Goal: Task Accomplishment & Management: Manage account settings

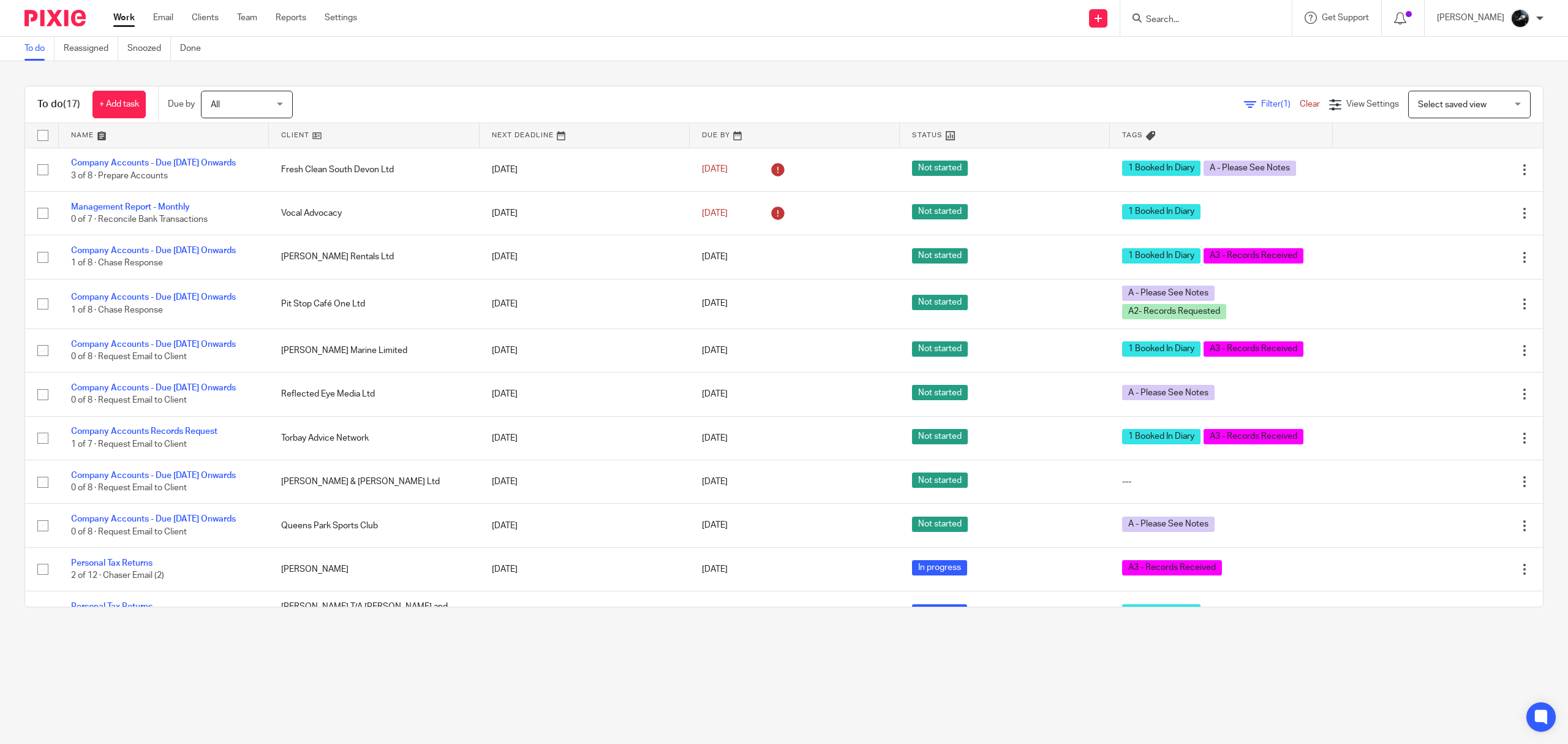
click at [1421, 110] on span "Select saved view" at bounding box center [1463, 104] width 89 height 26
click at [1425, 155] on span "Not booked in" at bounding box center [1419, 155] width 54 height 9
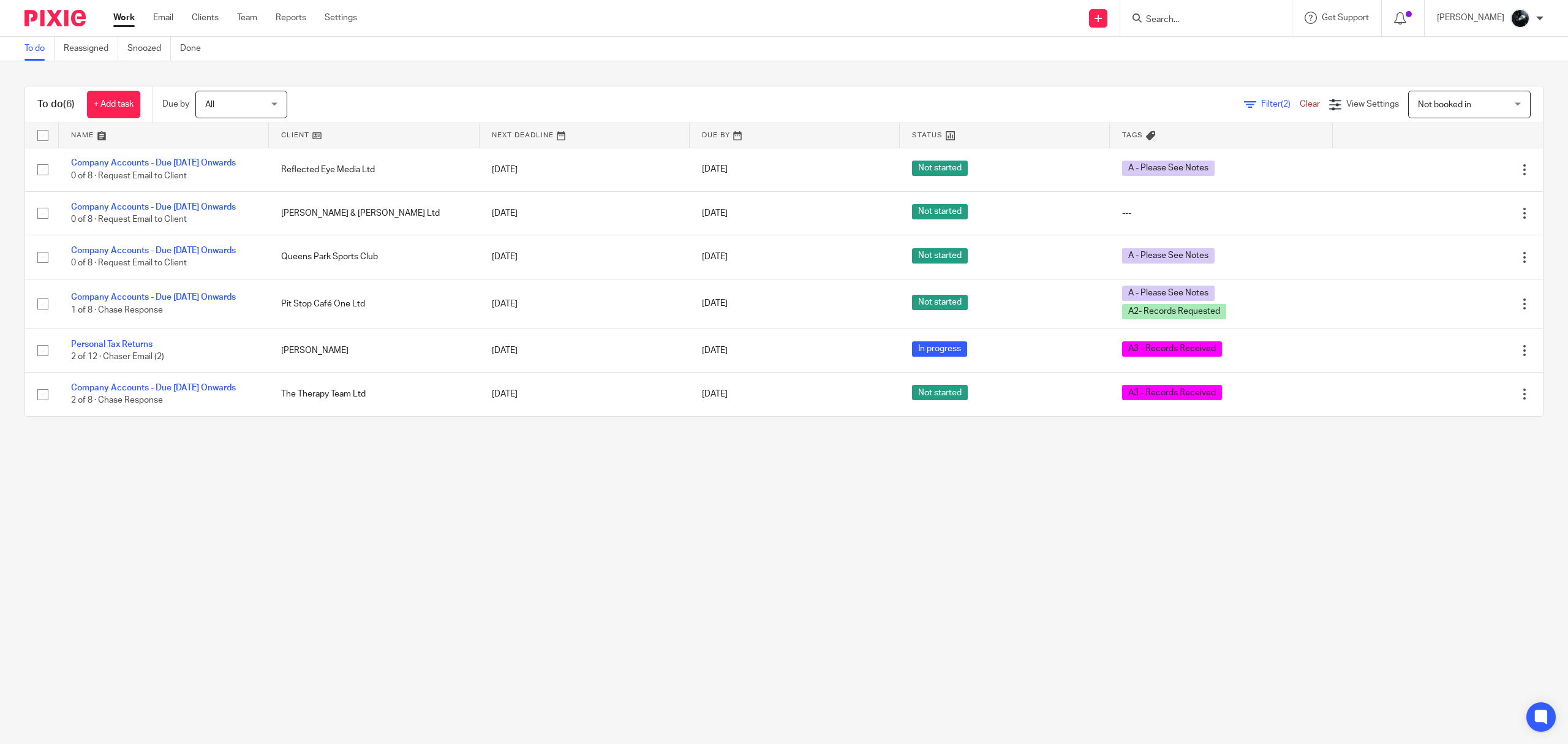
click at [1458, 99] on span "Not booked in" at bounding box center [1463, 104] width 89 height 26
click at [1422, 177] on span "Standard view" at bounding box center [1419, 180] width 54 height 9
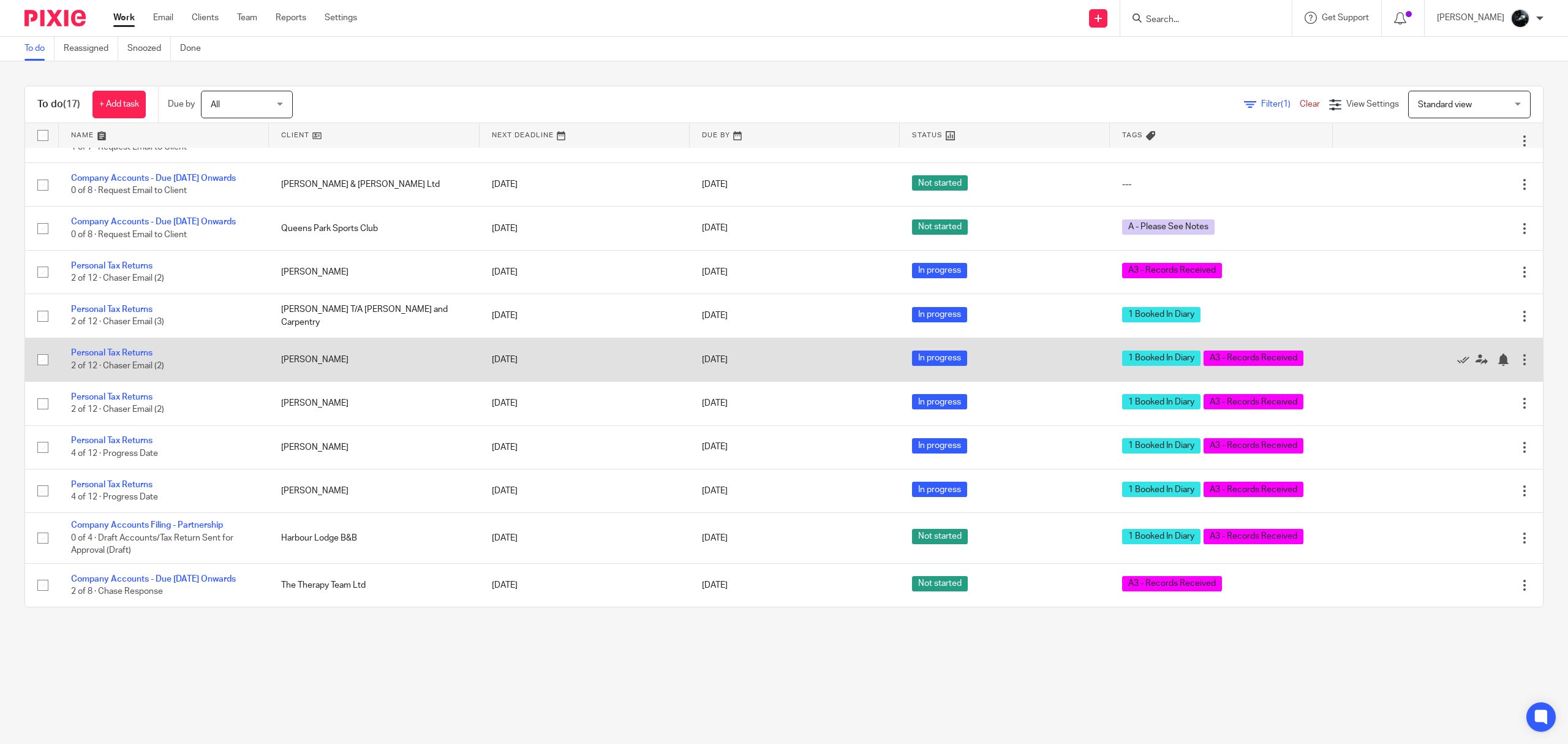
scroll to position [349, 0]
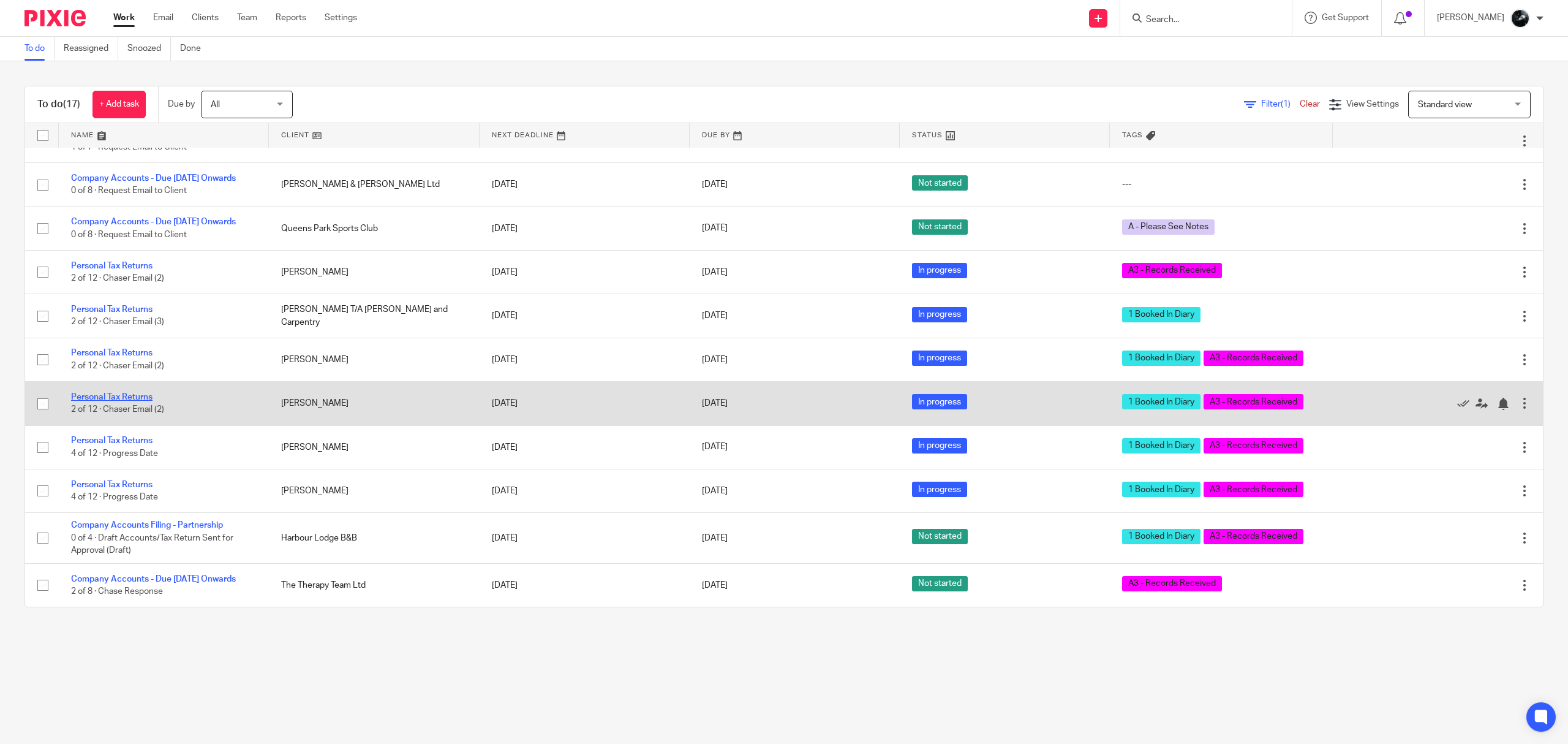
click at [110, 393] on link "Personal Tax Returns" at bounding box center [112, 397] width 82 height 9
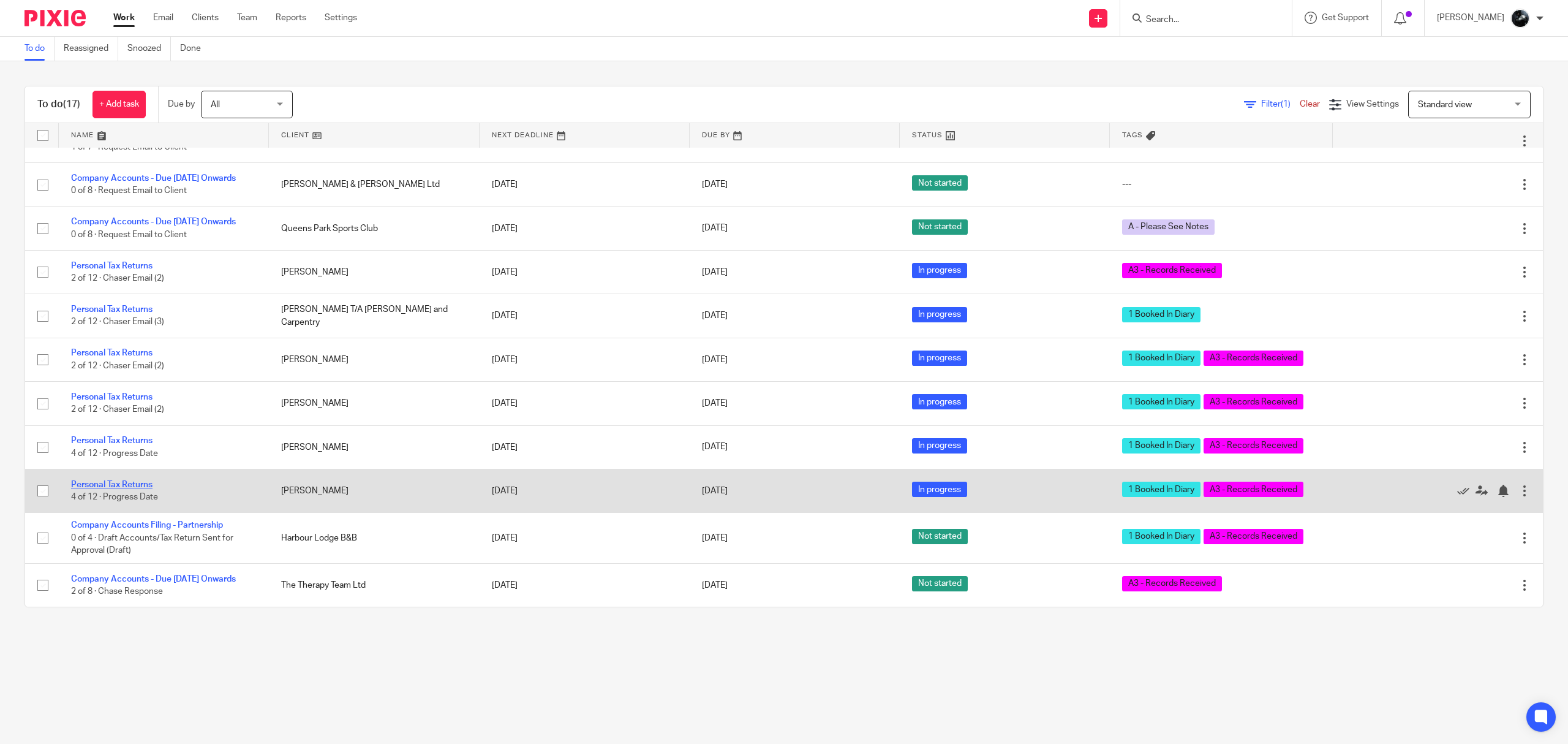
click at [127, 481] on link "Personal Tax Returns" at bounding box center [112, 485] width 82 height 9
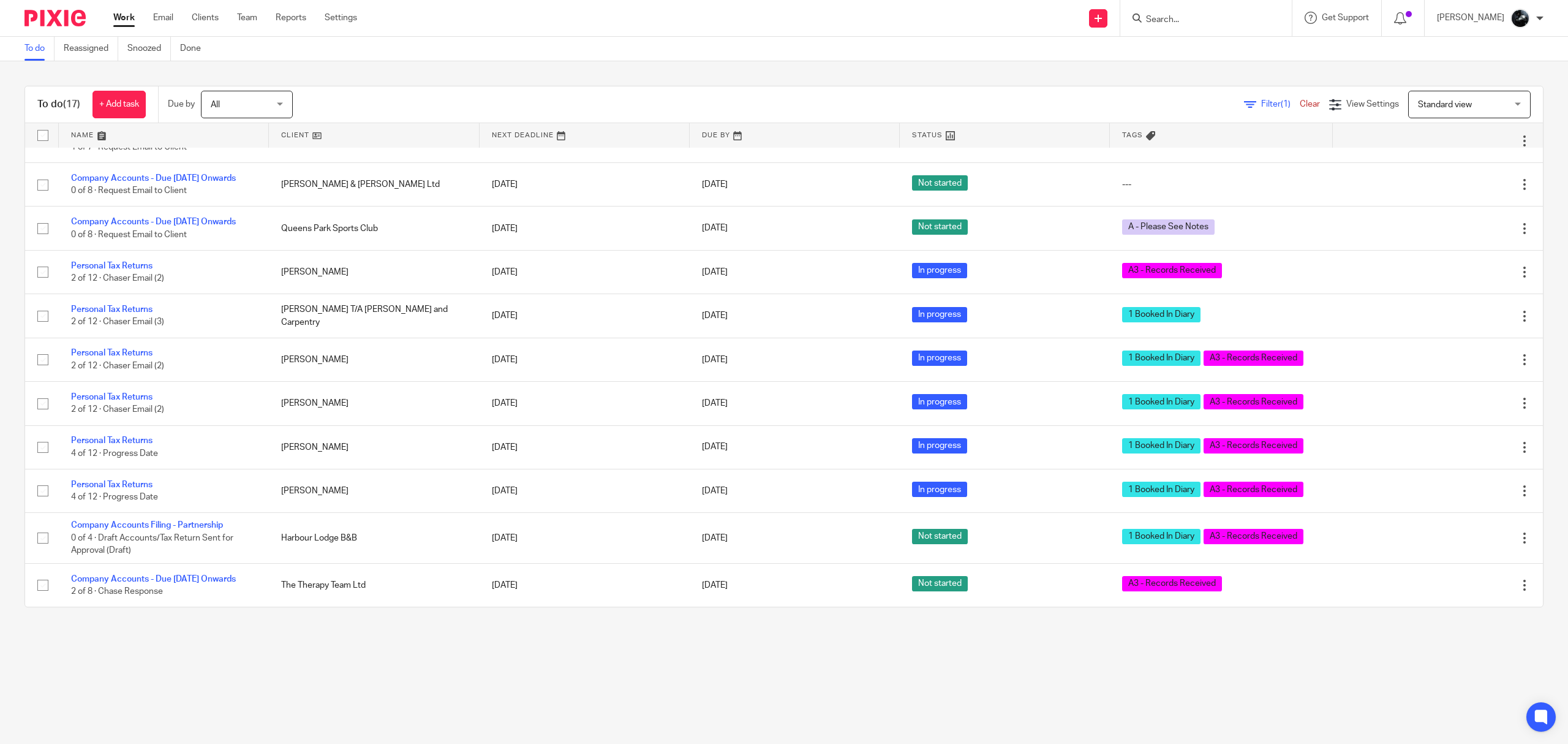
click at [1435, 106] on span "Standard view" at bounding box center [1445, 105] width 54 height 9
click at [1408, 147] on li "Not booked in" at bounding box center [1445, 156] width 121 height 25
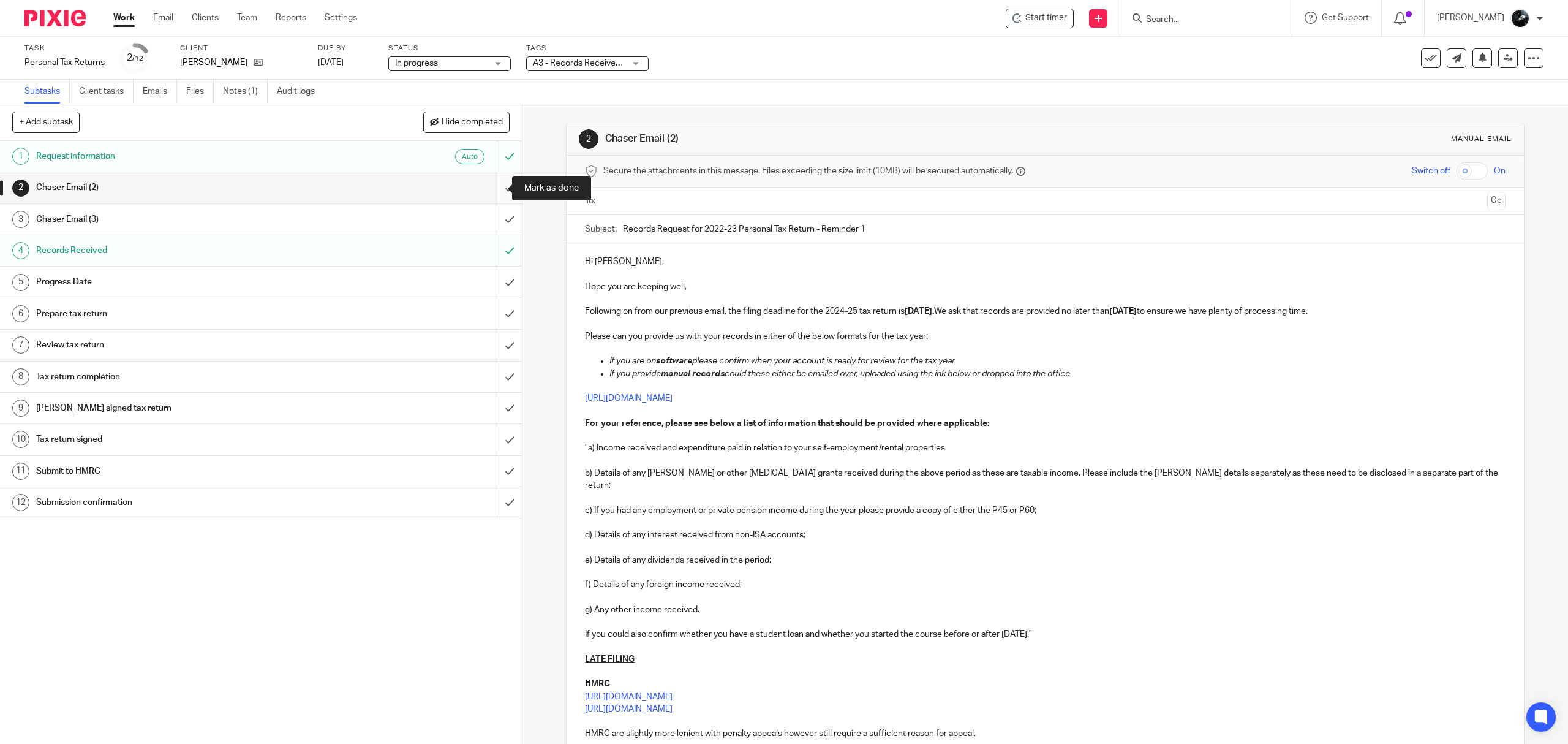
click at [492, 186] on input "submit" at bounding box center [261, 187] width 522 height 31
click at [492, 219] on input "submit" at bounding box center [261, 219] width 522 height 31
drag, startPoint x: 488, startPoint y: 286, endPoint x: 489, endPoint y: 307, distance: 21.0
click at [488, 286] on input "submit" at bounding box center [261, 281] width 522 height 31
click at [489, 329] on input "submit" at bounding box center [261, 313] width 522 height 31
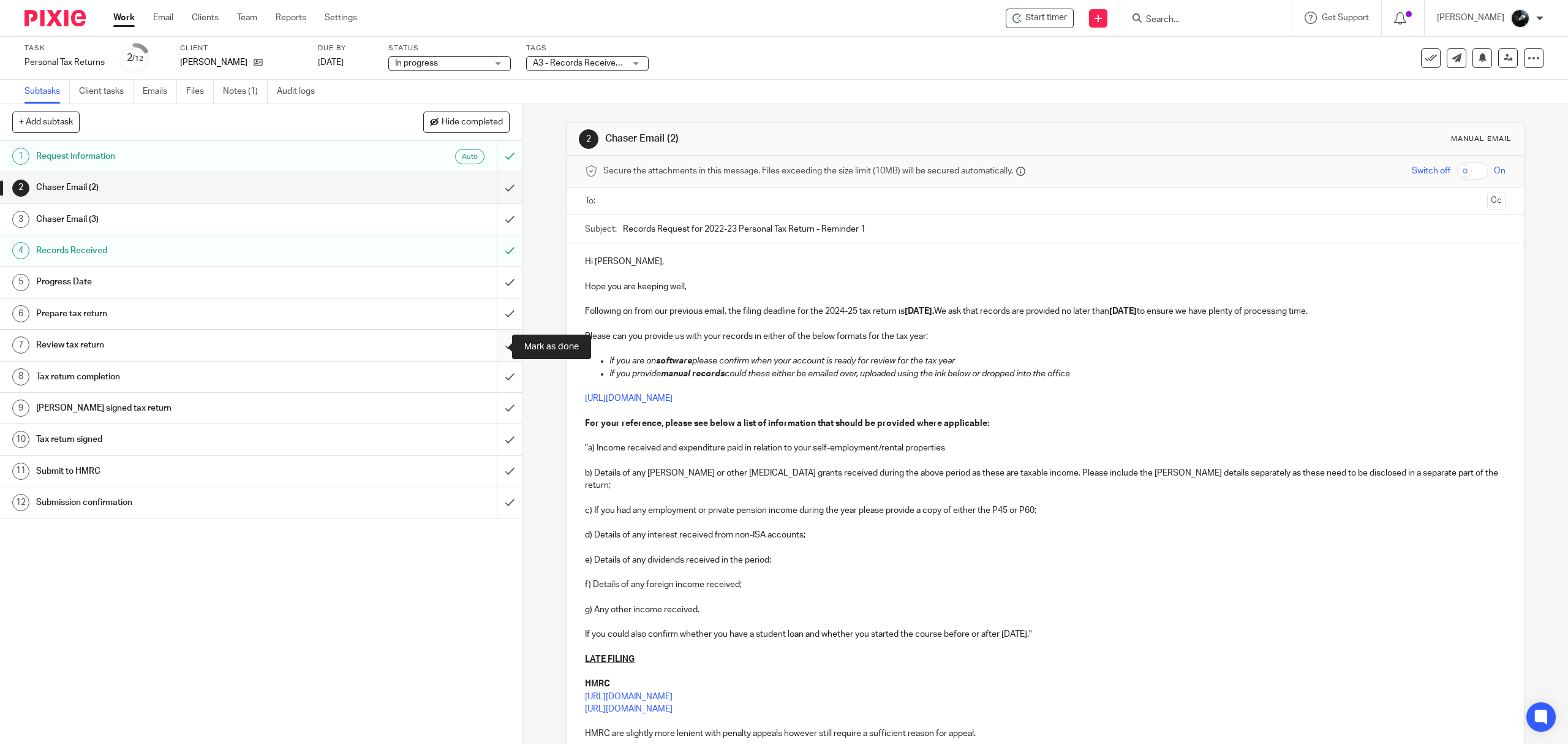
click at [488, 353] on input "submit" at bounding box center [261, 344] width 522 height 31
click at [492, 384] on input "submit" at bounding box center [261, 376] width 522 height 31
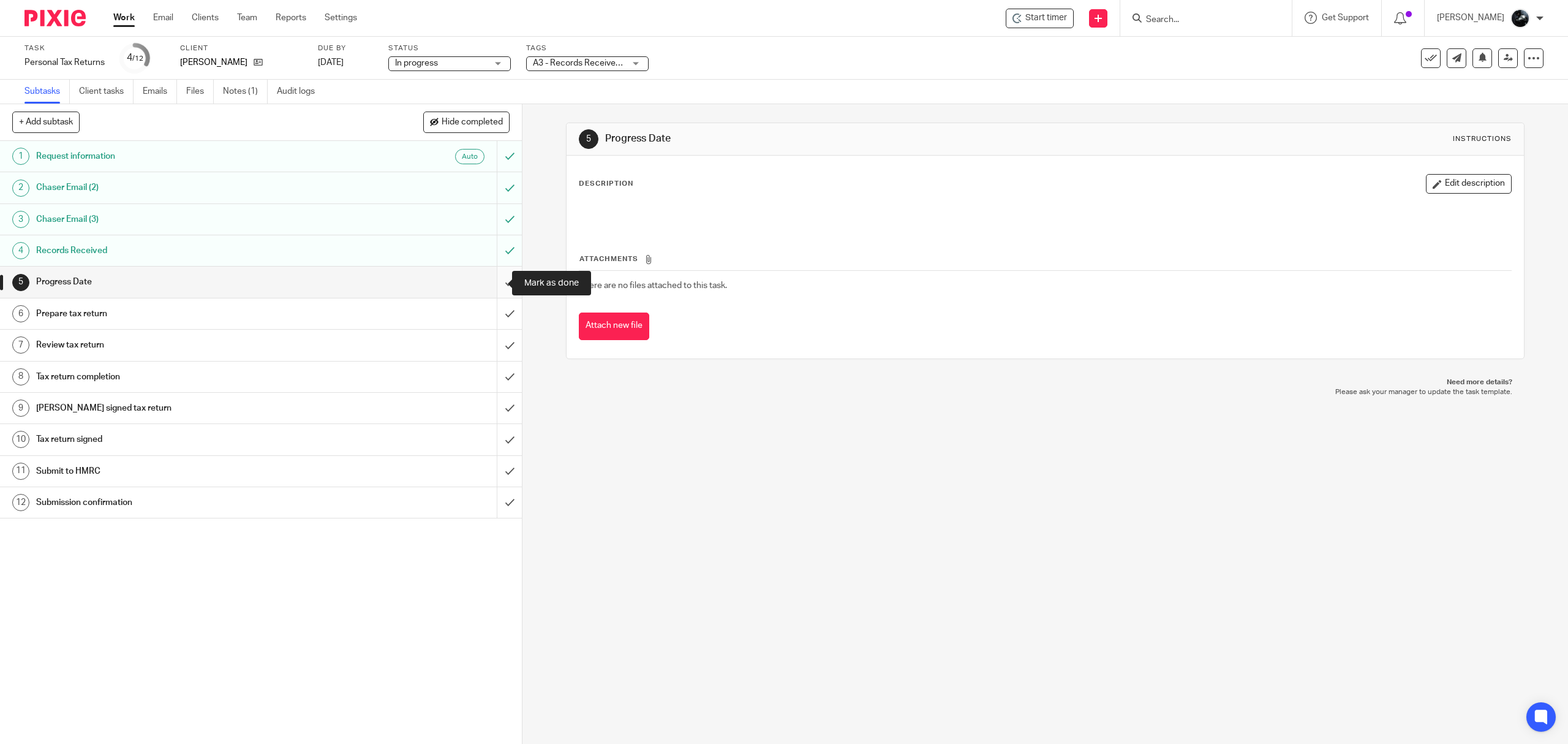
click at [485, 289] on input "submit" at bounding box center [261, 281] width 522 height 31
click at [491, 312] on input "submit" at bounding box center [261, 313] width 522 height 31
click at [494, 344] on input "submit" at bounding box center [261, 344] width 522 height 31
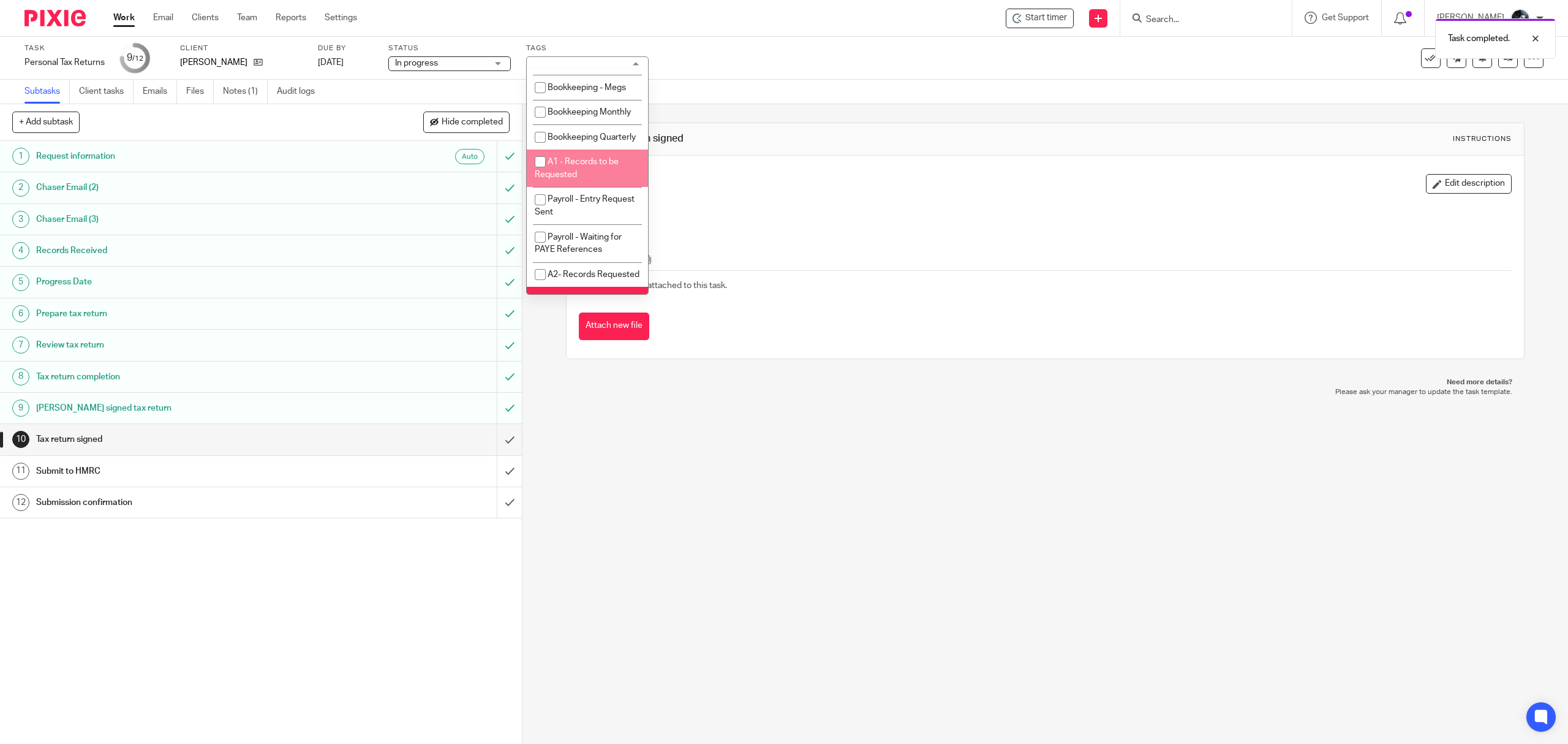
scroll to position [327, 0]
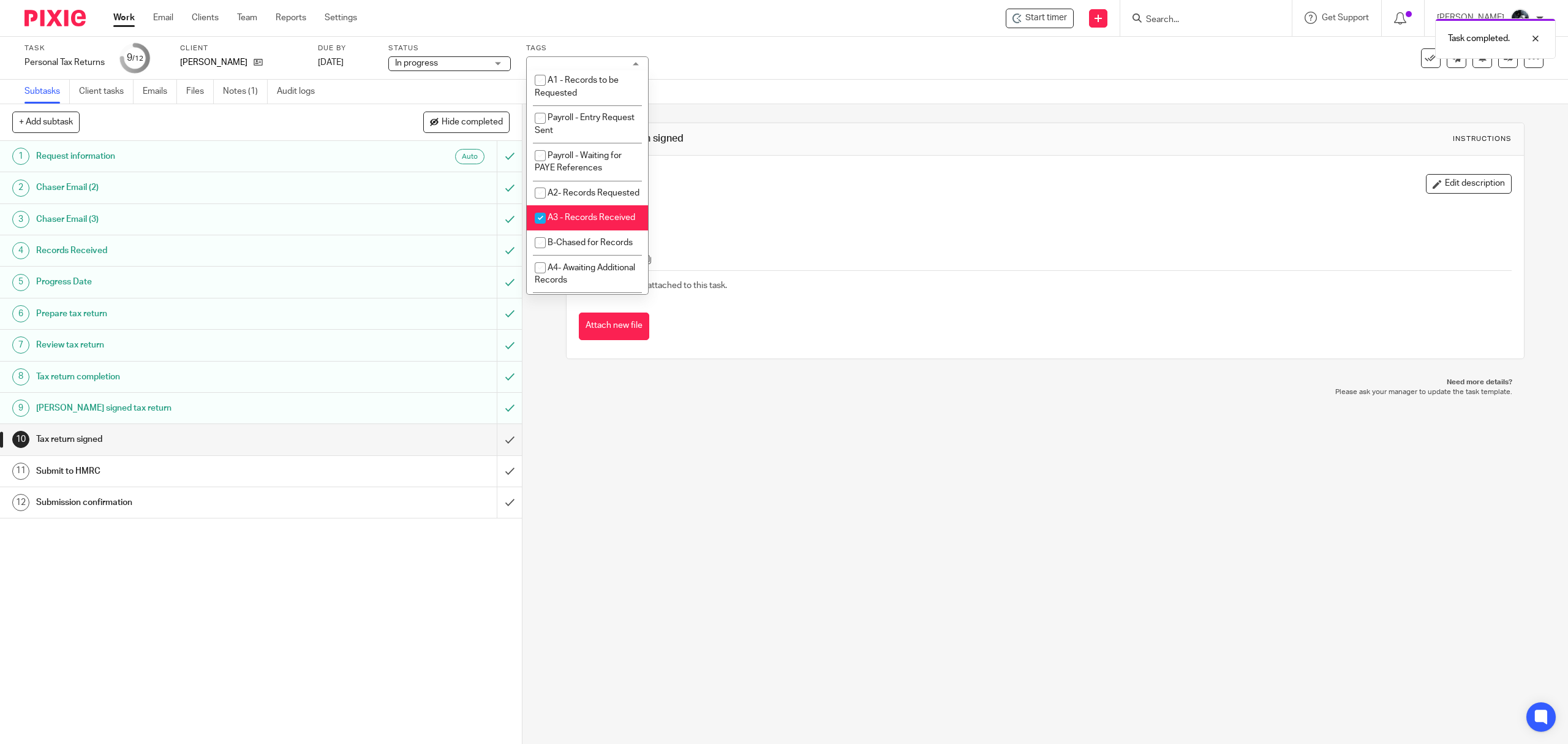
click at [556, 231] on li "A3 - Records Received" at bounding box center [587, 218] width 121 height 25
checkbox input "false"
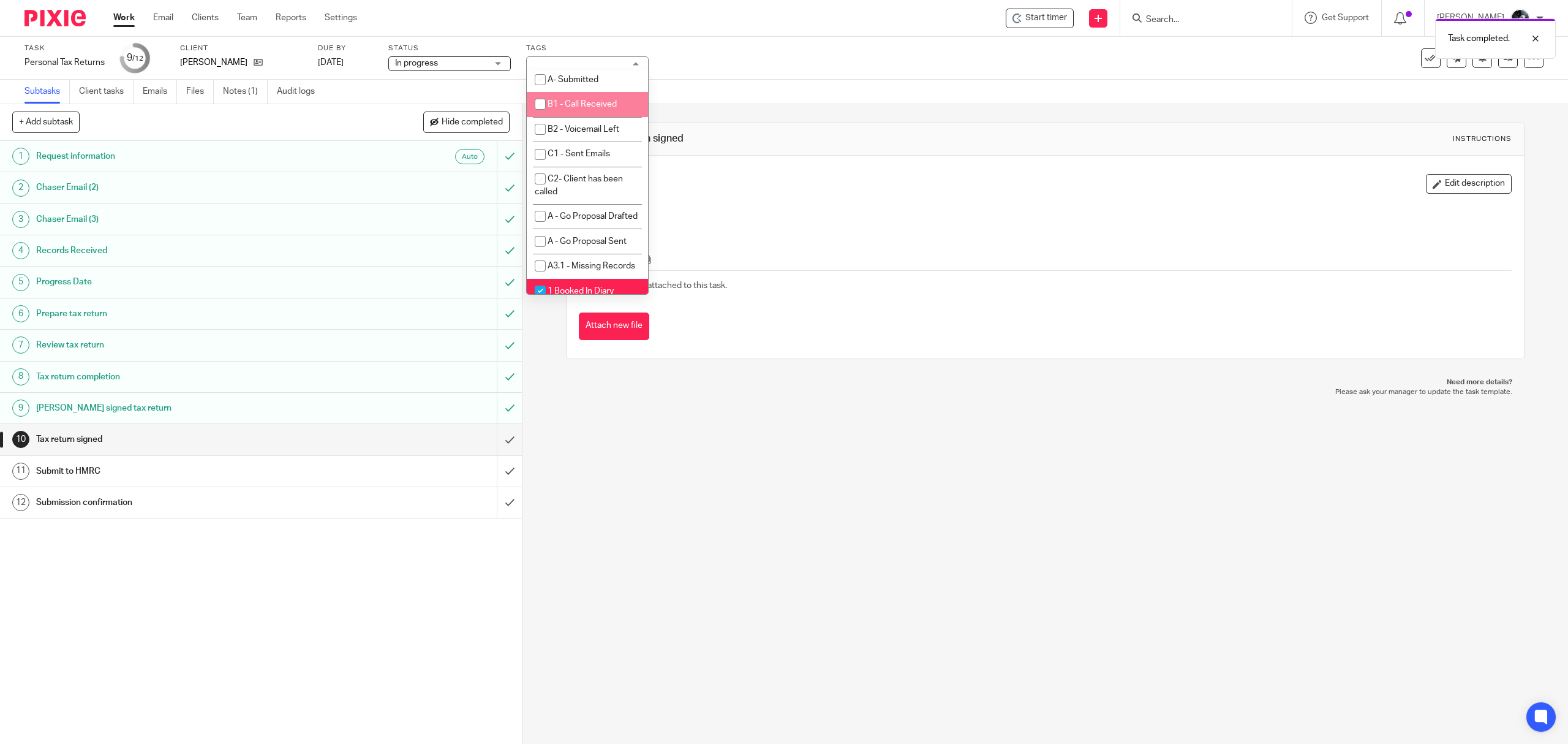
scroll to position [817, 0]
drag, startPoint x: 579, startPoint y: 101, endPoint x: 576, endPoint y: 108, distance: 7.6
click at [575, 15] on li "A- Sent for Signature" at bounding box center [587, 2] width 121 height 25
checkbox input "true"
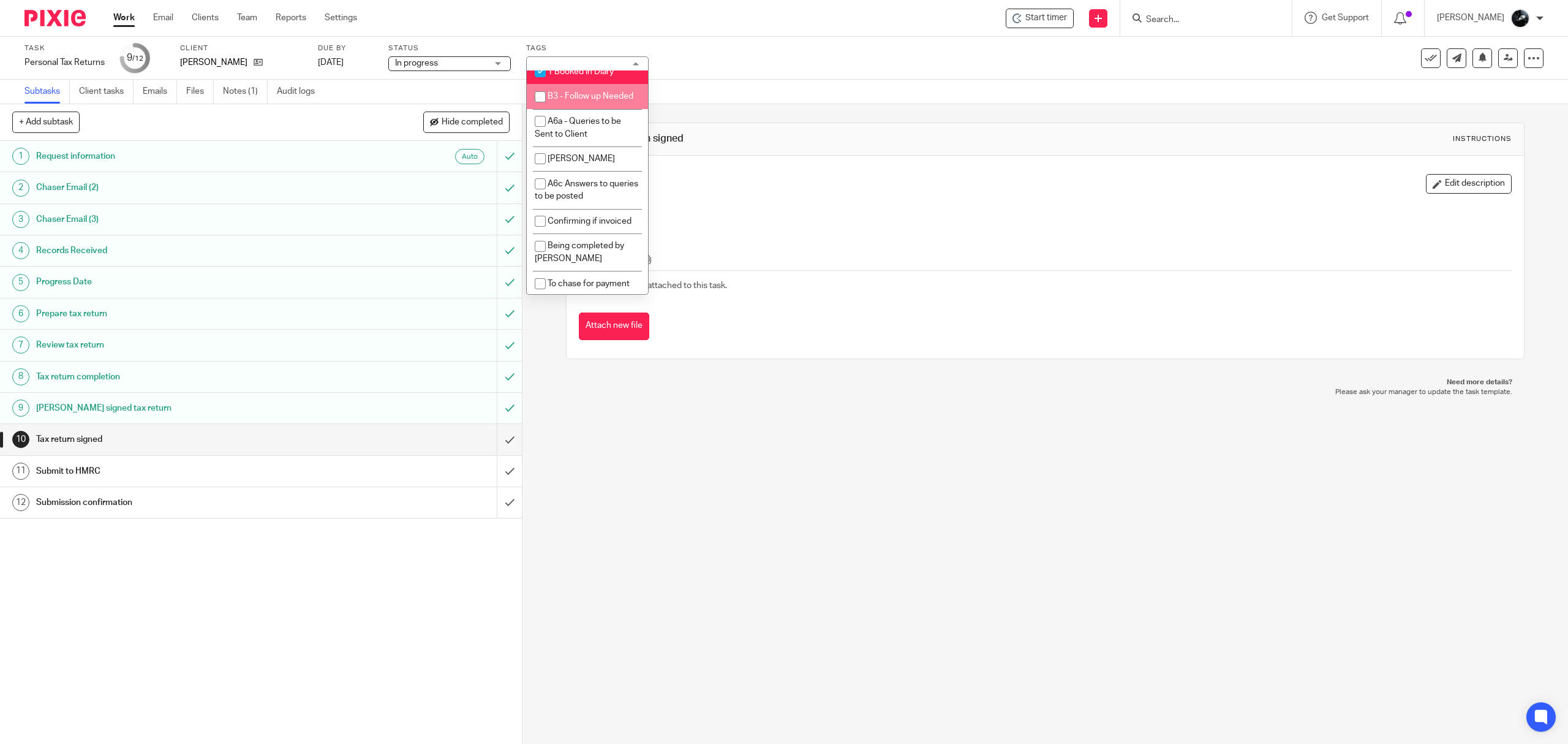
scroll to position [1062, 0]
click at [585, 47] on span "1 Booked In Diary" at bounding box center [580, 43] width 66 height 9
checkbox input "false"
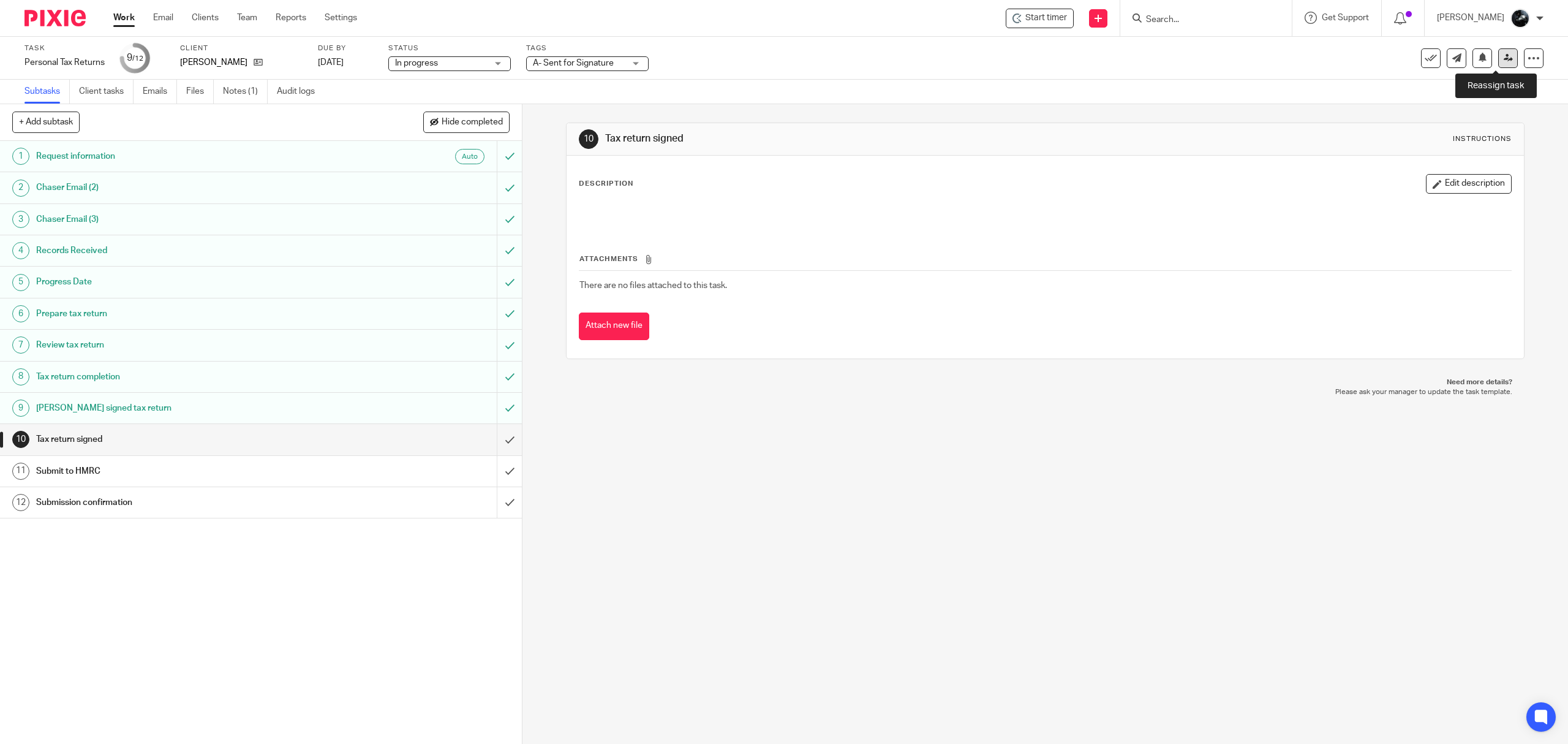
click at [1499, 65] on link at bounding box center [1508, 58] width 19 height 19
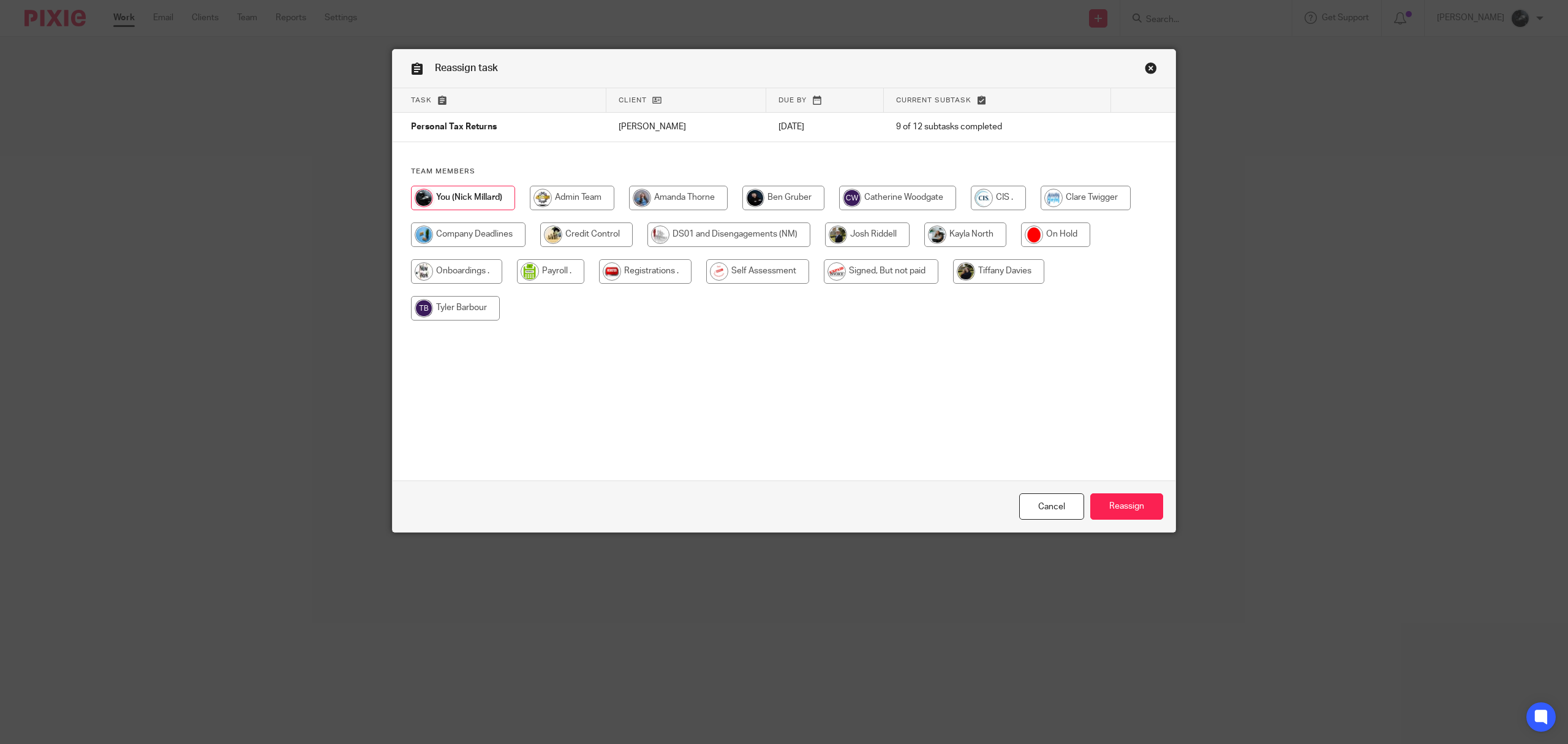
click at [731, 273] on input "radio" at bounding box center [758, 271] width 103 height 25
radio input "true"
drag, startPoint x: 1113, startPoint y: 498, endPoint x: 1113, endPoint y: 492, distance: 6.0
click at [1113, 498] on input "Reassign" at bounding box center [1127, 506] width 73 height 26
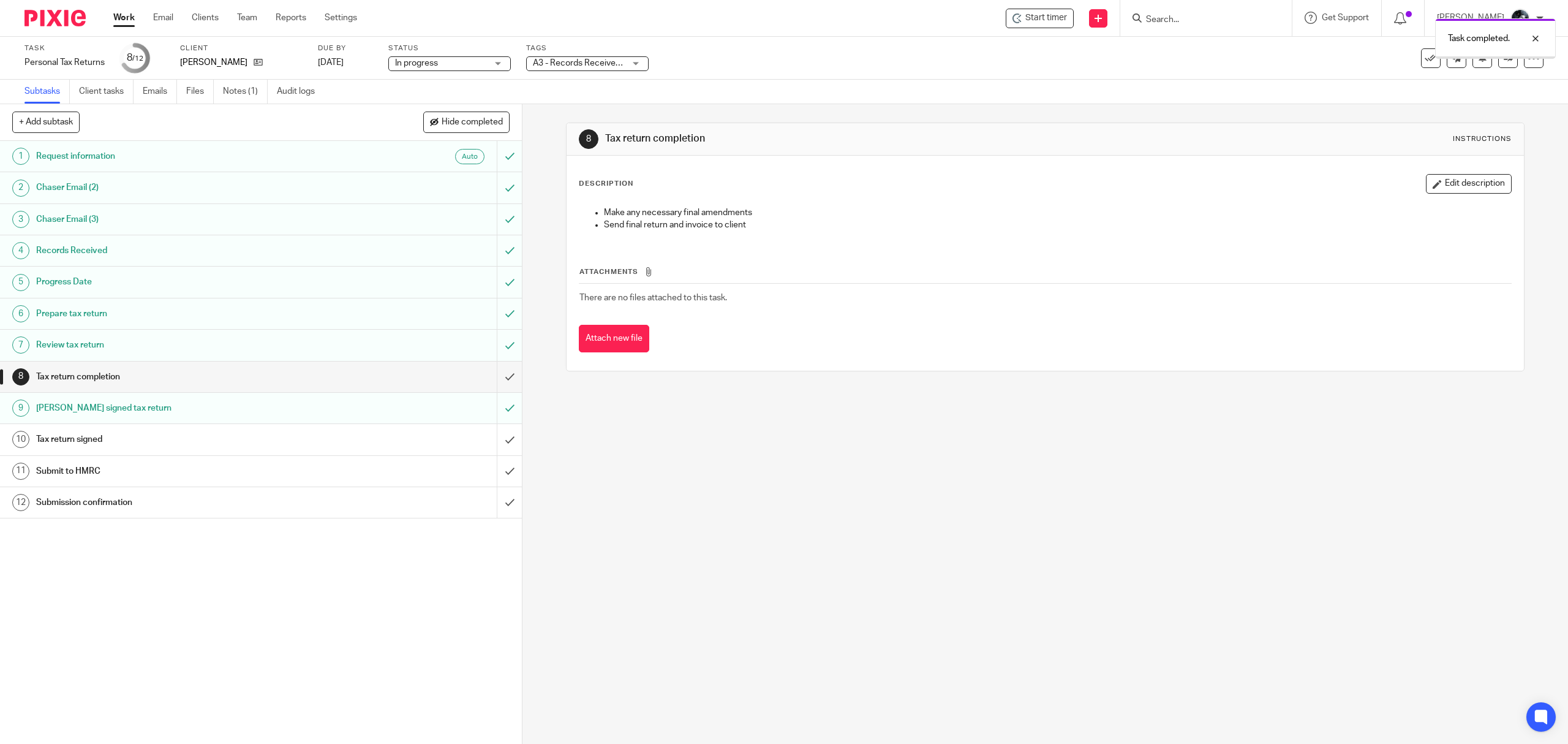
click at [495, 385] on input "submit" at bounding box center [261, 376] width 522 height 31
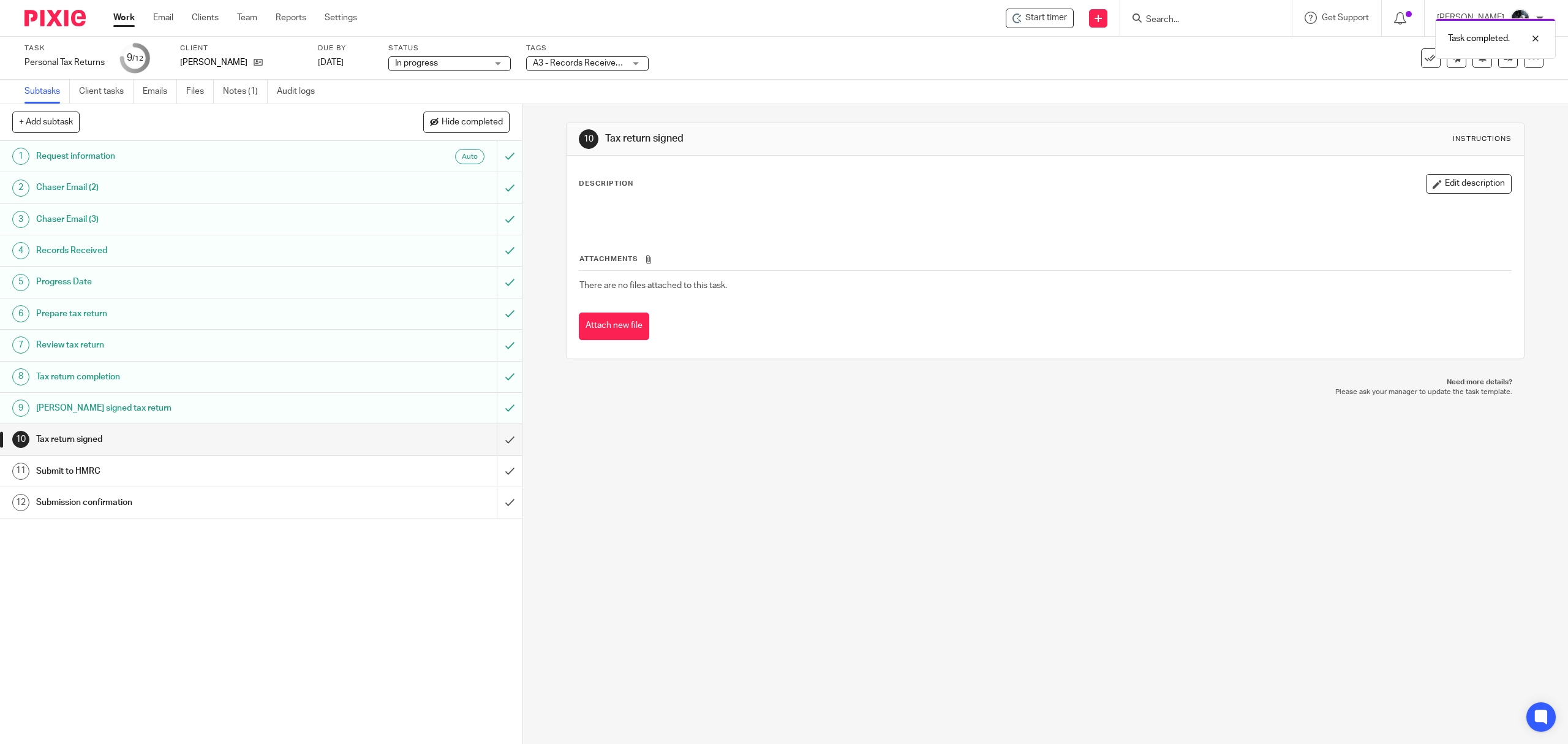
click at [618, 66] on span "A3 - Records Received + 1" at bounding box center [584, 63] width 101 height 9
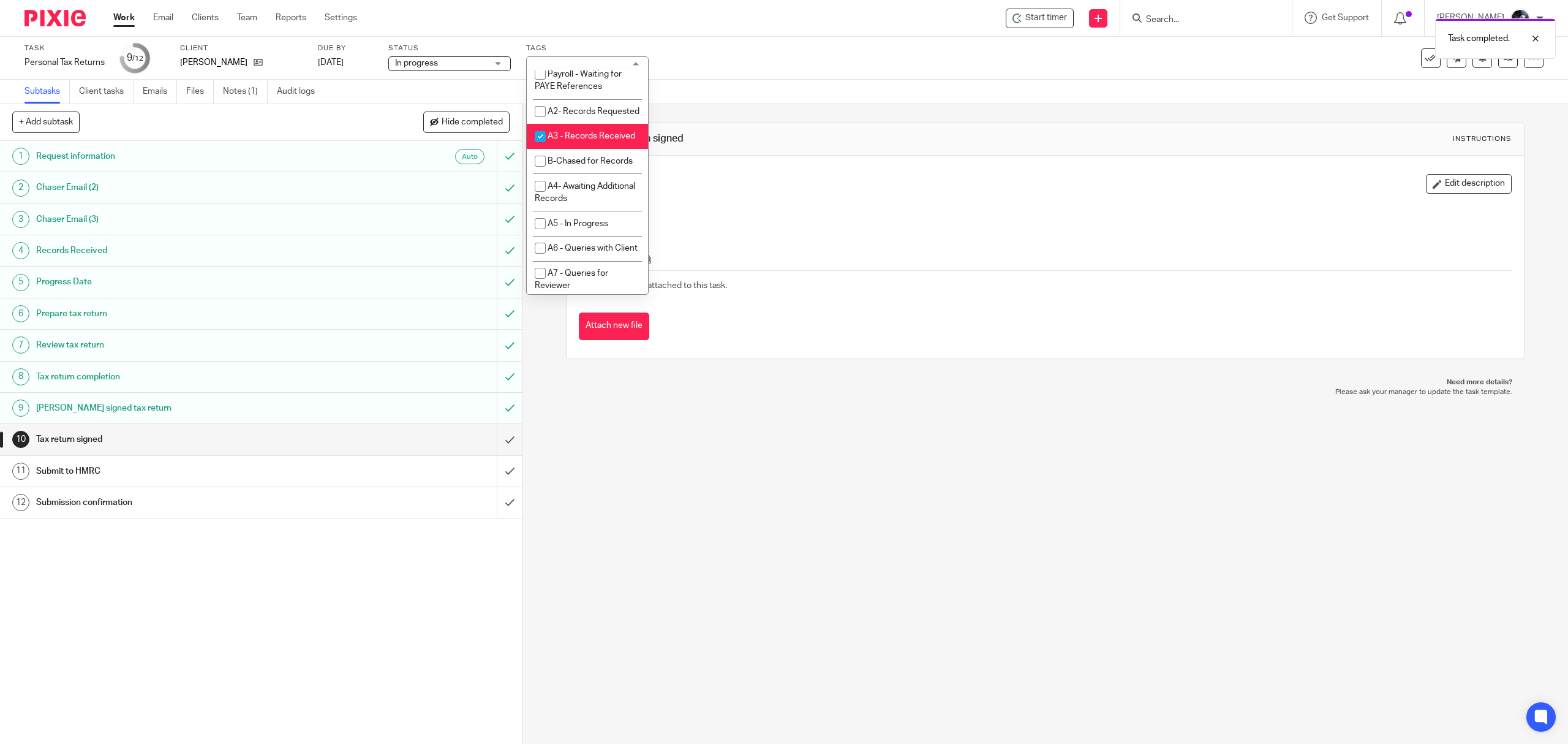
click at [571, 149] on li "A3 - Records Received" at bounding box center [587, 136] width 121 height 25
checkbox input "false"
click at [587, 96] on li "A- Sent for Signature" at bounding box center [587, 84] width 121 height 25
checkbox input "true"
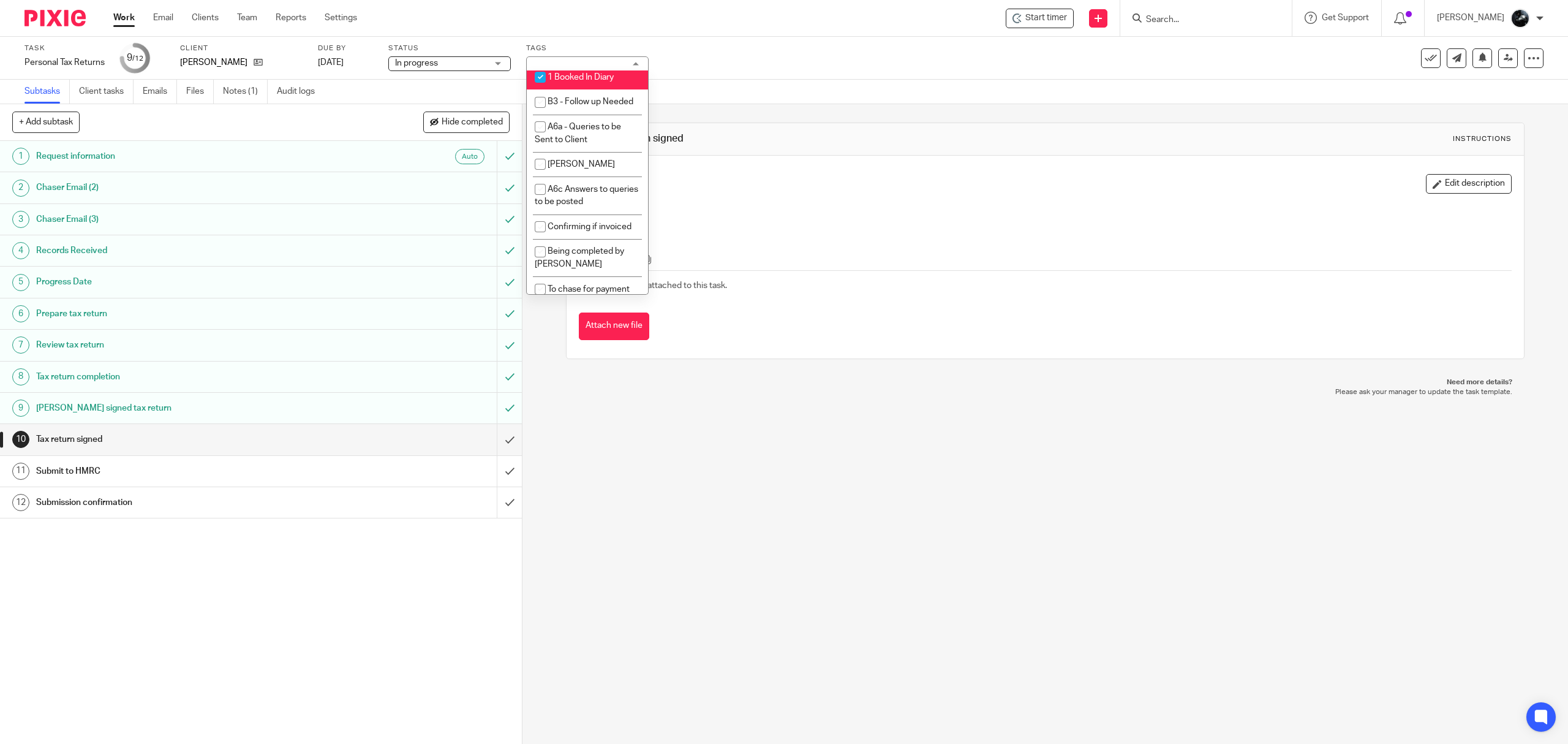
scroll to position [1062, 0]
click at [588, 56] on li "1 Booked In Diary" at bounding box center [587, 43] width 121 height 25
checkbox input "false"
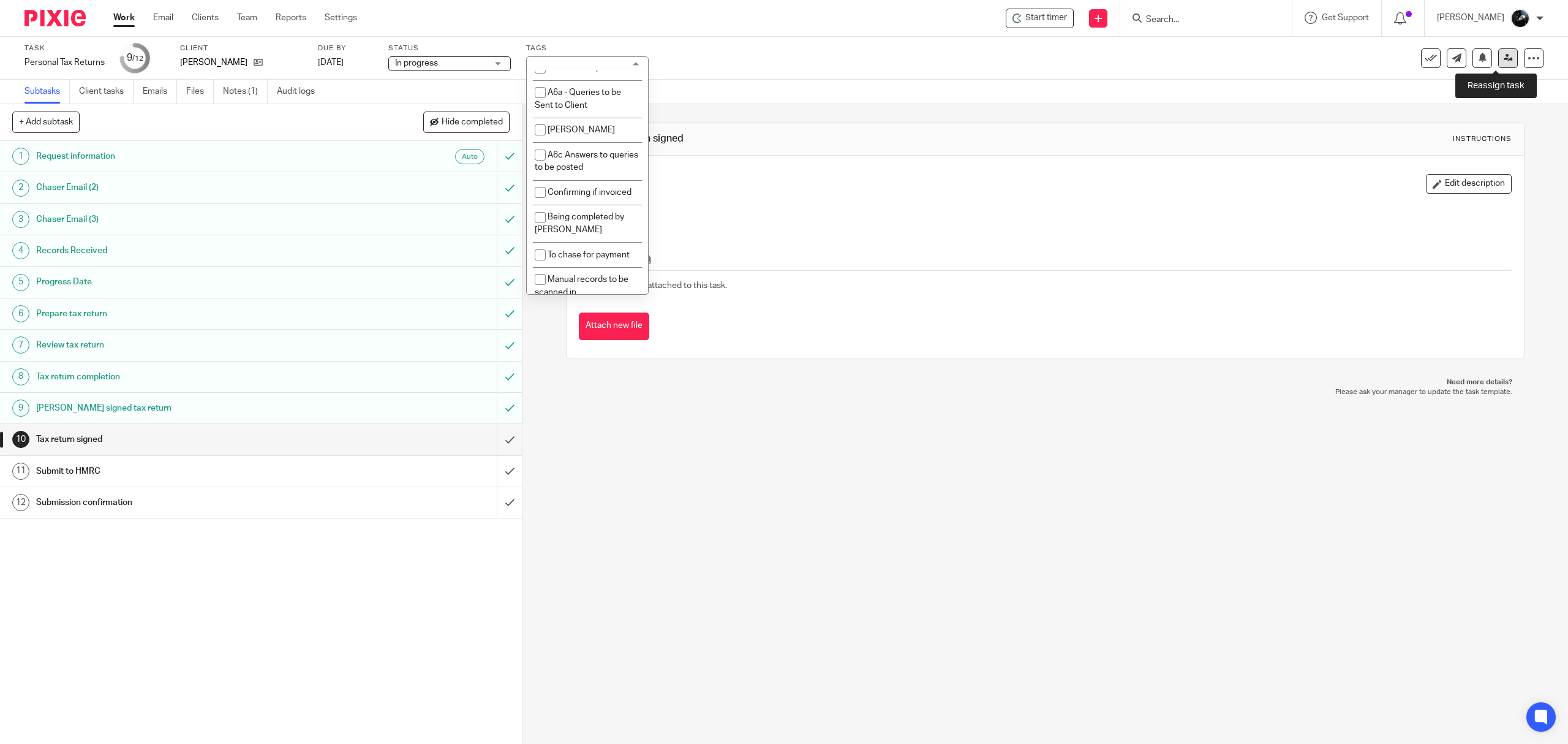
click at [1499, 64] on link at bounding box center [1508, 58] width 19 height 19
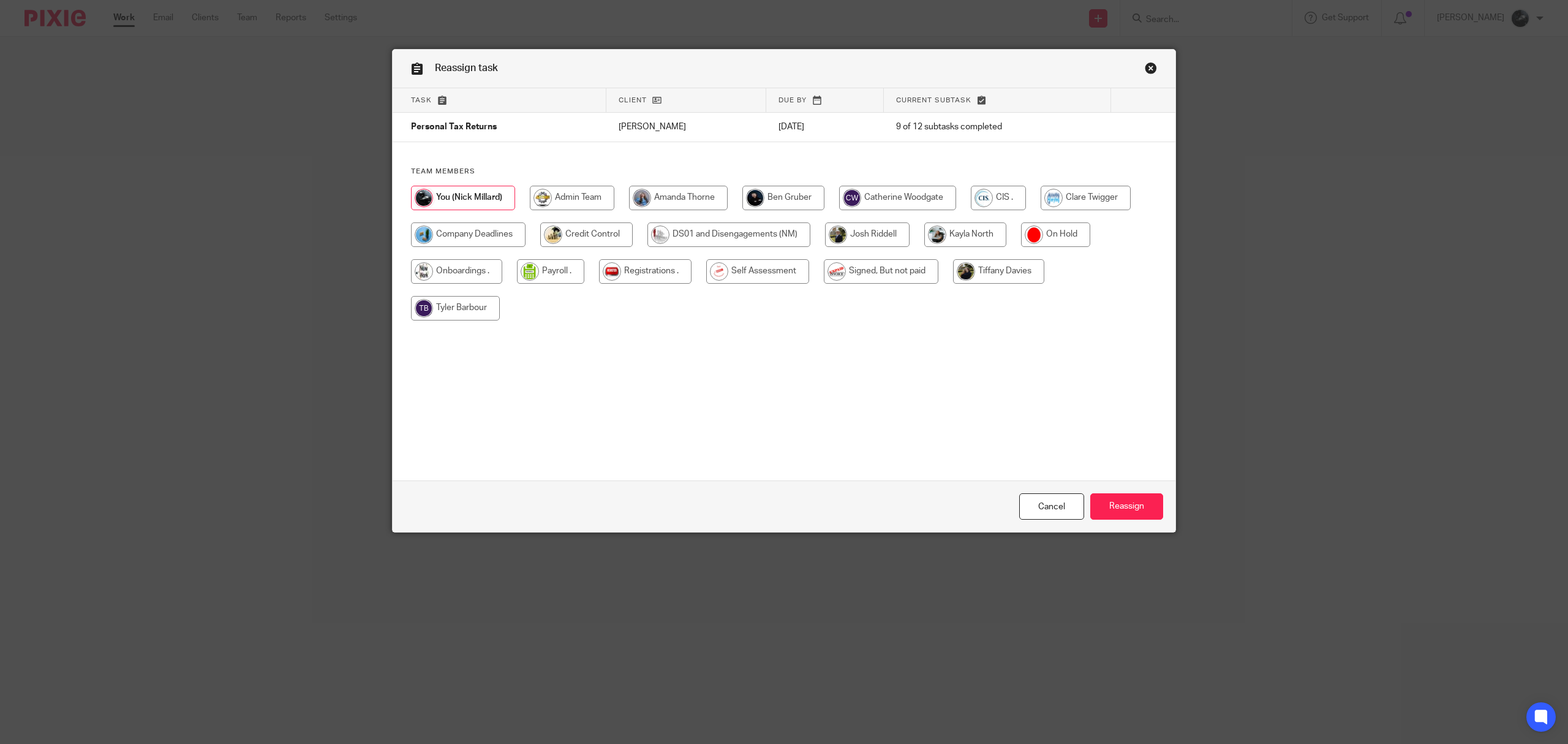
click at [754, 278] on input "radio" at bounding box center [758, 271] width 103 height 25
radio input "true"
click at [1115, 508] on input "Reassign" at bounding box center [1127, 506] width 73 height 26
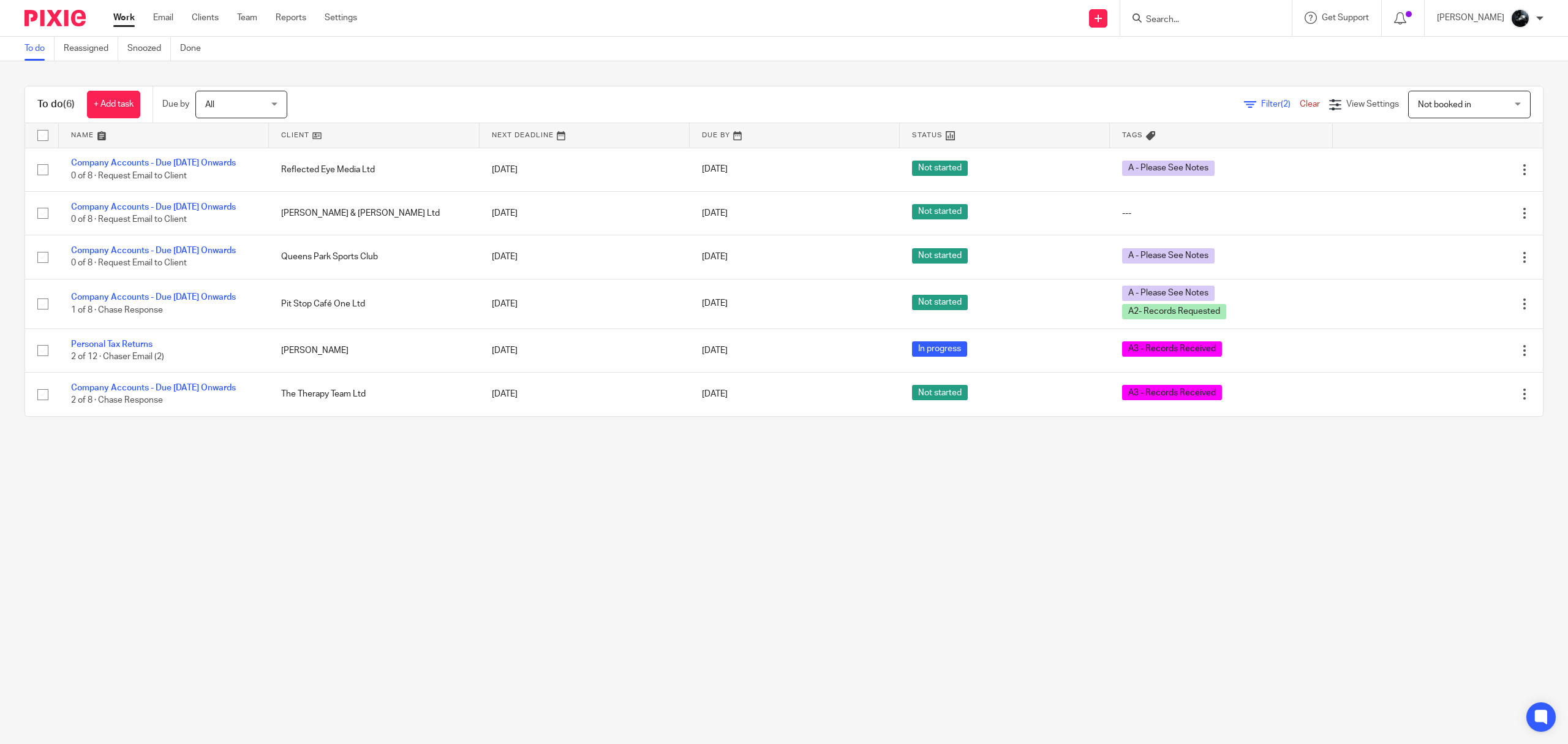
click at [1221, 23] on input "Search" at bounding box center [1200, 20] width 110 height 11
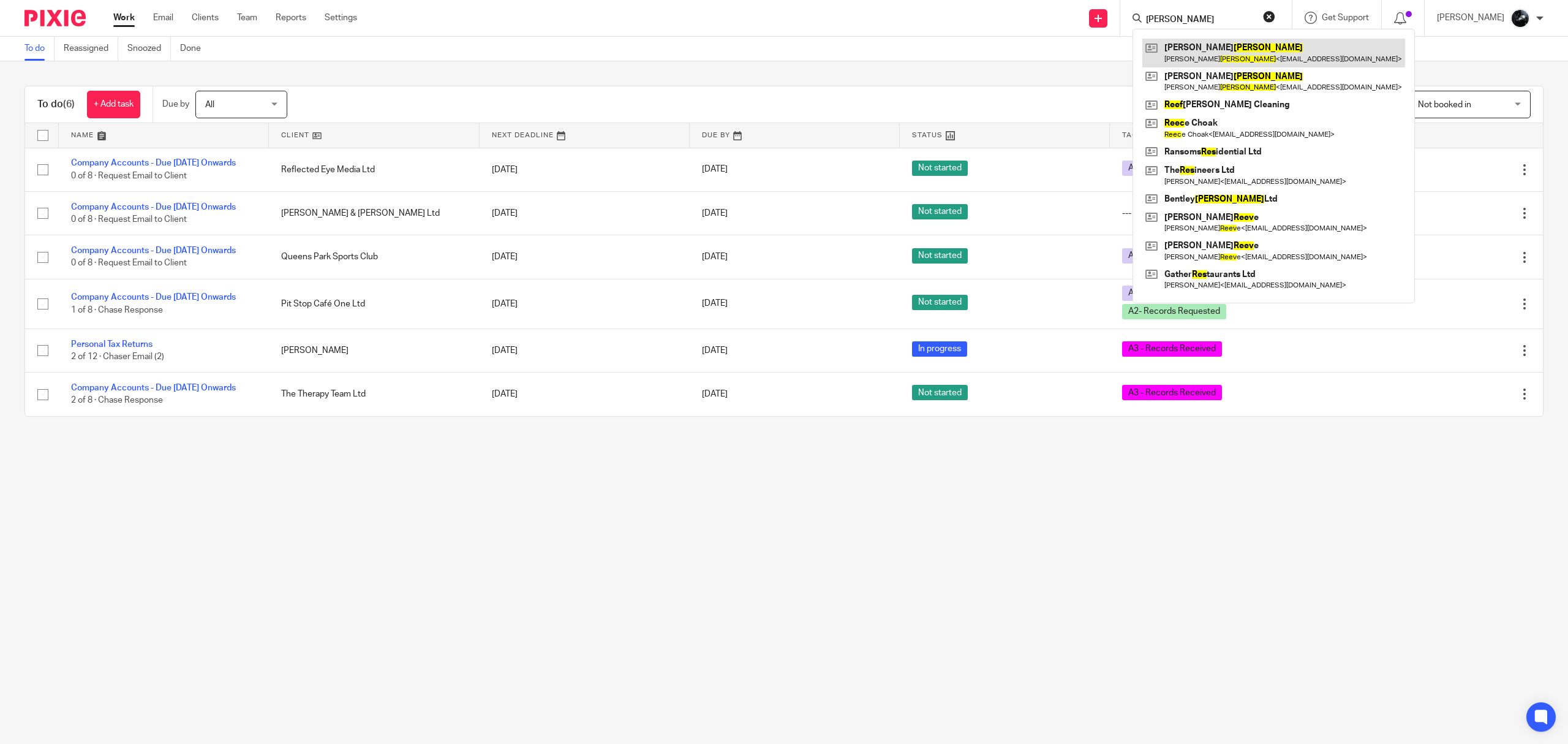
type input "rees"
click at [1231, 50] on link at bounding box center [1273, 53] width 263 height 28
drag, startPoint x: 1212, startPoint y: 19, endPoint x: 1140, endPoint y: 20, distance: 72.0
click at [1137, 22] on div "Send new email Create task Add client rees Rachel Rees Rachel Rees < rachelrees…" at bounding box center [972, 18] width 1193 height 36
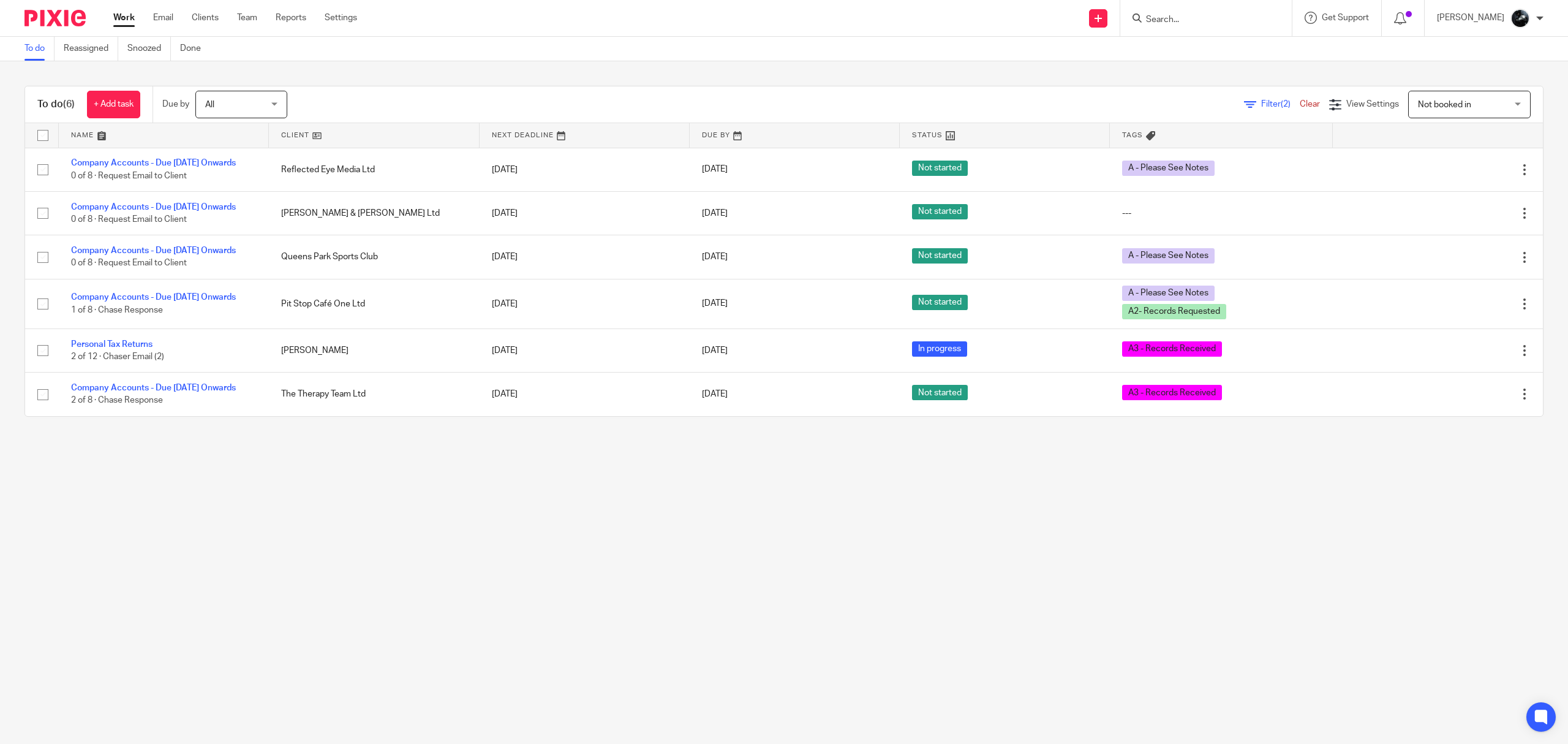
click at [1177, 22] on input "Search" at bounding box center [1200, 20] width 110 height 11
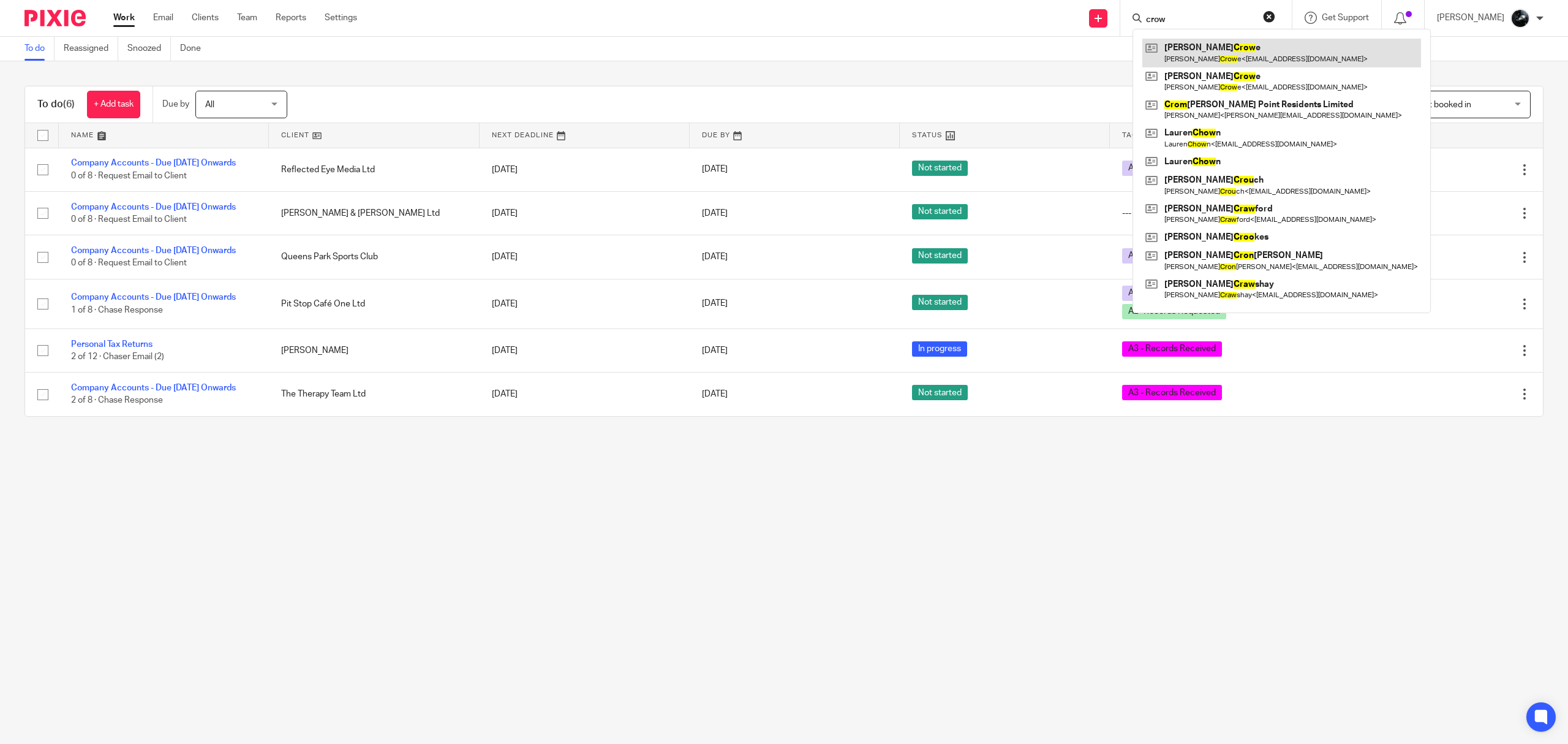
click at [1212, 51] on link at bounding box center [1282, 53] width 279 height 28
click at [1228, 81] on link at bounding box center [1282, 82] width 279 height 28
click at [1202, 13] on form "crow" at bounding box center [1209, 18] width 130 height 16
drag, startPoint x: 1193, startPoint y: 16, endPoint x: 1155, endPoint y: 17, distance: 38.0
click at [1159, 13] on div "crow" at bounding box center [1204, 18] width 143 height 16
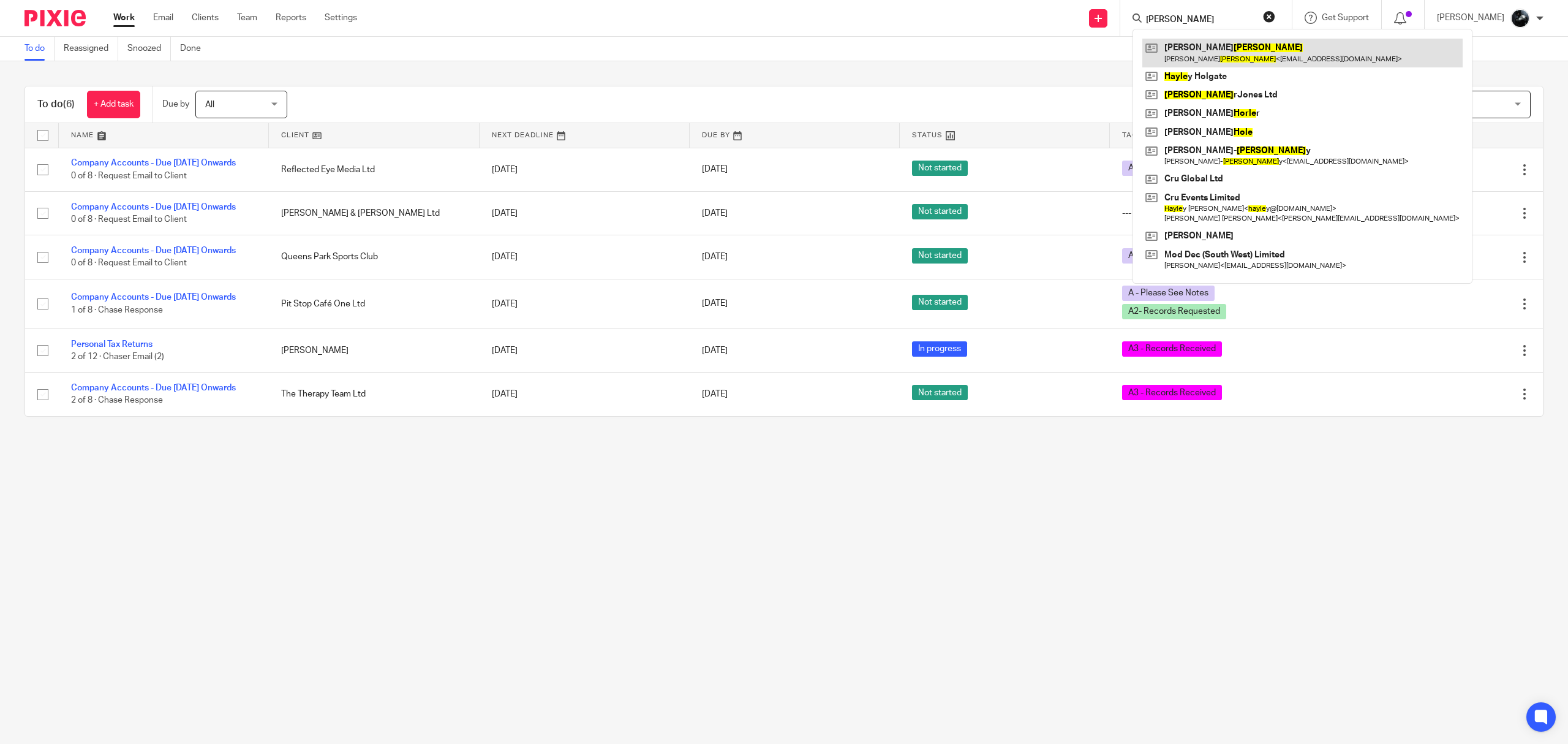
type input "hoyle"
click at [1204, 53] on link at bounding box center [1302, 53] width 321 height 28
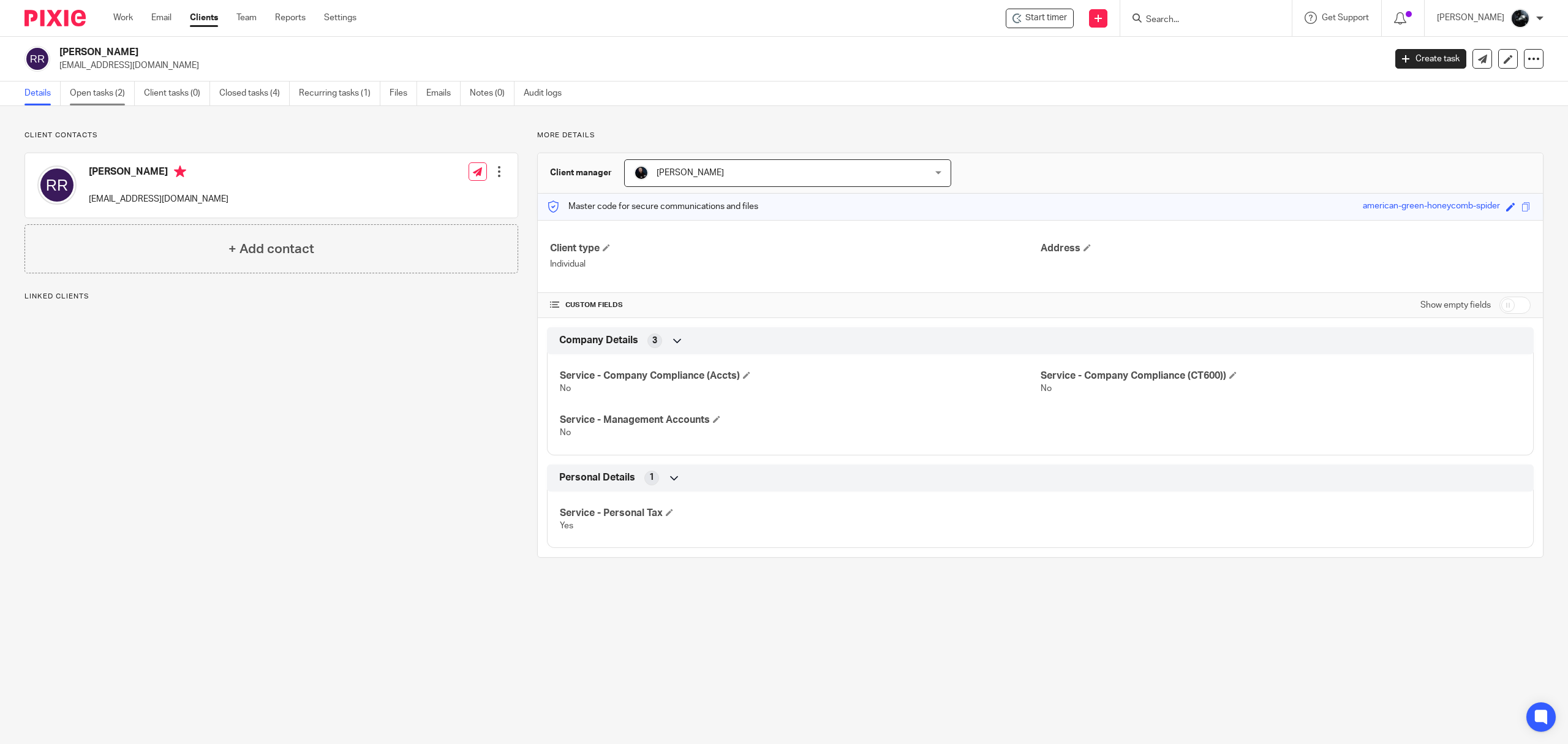
click at [132, 85] on link "Open tasks (2)" at bounding box center [102, 94] width 65 height 24
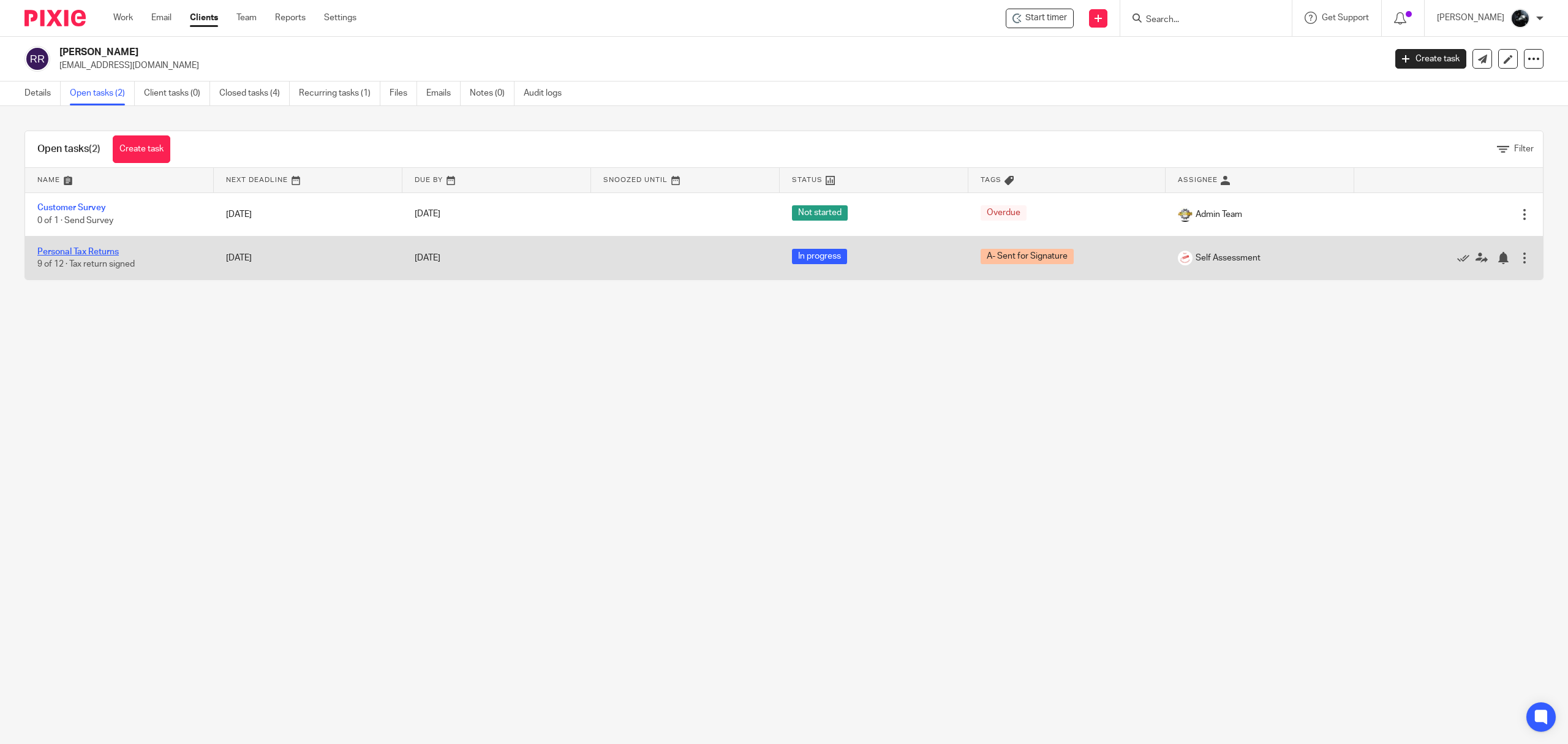
click at [93, 251] on link "Personal Tax Returns" at bounding box center [78, 252] width 82 height 9
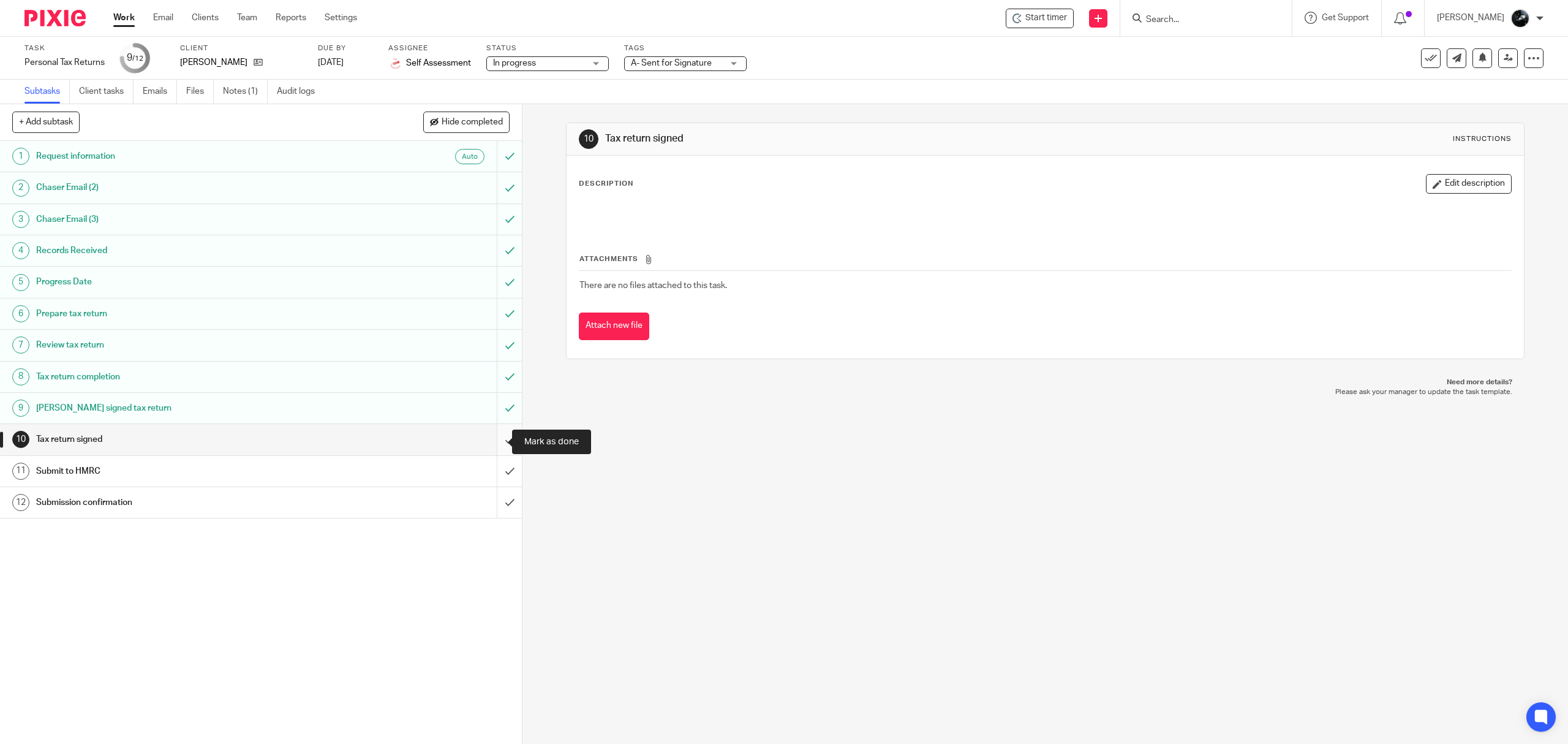
click at [488, 437] on input "submit" at bounding box center [261, 439] width 522 height 31
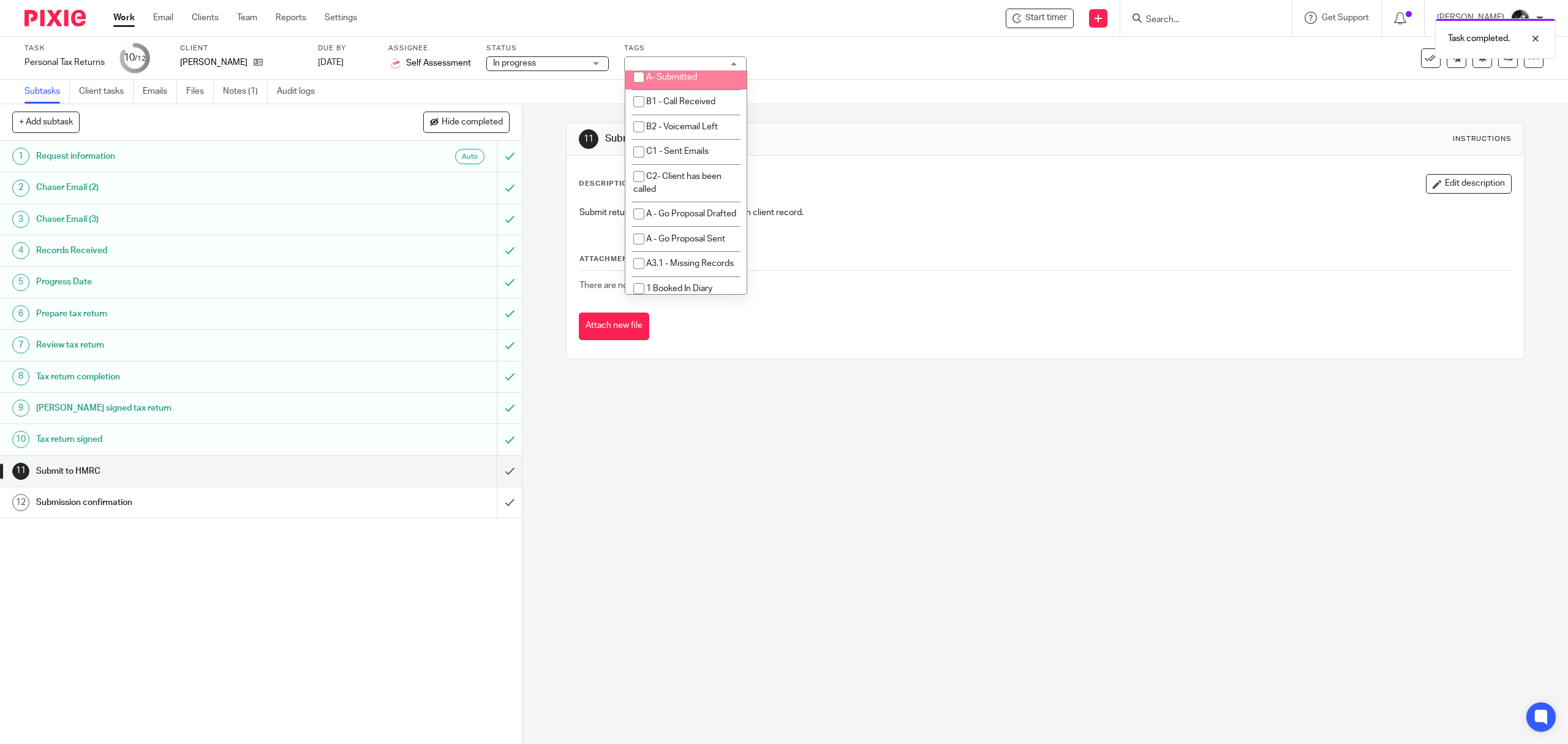
scroll to position [817, 0]
click at [679, 15] on li "A- Sent for Signature" at bounding box center [686, 2] width 121 height 25
checkbox input "false"
click at [676, 64] on li "A- To Be Submitted" at bounding box center [686, 52] width 121 height 25
checkbox input "true"
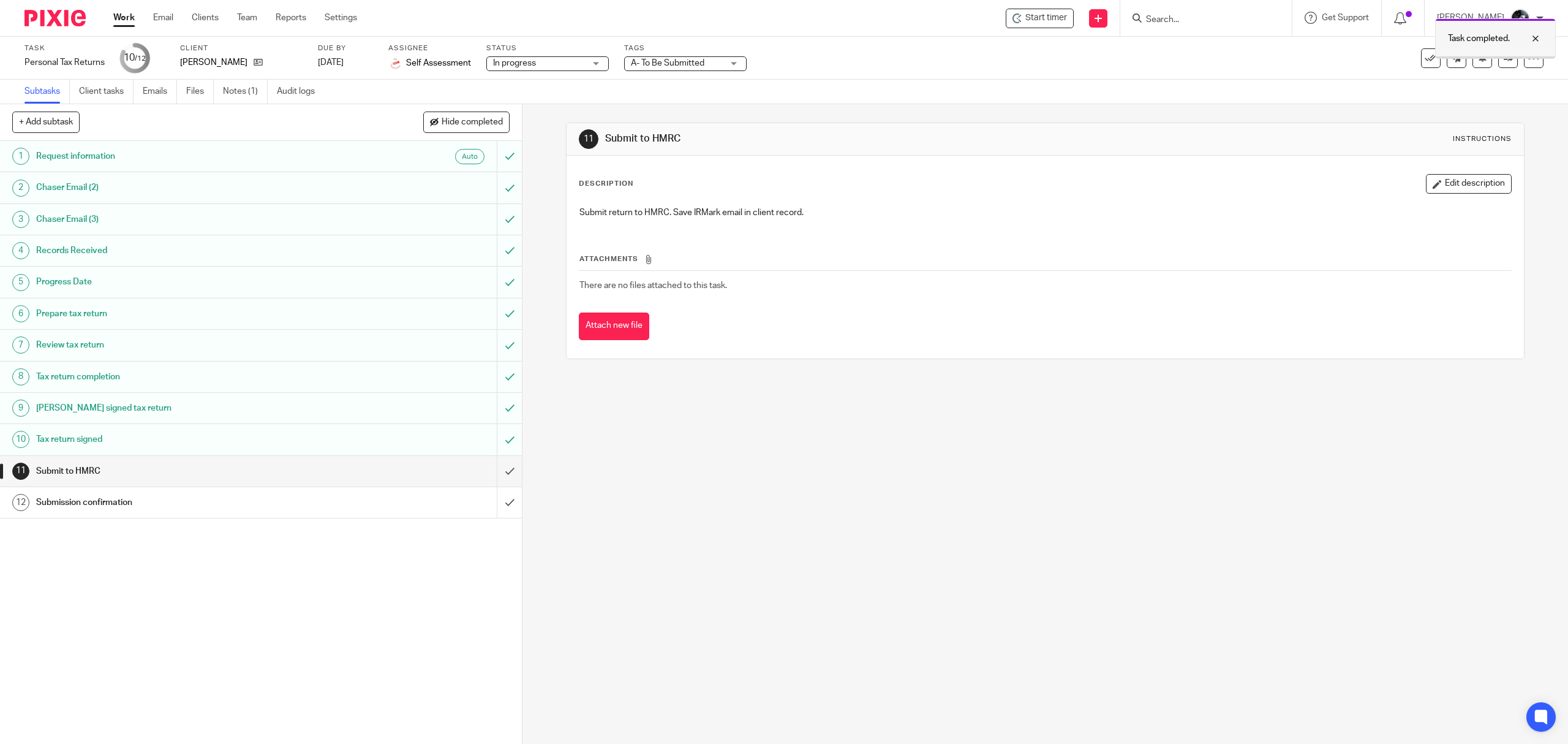
click at [1498, 59] on div "Task completed." at bounding box center [1496, 39] width 121 height 40
click at [1499, 65] on link at bounding box center [1508, 58] width 19 height 19
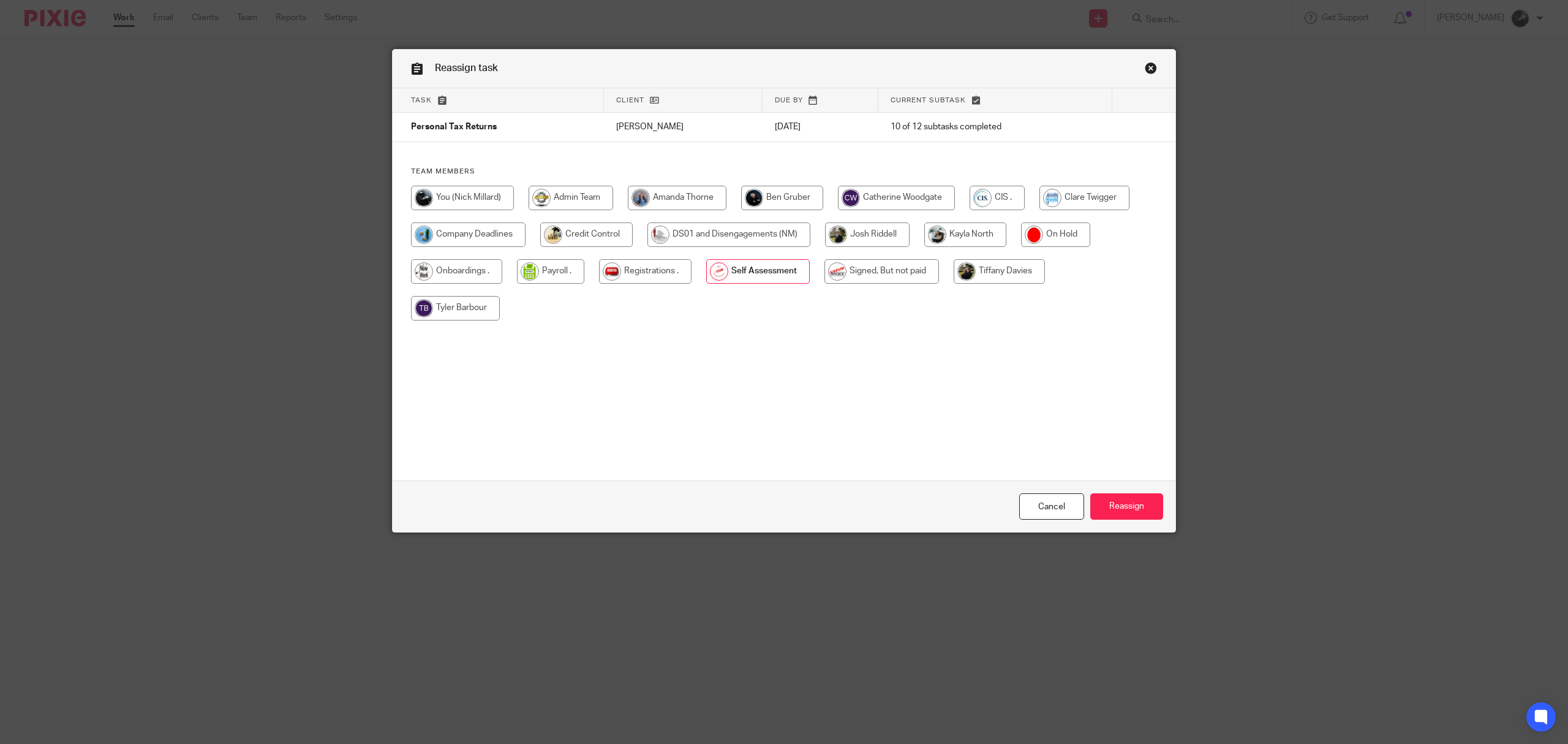
click at [858, 263] on input "radio" at bounding box center [882, 271] width 115 height 25
radio input "true"
drag, startPoint x: 1120, startPoint y: 495, endPoint x: 1117, endPoint y: 476, distance: 19.2
click at [1120, 494] on input "Reassign" at bounding box center [1127, 506] width 73 height 26
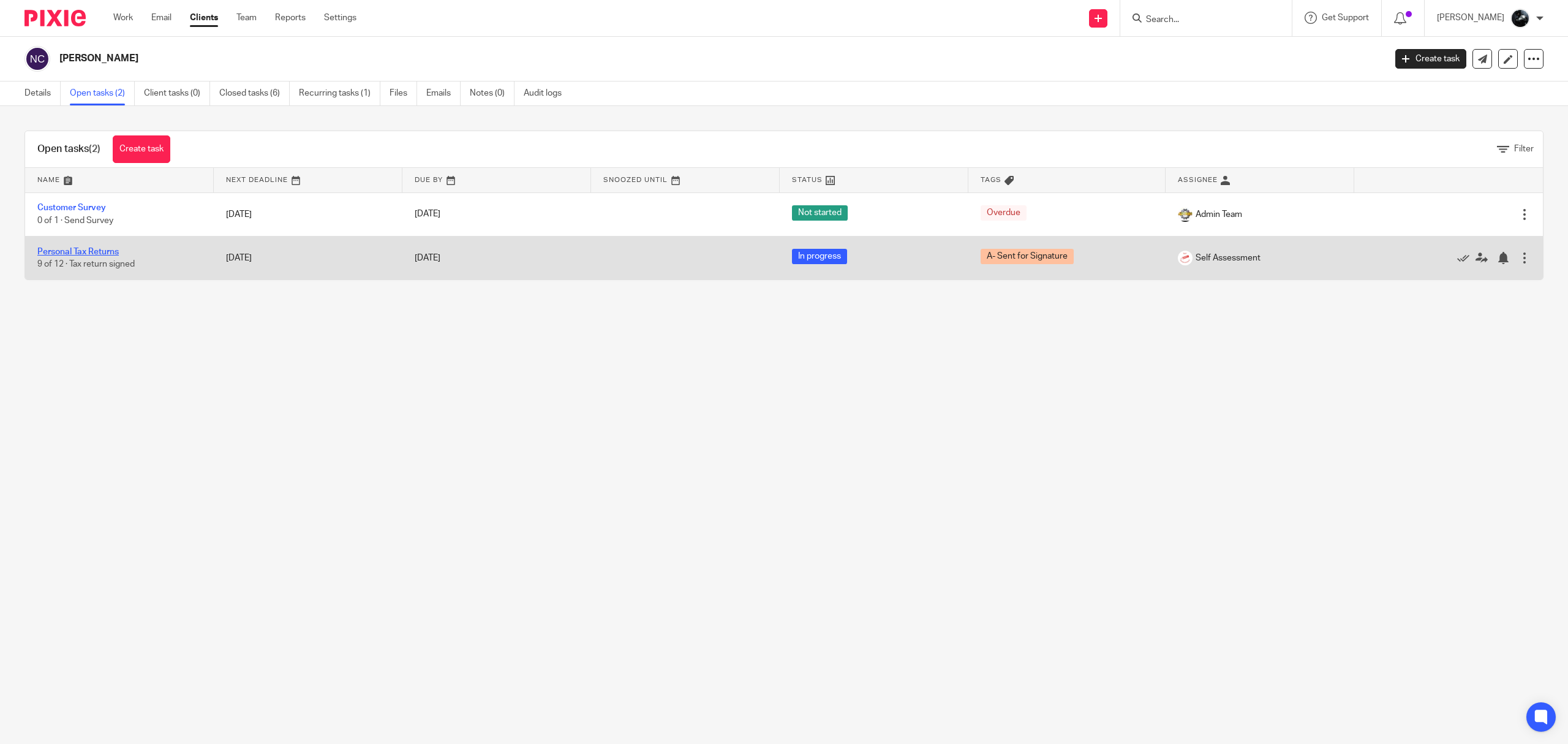
click at [86, 252] on link "Personal Tax Returns" at bounding box center [78, 252] width 82 height 9
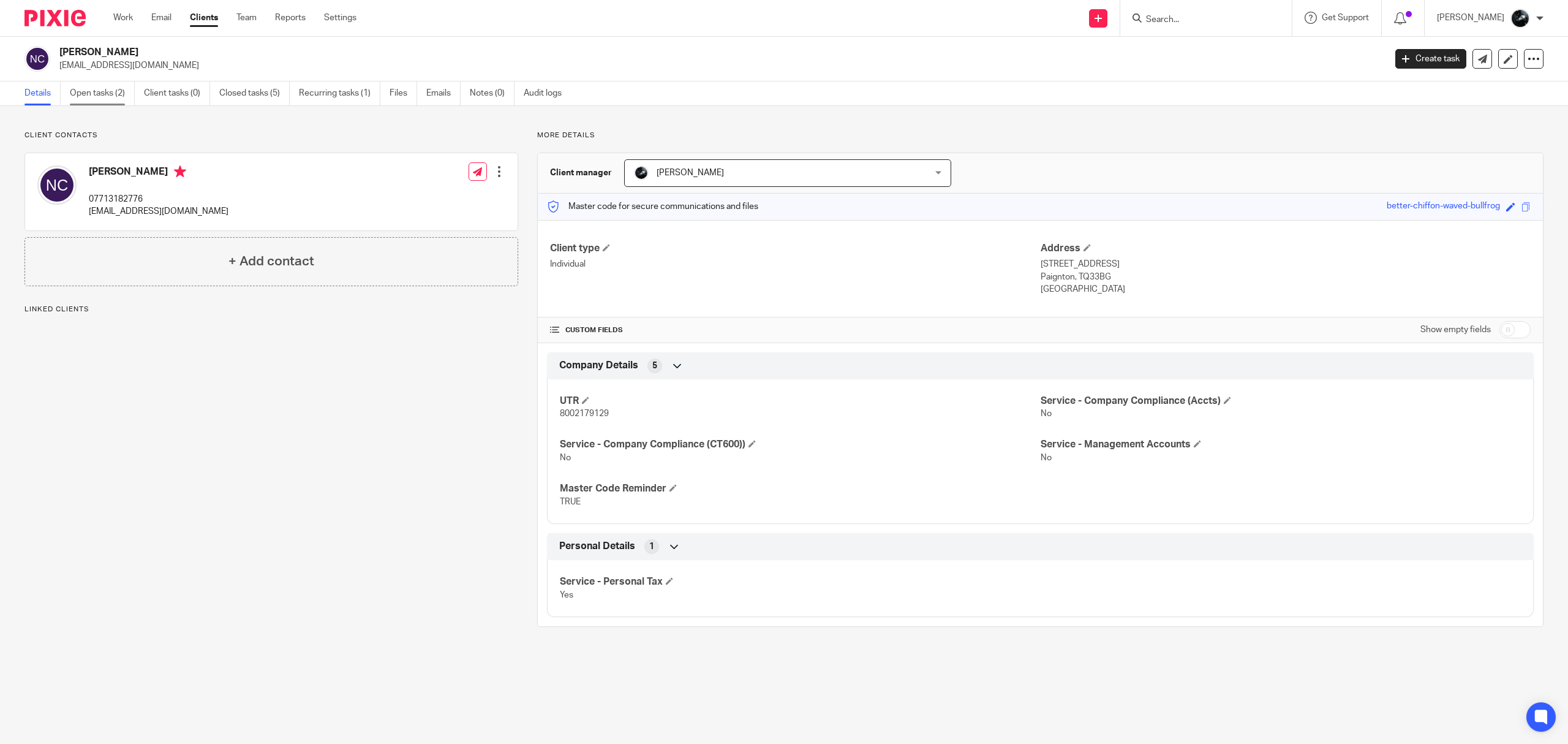
click at [82, 96] on link "Open tasks (2)" at bounding box center [102, 94] width 65 height 24
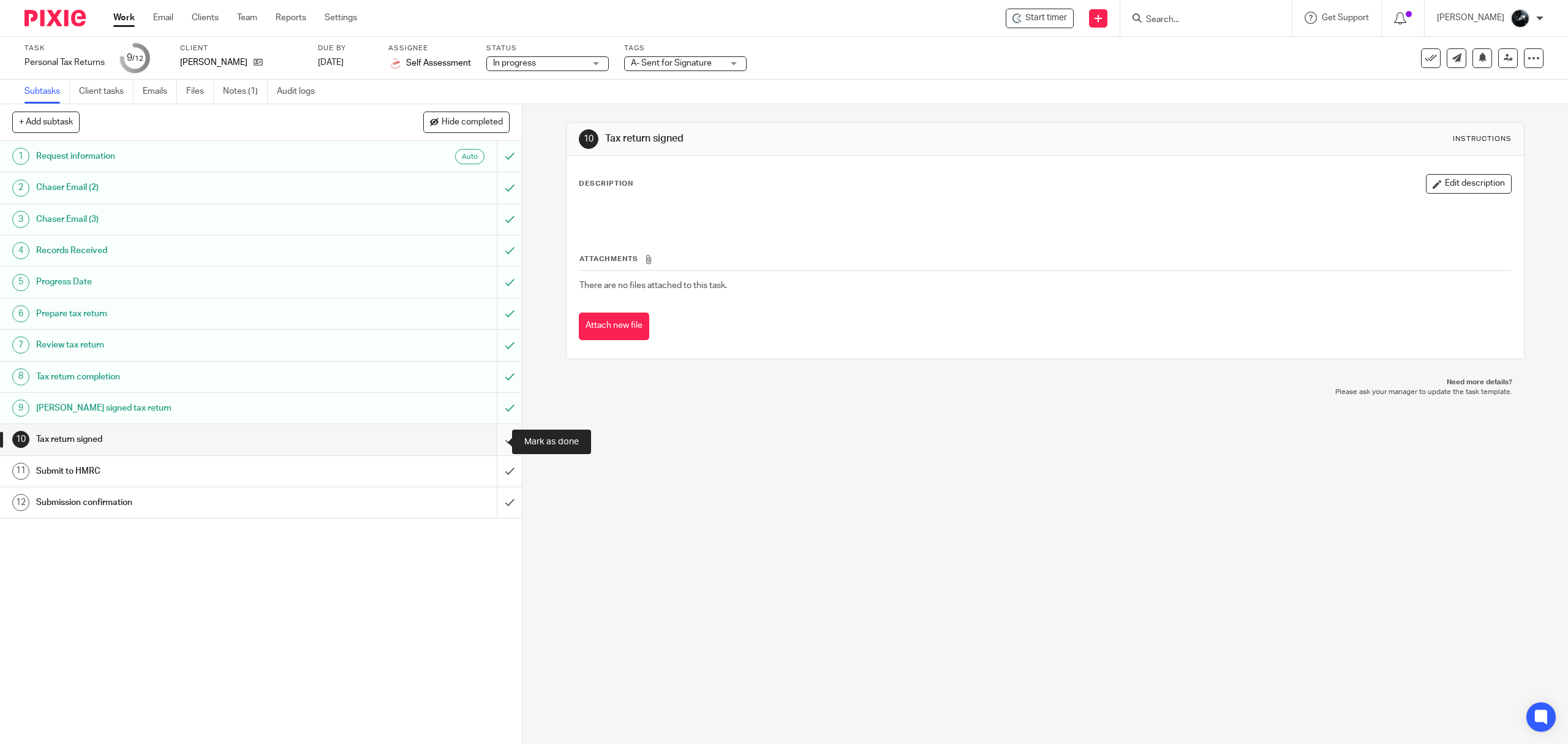
drag, startPoint x: 495, startPoint y: 440, endPoint x: 501, endPoint y: 432, distance: 10.0
click at [495, 440] on input "submit" at bounding box center [261, 439] width 522 height 31
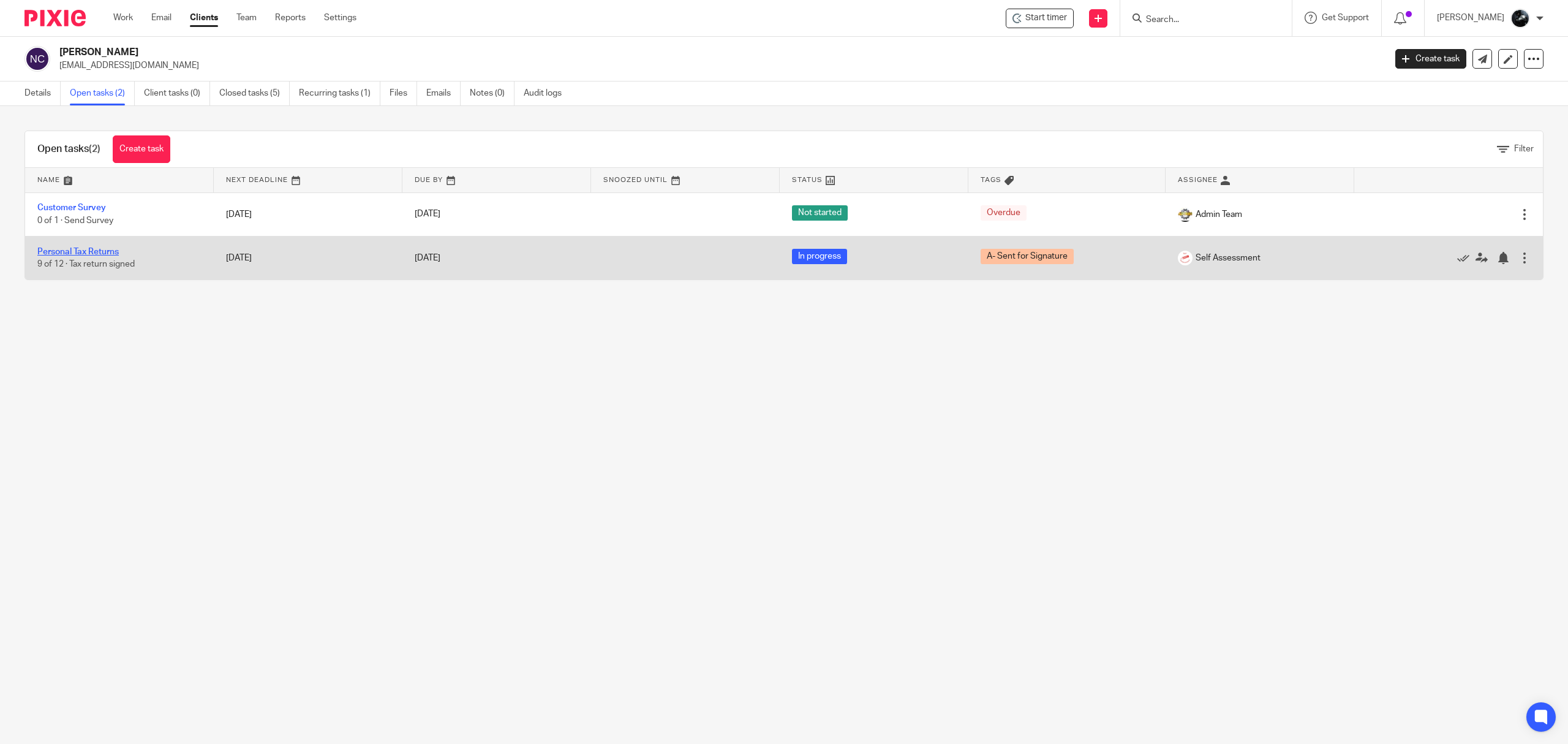
click at [97, 252] on link "Personal Tax Returns" at bounding box center [78, 252] width 82 height 9
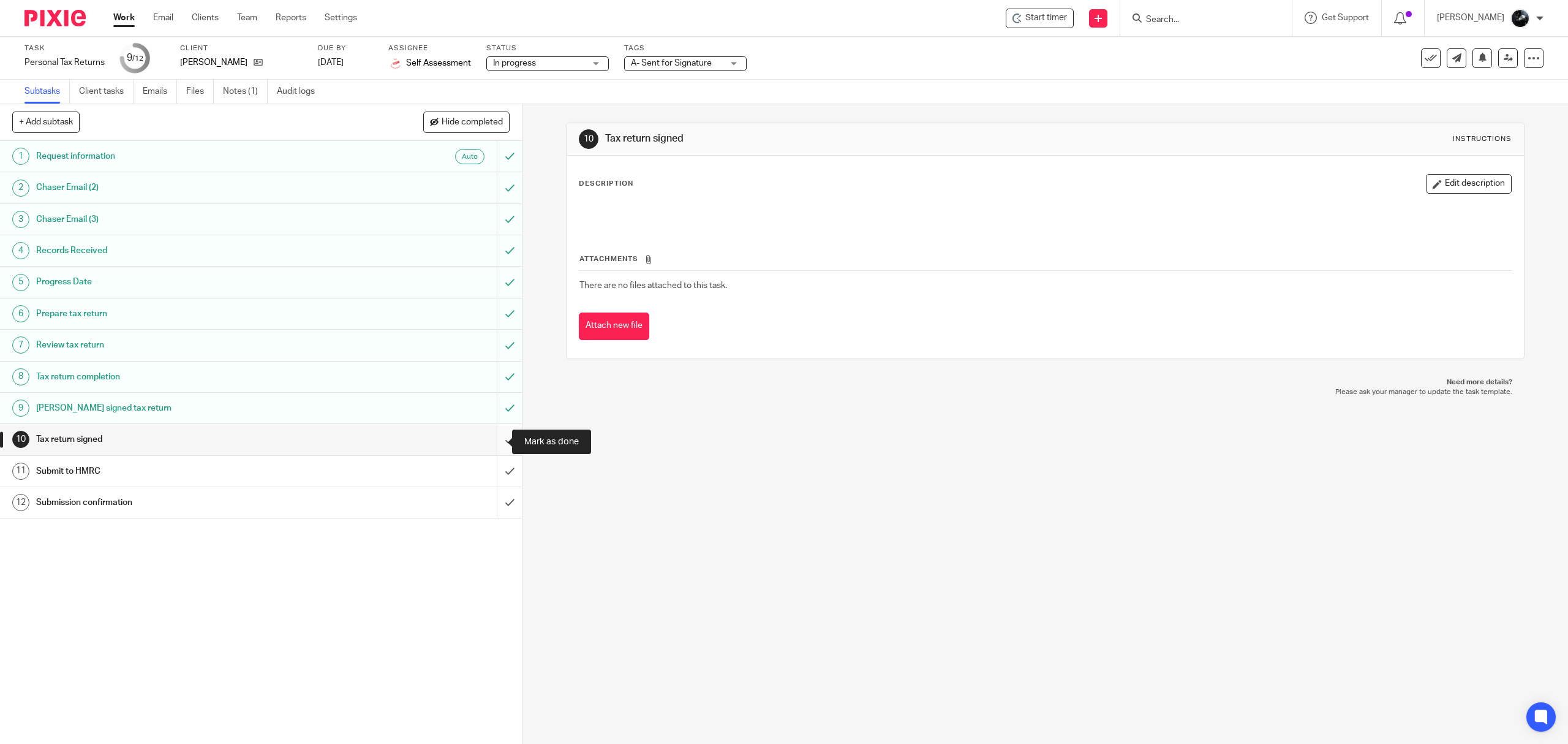
click at [488, 437] on input "submit" at bounding box center [261, 439] width 522 height 31
click at [718, 64] on span "A- Sent for Signature" at bounding box center [677, 63] width 92 height 13
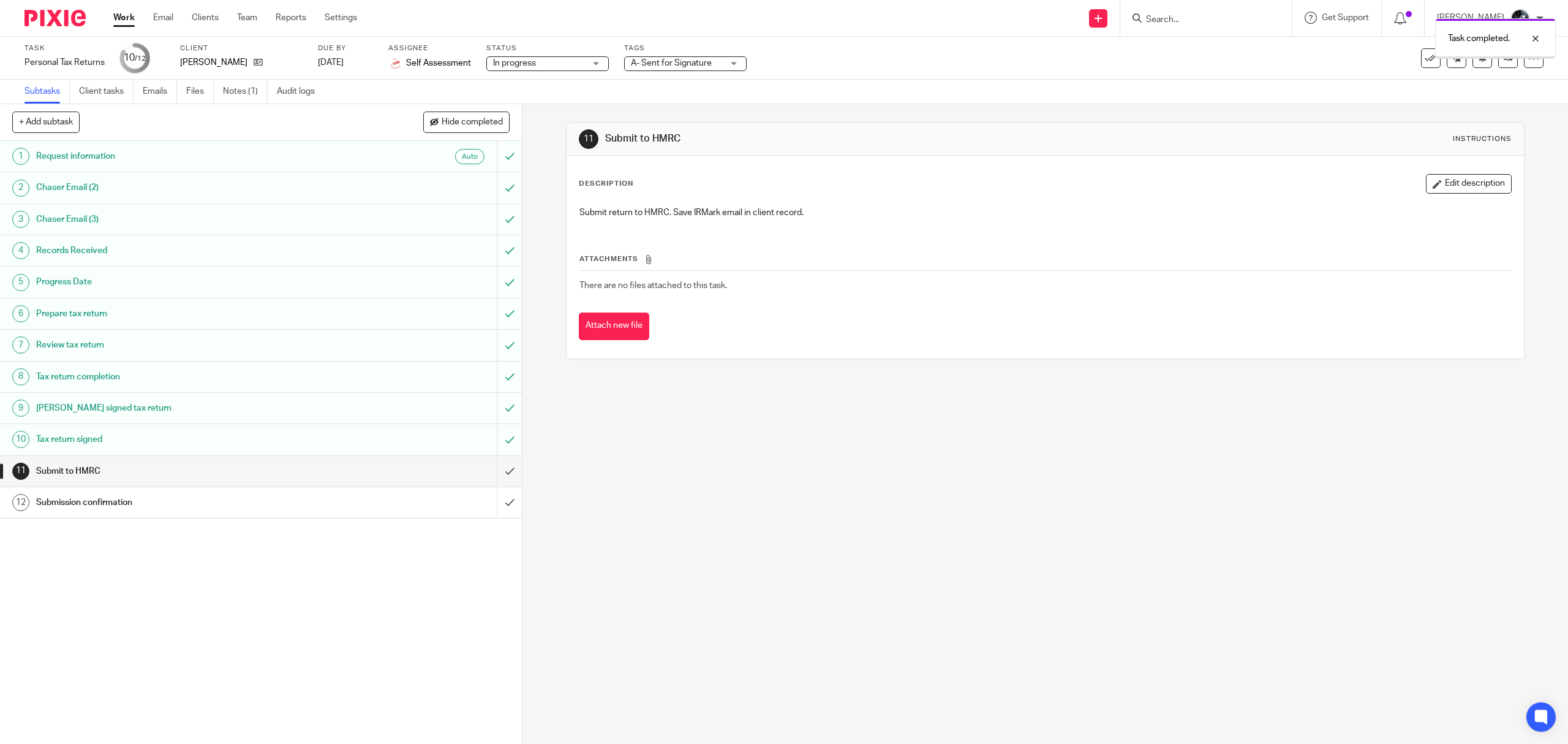
click at [731, 61] on div "A- Sent for Signature" at bounding box center [685, 64] width 123 height 15
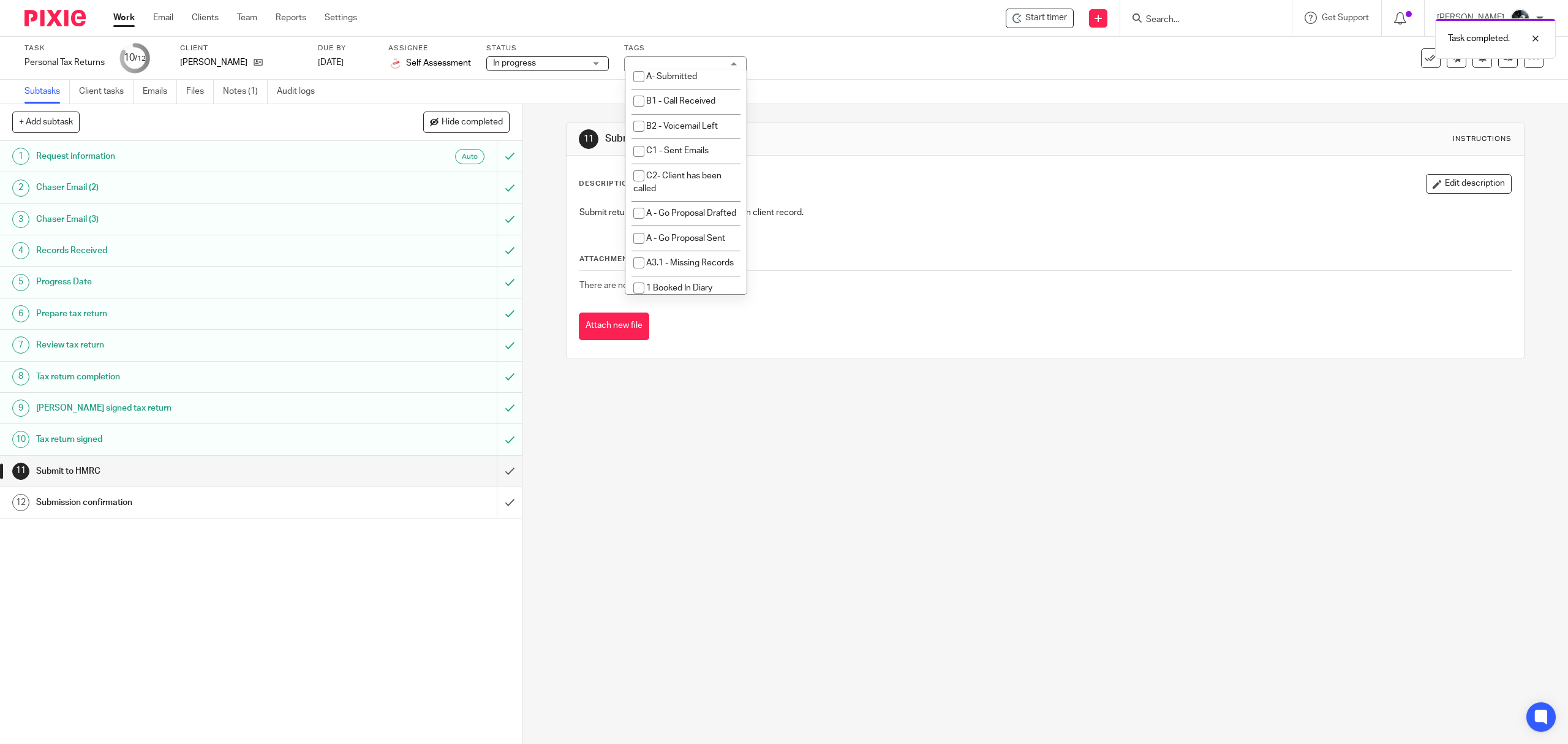
click at [685, 15] on li "A- Sent for Signature" at bounding box center [686, 2] width 121 height 25
checkbox input "false"
click at [690, 64] on li "A- To Be Submitted" at bounding box center [686, 52] width 121 height 25
checkbox input "true"
click at [1499, 65] on link at bounding box center [1508, 58] width 19 height 19
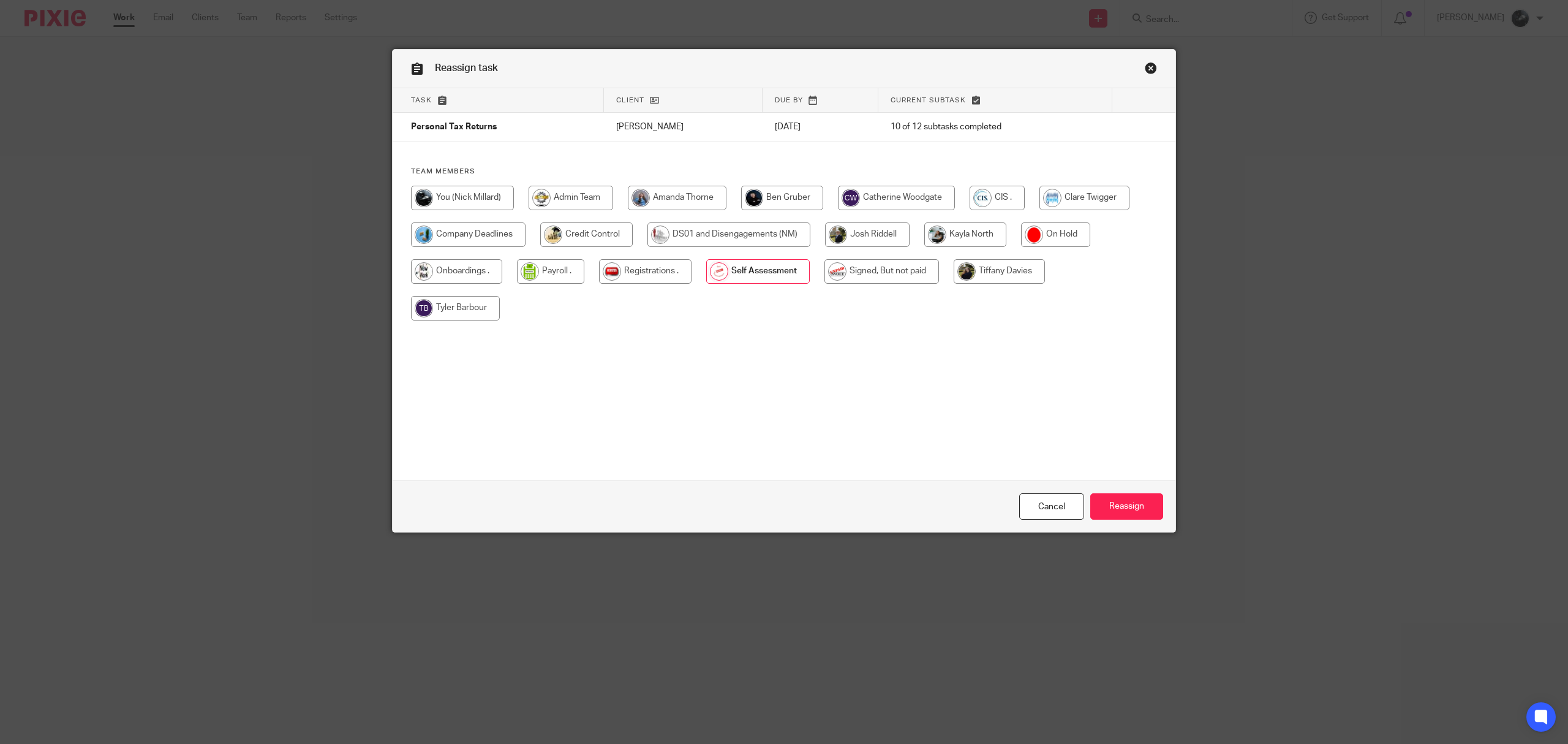
click at [850, 260] on input "radio" at bounding box center [882, 271] width 115 height 25
radio input "true"
drag, startPoint x: 1116, startPoint y: 501, endPoint x: 1104, endPoint y: 461, distance: 41.8
click at [1116, 501] on input "Reassign" at bounding box center [1127, 506] width 73 height 26
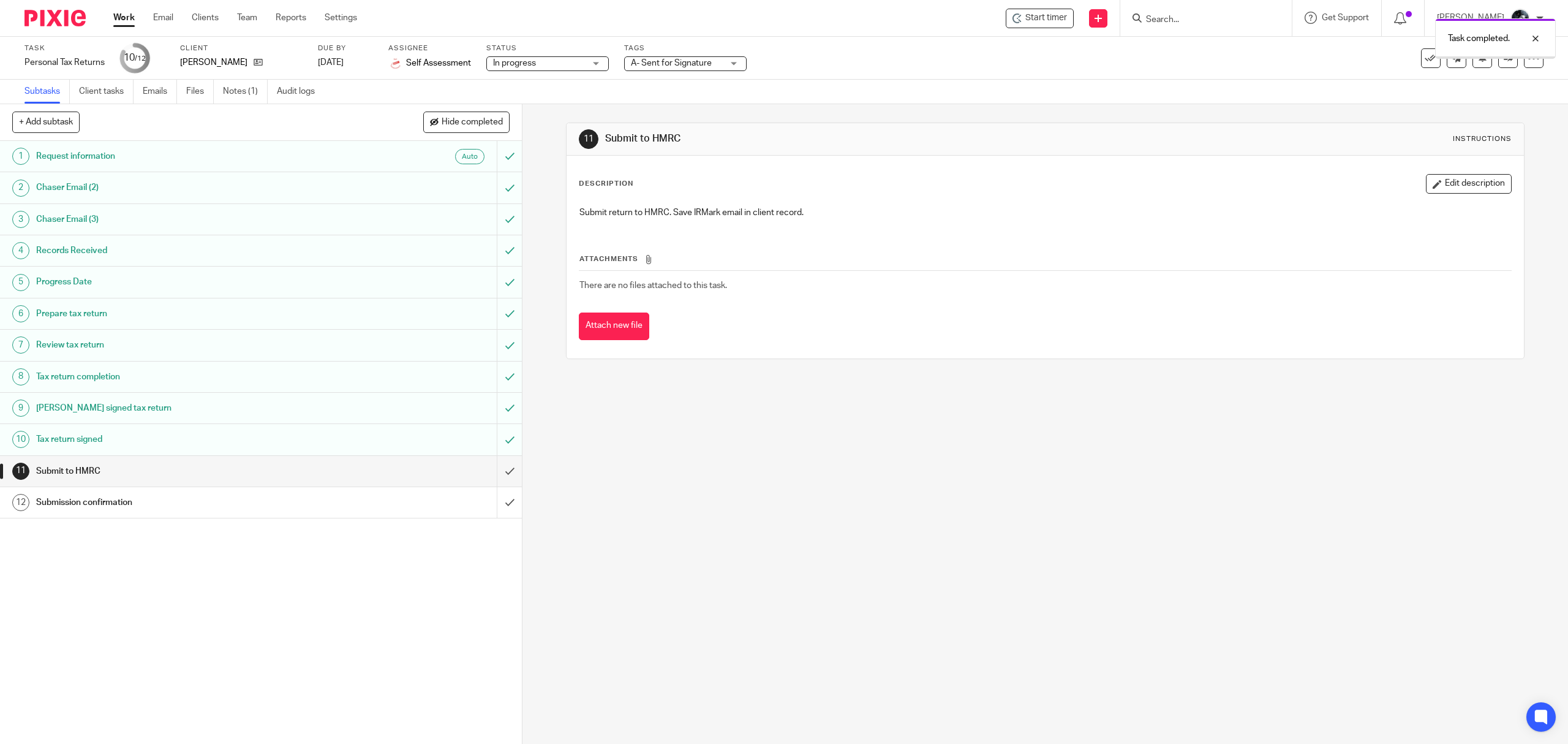
click at [680, 65] on span "A- Sent for Signature" at bounding box center [671, 63] width 81 height 9
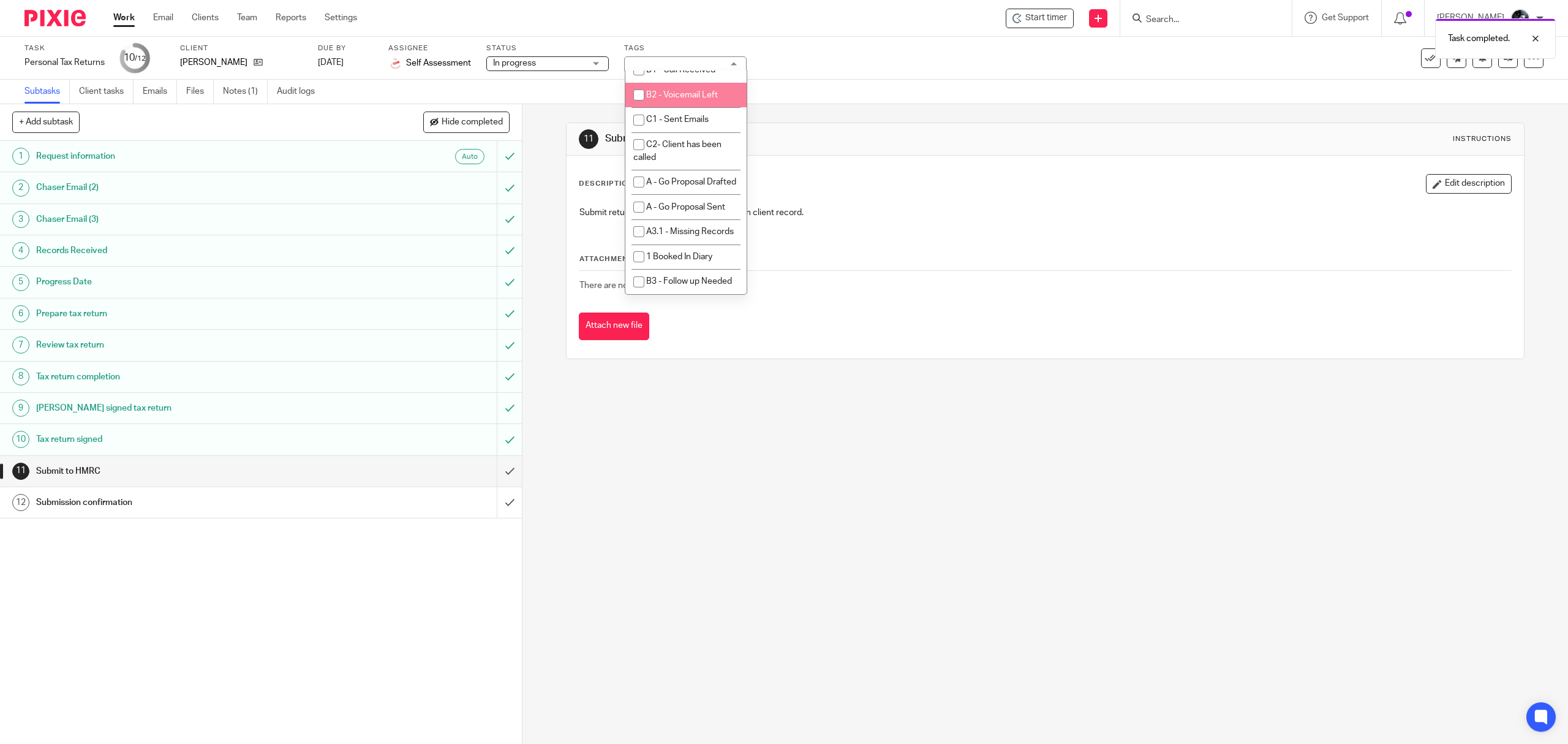
scroll to position [817, 0]
drag, startPoint x: 679, startPoint y: 89, endPoint x: 687, endPoint y: 120, distance: 32.0
click at [680, 15] on li "A- Sent for Signature" at bounding box center [686, 2] width 121 height 25
checkbox input "false"
drag, startPoint x: 689, startPoint y: 167, endPoint x: 699, endPoint y: 161, distance: 11.7
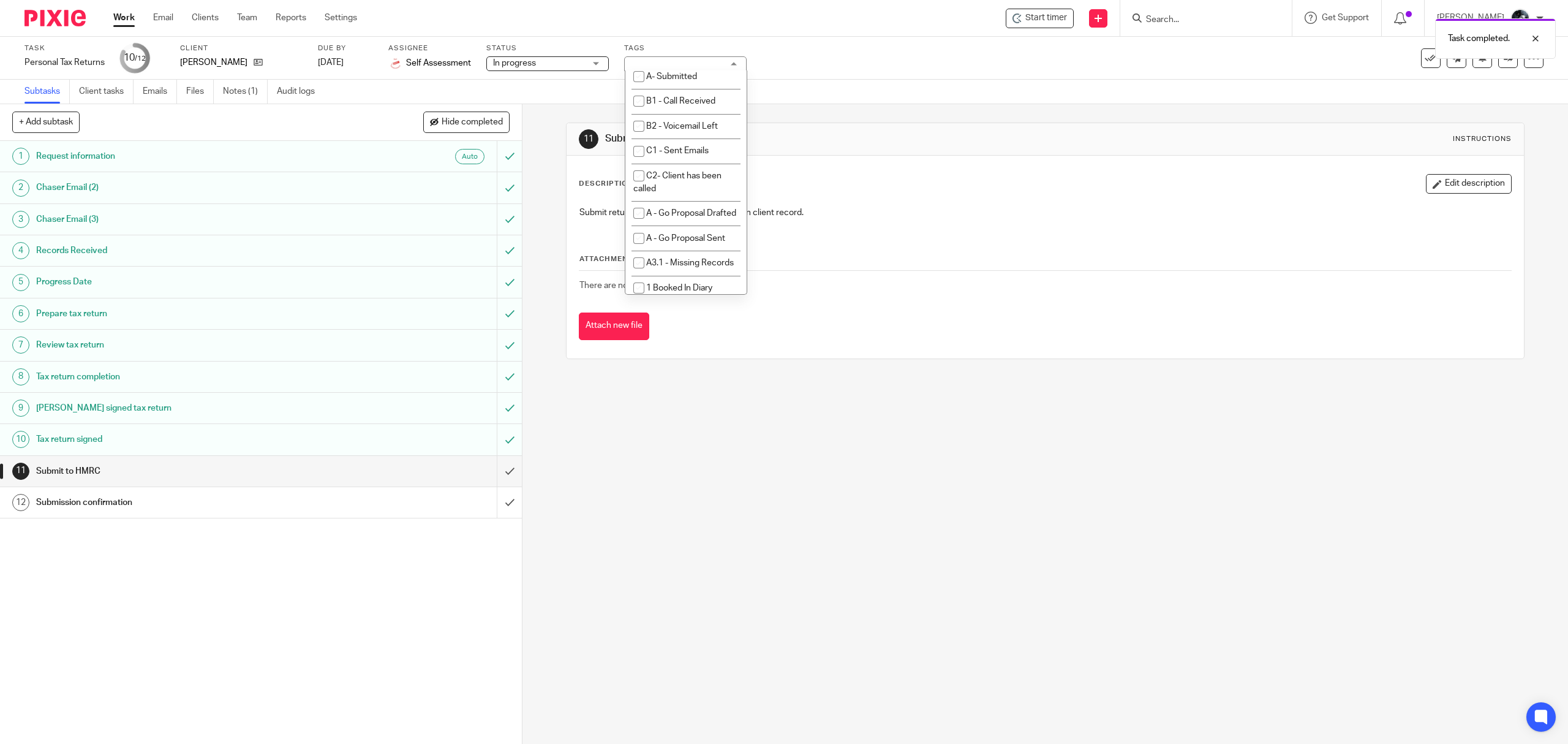
click at [690, 56] on span "A- To Be Submitted" at bounding box center [683, 51] width 74 height 9
checkbox input "true"
click at [1499, 66] on link at bounding box center [1508, 58] width 19 height 19
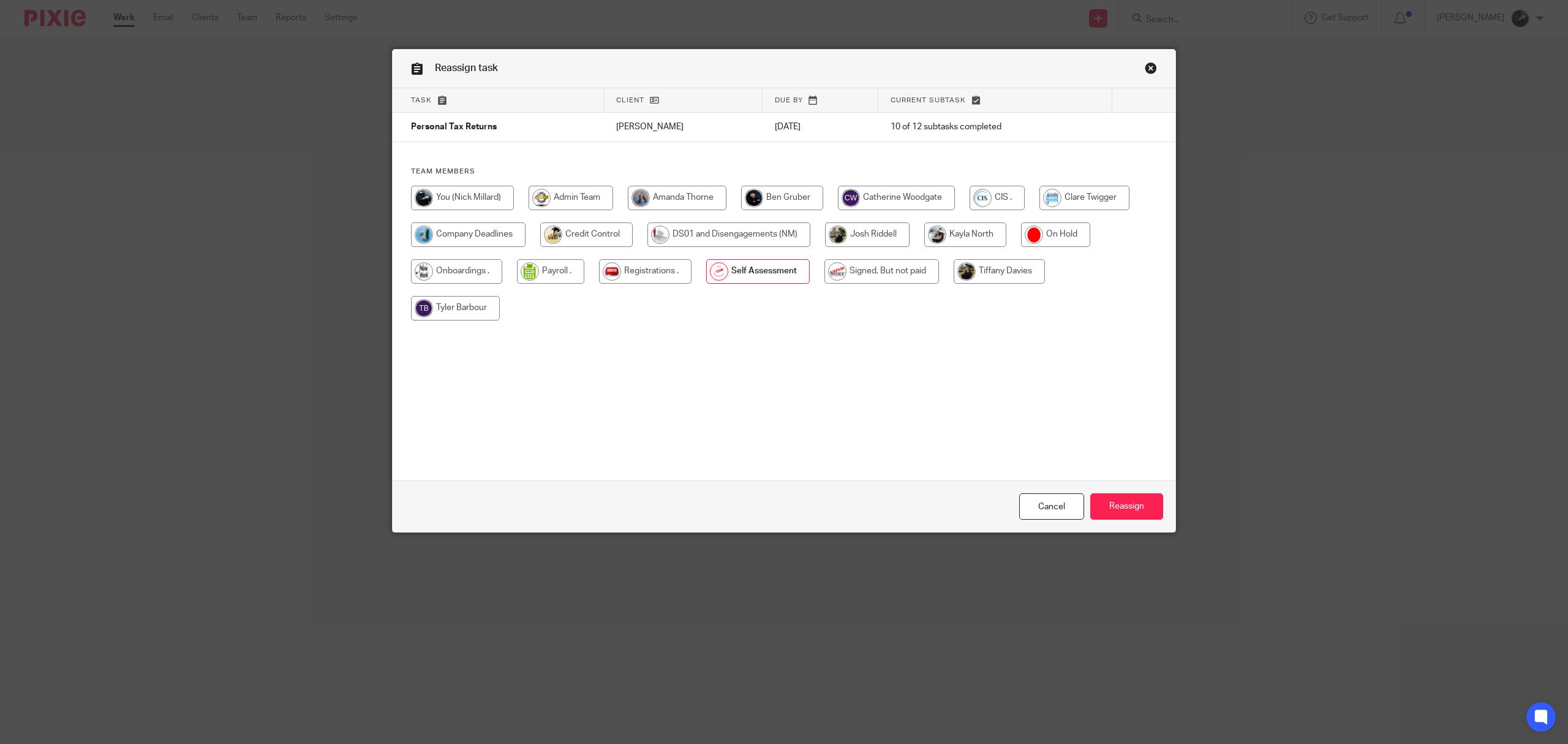
click at [891, 271] on input "radio" at bounding box center [882, 271] width 115 height 25
radio input "true"
drag, startPoint x: 1131, startPoint y: 510, endPoint x: 1085, endPoint y: 441, distance: 82.9
click at [1131, 509] on input "Reassign" at bounding box center [1127, 506] width 73 height 26
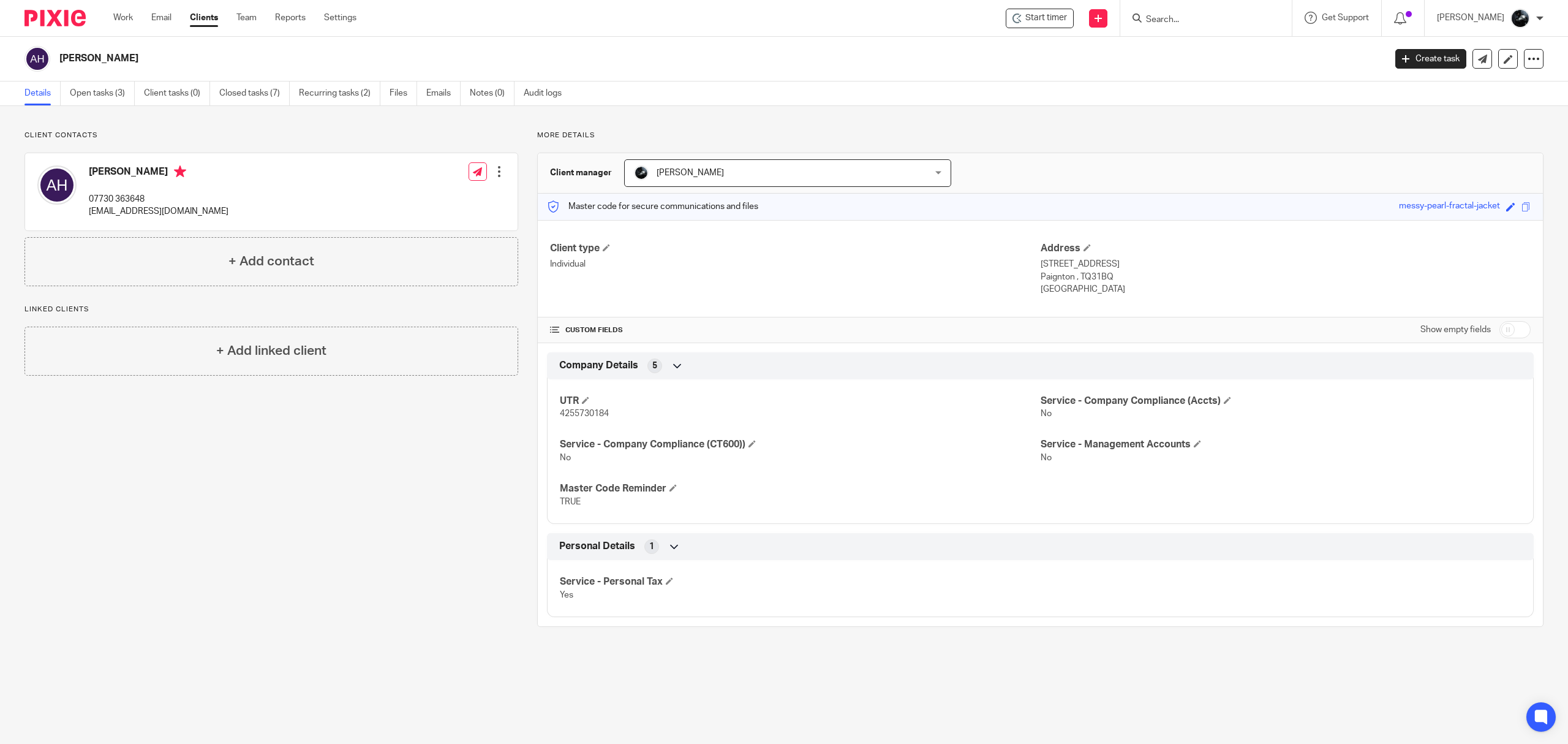
click at [50, 17] on img at bounding box center [55, 18] width 61 height 16
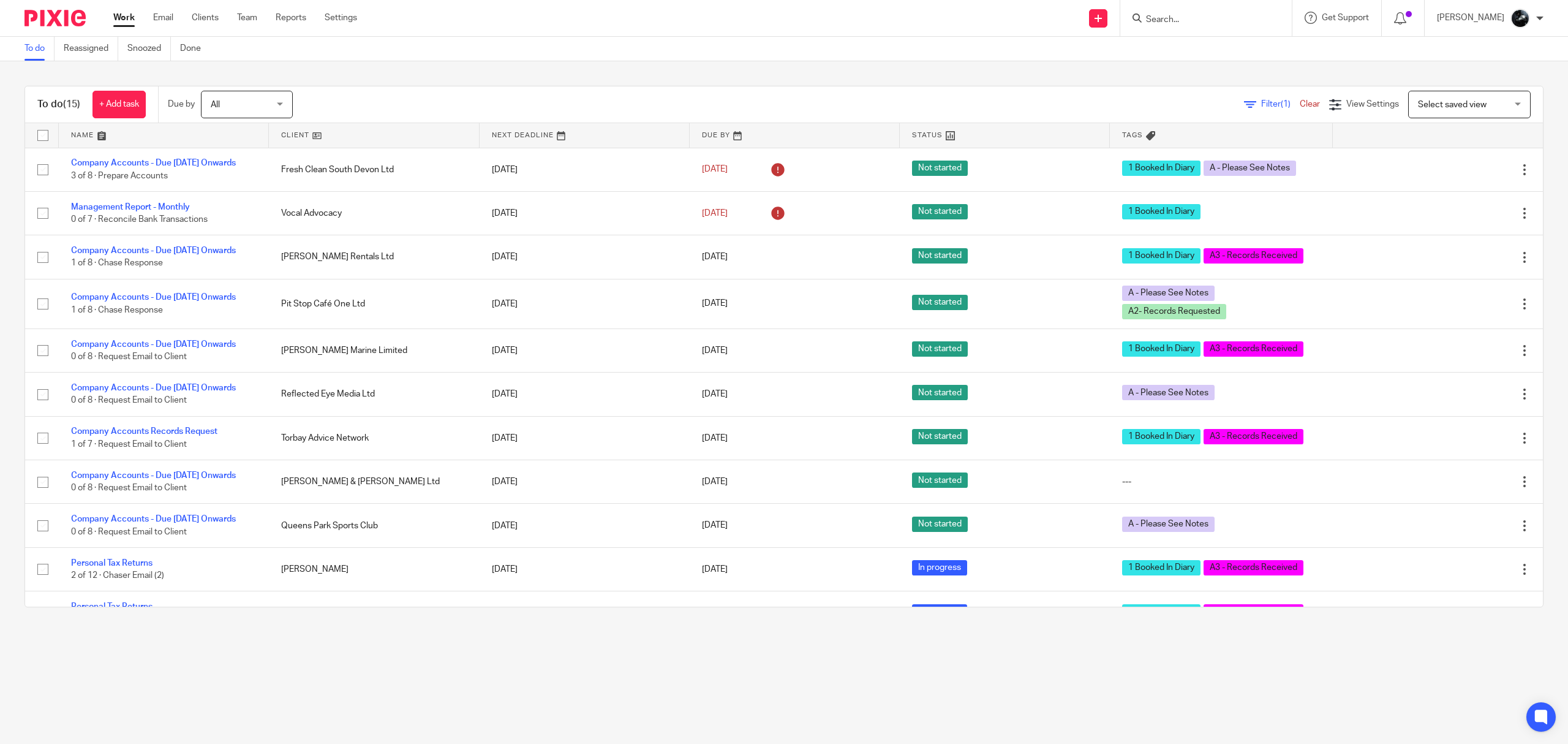
click at [1433, 103] on span "Select saved view" at bounding box center [1453, 105] width 68 height 9
click at [1422, 162] on li "Not booked in" at bounding box center [1445, 156] width 121 height 25
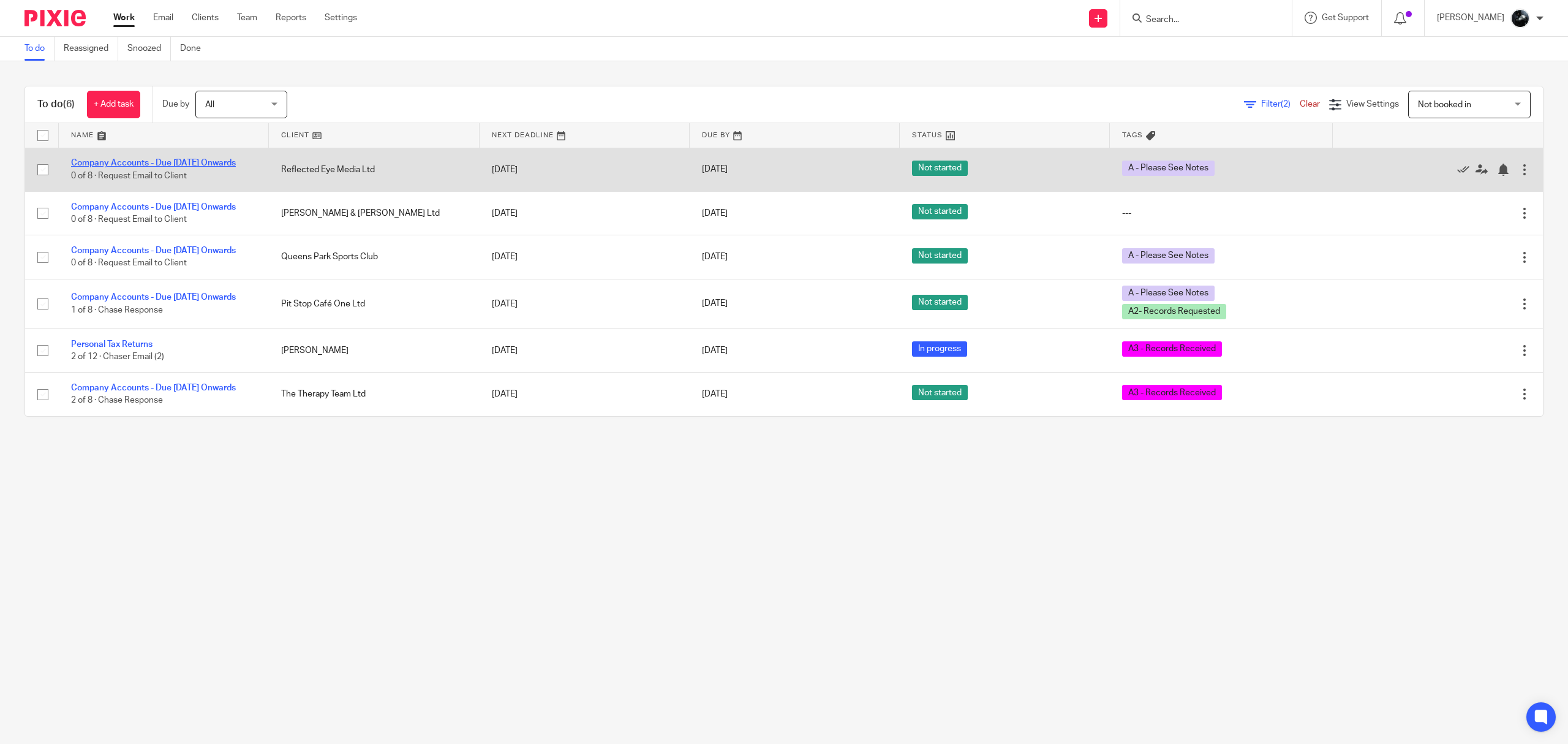
click at [159, 159] on link "Company Accounts - Due [DATE] Onwards" at bounding box center [154, 163] width 165 height 9
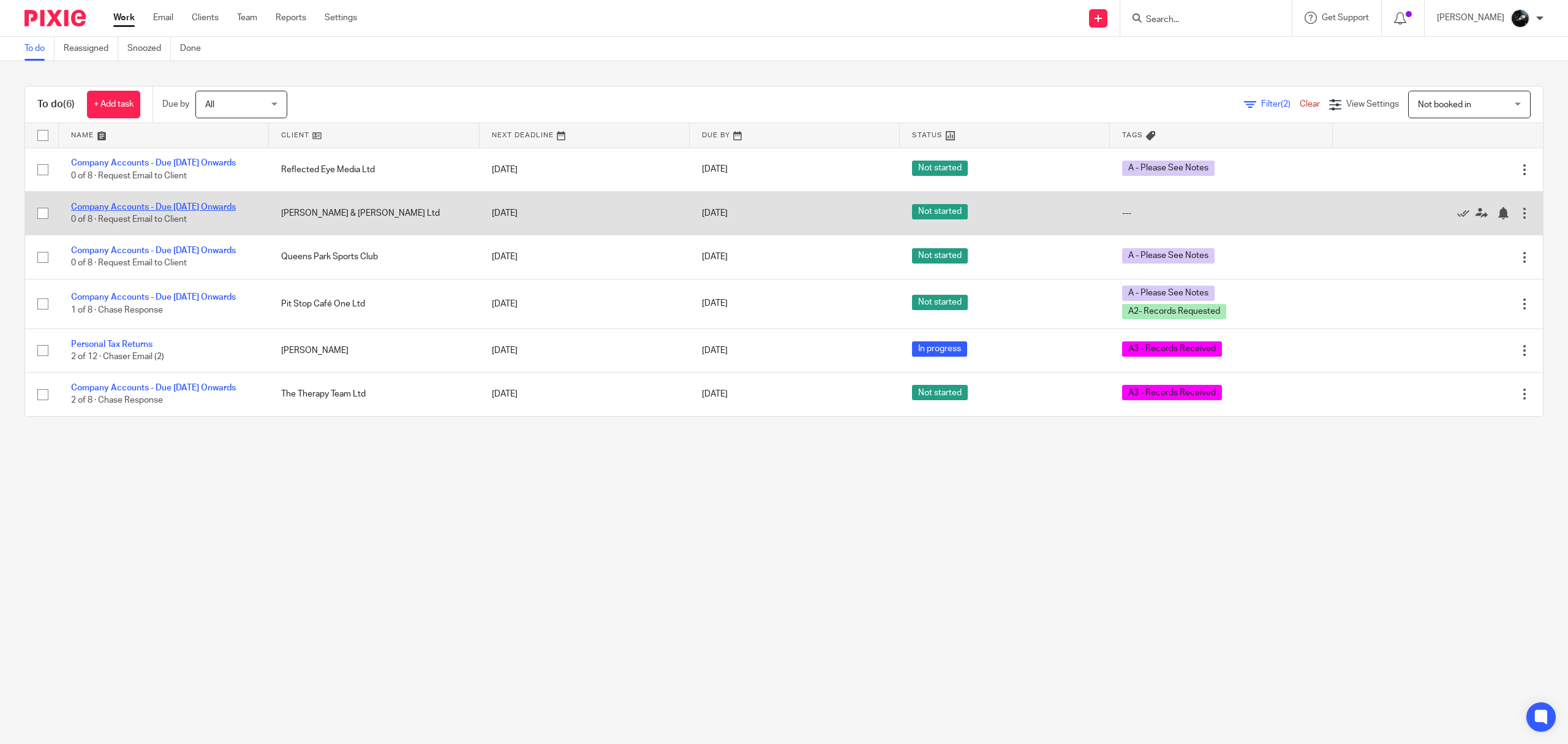
click at [196, 211] on link "Company Accounts - Due [DATE] Onwards" at bounding box center [154, 208] width 165 height 9
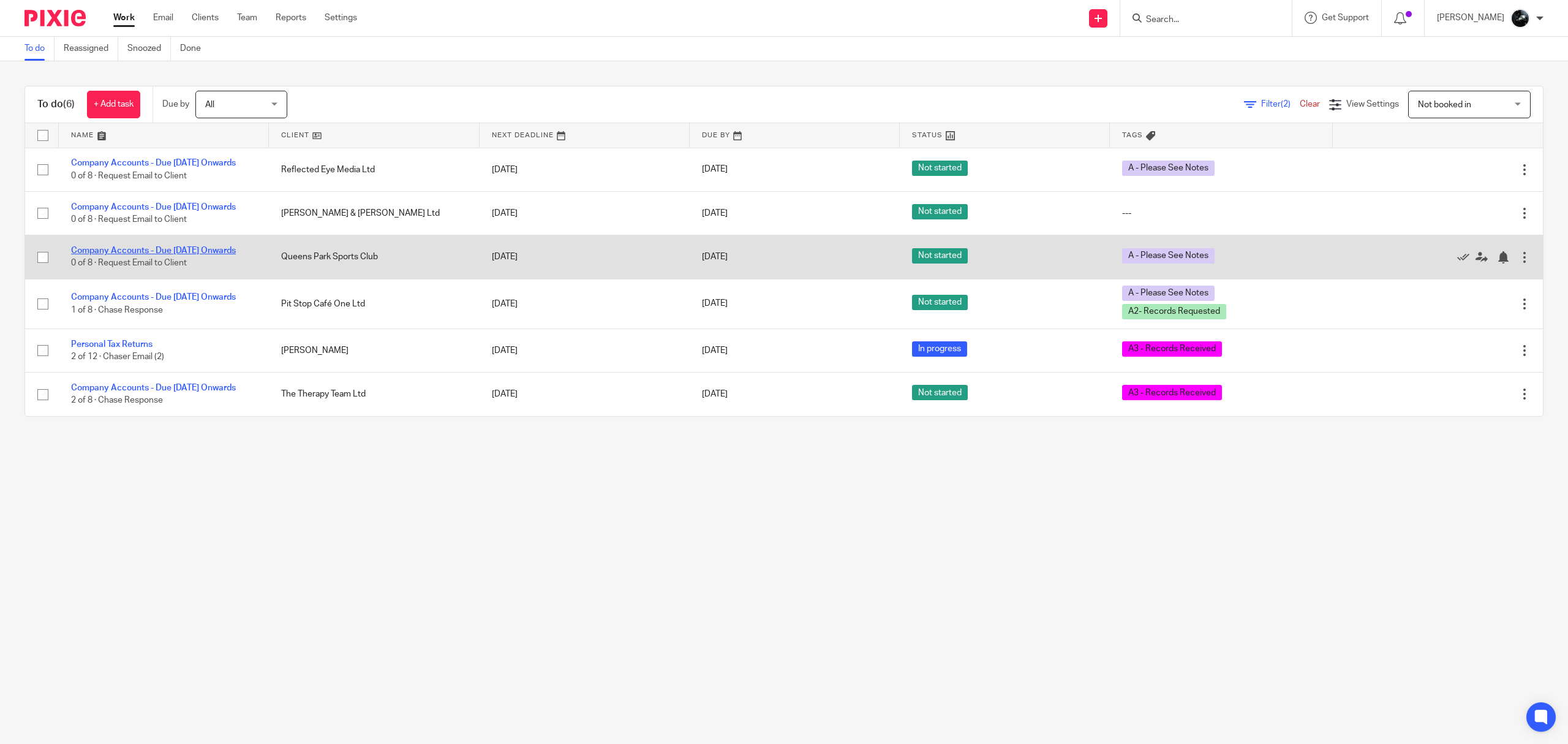
click at [202, 255] on link "Company Accounts - Due [DATE] Onwards" at bounding box center [154, 251] width 165 height 9
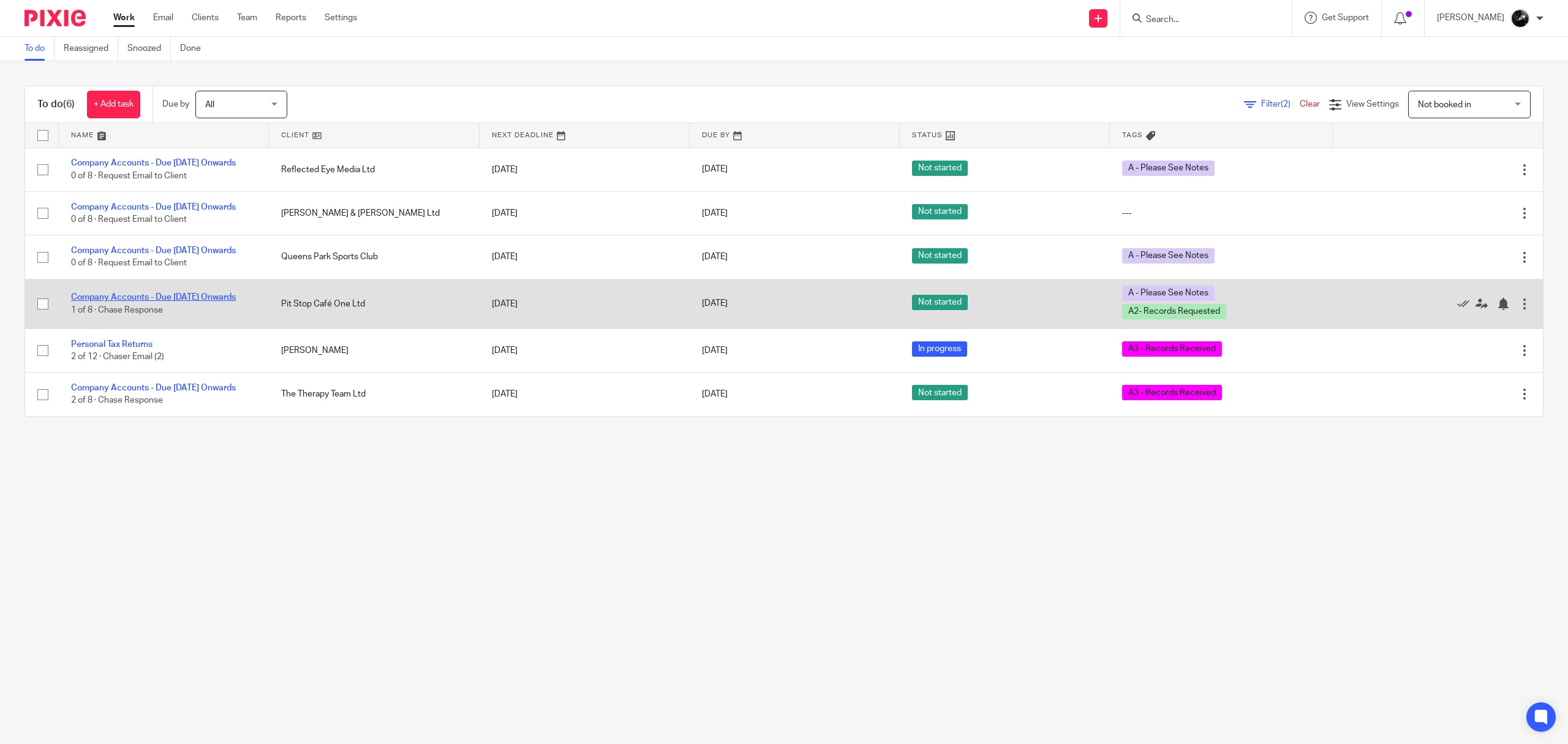
click at [196, 301] on link "Company Accounts - Due [DATE] Onwards" at bounding box center [154, 298] width 165 height 9
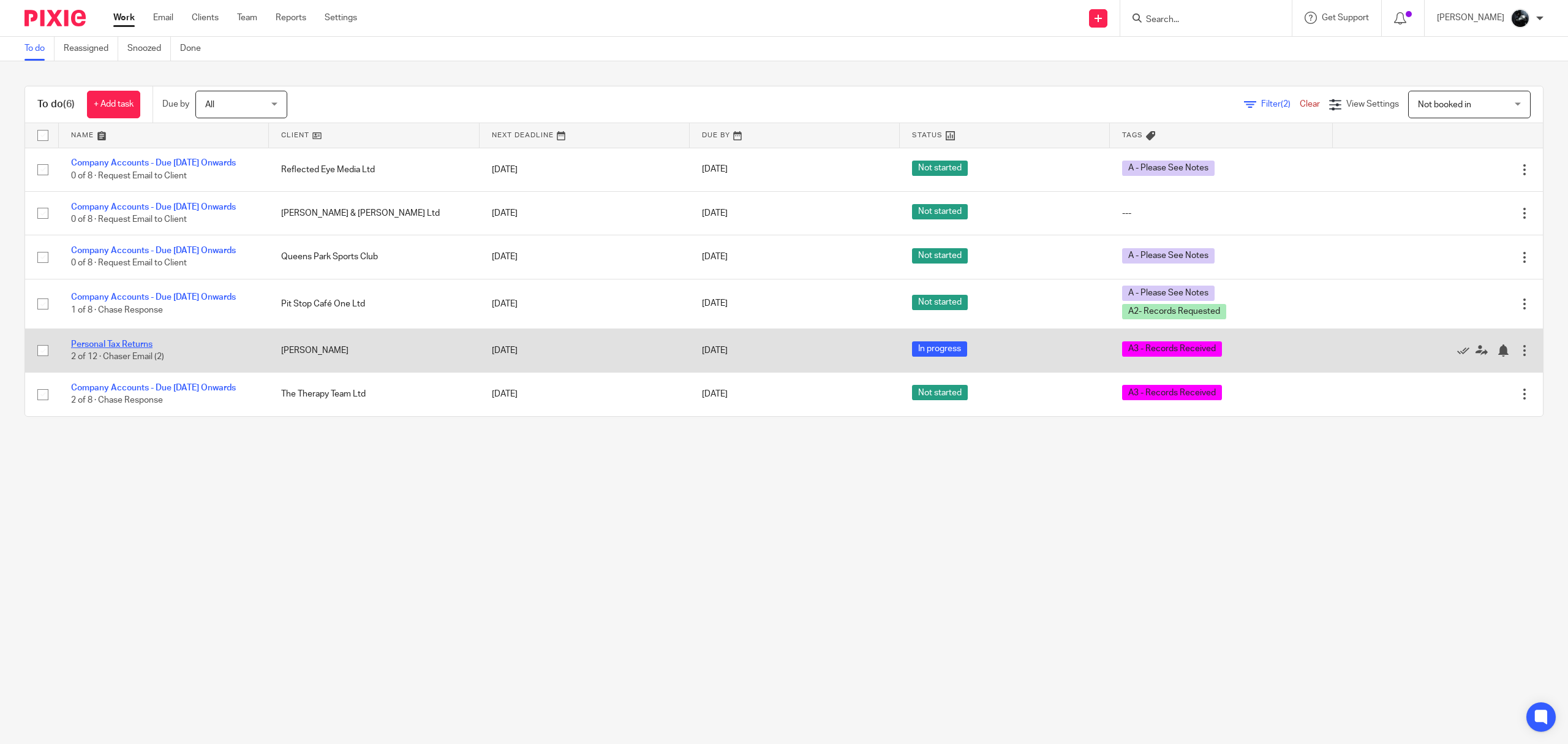
click at [136, 349] on link "Personal Tax Returns" at bounding box center [112, 344] width 82 height 9
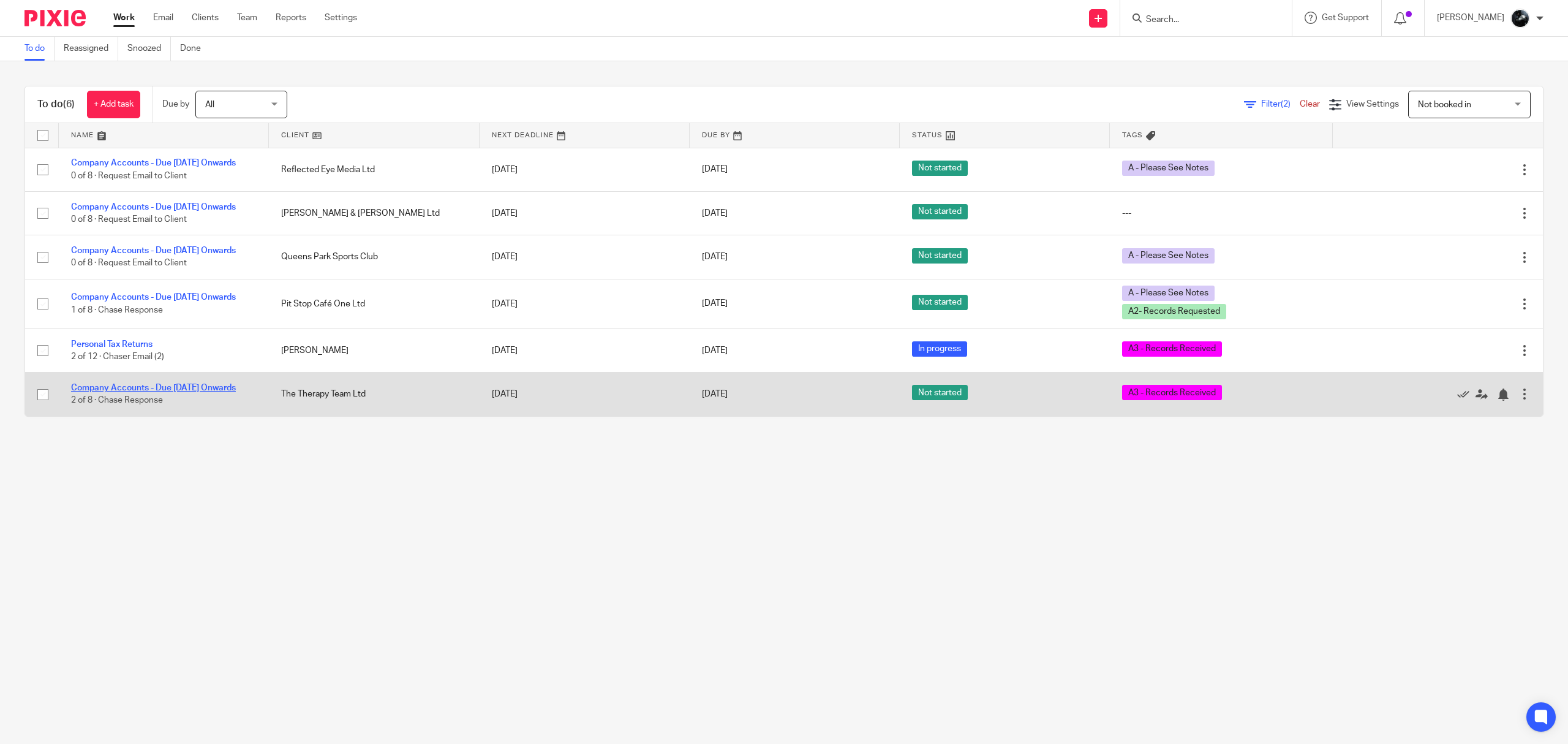
click at [160, 392] on link "Company Accounts - Due [DATE] Onwards" at bounding box center [154, 388] width 165 height 9
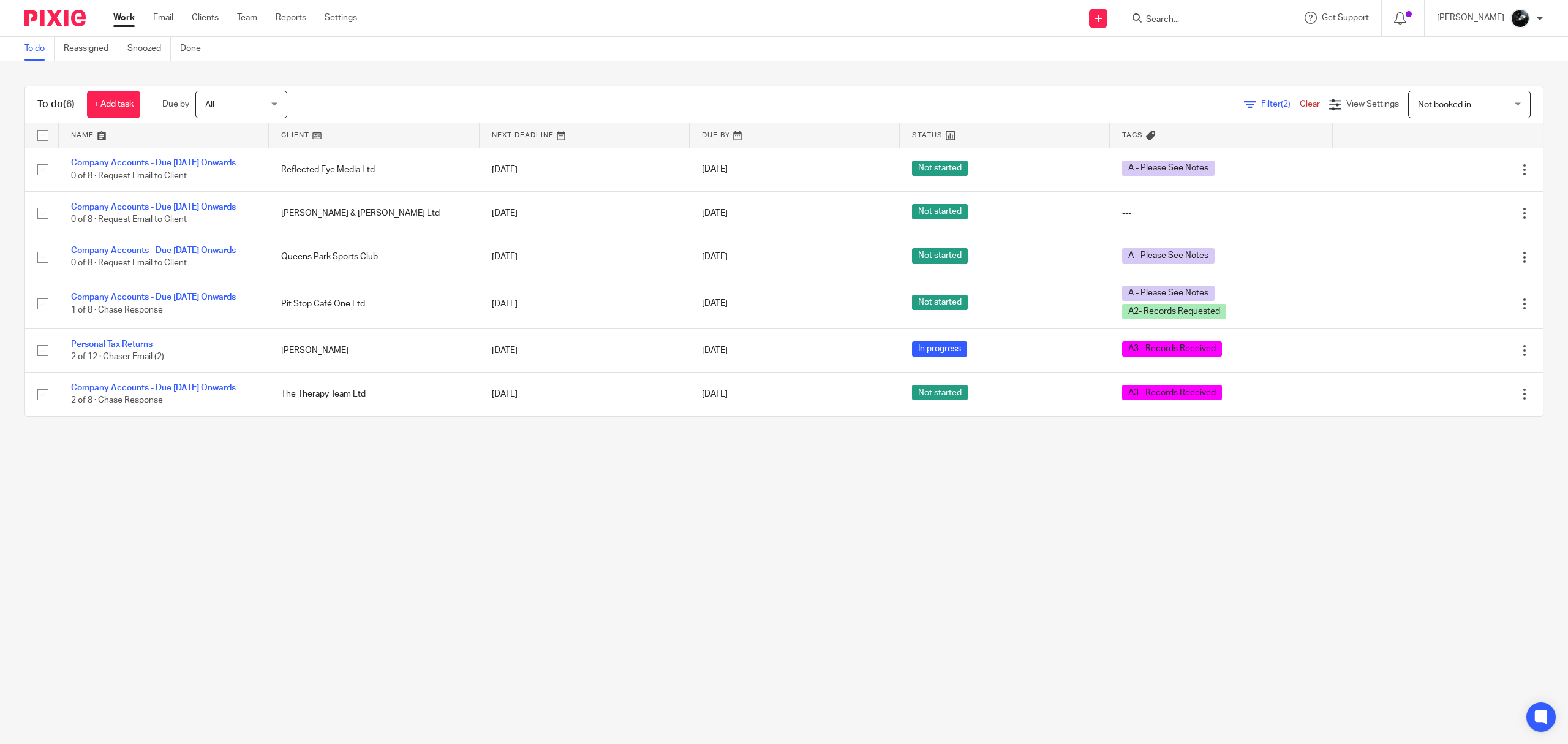
drag, startPoint x: 1253, startPoint y: 18, endPoint x: 1253, endPoint y: 25, distance: 7.0
click at [1253, 23] on input "Search" at bounding box center [1200, 20] width 110 height 11
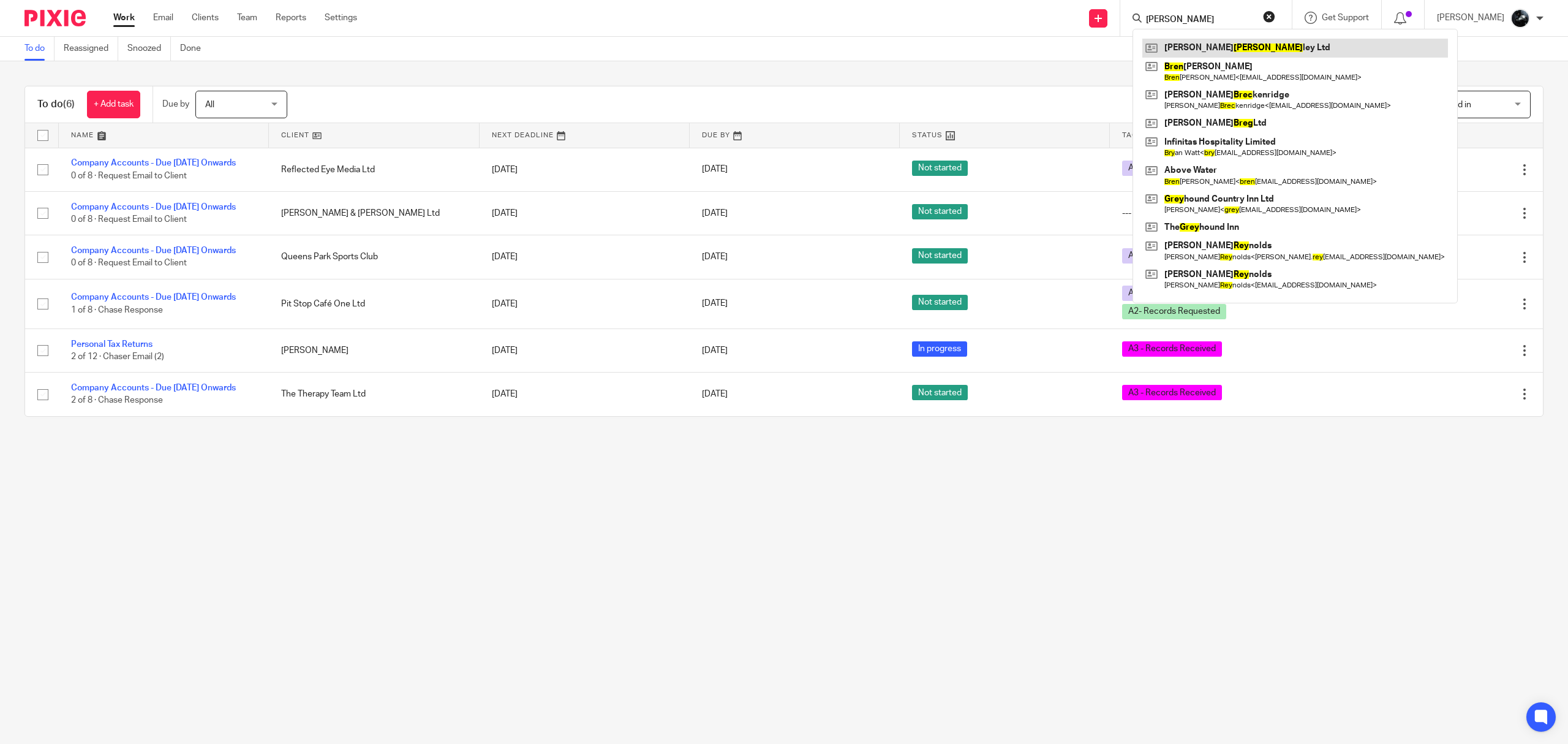
type input "brey"
click at [1242, 47] on link at bounding box center [1295, 48] width 306 height 19
click at [672, 557] on main "To do Reassigned Snoozed Done To do (6) + Add task Due by All All Today Tomorro…" at bounding box center [784, 372] width 1568 height 744
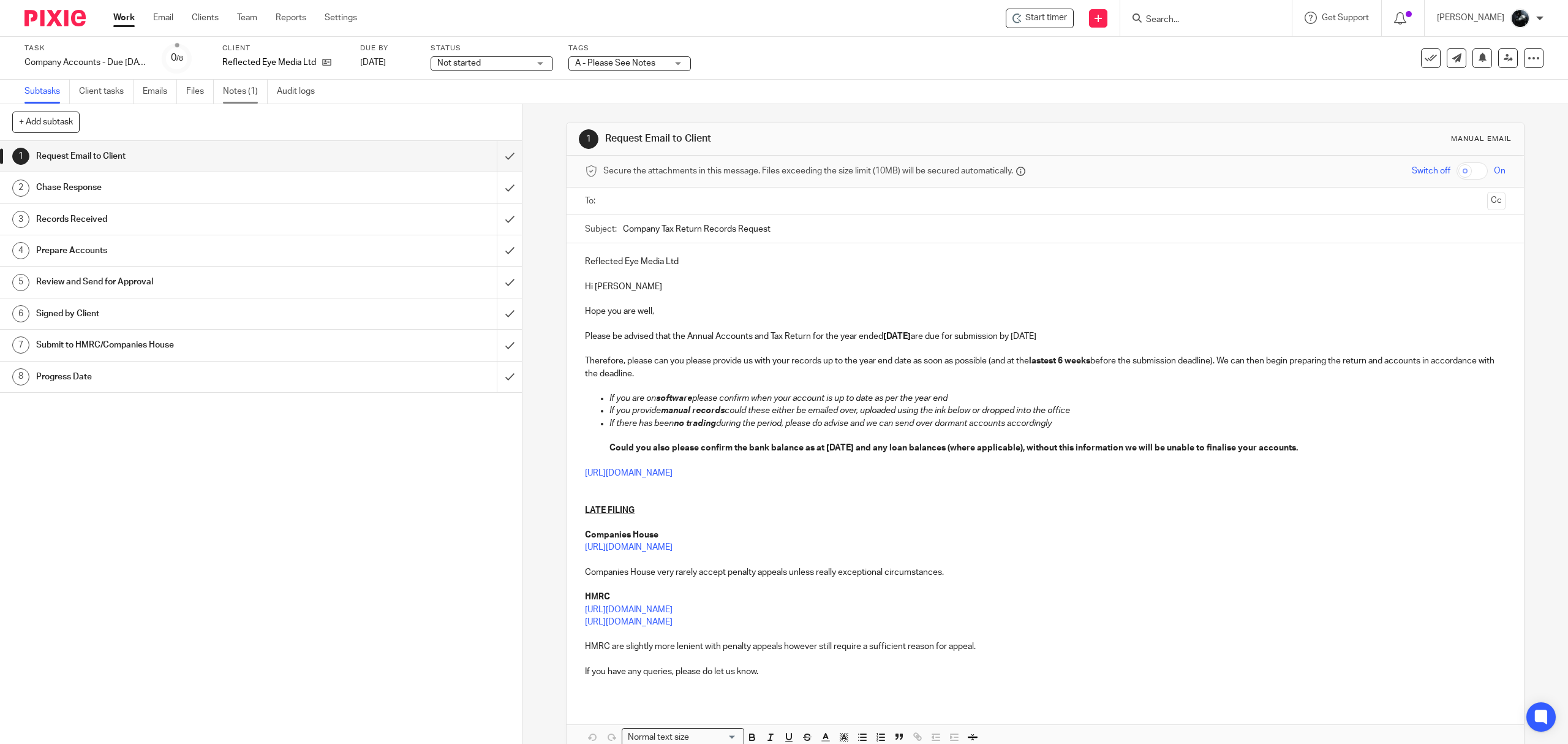
click at [242, 85] on link "Notes (1)" at bounding box center [245, 92] width 45 height 24
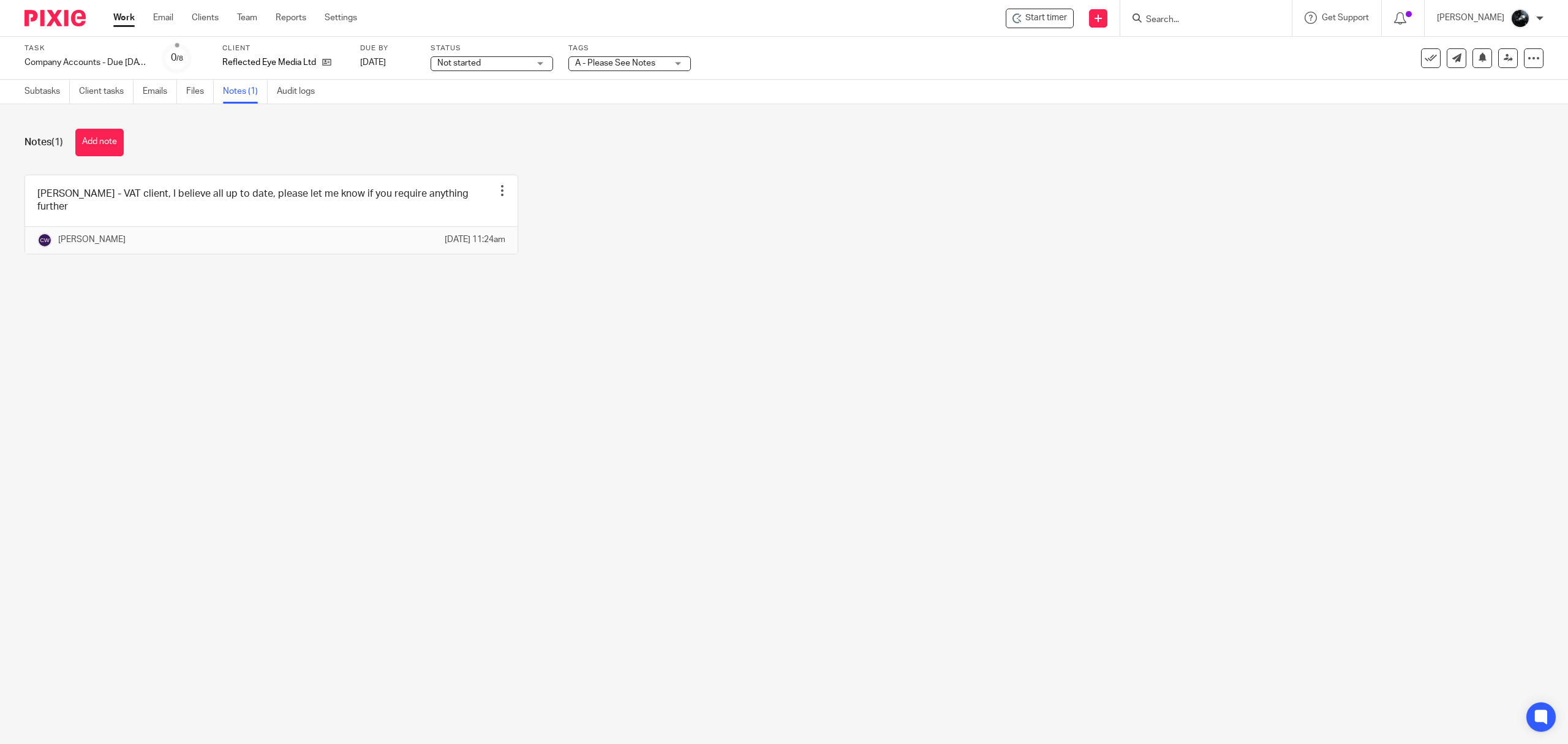
click at [657, 59] on span "A - Please See Notes" at bounding box center [621, 63] width 92 height 13
drag, startPoint x: 638, startPoint y: 189, endPoint x: 686, endPoint y: 194, distance: 48.3
click at [635, 47] on span "1 Booked In Diary" at bounding box center [623, 43] width 66 height 9
checkbox input "true"
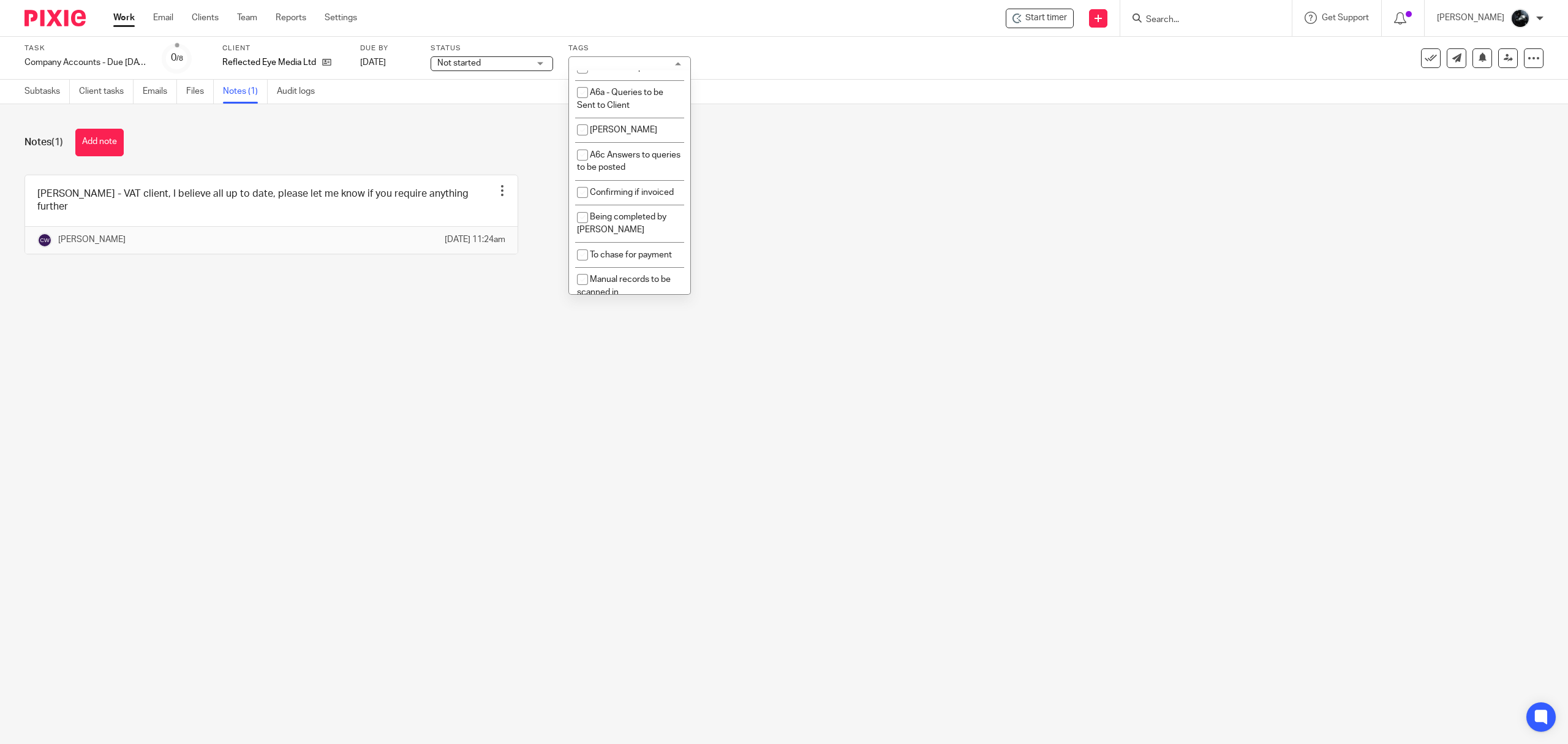
click at [814, 208] on div "[PERSON_NAME] - VAT client, I believe all up to date, please let me know if you…" at bounding box center [774, 224] width 1538 height 98
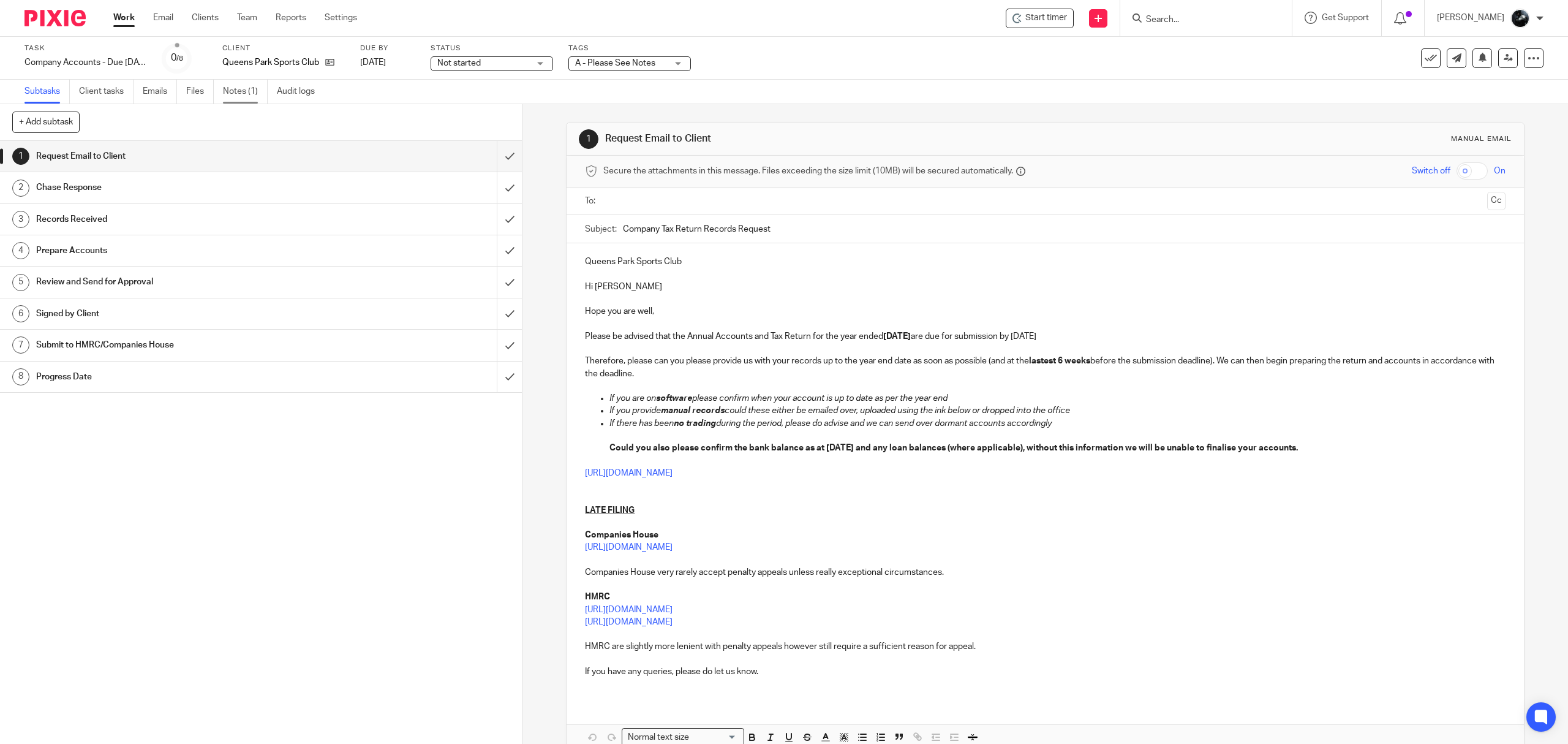
click at [244, 84] on link "Notes (1)" at bounding box center [245, 92] width 45 height 24
click at [234, 89] on link "Notes (1)" at bounding box center [245, 92] width 45 height 24
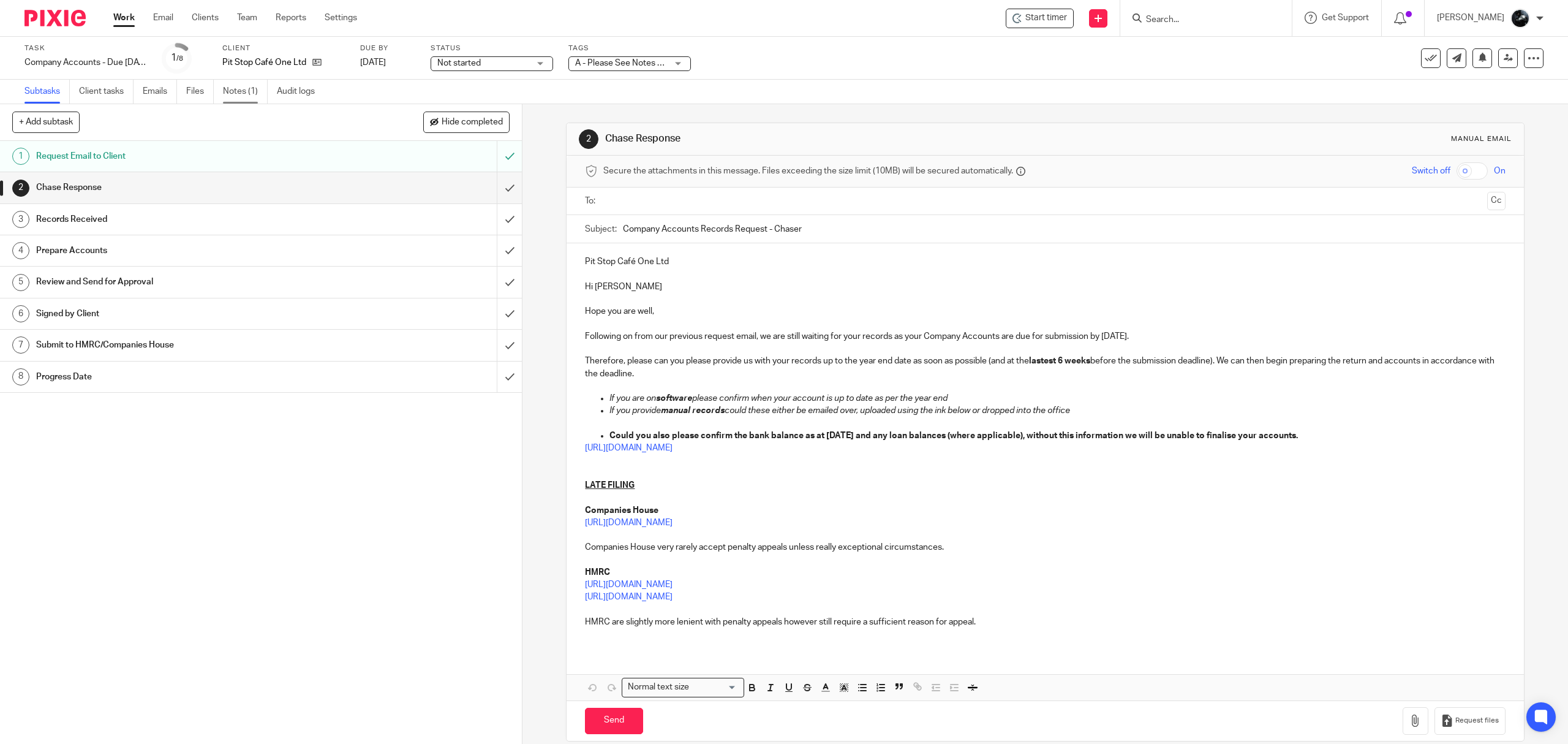
click at [229, 98] on link "Notes (1)" at bounding box center [245, 92] width 45 height 24
click at [1196, 19] on input "Search" at bounding box center [1200, 20] width 110 height 11
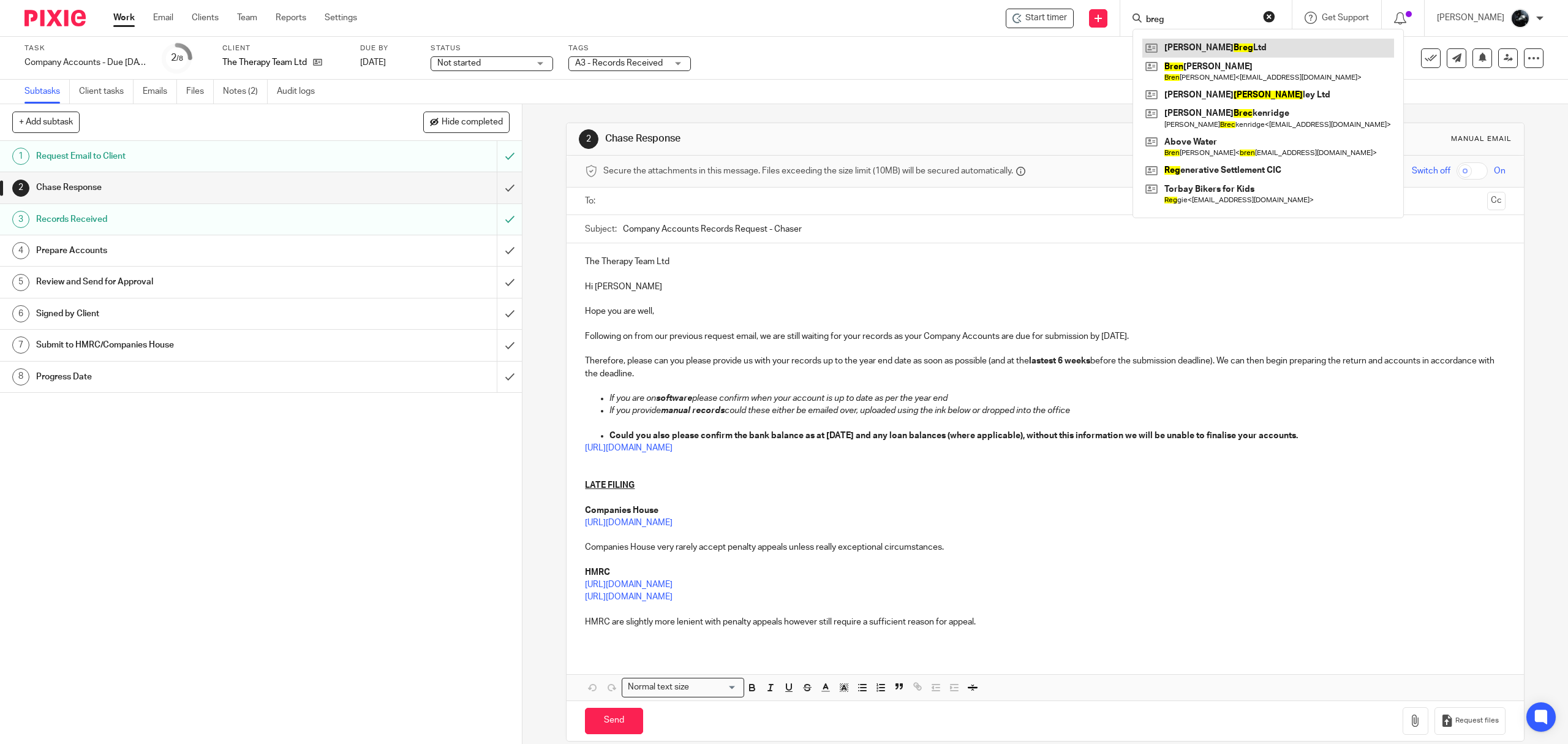
type input "breg"
click at [1256, 42] on link at bounding box center [1268, 48] width 252 height 19
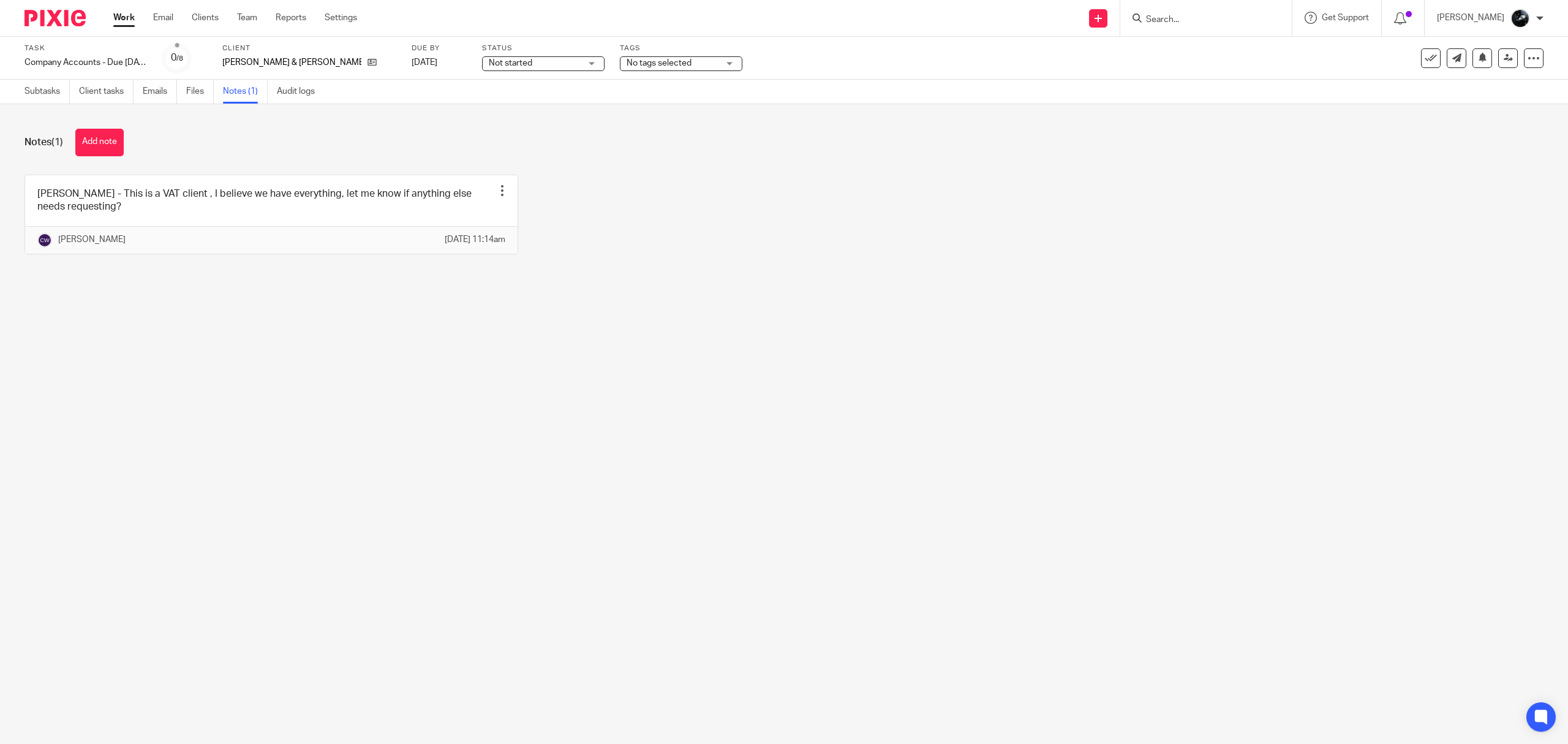
click at [657, 57] on span "No tags selected" at bounding box center [673, 63] width 92 height 13
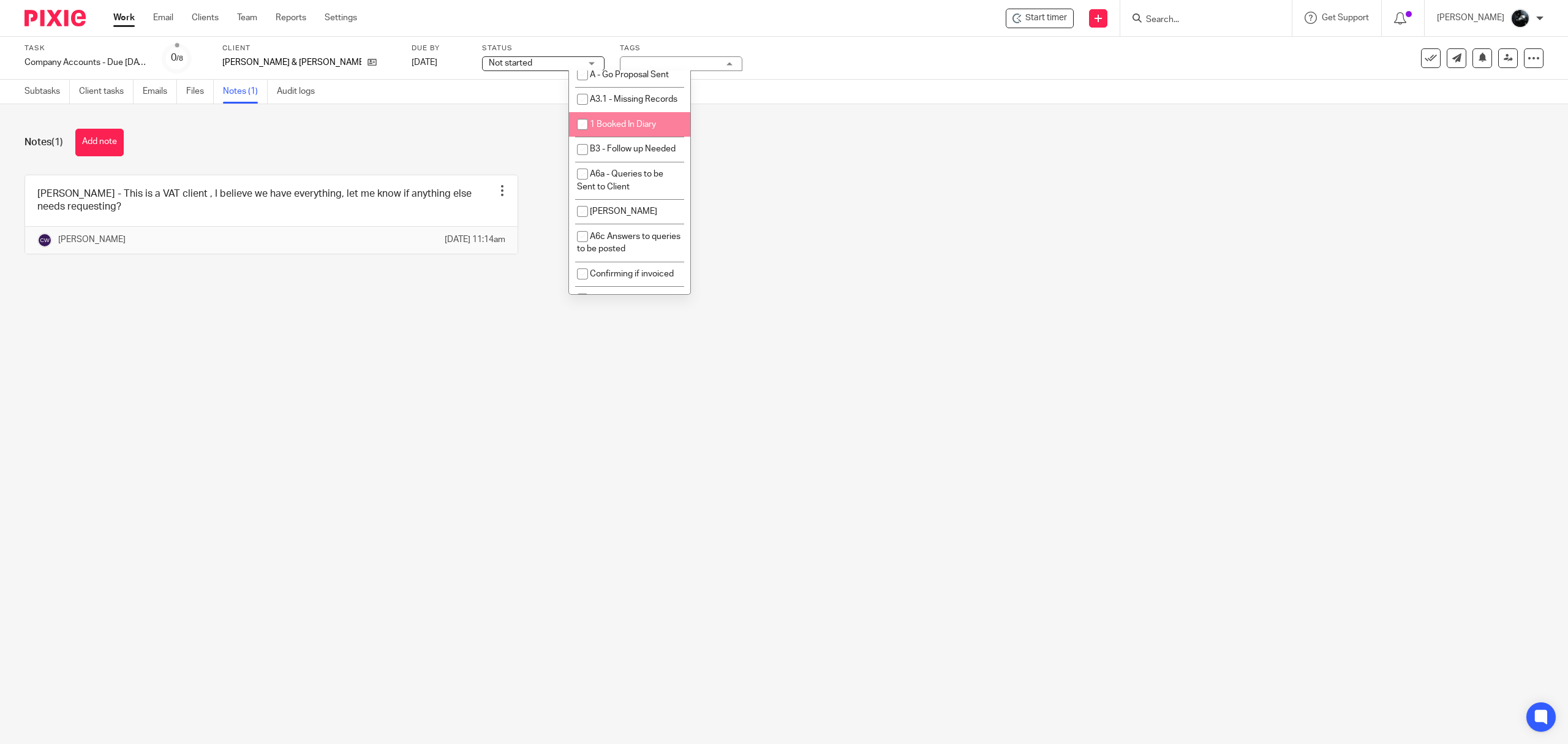
click at [623, 129] on span "1 Booked In Diary" at bounding box center [623, 124] width 66 height 9
checkbox input "true"
drag, startPoint x: 797, startPoint y: 243, endPoint x: 583, endPoint y: 62, distance: 280.3
click at [797, 238] on div "Nick - This is a VAT client , I believe we have everything, let me know if anyt…" at bounding box center [774, 224] width 1538 height 98
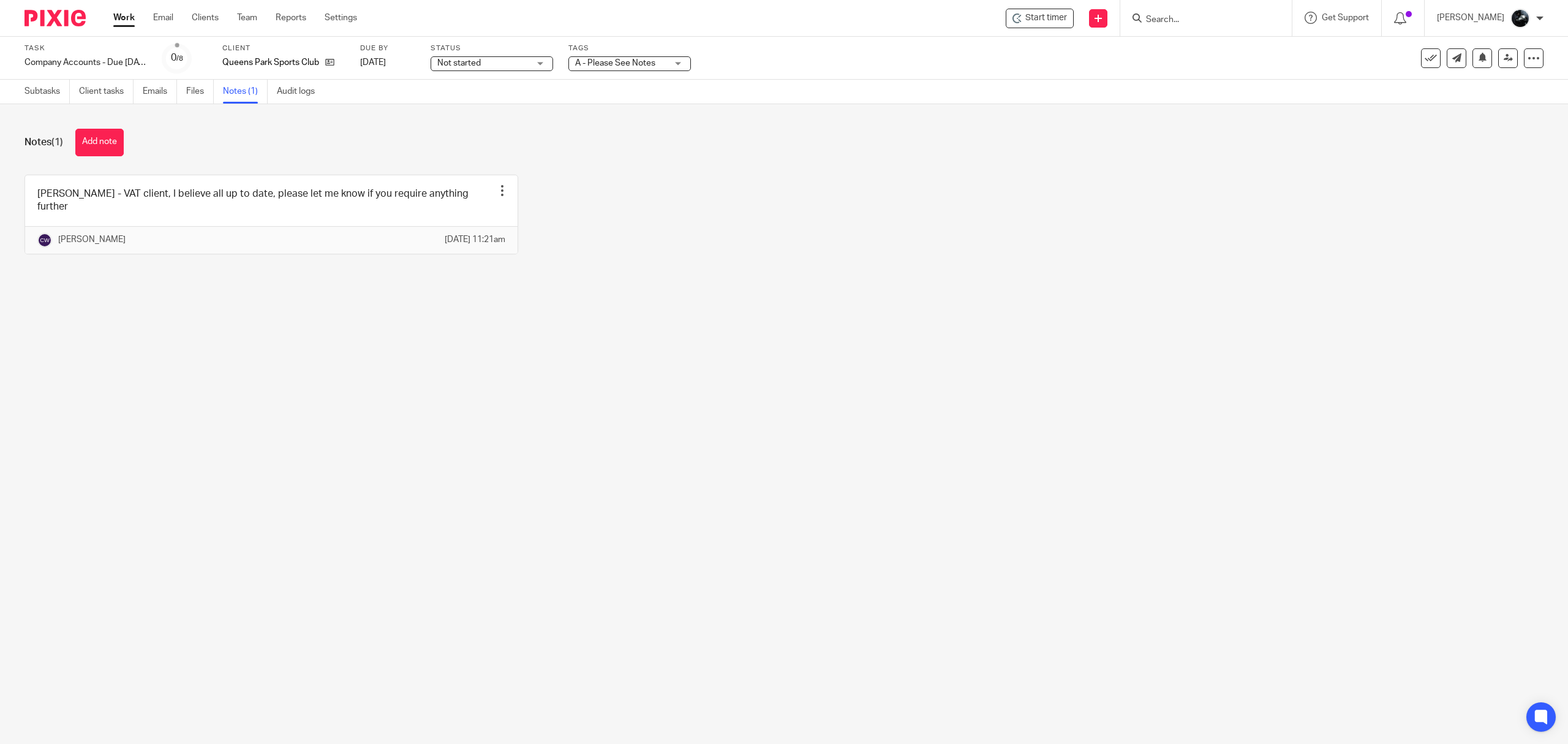
click at [674, 64] on div "A - Please See Notes" at bounding box center [629, 64] width 123 height 15
click at [627, 137] on li "1 Booked In Diary" at bounding box center [629, 125] width 121 height 25
checkbox input "true"
drag, startPoint x: 768, startPoint y: 251, endPoint x: 758, endPoint y: 148, distance: 103.5
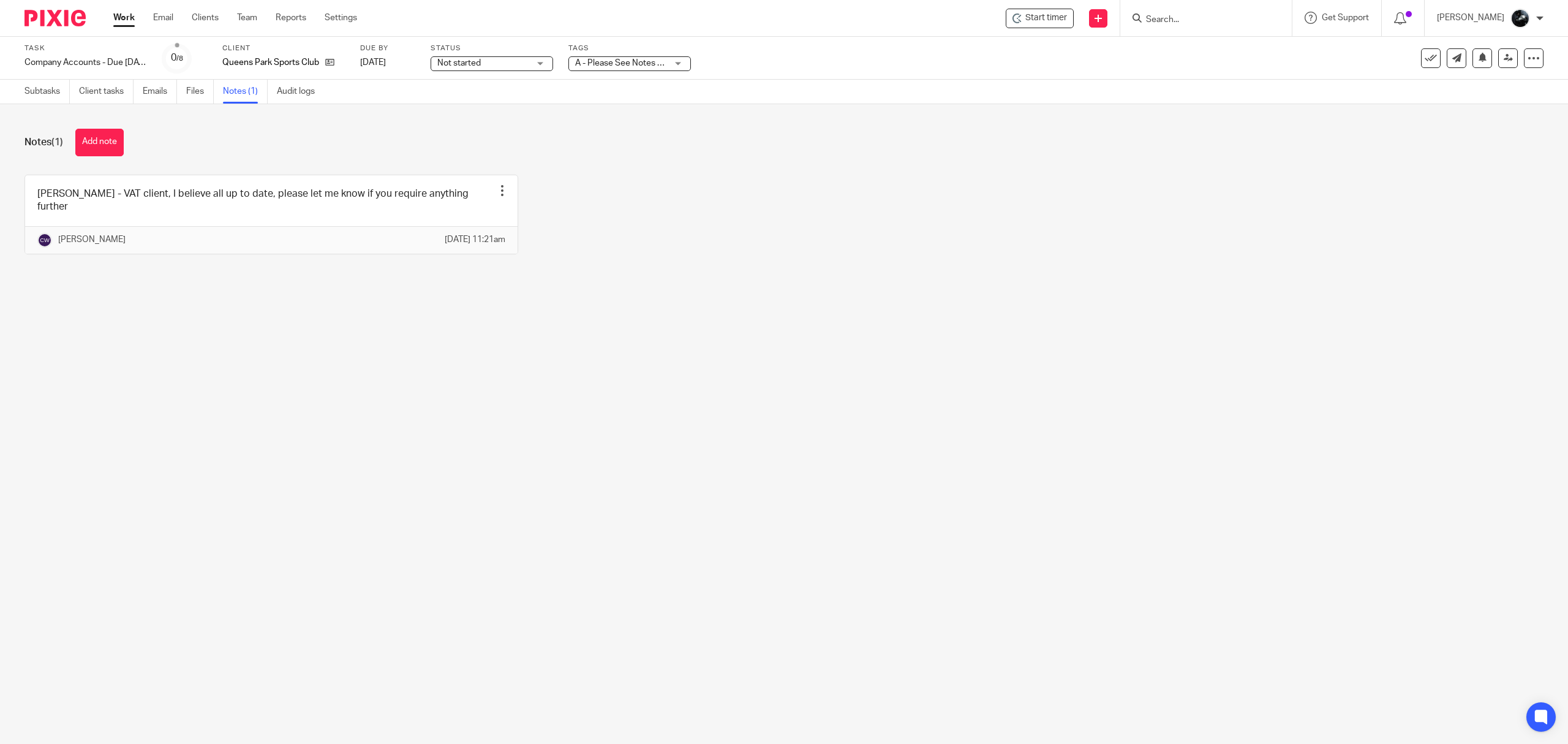
click at [769, 251] on div "Nick - VAT client, I believe all up to date, please let me know if you require …" at bounding box center [774, 224] width 1538 height 98
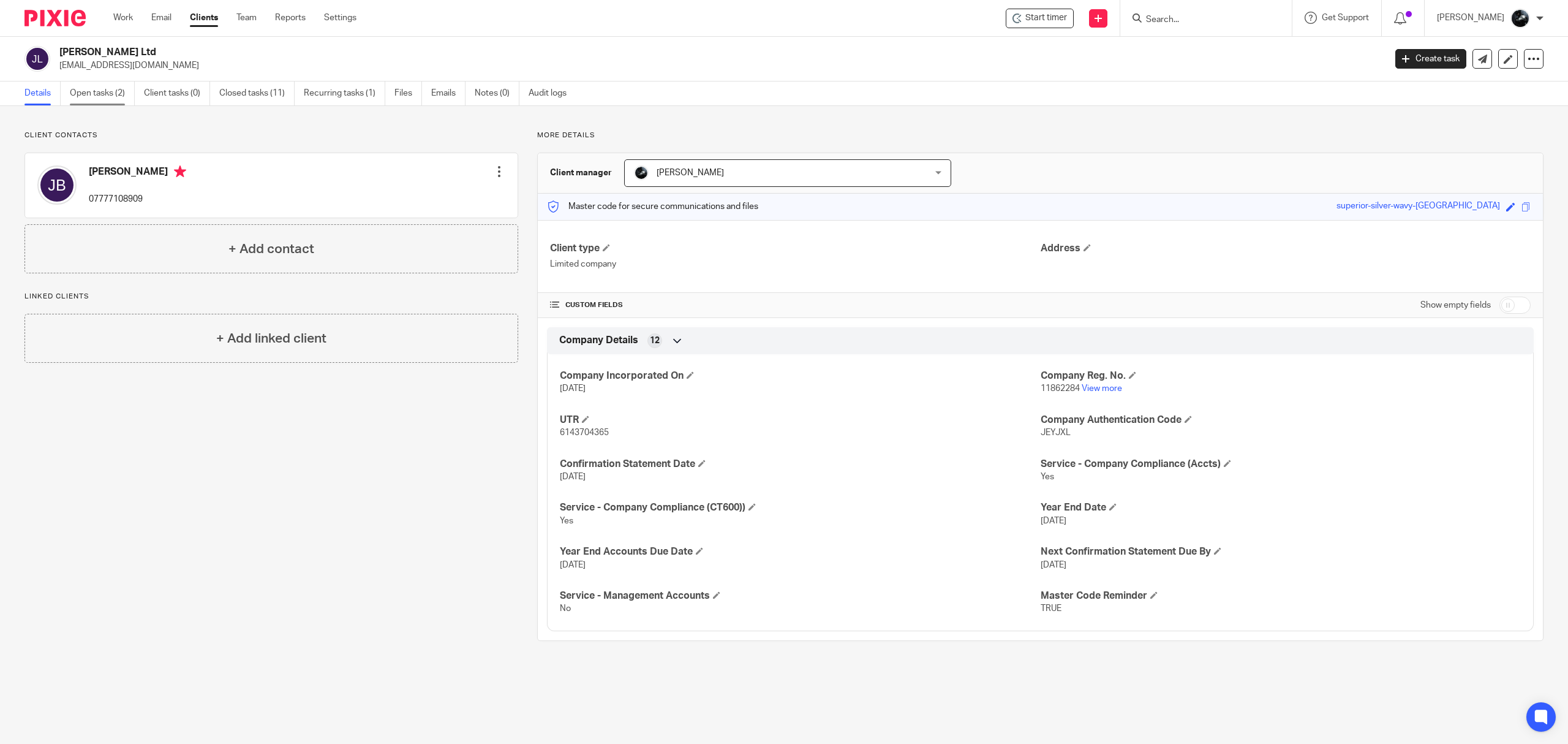
click at [97, 94] on link "Open tasks (2)" at bounding box center [102, 94] width 65 height 24
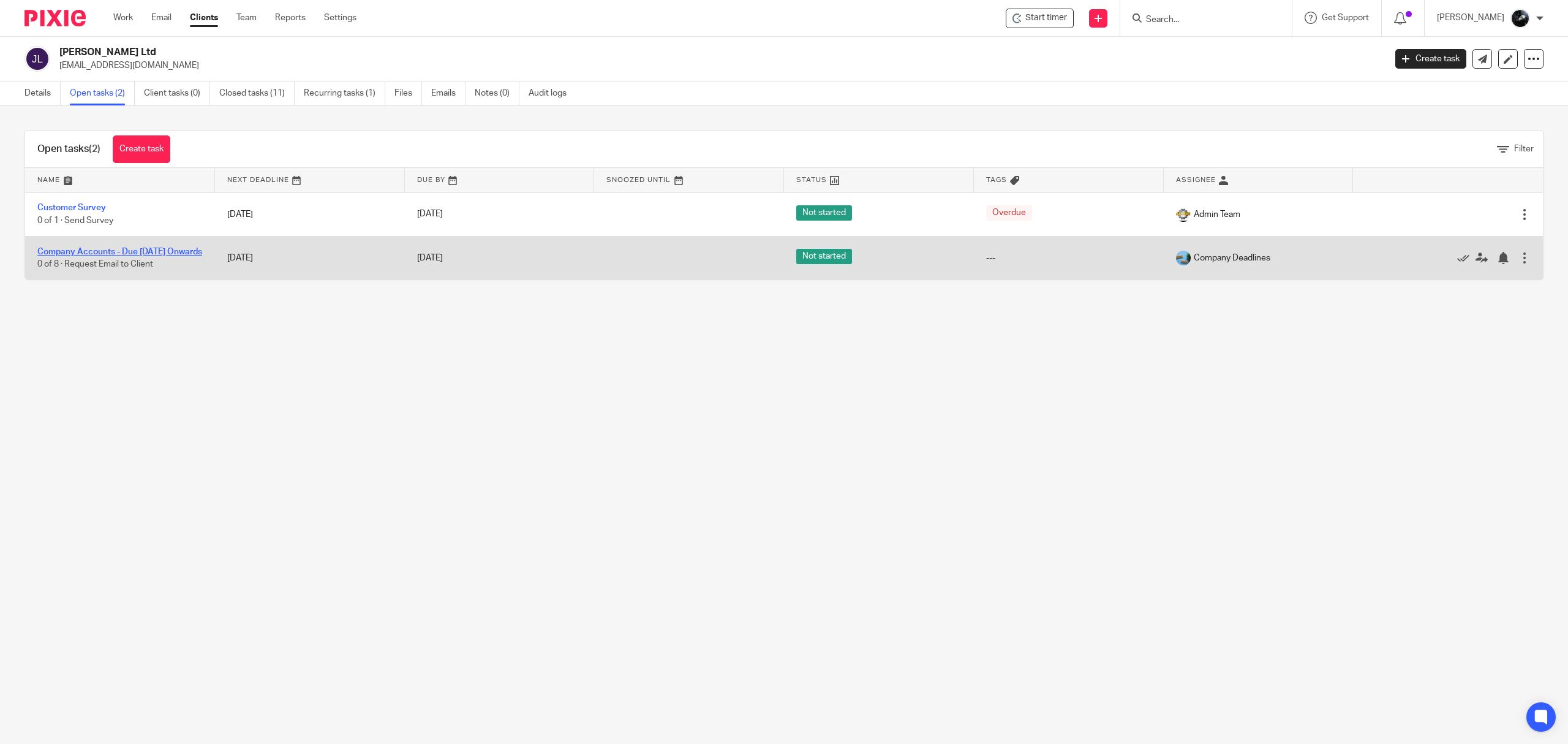
click at [106, 248] on link "Company Accounts - Due [DATE] Onwards" at bounding box center [120, 252] width 165 height 9
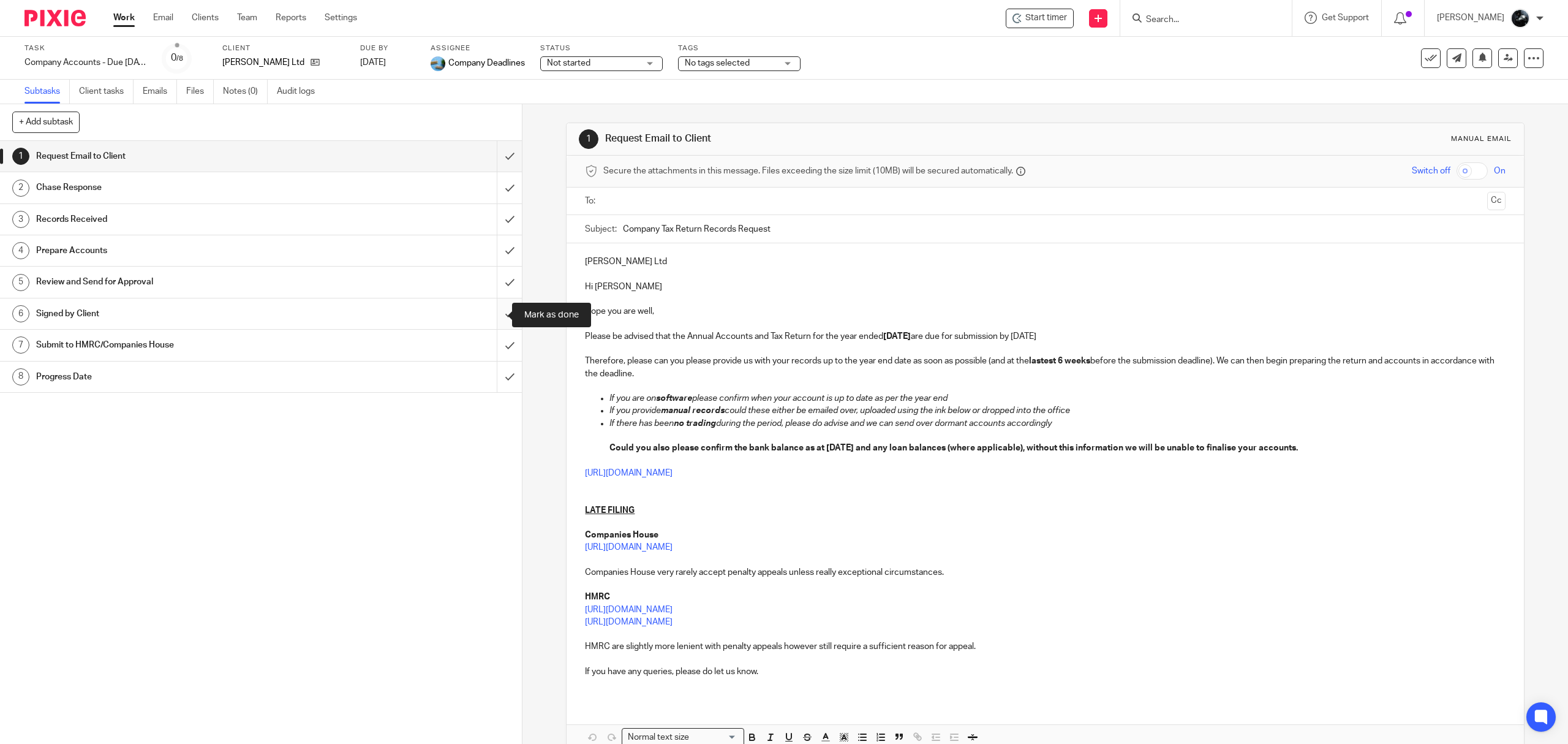
click at [494, 315] on input "submit" at bounding box center [261, 313] width 522 height 31
drag, startPoint x: 491, startPoint y: 288, endPoint x: 489, endPoint y: 278, distance: 10.2
click at [489, 287] on input "submit" at bounding box center [261, 281] width 522 height 31
click at [490, 252] on input "submit" at bounding box center [261, 250] width 522 height 31
drag, startPoint x: 498, startPoint y: 219, endPoint x: 496, endPoint y: 202, distance: 17.1
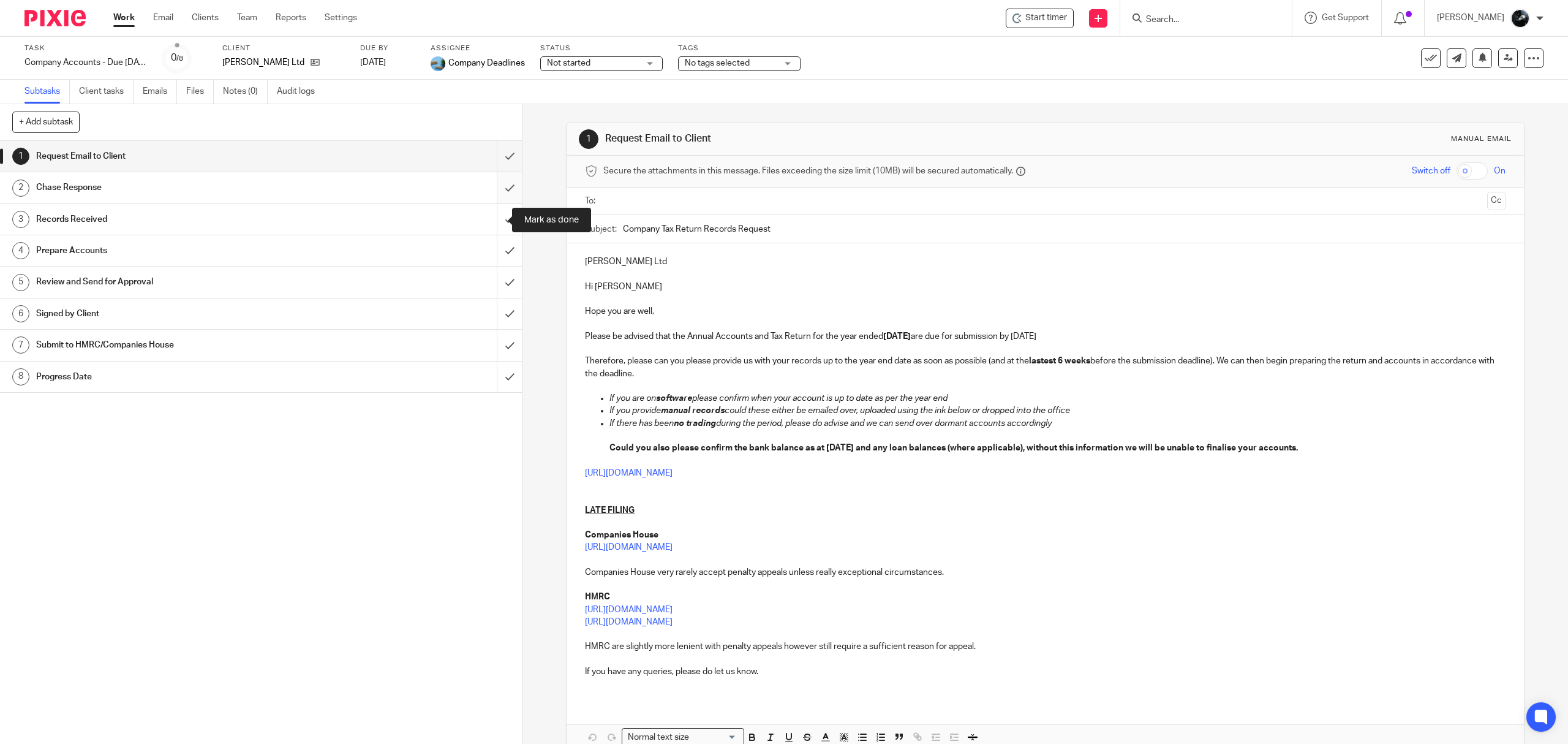
click at [495, 217] on input "submit" at bounding box center [261, 219] width 522 height 31
click at [494, 189] on input "submit" at bounding box center [261, 187] width 522 height 31
click at [491, 150] on input "submit" at bounding box center [261, 155] width 522 height 31
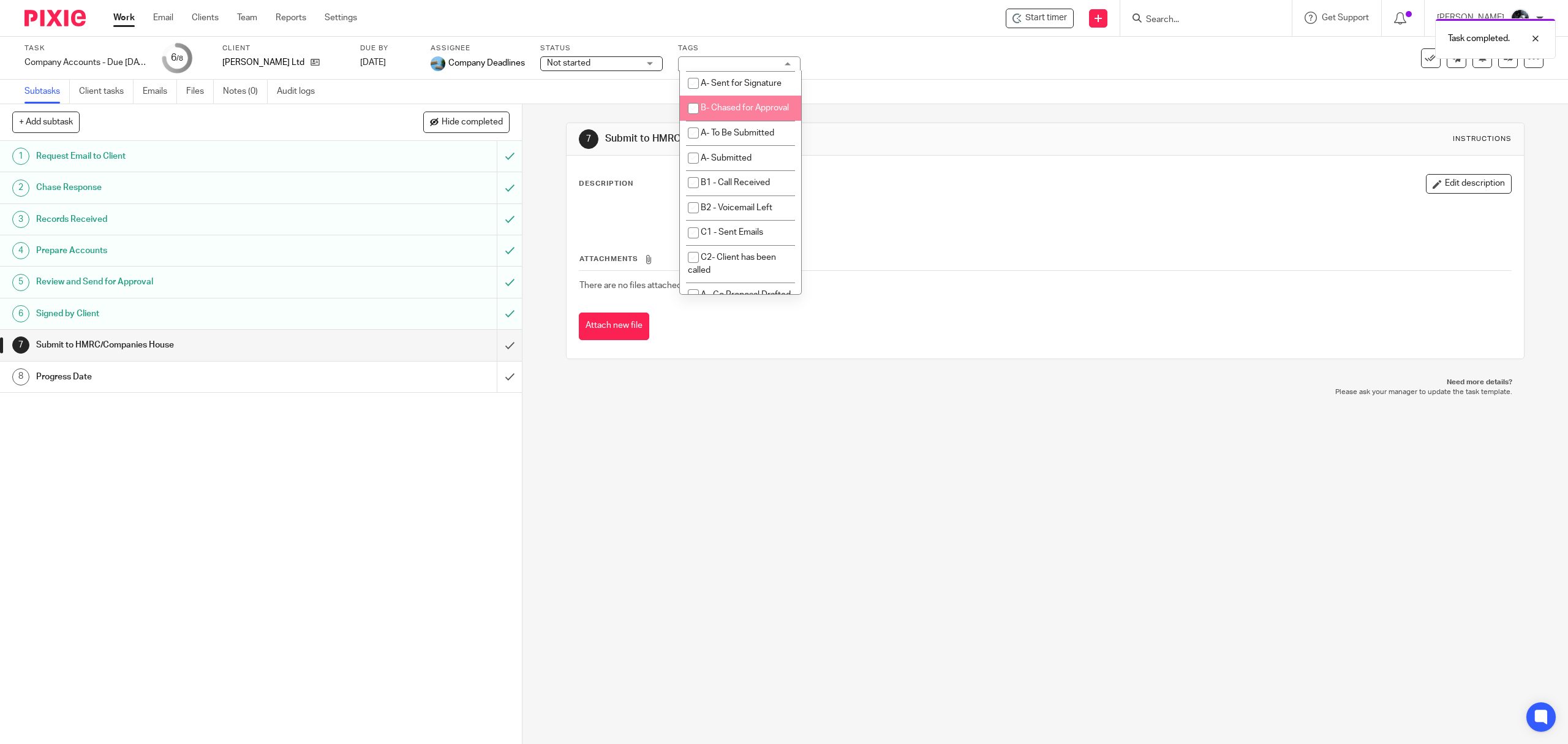
scroll to position [817, 0]
click at [739, 64] on li "A- To Be Submitted" at bounding box center [740, 52] width 121 height 25
checkbox input "true"
drag, startPoint x: 823, startPoint y: 532, endPoint x: 502, endPoint y: 314, distance: 388.0
click at [819, 527] on div "7 Submit to HMRC/Companies House Instructions Description Edit description Atta…" at bounding box center [1046, 424] width 1046 height 640
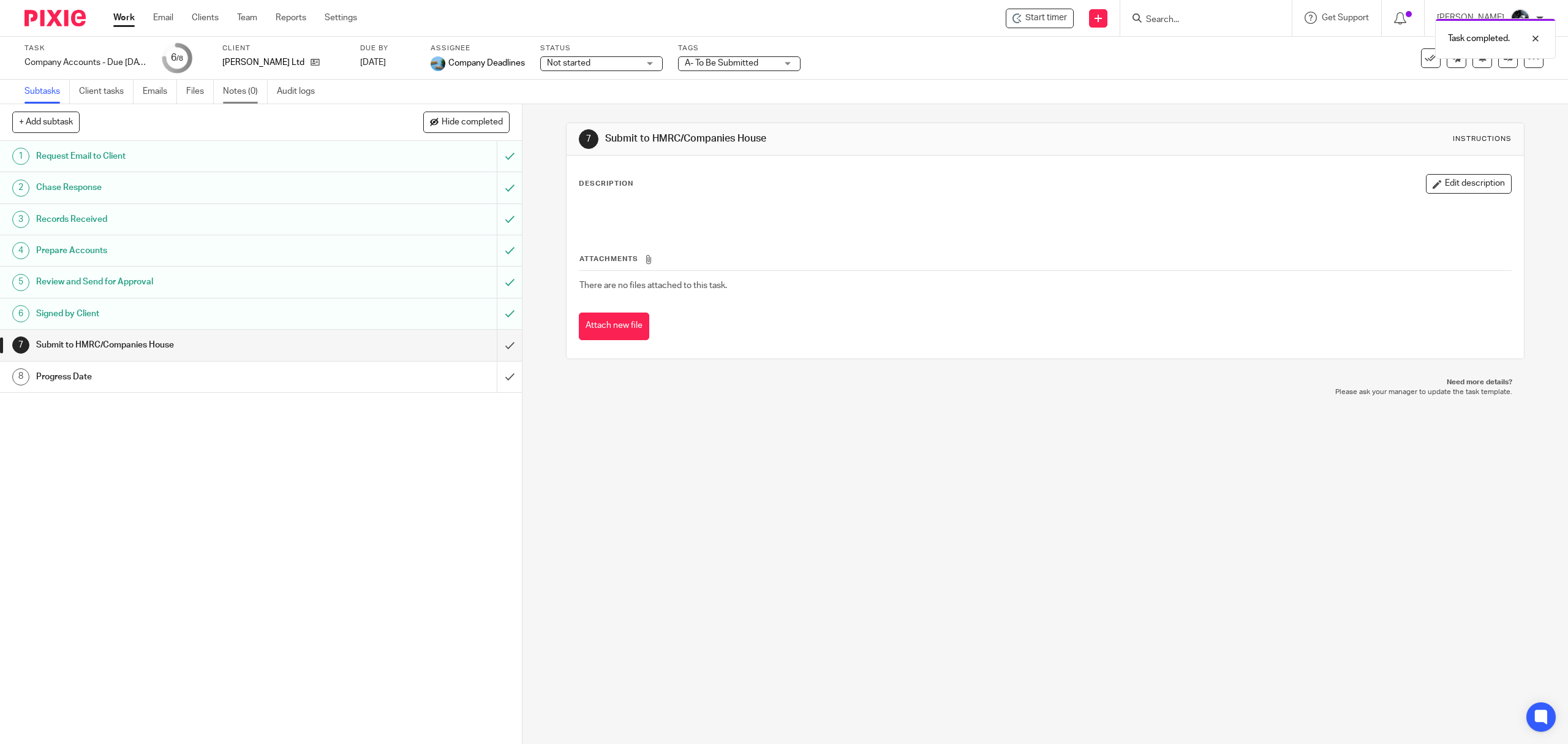
click at [239, 92] on link "Notes (0)" at bounding box center [245, 92] width 45 height 24
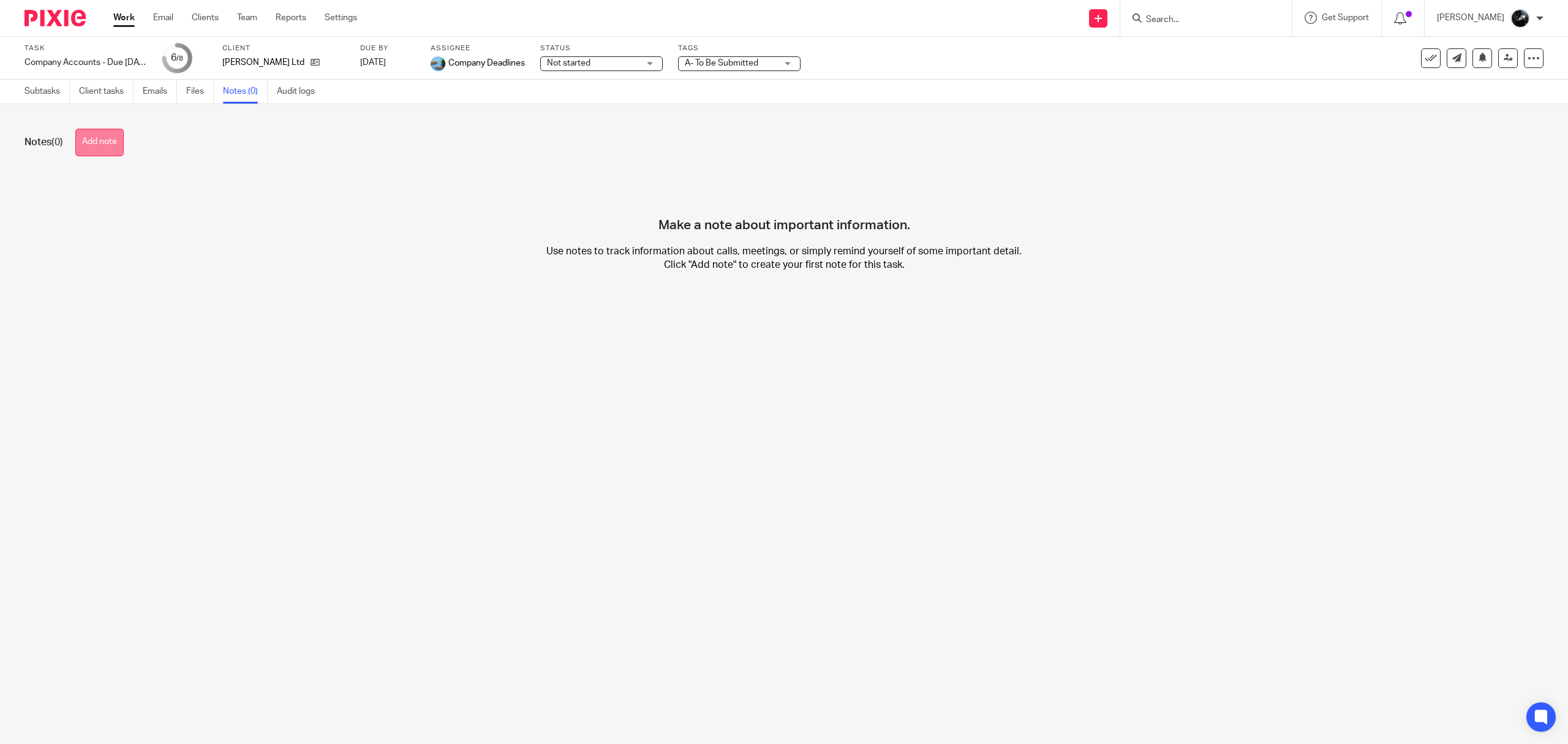
click at [84, 145] on button "Add note" at bounding box center [99, 142] width 48 height 28
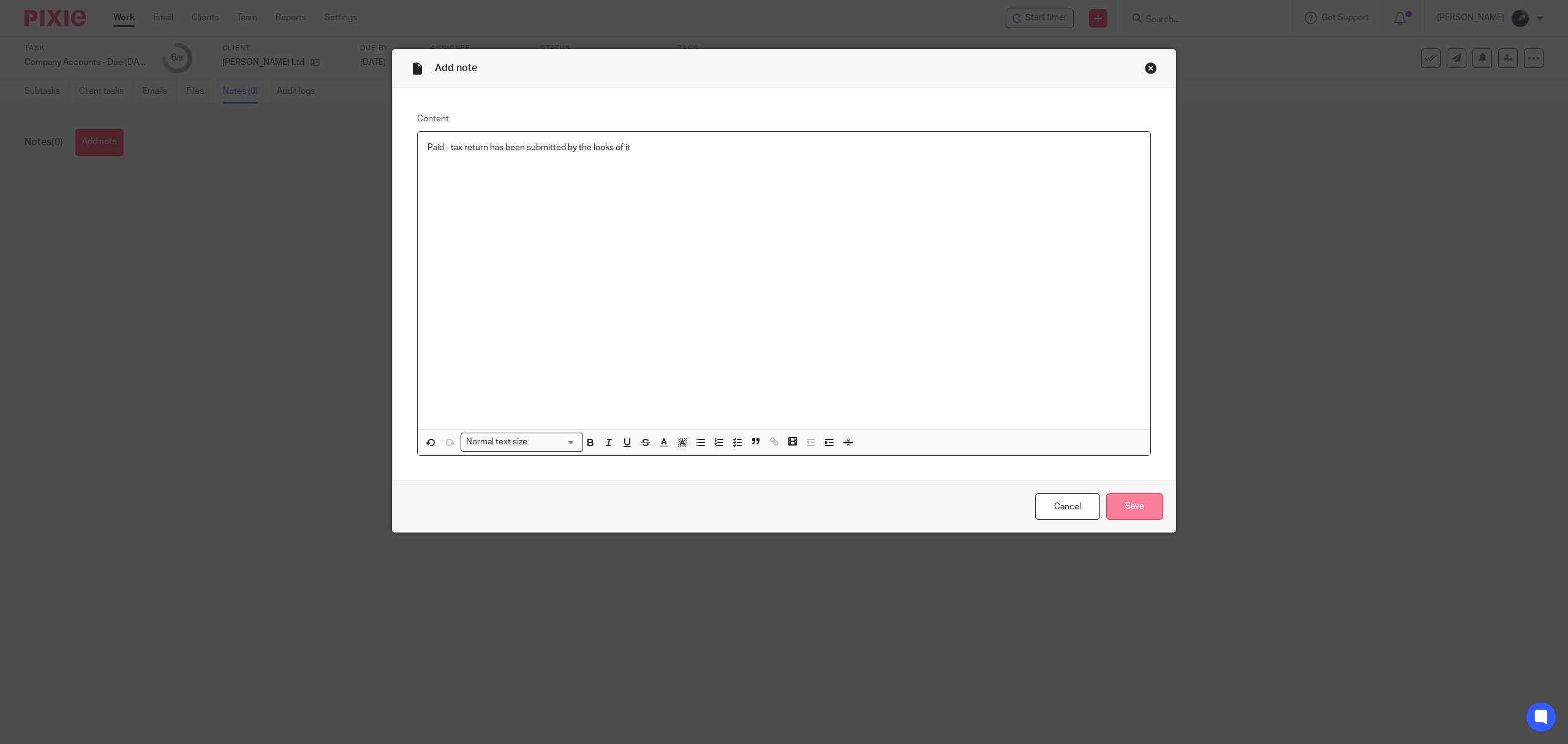
click at [1126, 519] on input "Save" at bounding box center [1134, 506] width 57 height 26
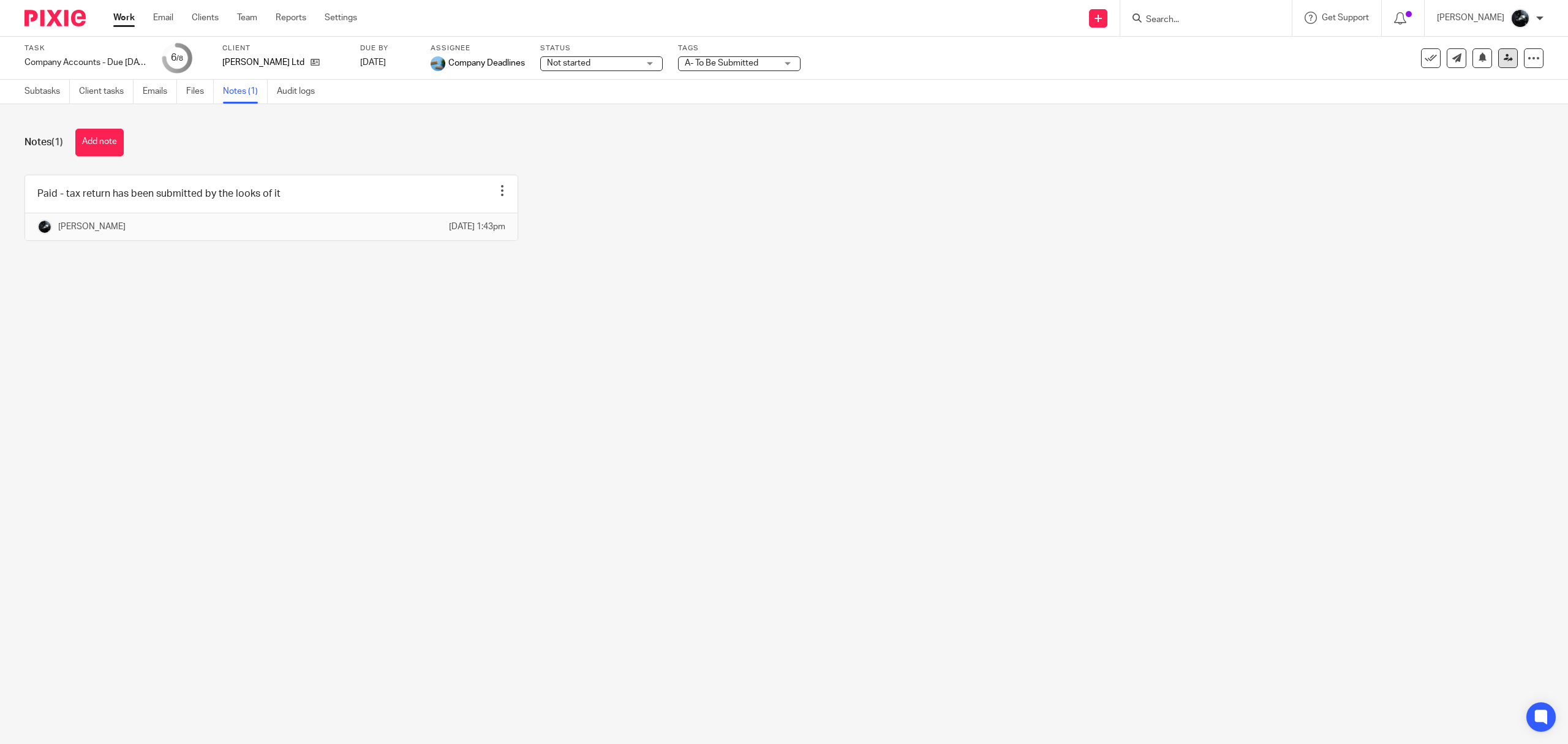
drag, startPoint x: 0, startPoint y: 0, endPoint x: 1488, endPoint y: 67, distance: 1489.5
click at [1499, 67] on link at bounding box center [1508, 58] width 19 height 19
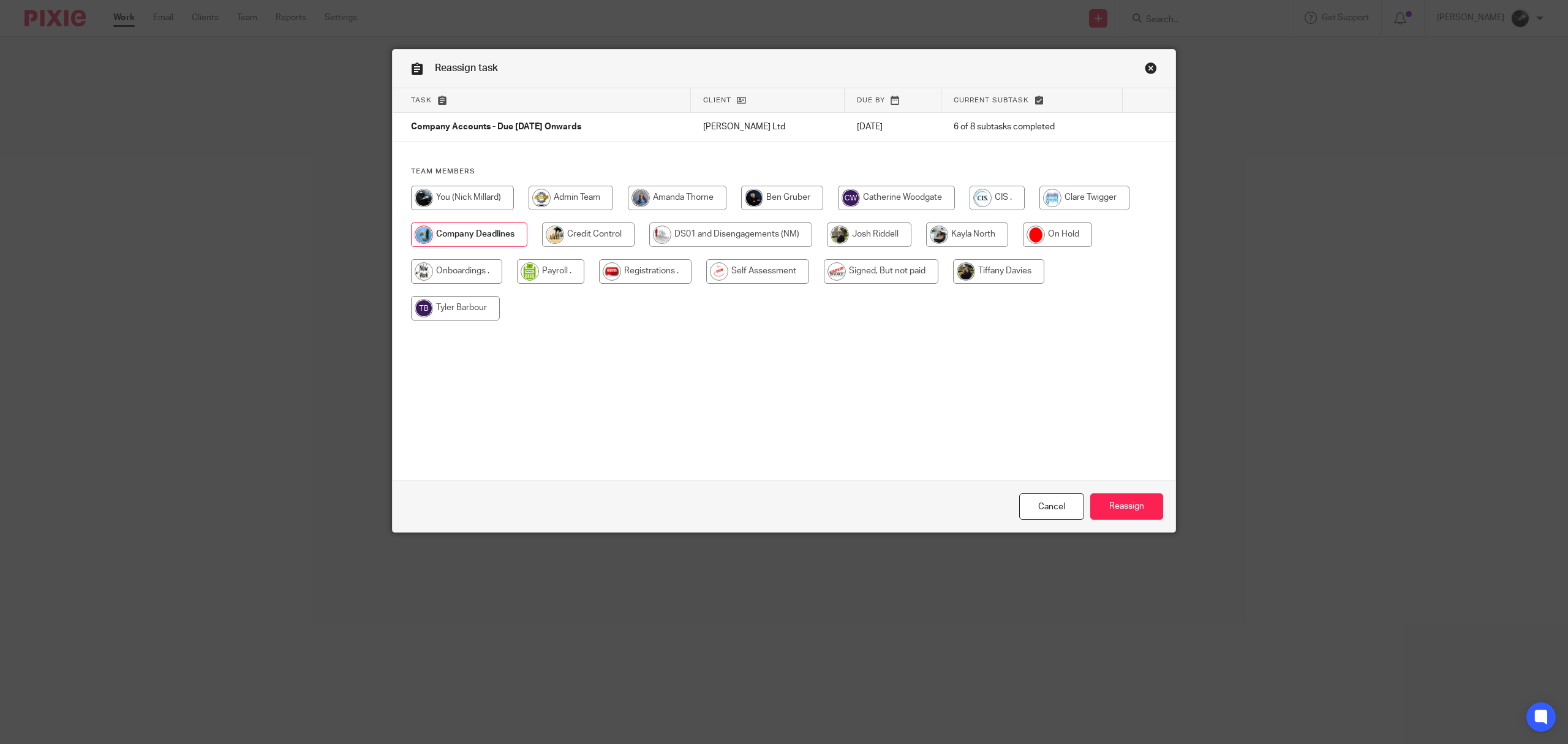
drag, startPoint x: 885, startPoint y: 203, endPoint x: 901, endPoint y: 214, distance: 19.4
click at [886, 204] on input "radio" at bounding box center [896, 198] width 117 height 25
radio input "true"
drag, startPoint x: 1120, startPoint y: 502, endPoint x: 1026, endPoint y: 429, distance: 119.0
click at [1121, 502] on input "Reassign" at bounding box center [1127, 506] width 73 height 26
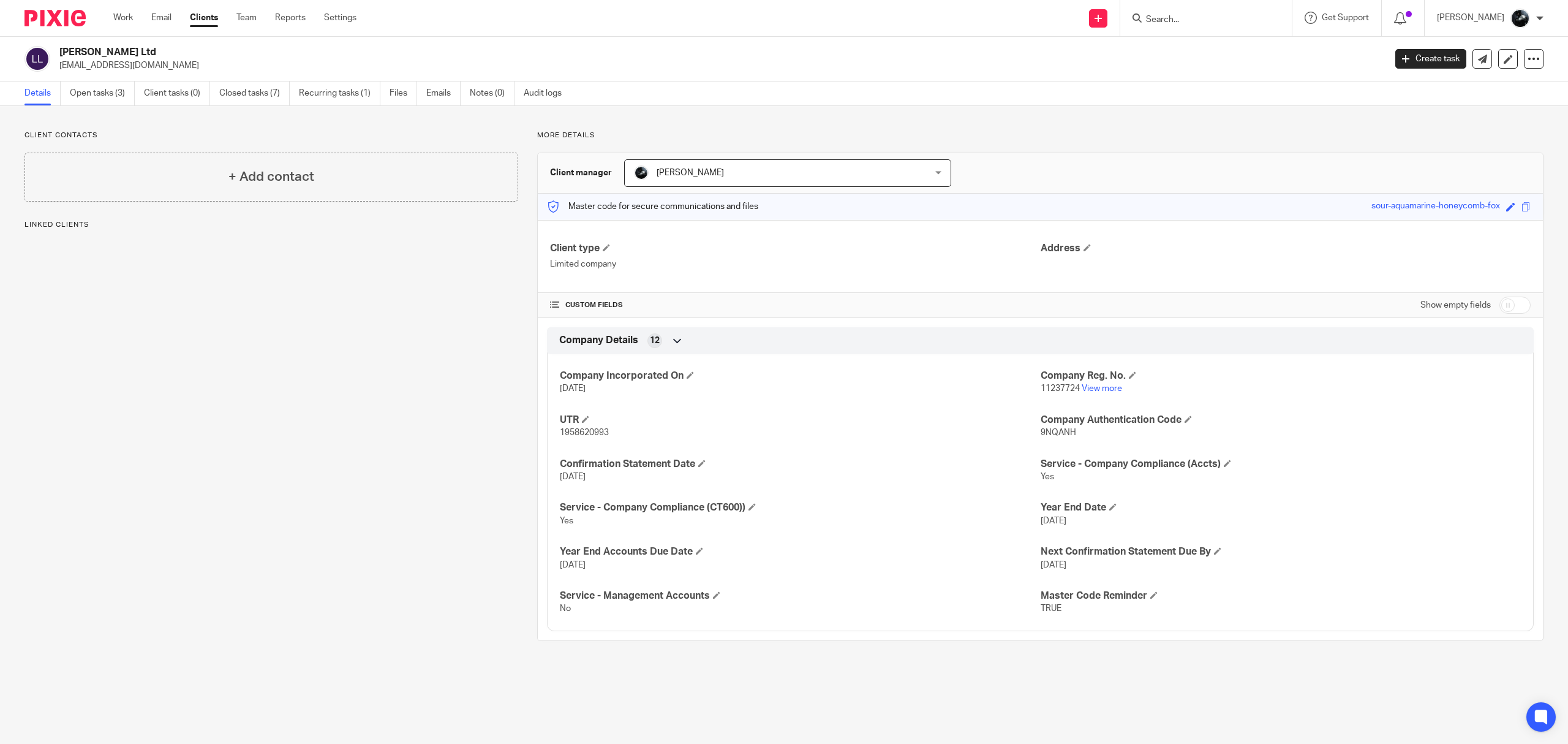
click at [109, 95] on link "Open tasks (3)" at bounding box center [102, 94] width 65 height 24
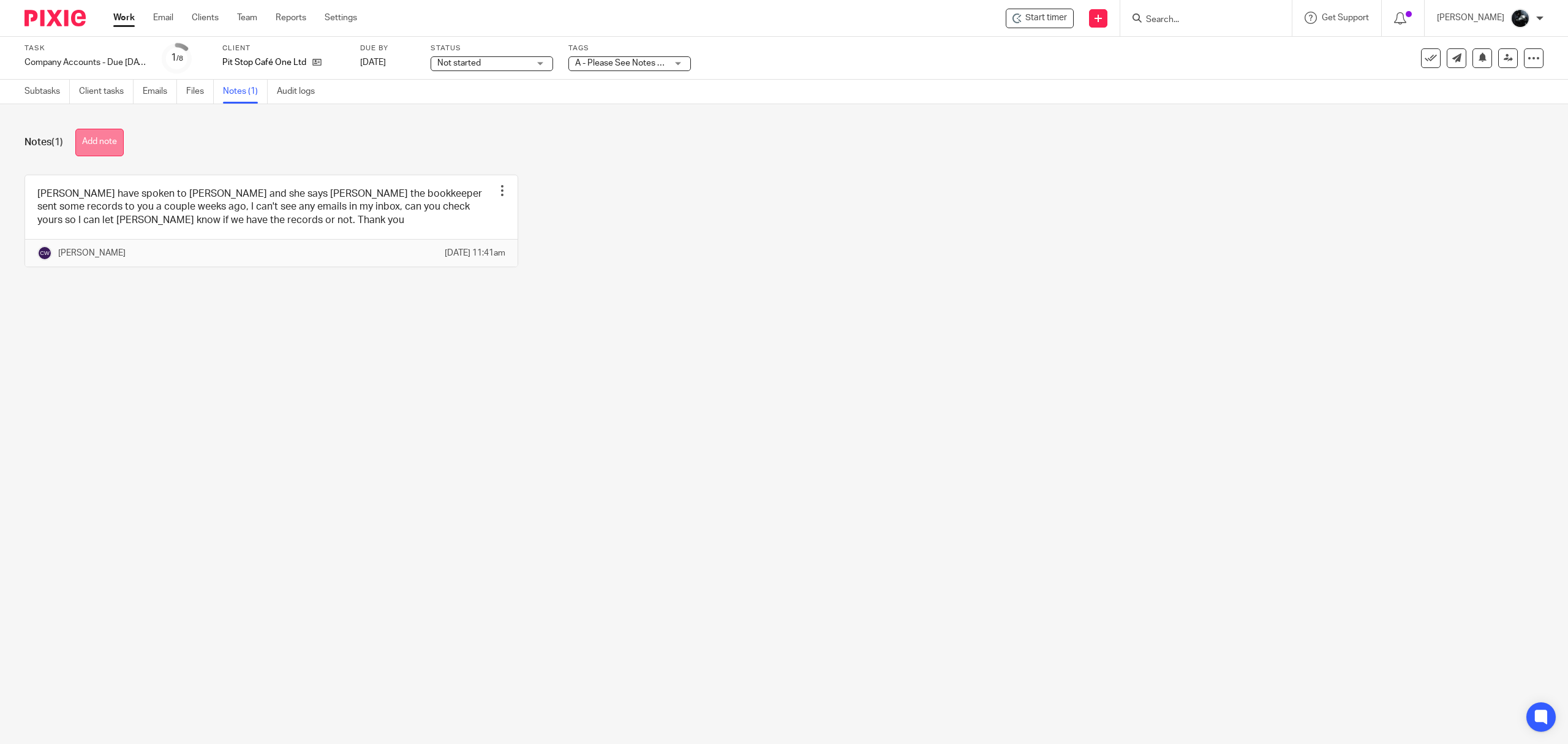
click at [102, 147] on button "Add note" at bounding box center [99, 142] width 48 height 28
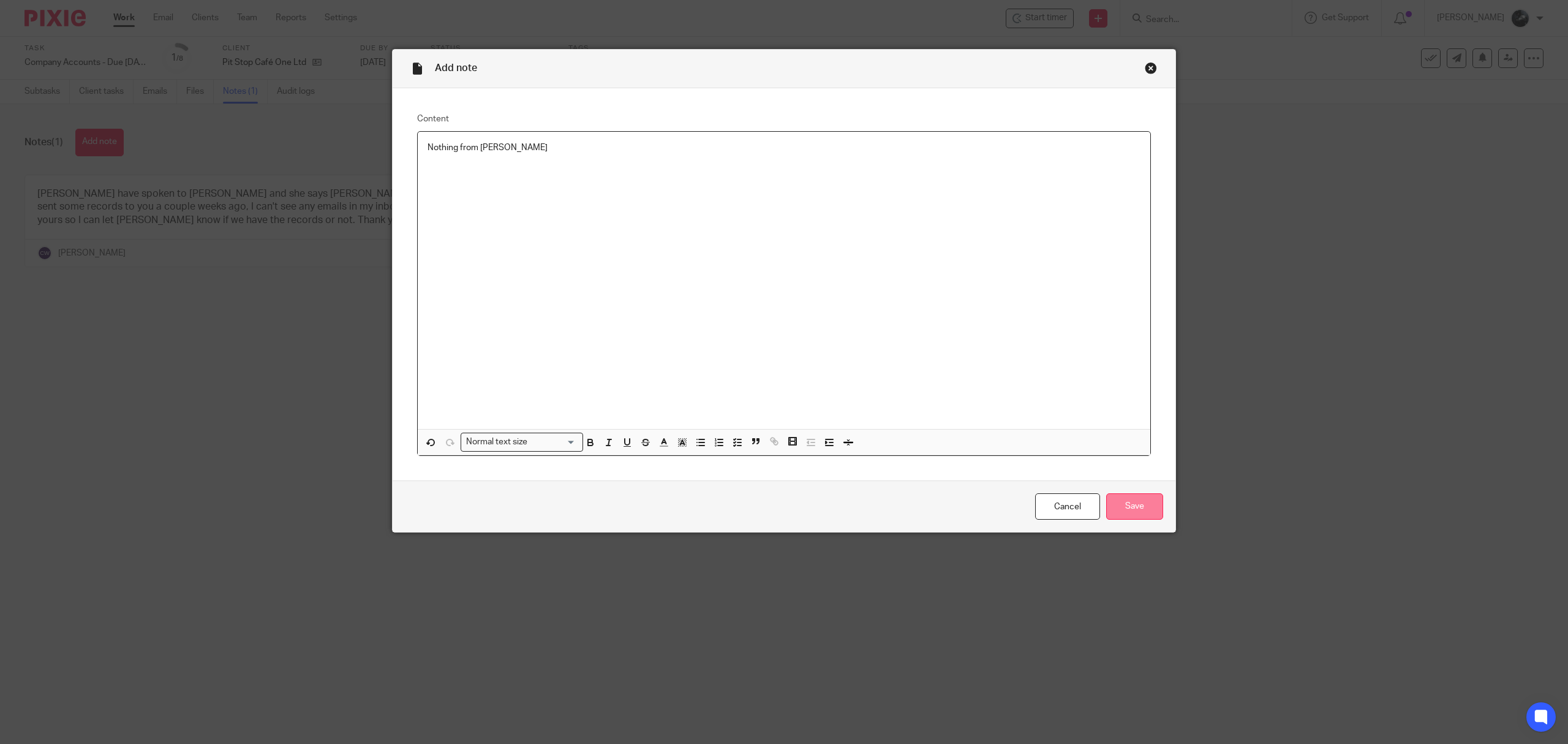
click at [1114, 504] on input "Save" at bounding box center [1134, 506] width 57 height 26
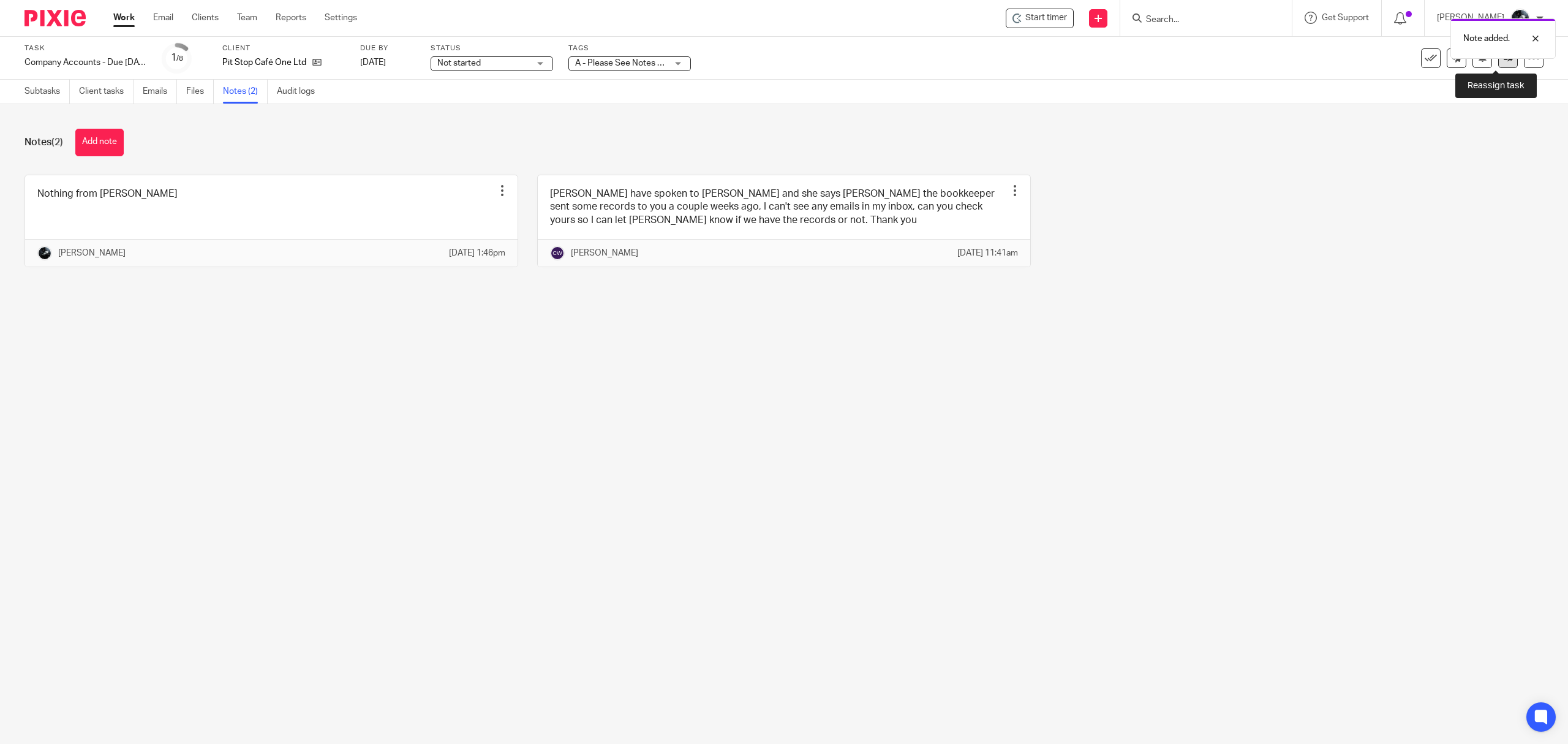
click at [1505, 64] on link at bounding box center [1508, 58] width 19 height 19
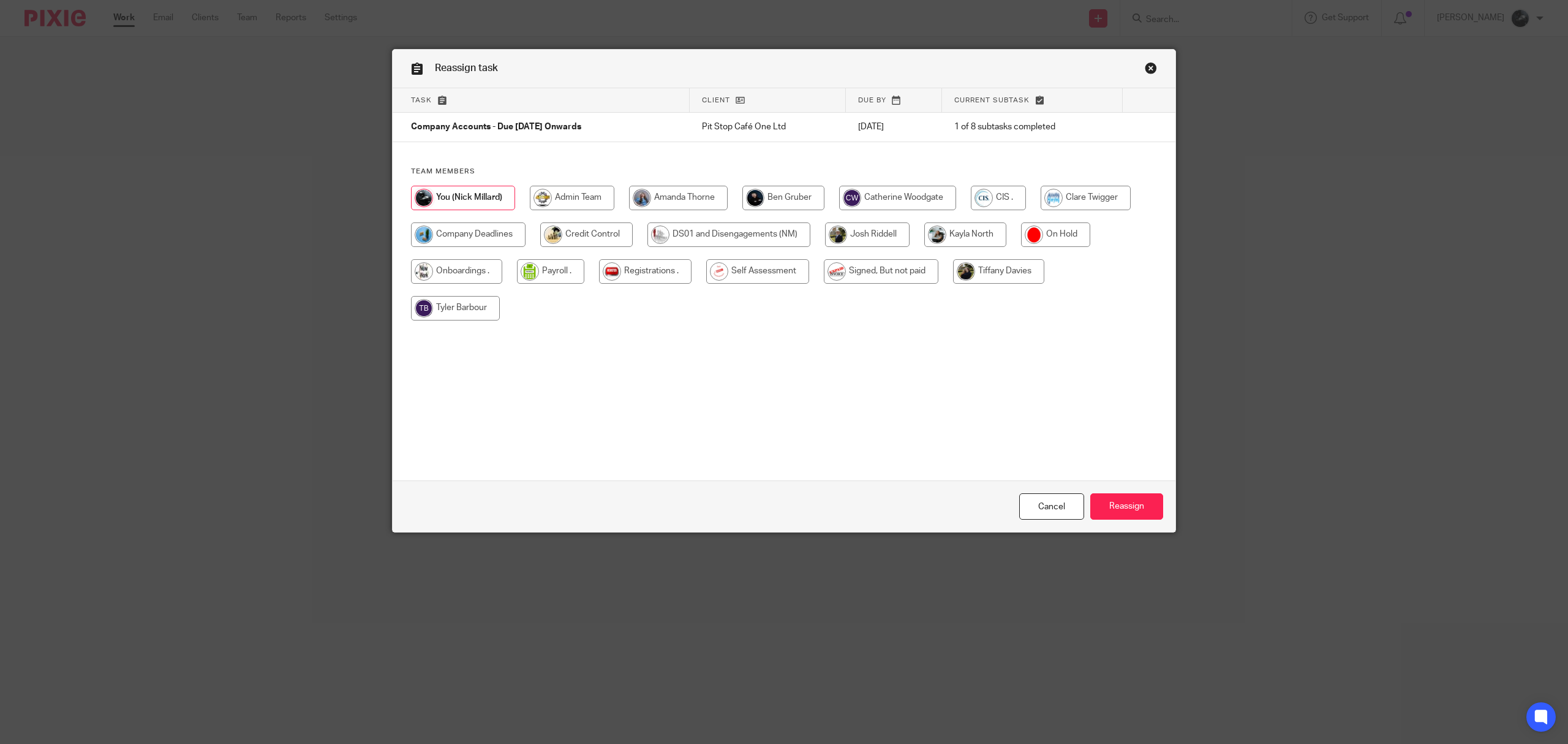
drag, startPoint x: 915, startPoint y: 194, endPoint x: 951, endPoint y: 238, distance: 56.9
click at [915, 197] on input "radio" at bounding box center [897, 198] width 117 height 25
radio input "true"
click at [1136, 498] on input "Reassign" at bounding box center [1127, 506] width 73 height 26
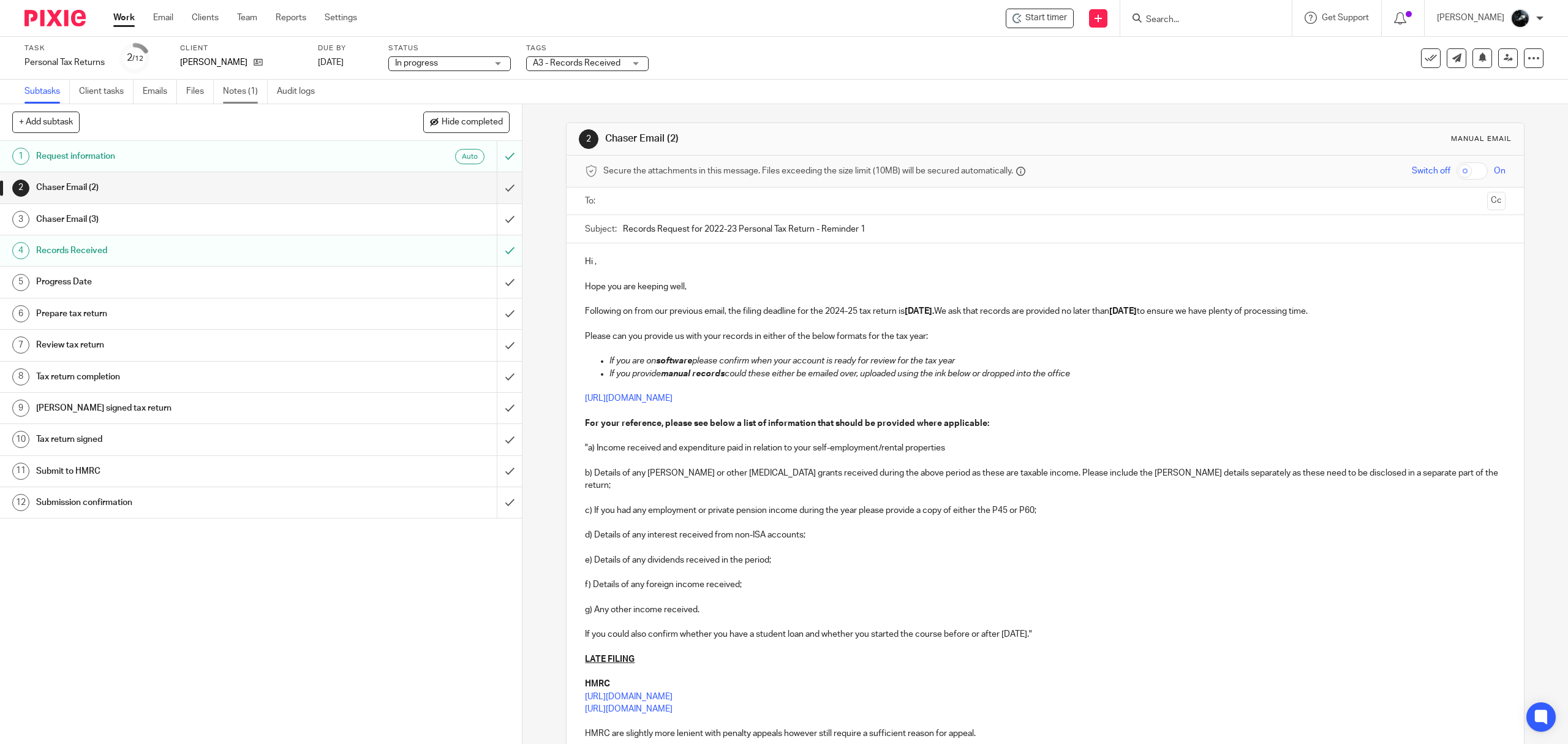
click at [237, 89] on link "Notes (1)" at bounding box center [245, 92] width 45 height 24
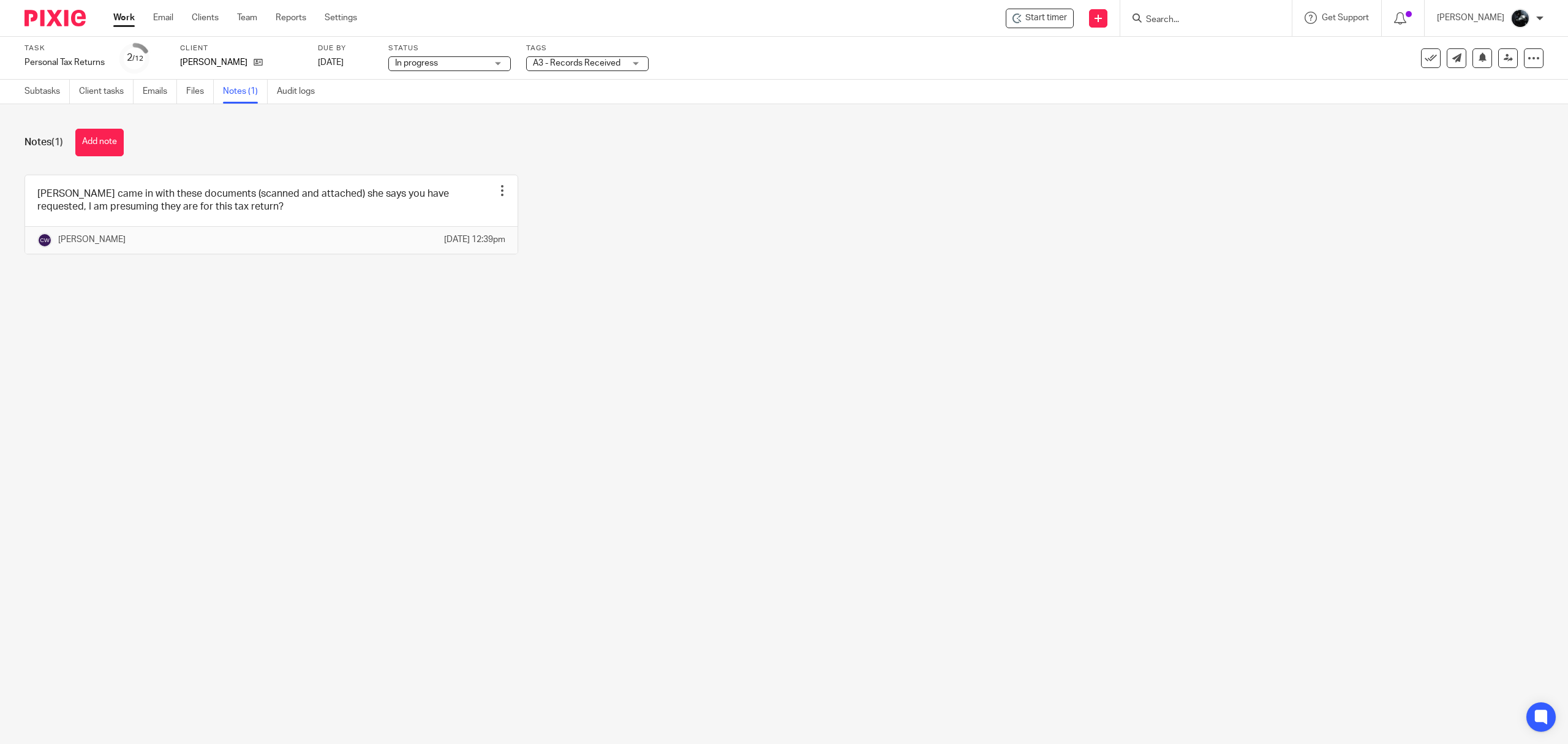
drag, startPoint x: 599, startPoint y: 64, endPoint x: 608, endPoint y: 62, distance: 9.2
click at [600, 69] on span "A3 - Records Received" at bounding box center [579, 63] width 92 height 13
click at [588, 137] on li "1 Booked In Diary" at bounding box center [587, 125] width 121 height 25
checkbox input "true"
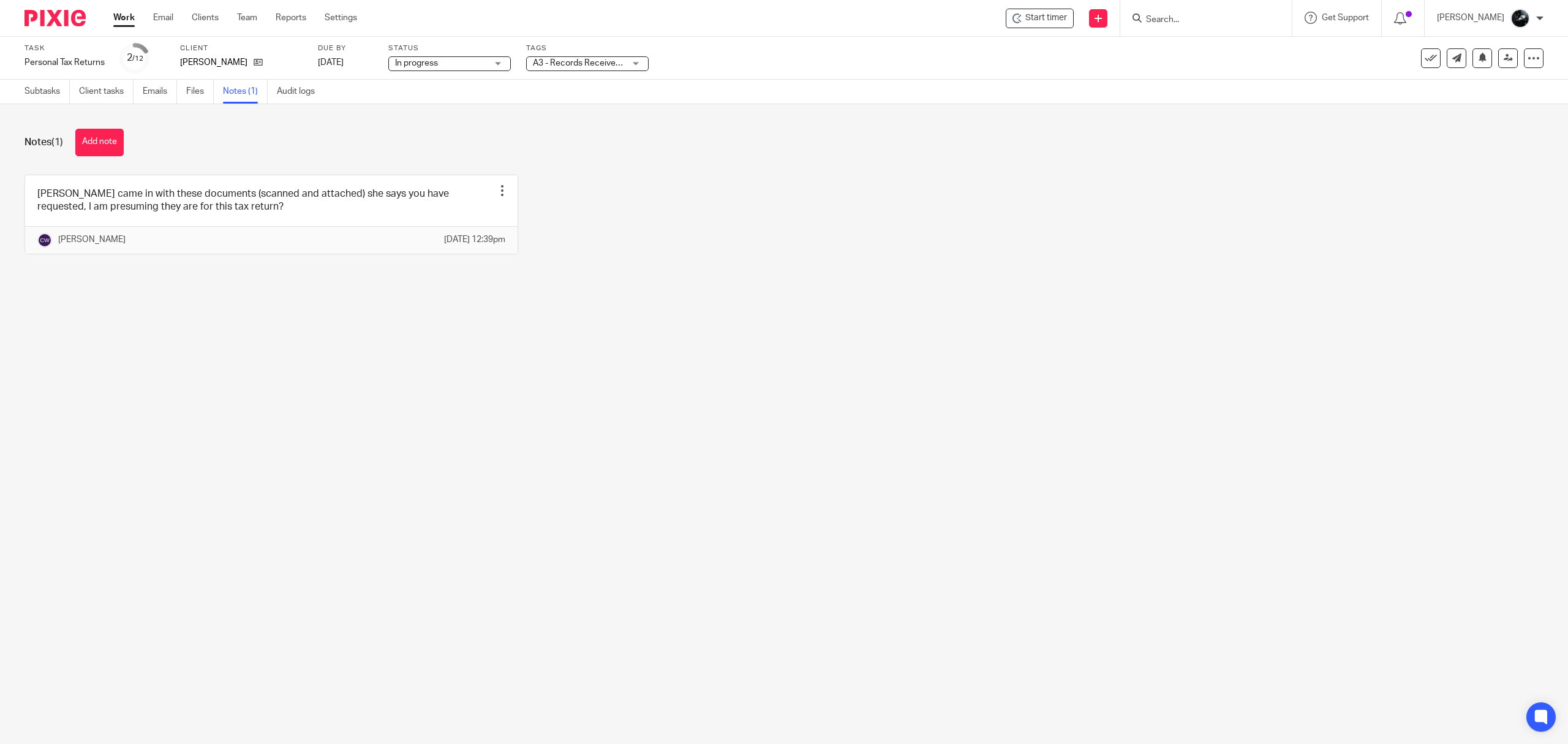
drag, startPoint x: 733, startPoint y: 254, endPoint x: 691, endPoint y: 221, distance: 53.4
click at [711, 272] on div "Nick - Kim came in with these documents (scanned and attached) she says you hav…" at bounding box center [774, 224] width 1538 height 98
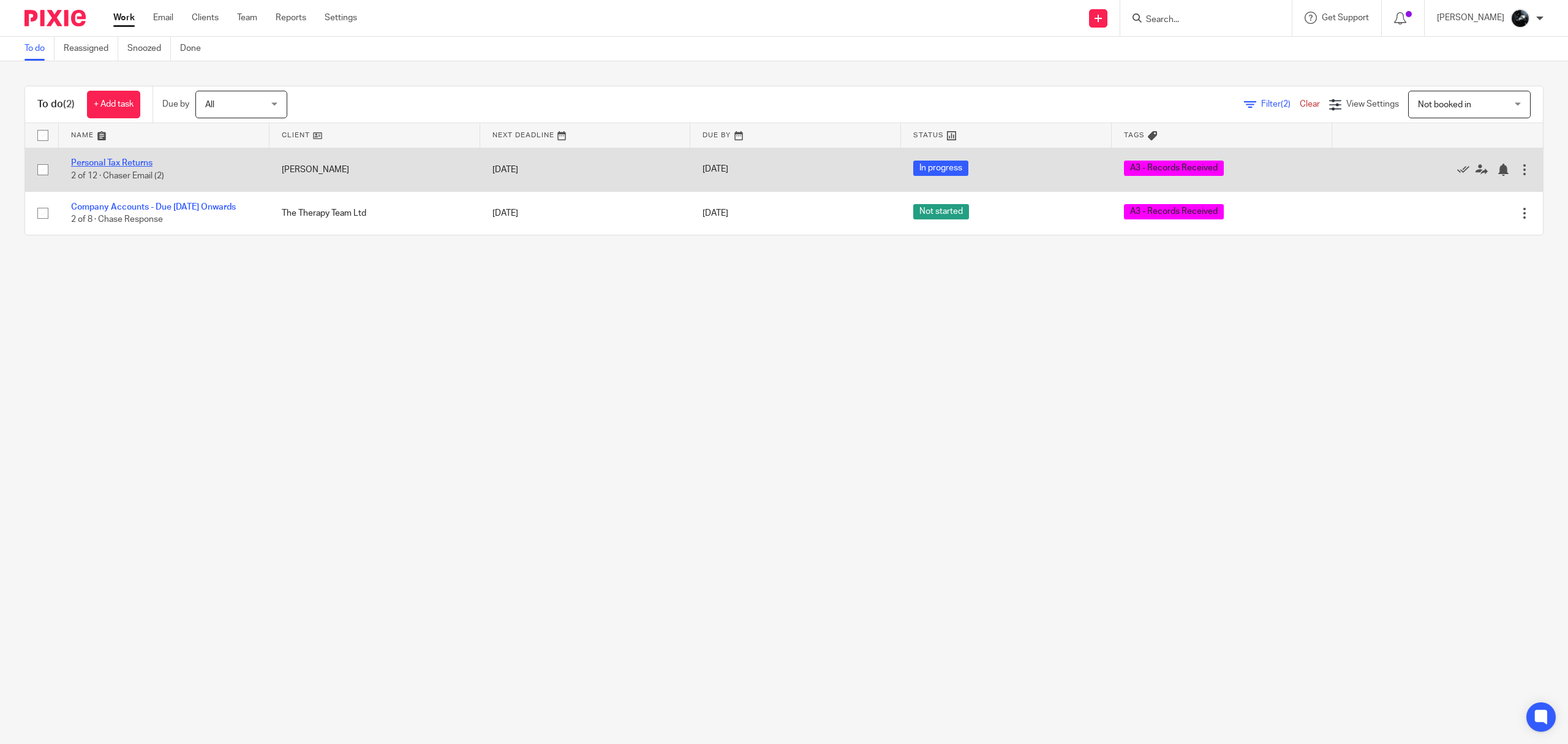
click at [116, 162] on link "Personal Tax Returns" at bounding box center [112, 163] width 82 height 9
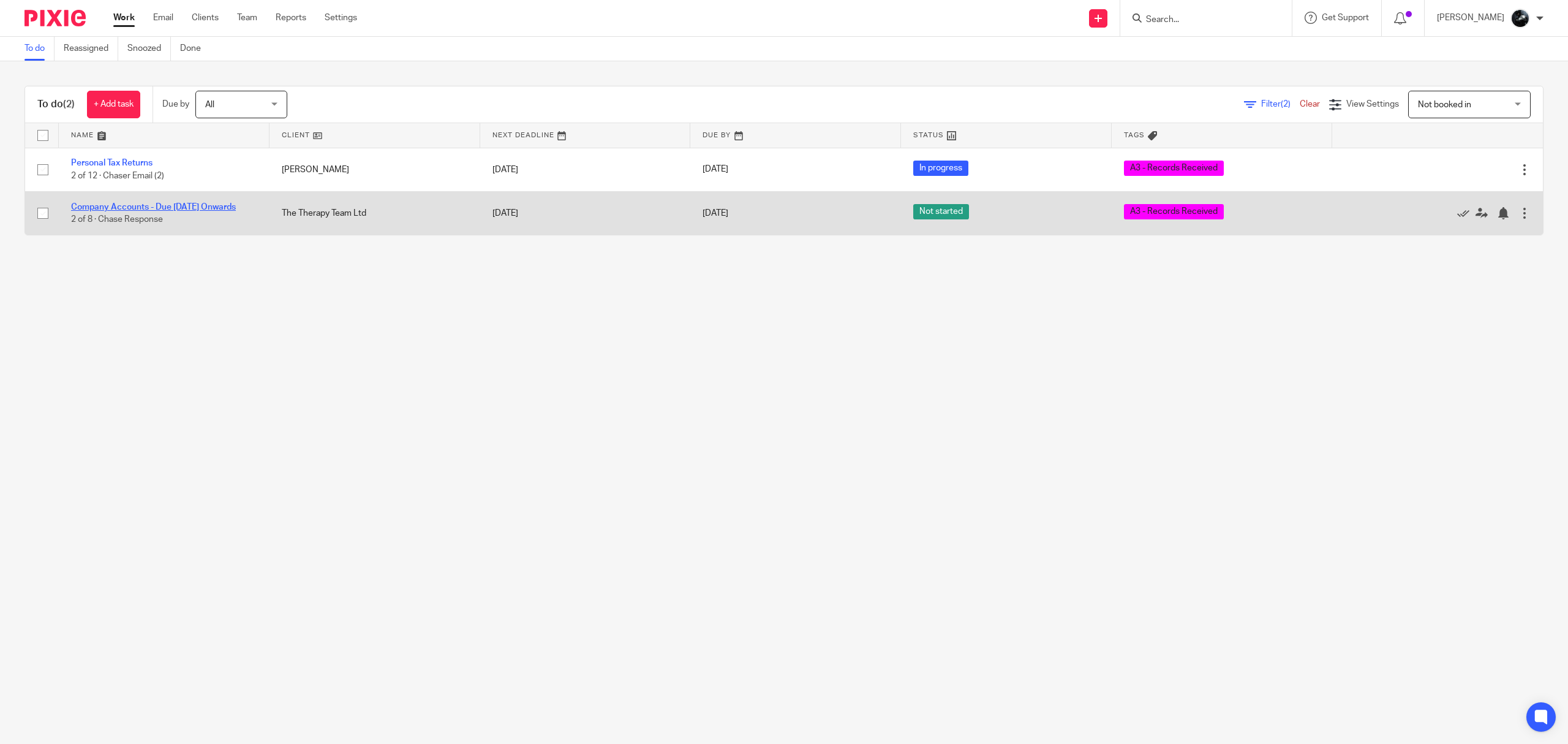
click at [130, 204] on link "Company Accounts - Due [DATE] Onwards" at bounding box center [154, 208] width 165 height 9
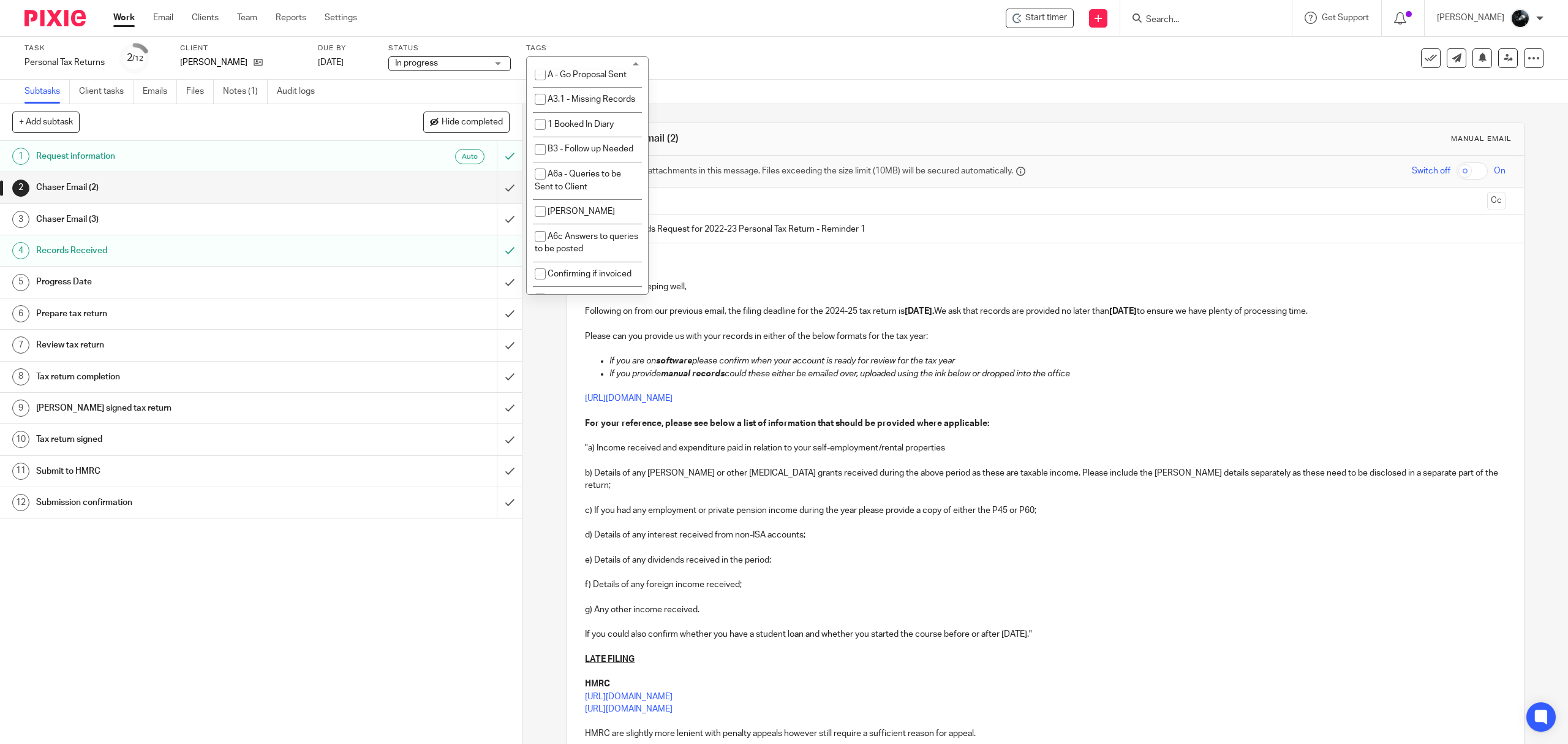
scroll to position [1062, 0]
drag, startPoint x: 582, startPoint y: 199, endPoint x: 574, endPoint y: 207, distance: 11.3
click at [574, 208] on ul "On Hold External Bookkeeper Urgent C4- With Debt Collectors C3 - Payment Plan S…" at bounding box center [587, 182] width 121 height 223
click at [571, 47] on span "1 Booked In Diary" at bounding box center [580, 43] width 66 height 9
checkbox input "true"
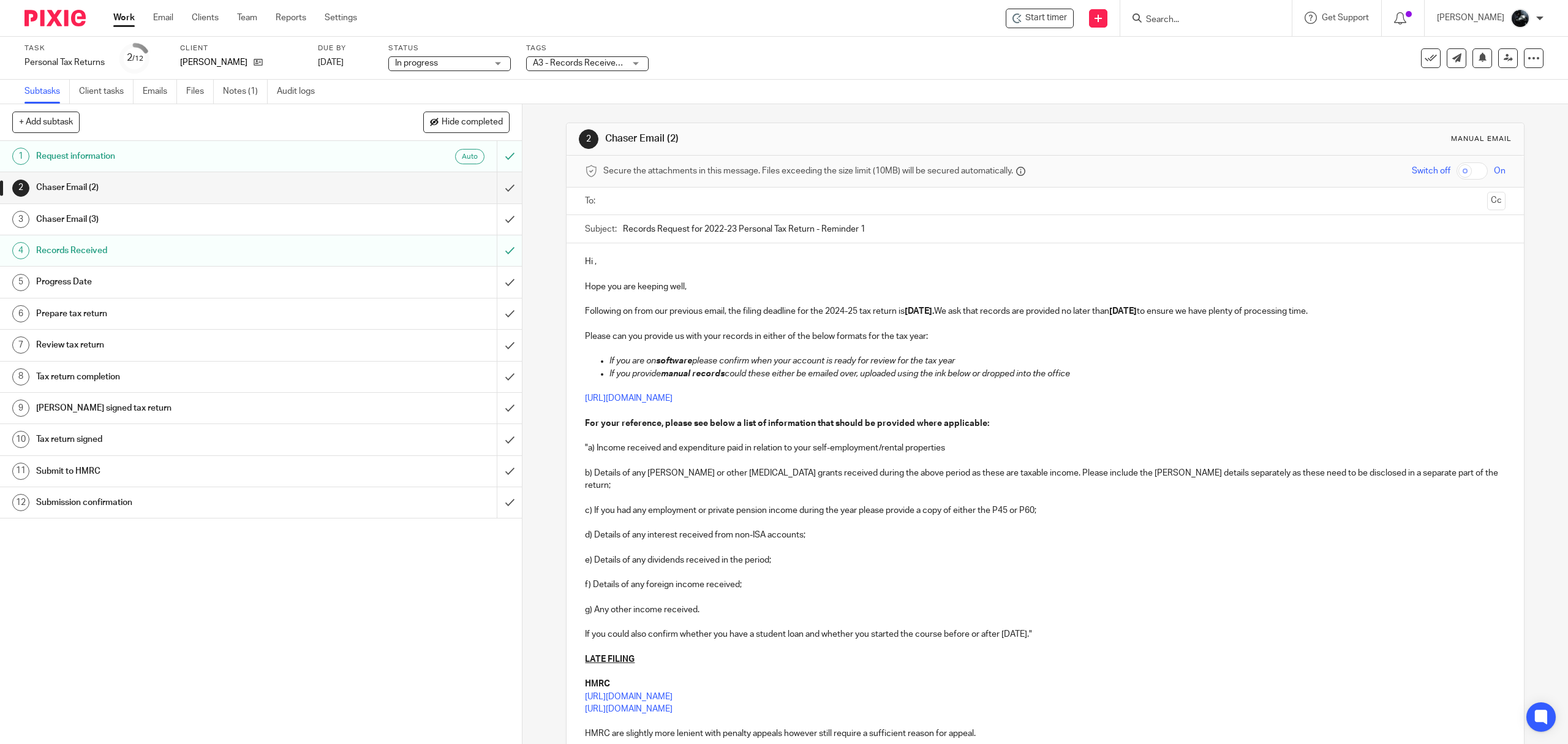
drag, startPoint x: 750, startPoint y: 84, endPoint x: 513, endPoint y: 57, distance: 238.5
click at [750, 85] on div "Subtasks Client tasks Emails Files Notes (1) Audit logs" at bounding box center [784, 92] width 1568 height 25
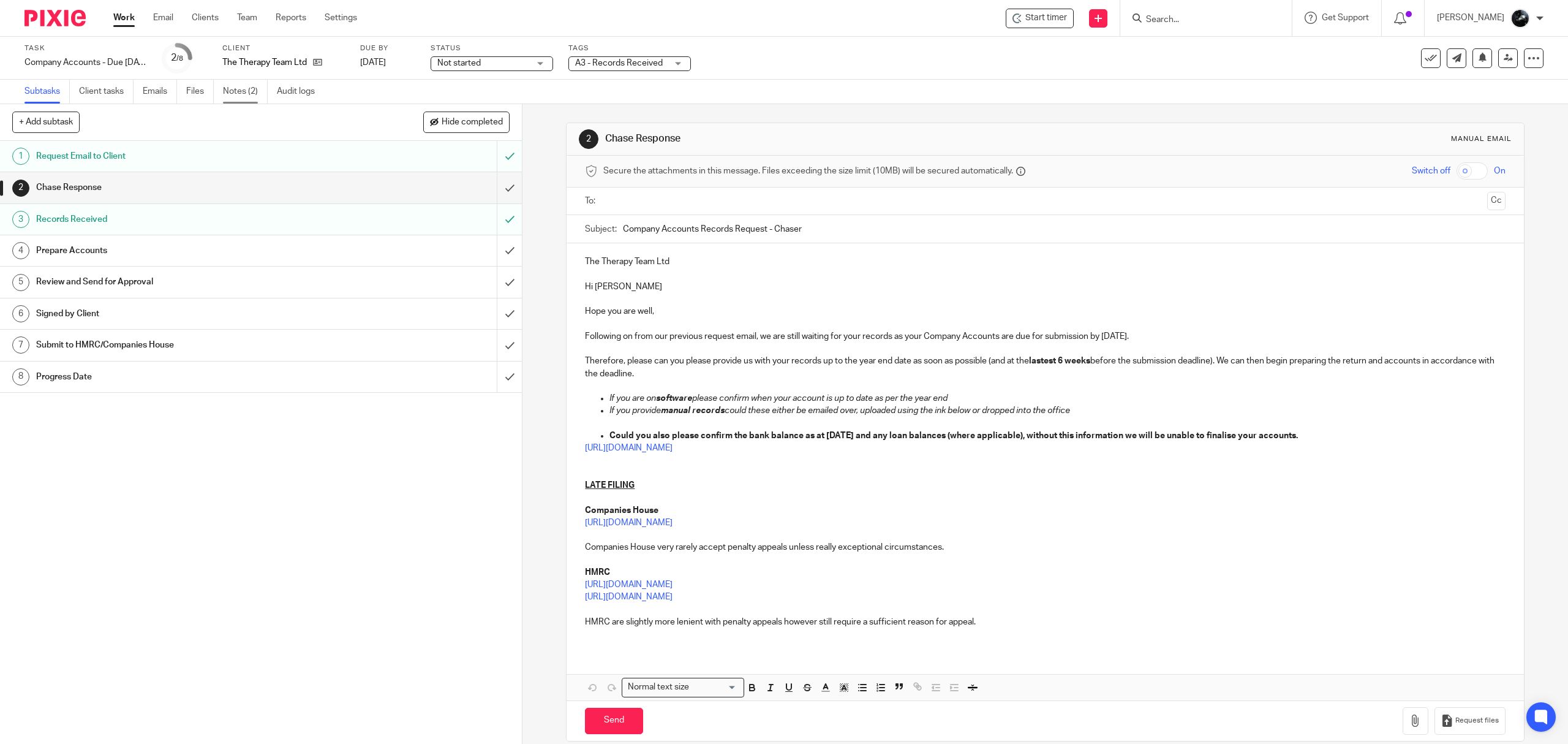
click at [242, 89] on link "Notes (2)" at bounding box center [245, 92] width 45 height 24
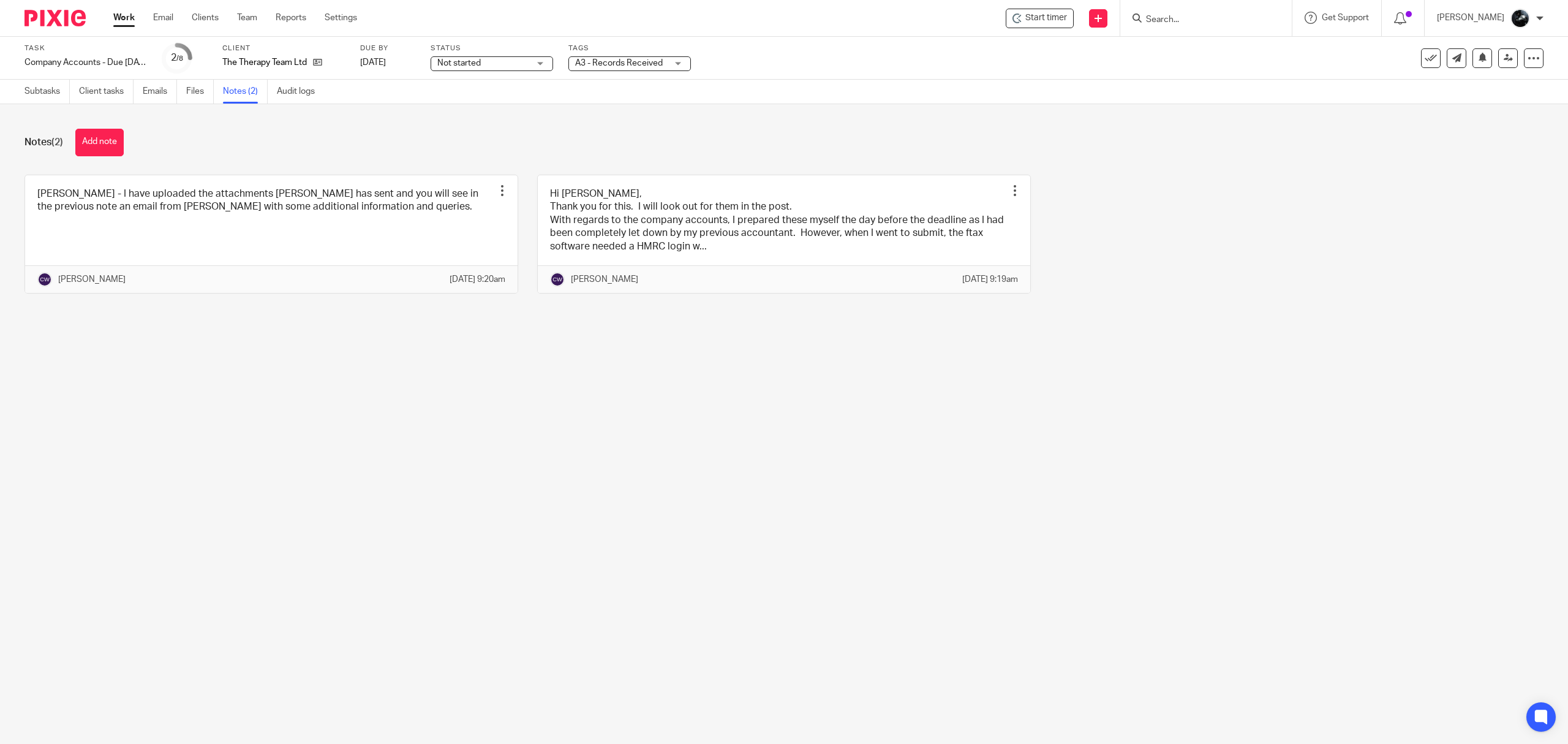
click at [608, 69] on span "A3 - Records Received" at bounding box center [621, 63] width 92 height 13
click at [646, 47] on span "1 Booked In Diary" at bounding box center [623, 43] width 66 height 9
checkbox input "true"
click at [560, 481] on main "Task Company Accounts - Due 1st May 2023 Onwards Save Company Accounts - Due 1s…" at bounding box center [784, 372] width 1568 height 744
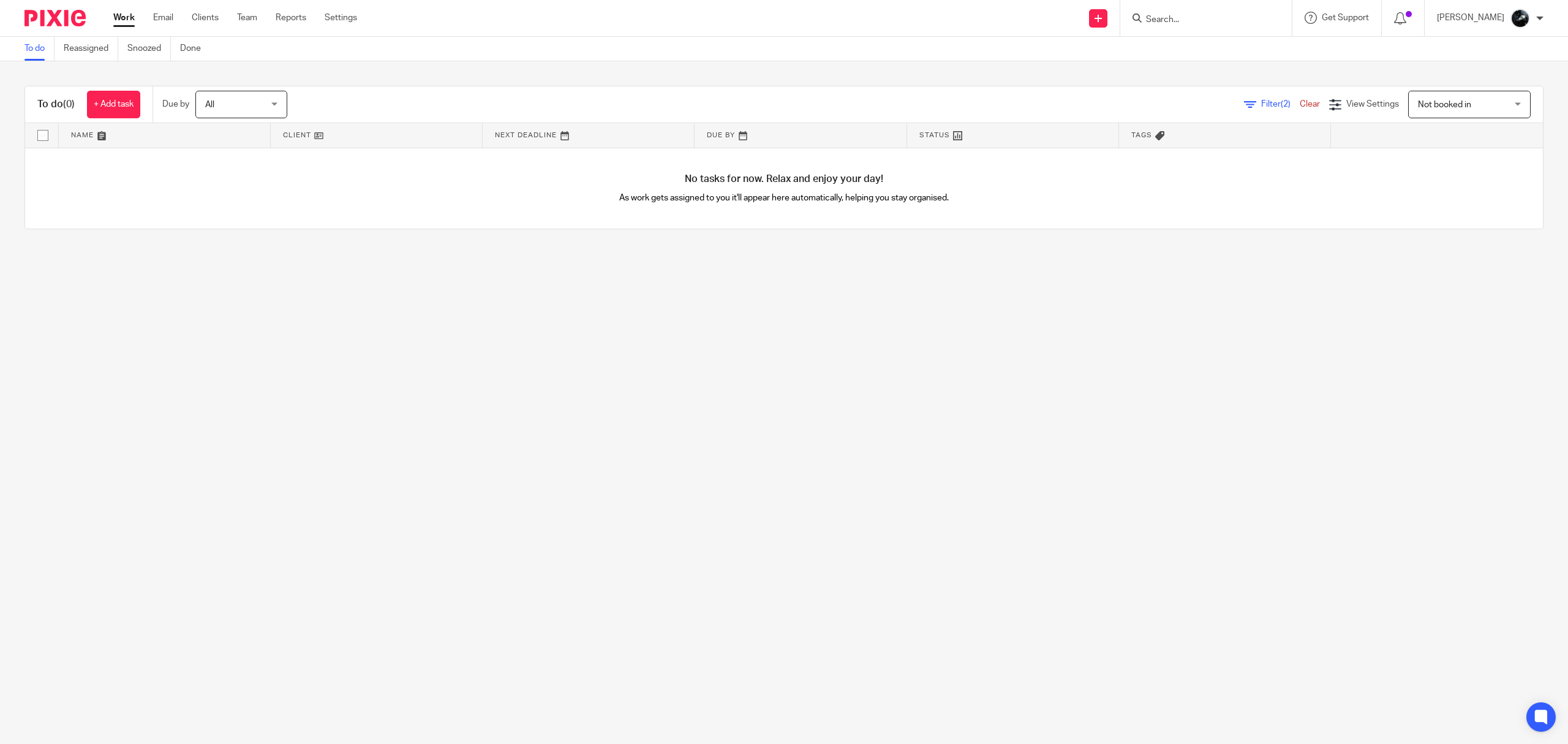
click at [50, 8] on div at bounding box center [51, 18] width 101 height 36
click at [59, 19] on img at bounding box center [55, 18] width 61 height 16
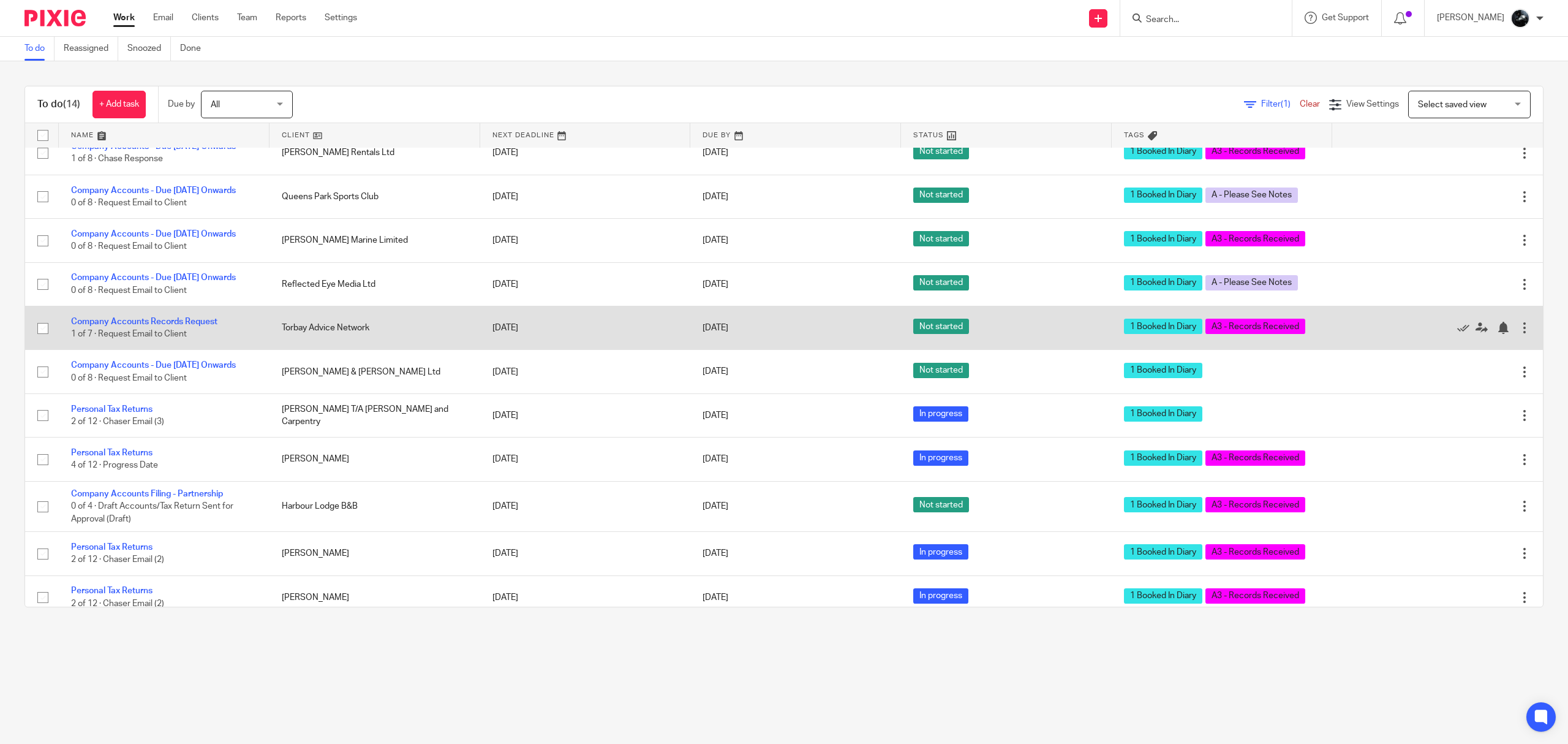
scroll to position [211, 0]
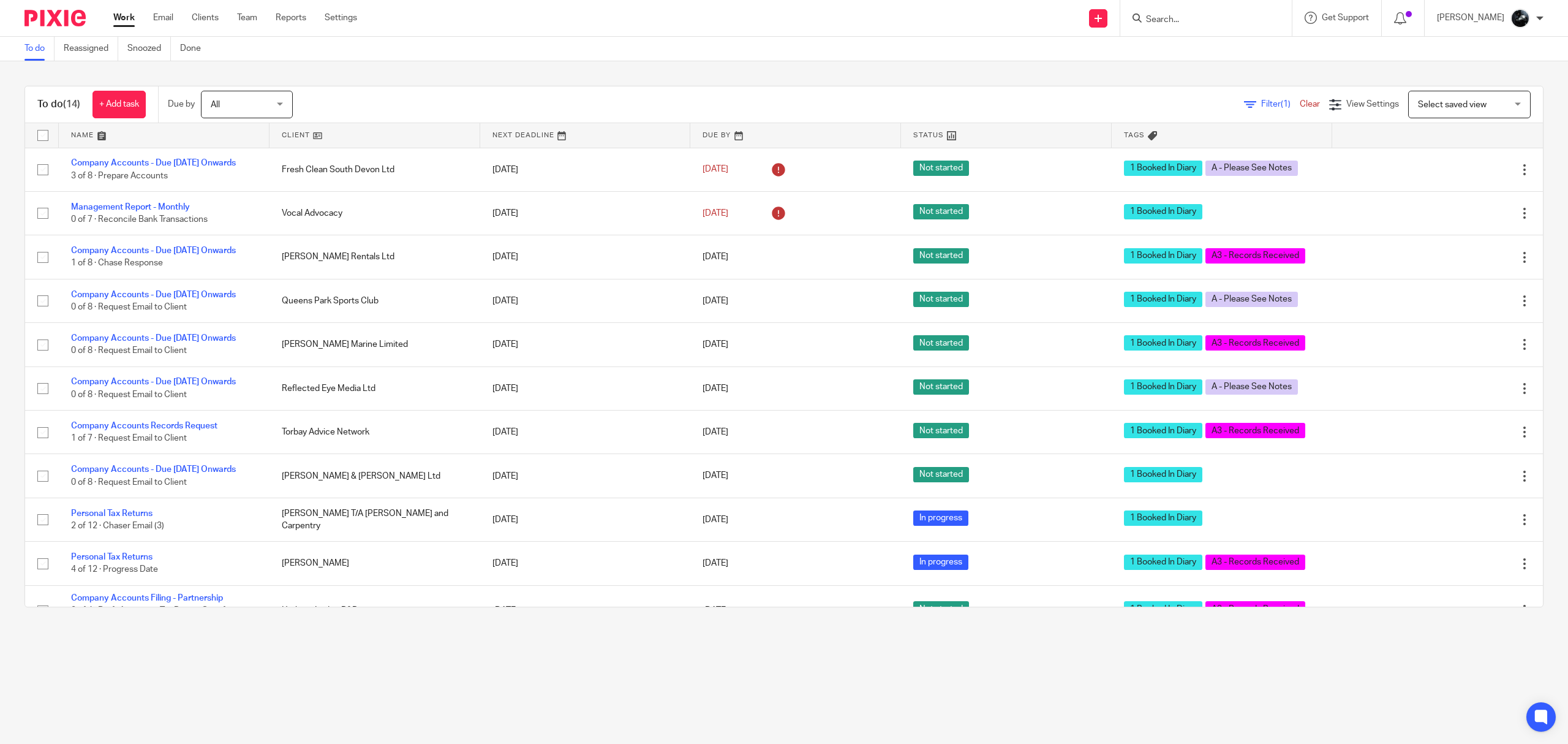
click at [1192, 19] on input "Search" at bounding box center [1200, 20] width 110 height 11
click at [1192, 19] on input "Search" at bounding box center [1200, 20] width 110 height 11
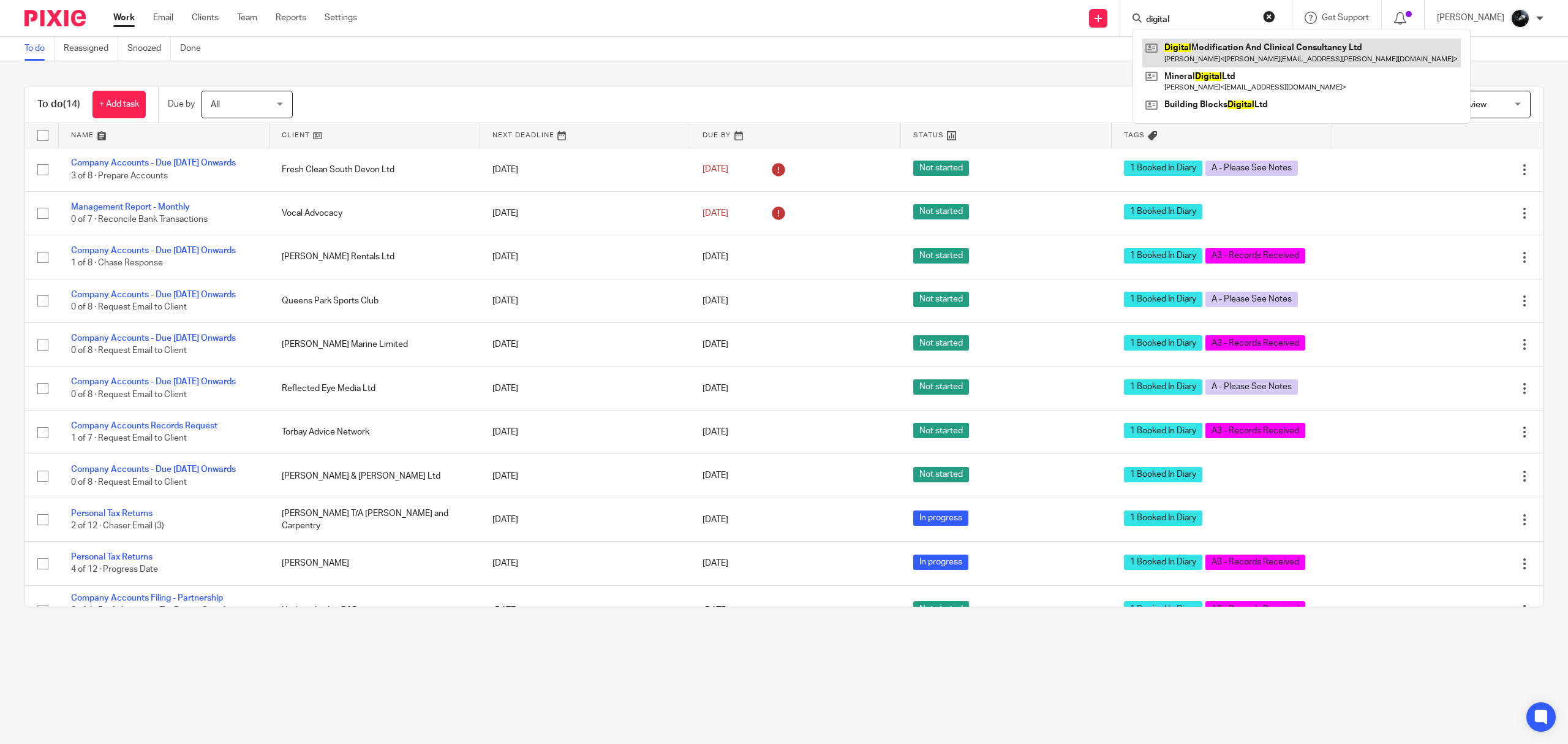
type input "digital"
click at [1259, 47] on link at bounding box center [1302, 53] width 318 height 28
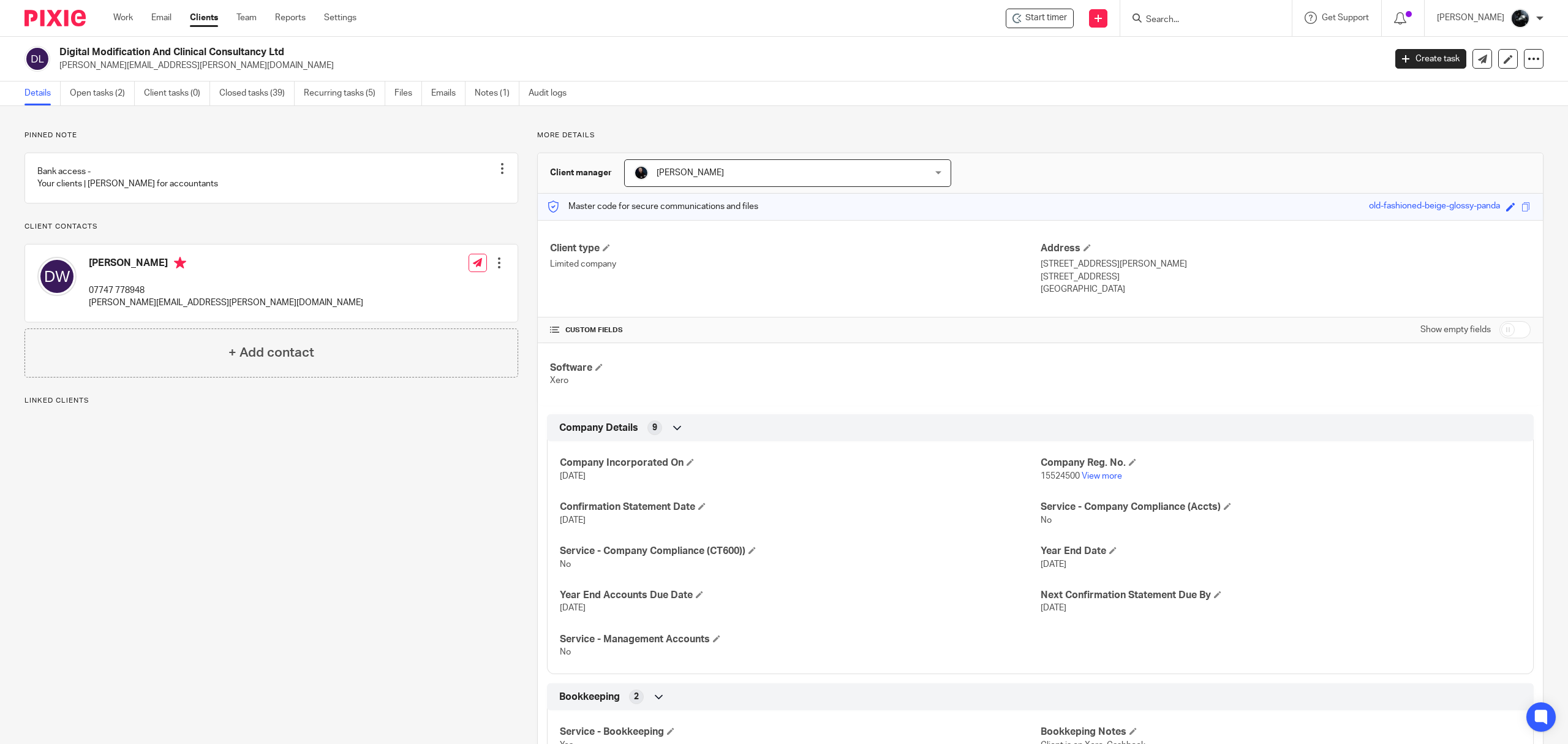
click at [94, 89] on link "Open tasks (2)" at bounding box center [102, 94] width 65 height 24
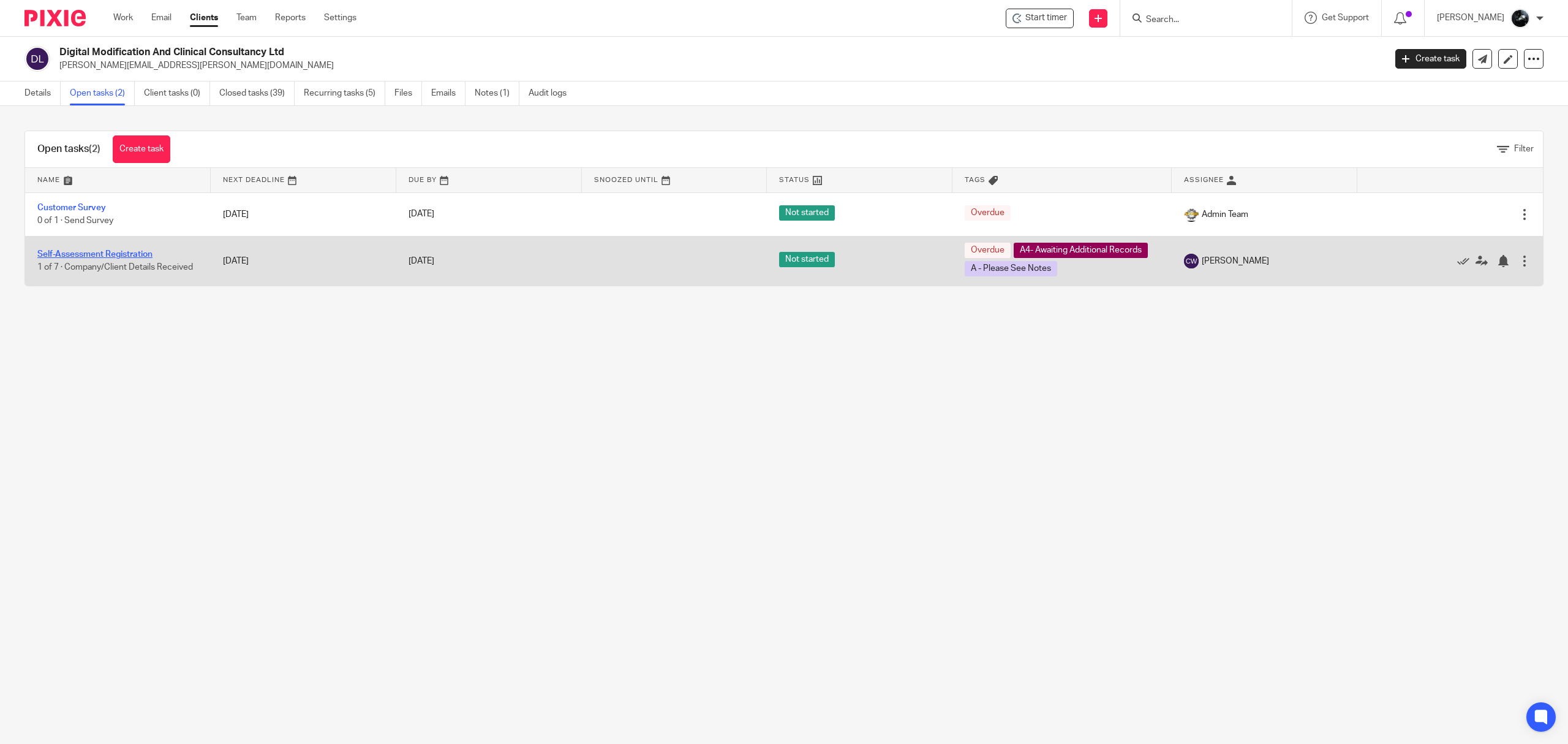
click at [134, 257] on link "Self-Assessment Registration" at bounding box center [94, 254] width 115 height 9
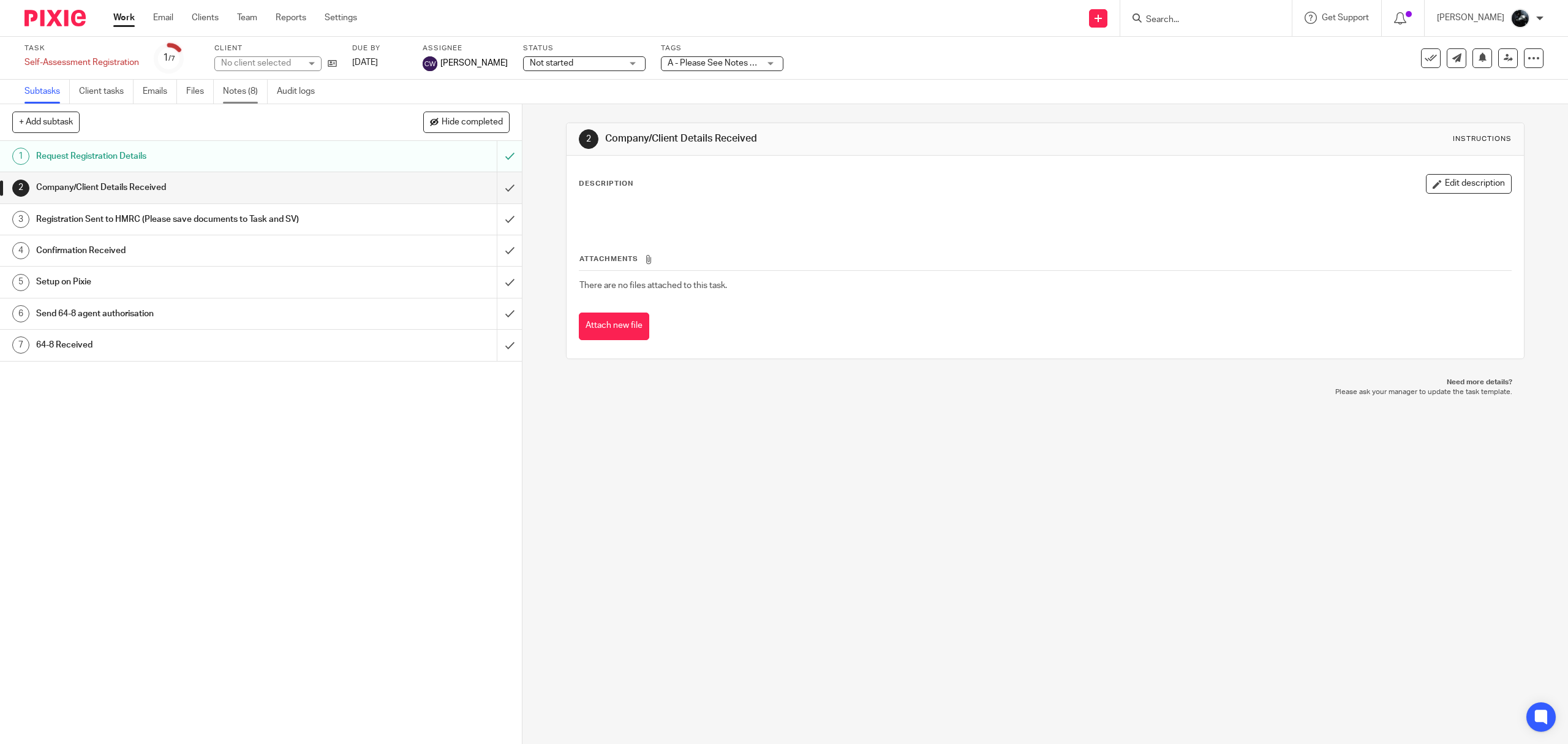
click at [244, 92] on link "Notes (8)" at bounding box center [245, 92] width 45 height 24
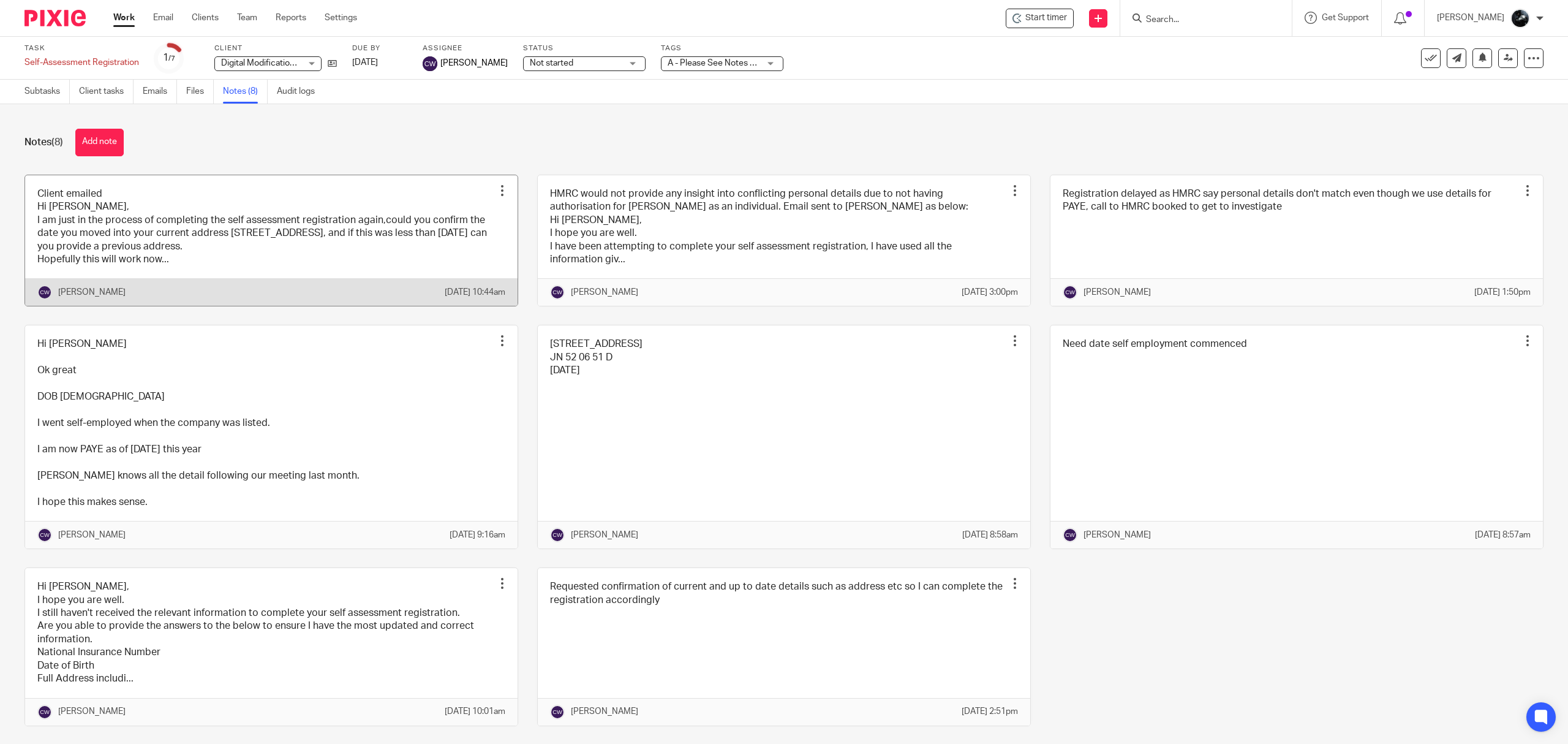
click at [275, 263] on link at bounding box center [271, 241] width 492 height 131
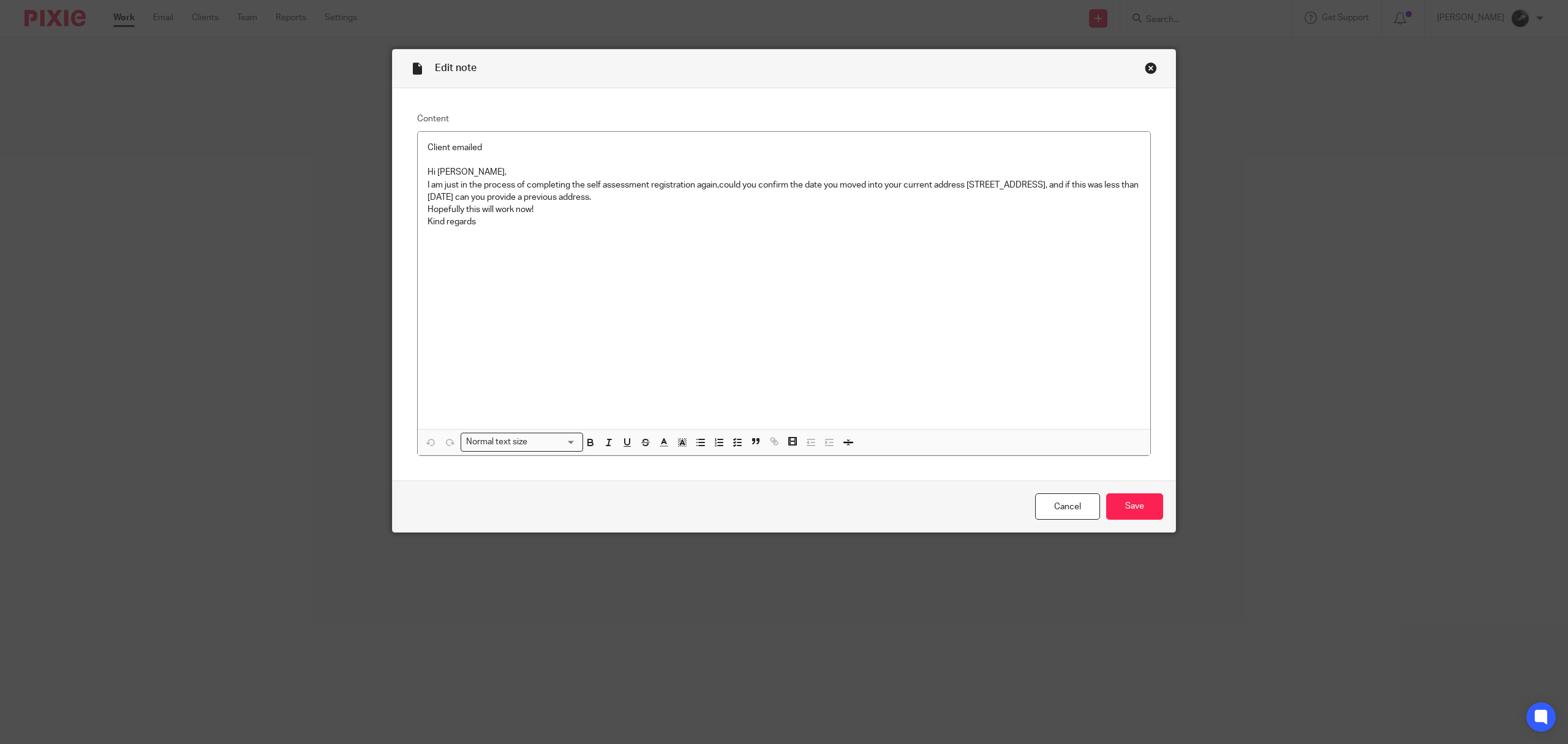
click at [1148, 69] on div "Close this dialog window" at bounding box center [1151, 68] width 12 height 12
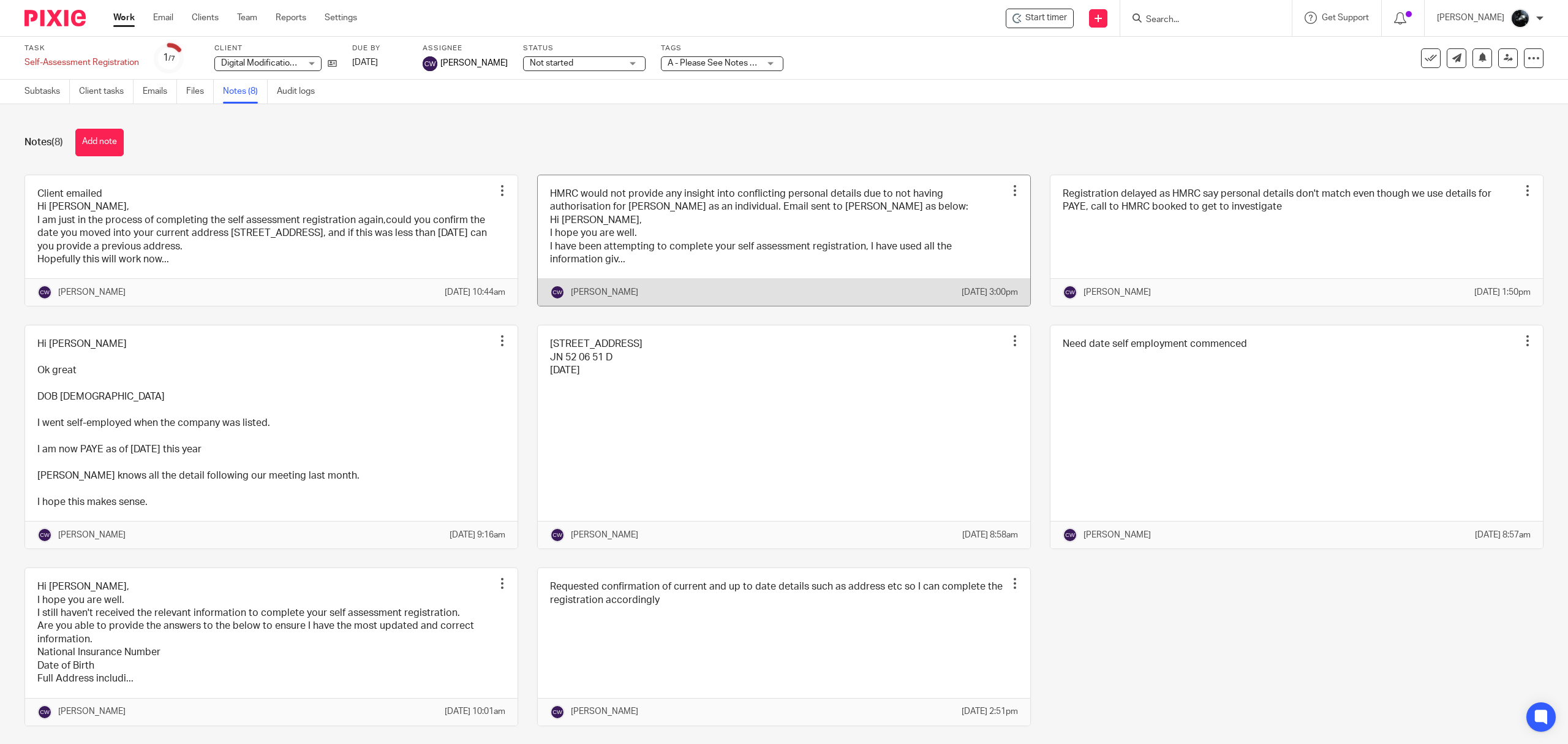
click at [831, 245] on link at bounding box center [784, 241] width 492 height 131
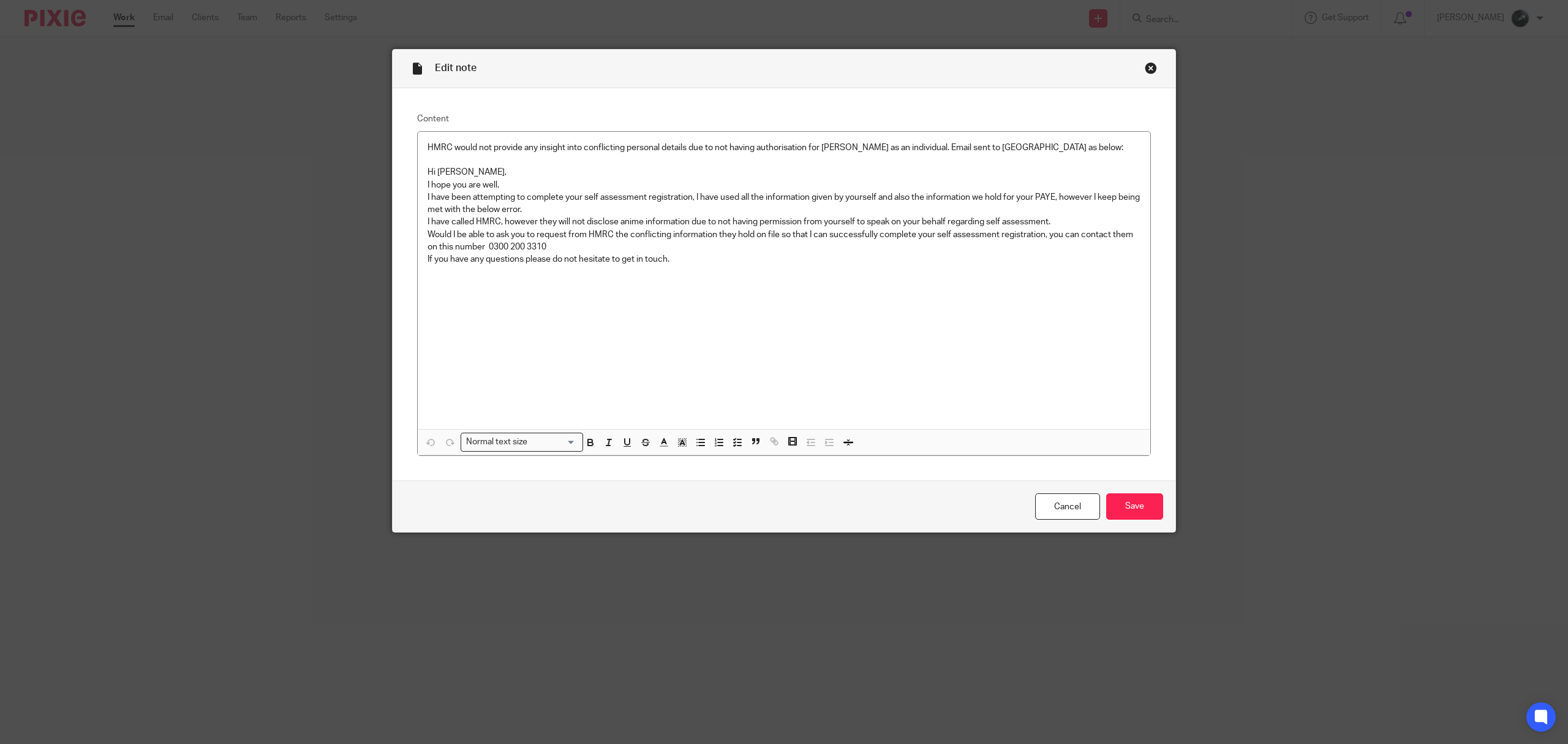
click at [1143, 74] on div "Edit note" at bounding box center [784, 69] width 783 height 39
click at [1146, 65] on div "Close this dialog window" at bounding box center [1151, 68] width 12 height 12
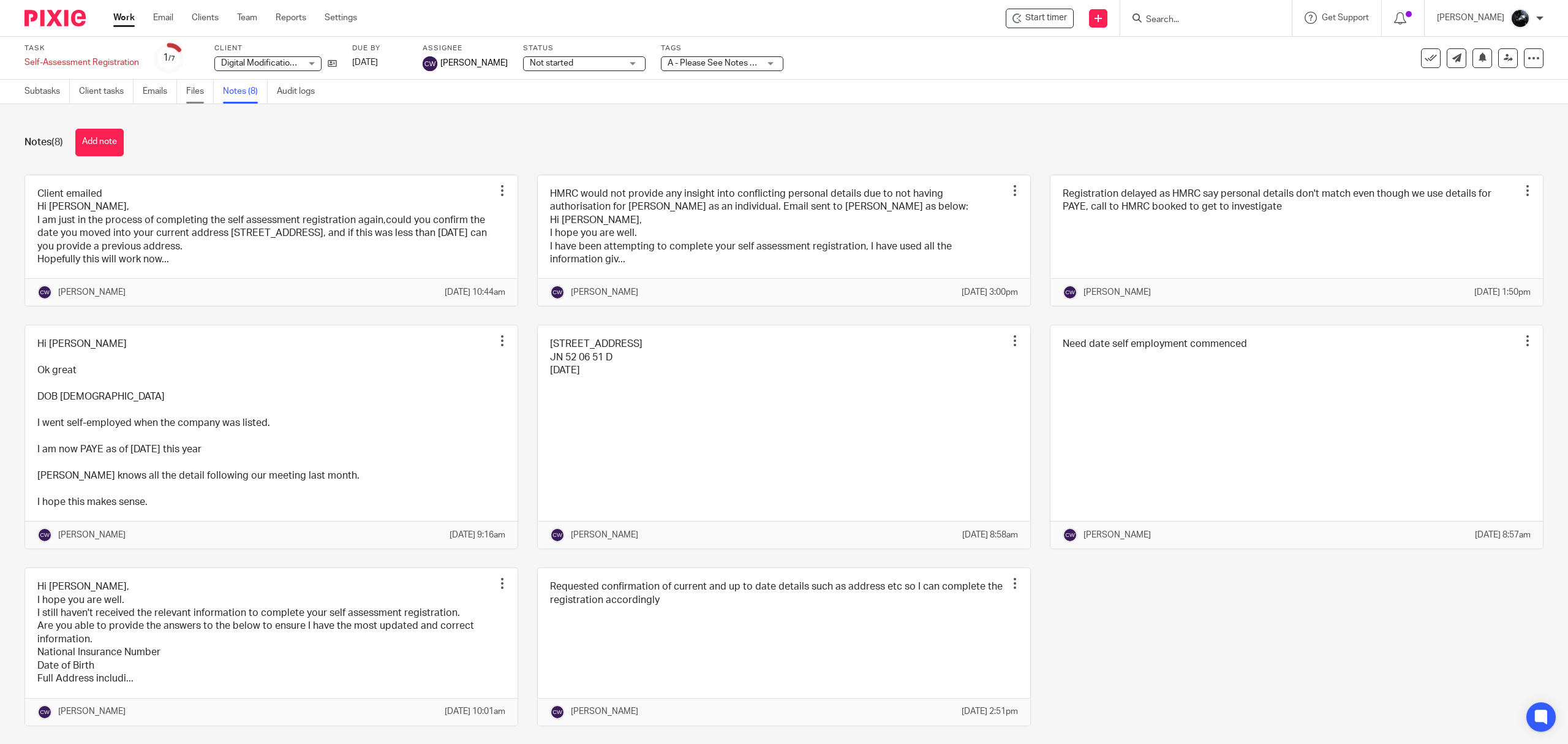
click at [203, 99] on link "Files" at bounding box center [199, 92] width 28 height 24
click at [35, 99] on link "Subtasks" at bounding box center [47, 92] width 45 height 24
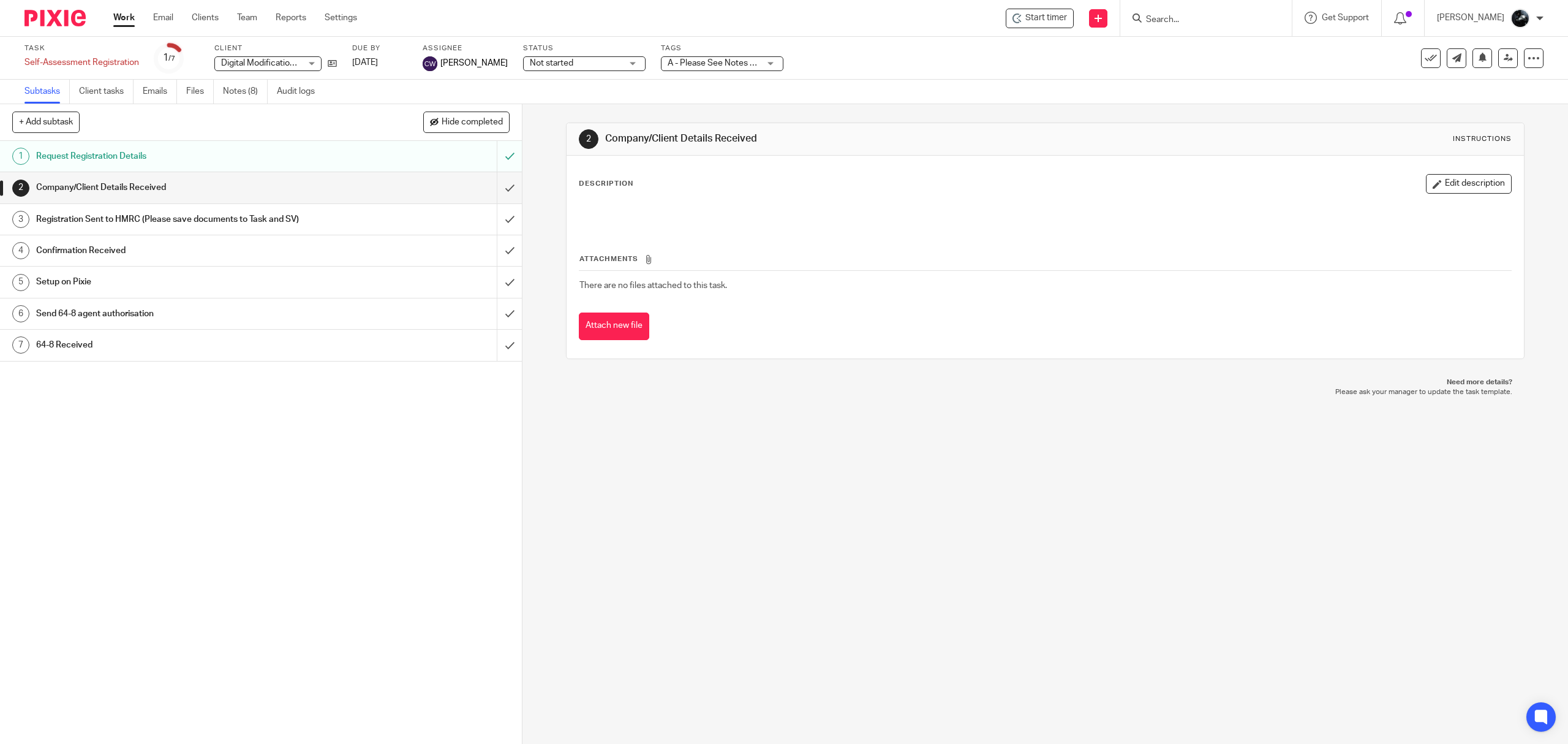
click at [64, 26] on div at bounding box center [51, 18] width 101 height 36
click at [64, 25] on img at bounding box center [55, 18] width 61 height 16
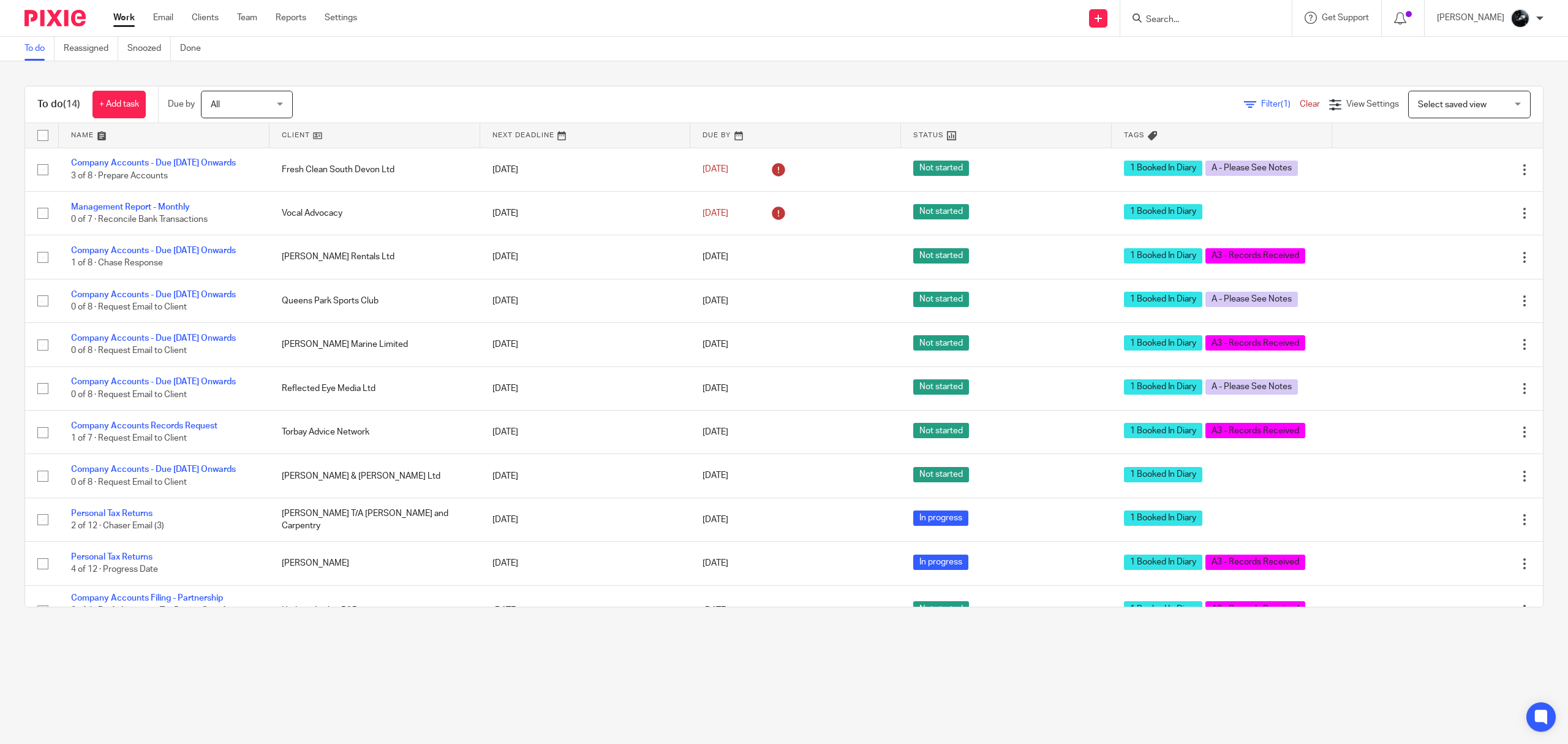
click at [62, 16] on img at bounding box center [55, 18] width 61 height 16
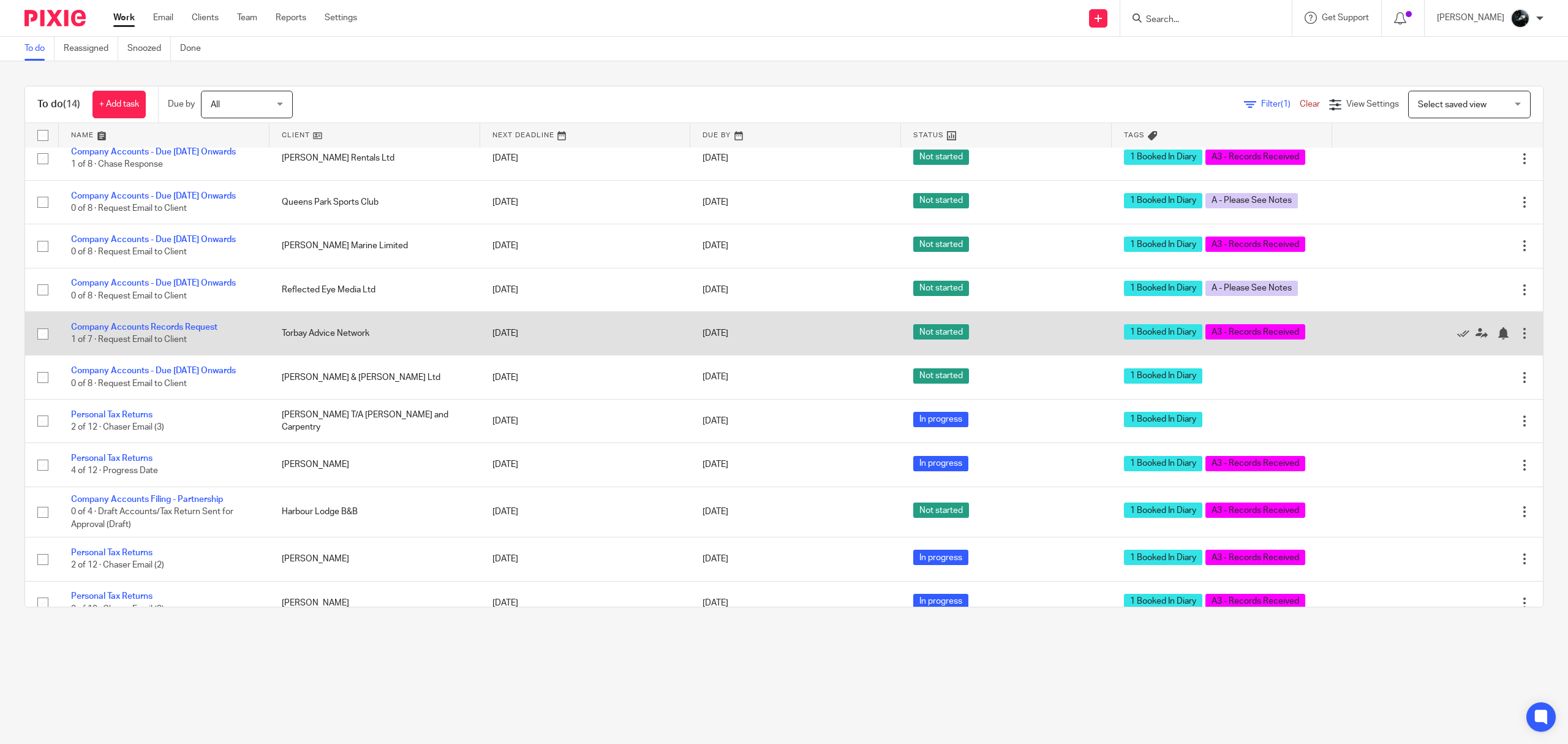
scroll to position [211, 0]
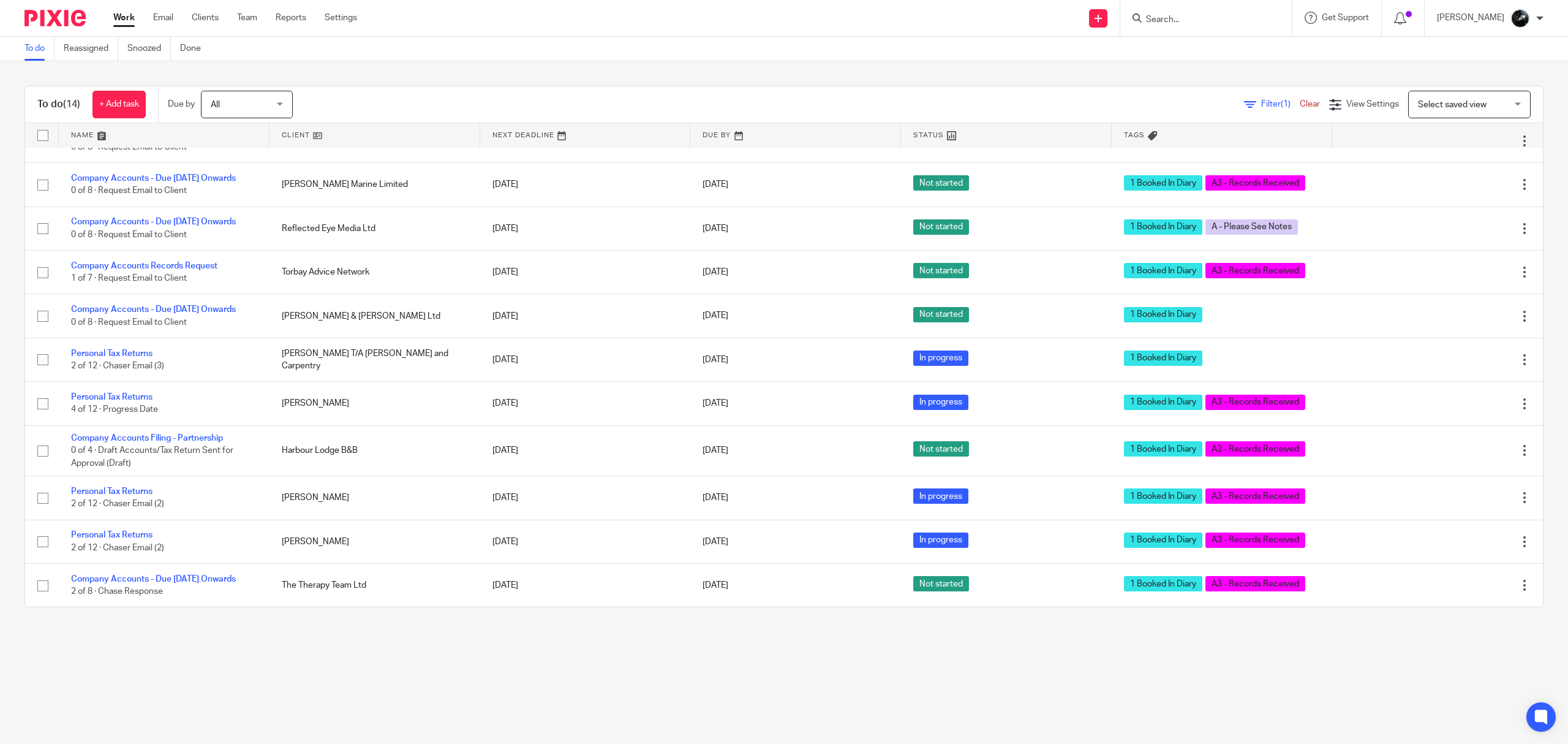
click at [1228, 22] on input "Search" at bounding box center [1200, 20] width 110 height 11
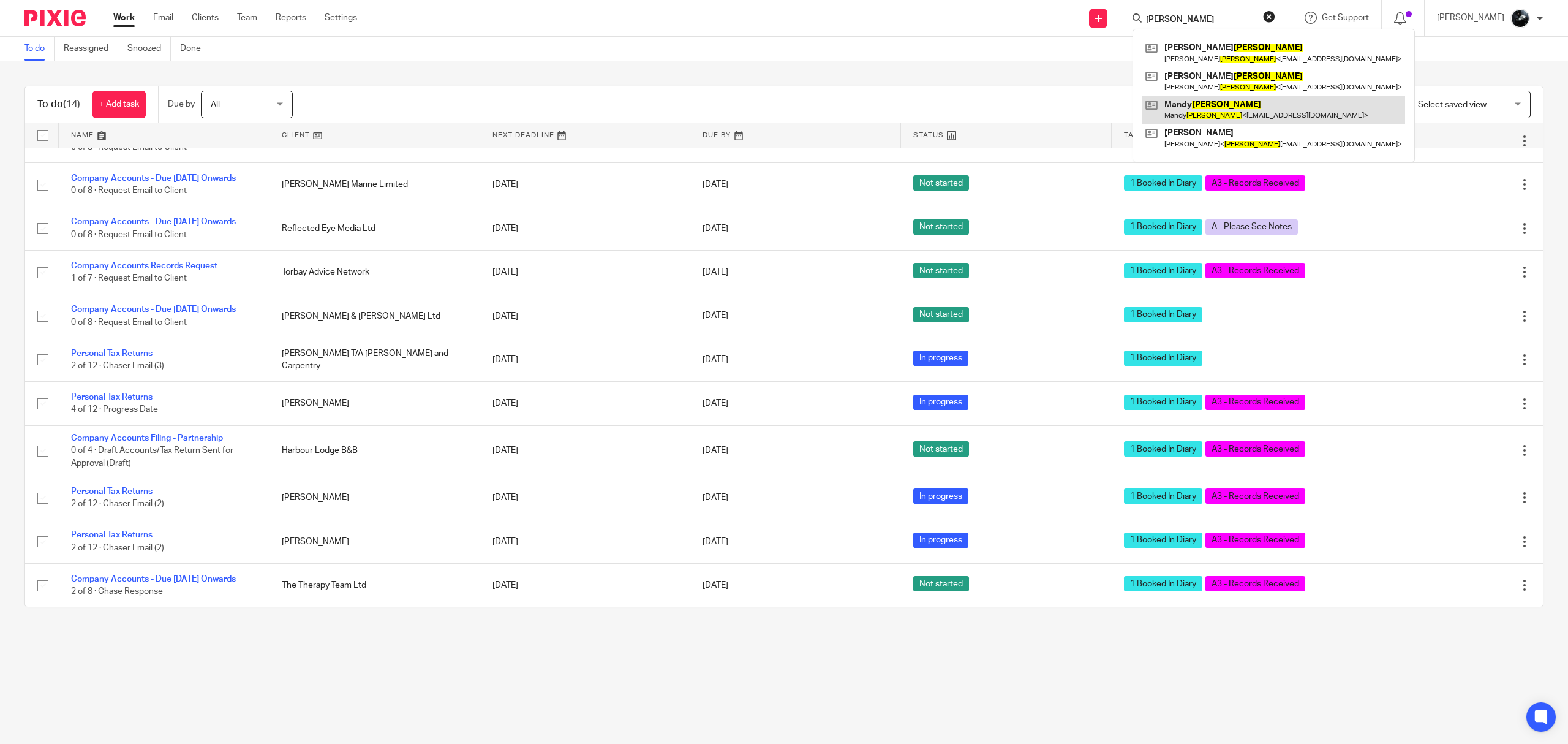
type input "perry"
click at [1251, 109] on link at bounding box center [1273, 109] width 263 height 28
click at [1276, 20] on button "reset" at bounding box center [1269, 16] width 12 height 12
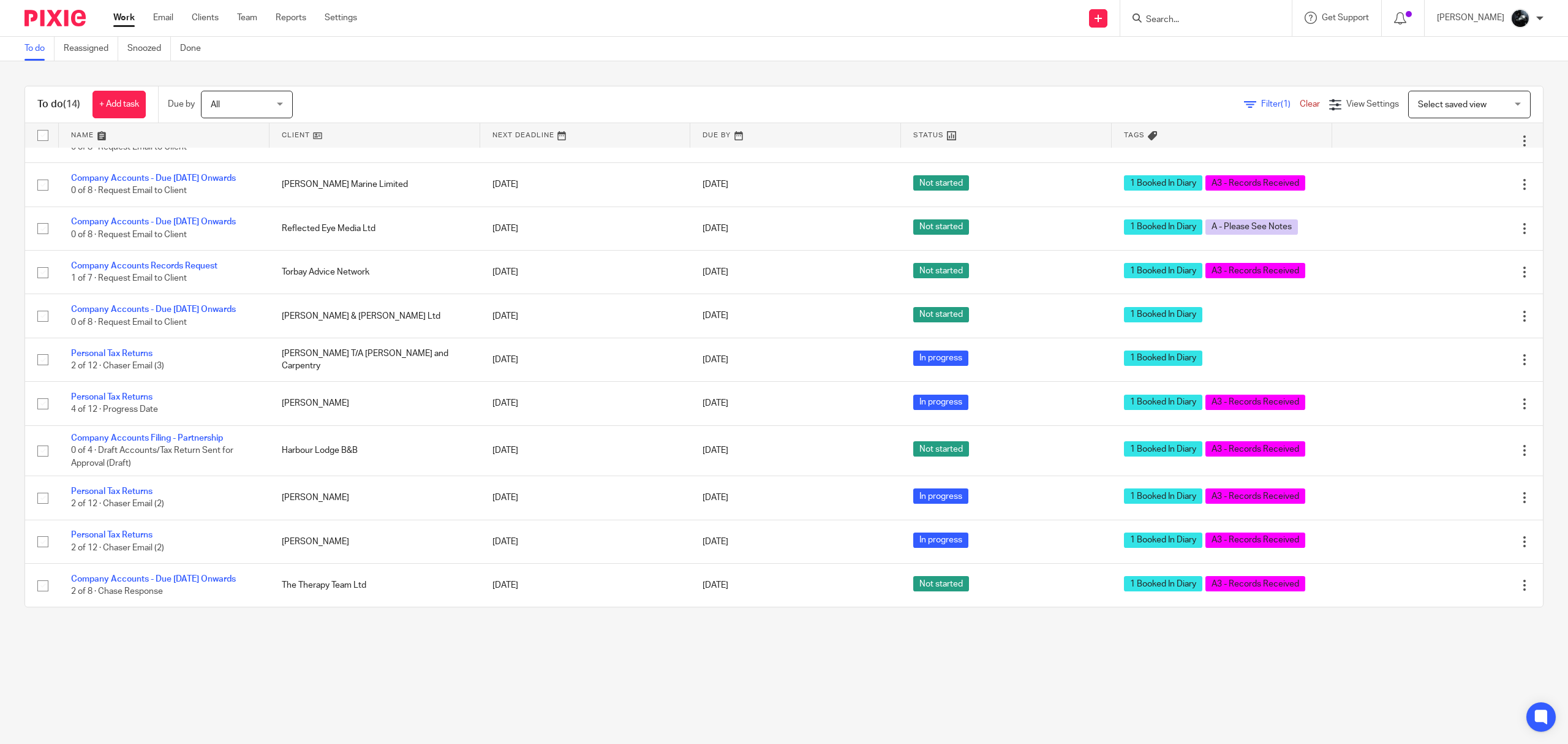
drag, startPoint x: 1176, startPoint y: 25, endPoint x: 1192, endPoint y: 22, distance: 16.3
click at [1177, 25] on input "Search" at bounding box center [1200, 20] width 110 height 11
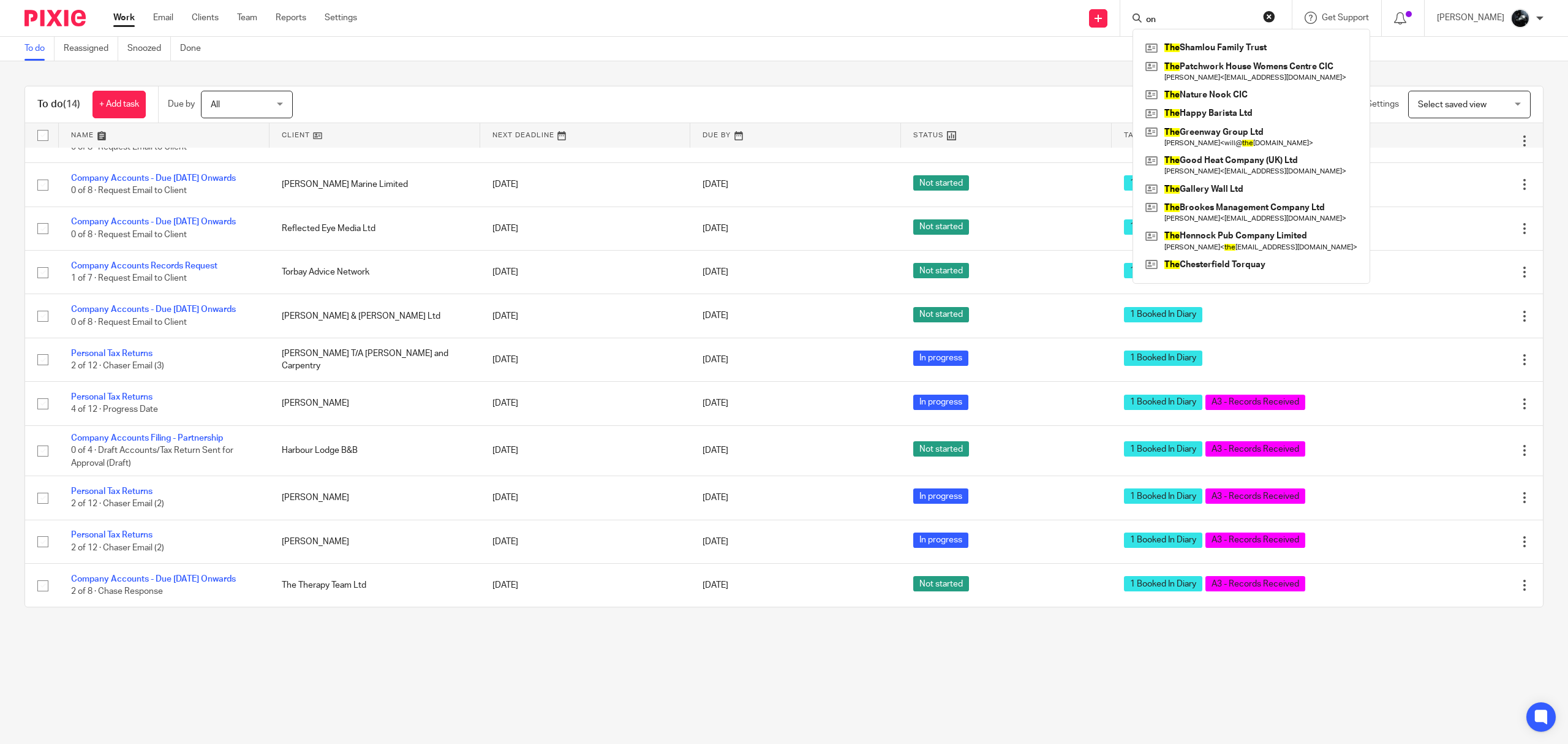
type input "o"
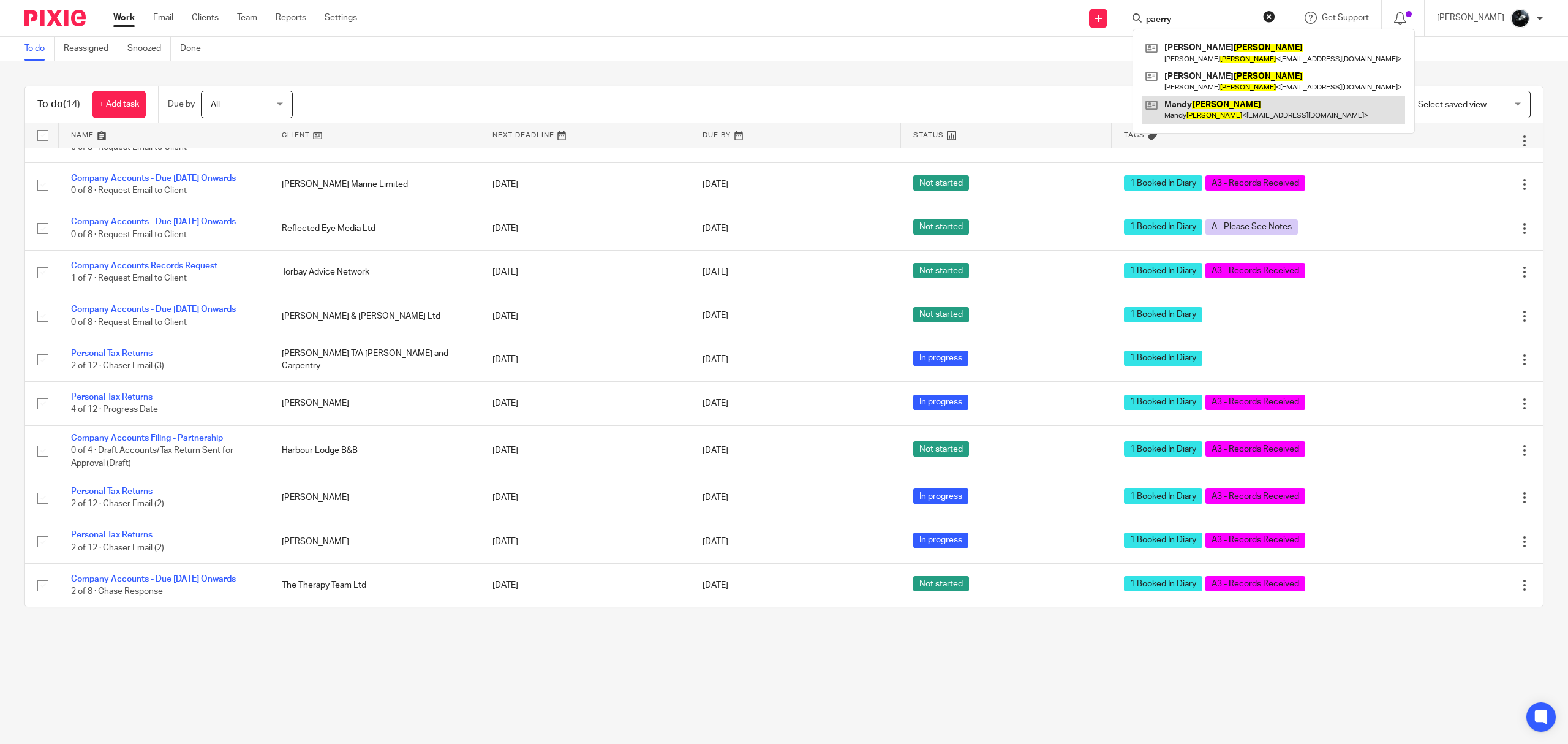
type input "paerry"
click at [1224, 121] on link at bounding box center [1273, 109] width 263 height 28
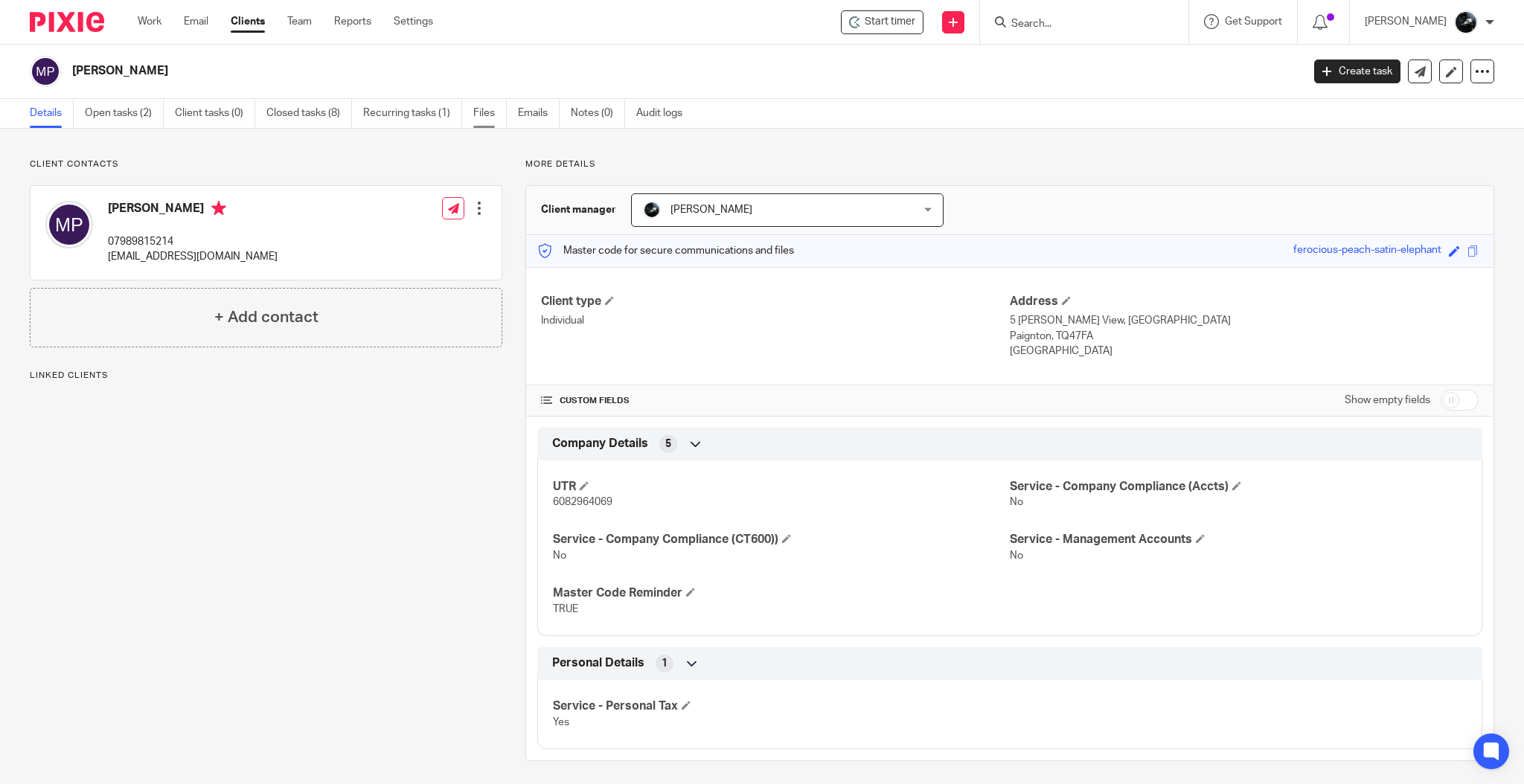
click at [483, 117] on link "Files" at bounding box center [490, 114] width 33 height 29
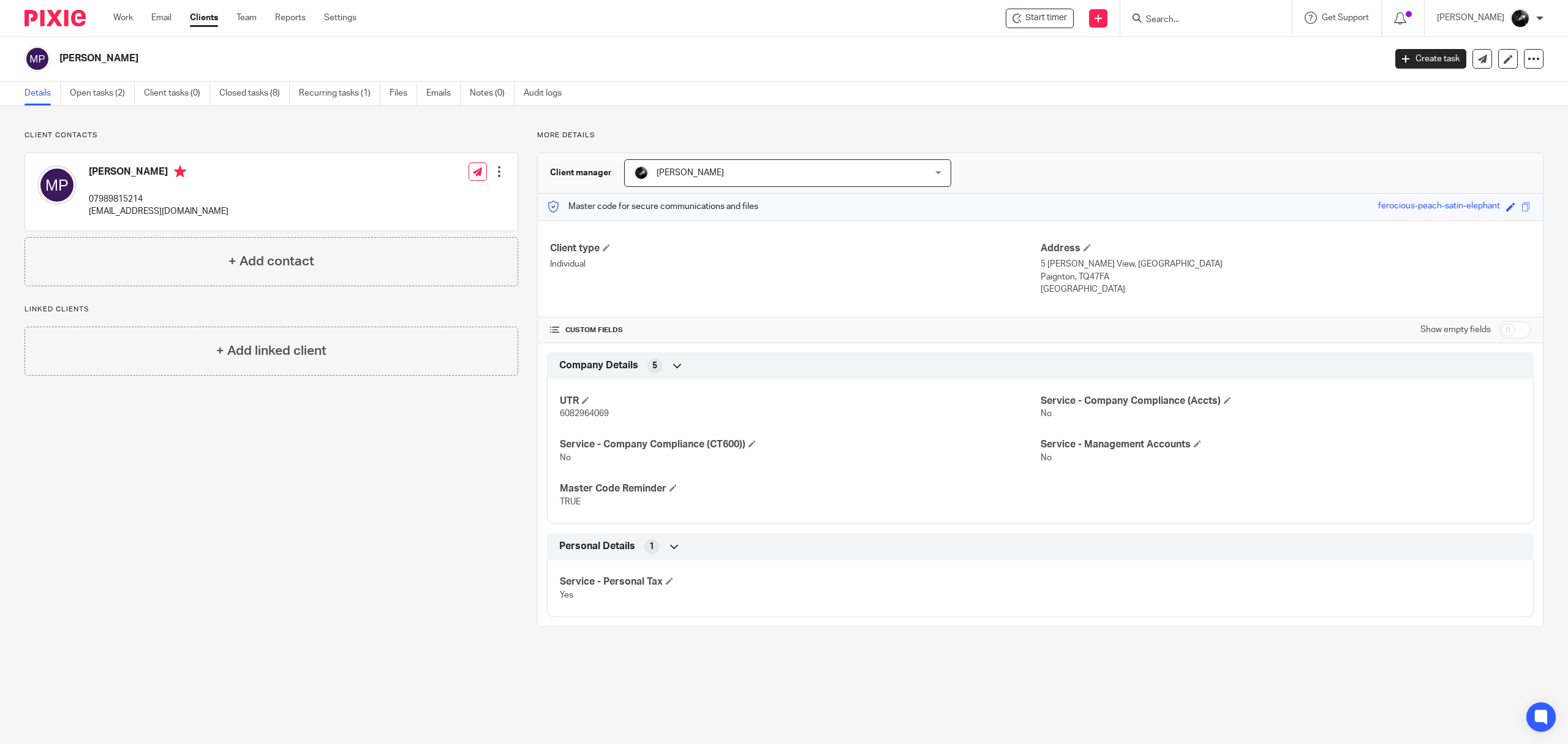
click at [1197, 17] on input "Search" at bounding box center [1200, 20] width 110 height 11
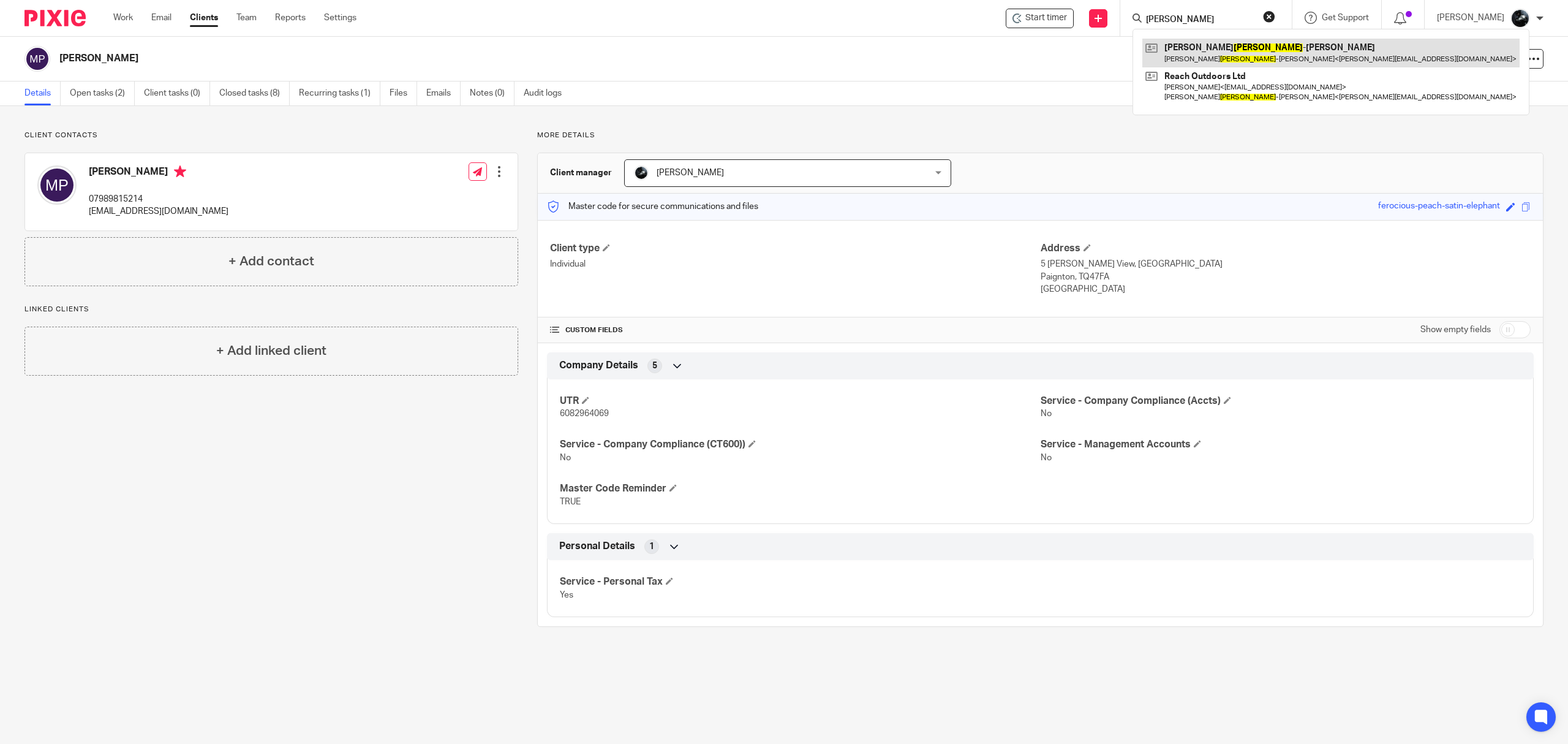
type input "mayhew"
click at [1197, 52] on link at bounding box center [1331, 53] width 377 height 28
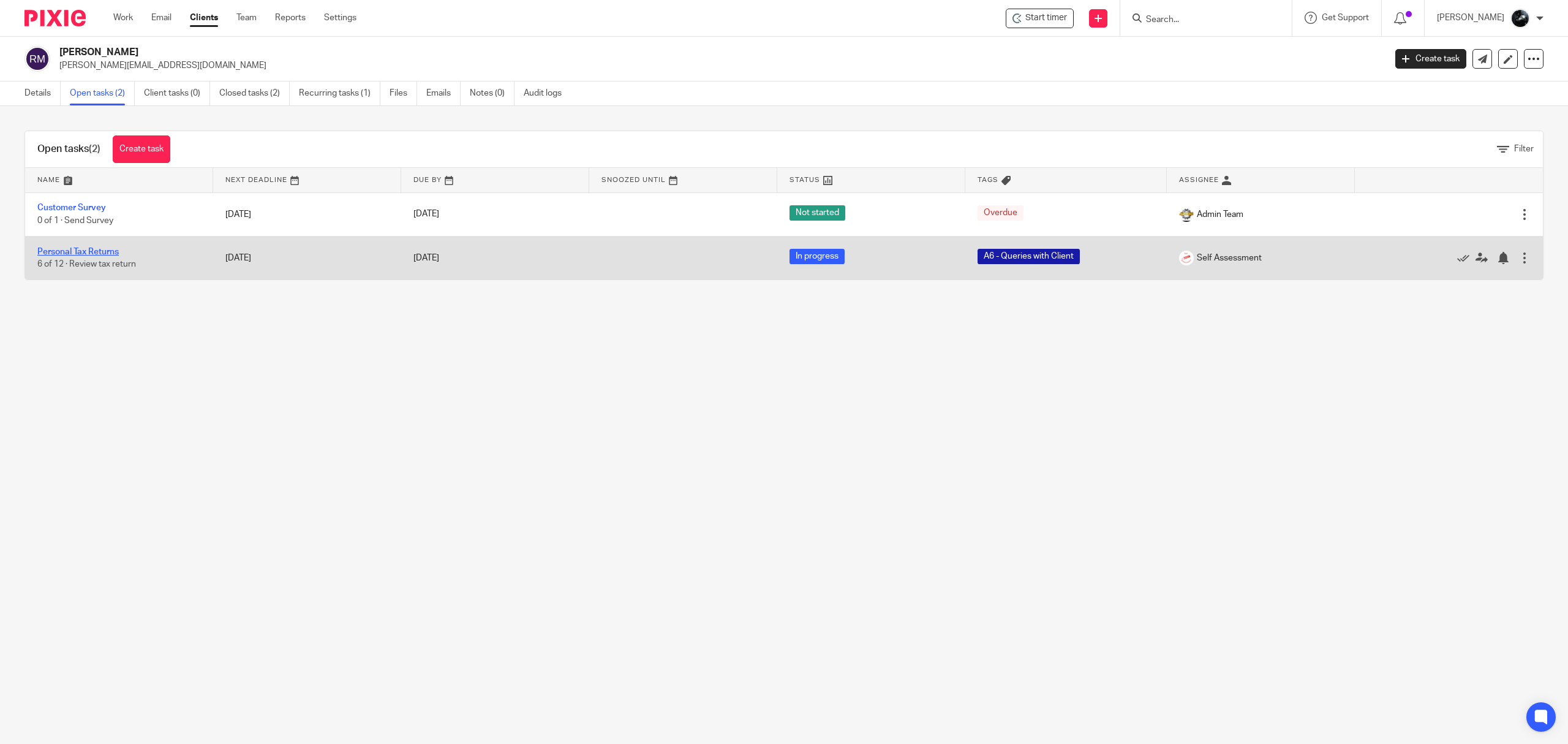
click at [89, 251] on link "Personal Tax Returns" at bounding box center [78, 252] width 82 height 9
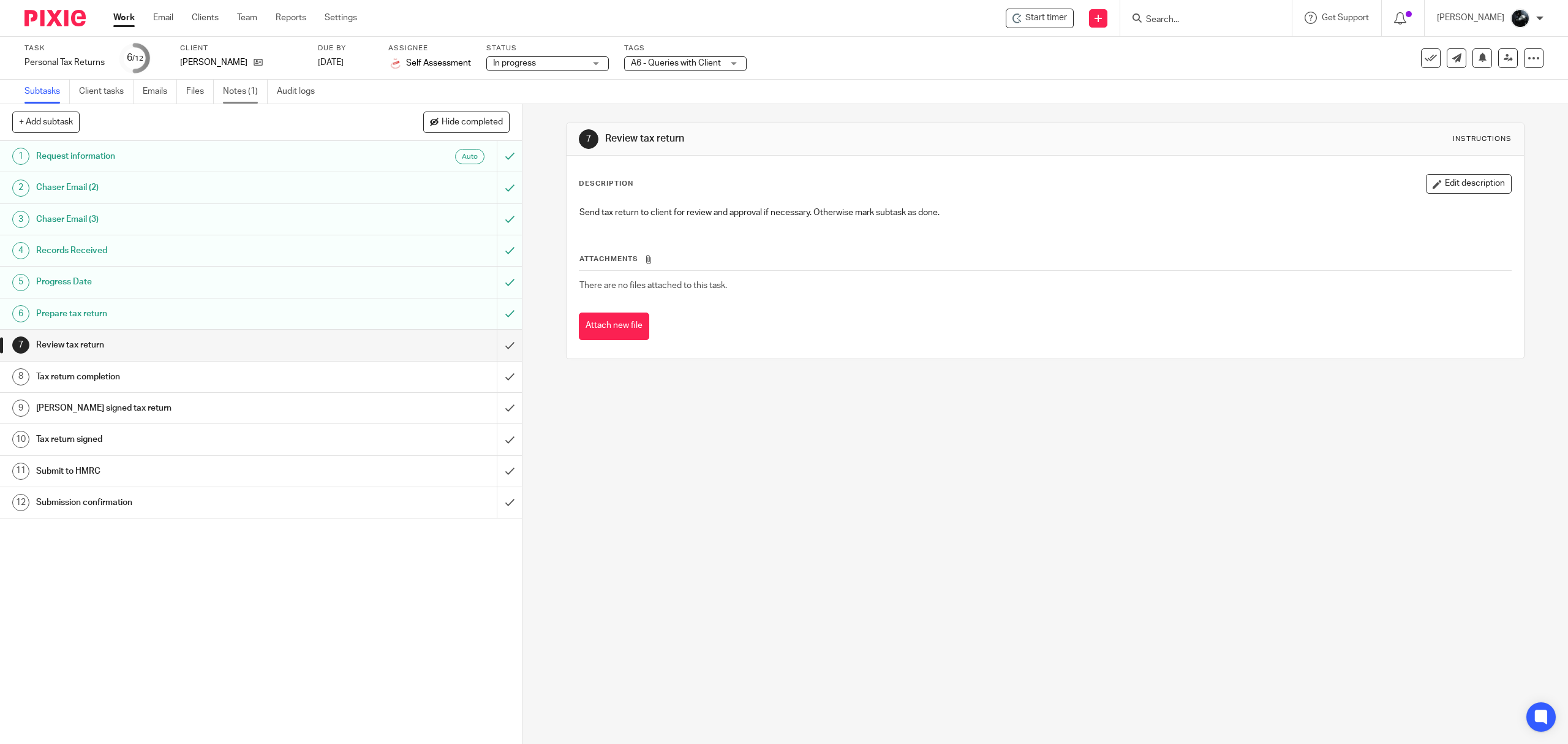
click at [231, 96] on link "Notes (1)" at bounding box center [245, 92] width 45 height 24
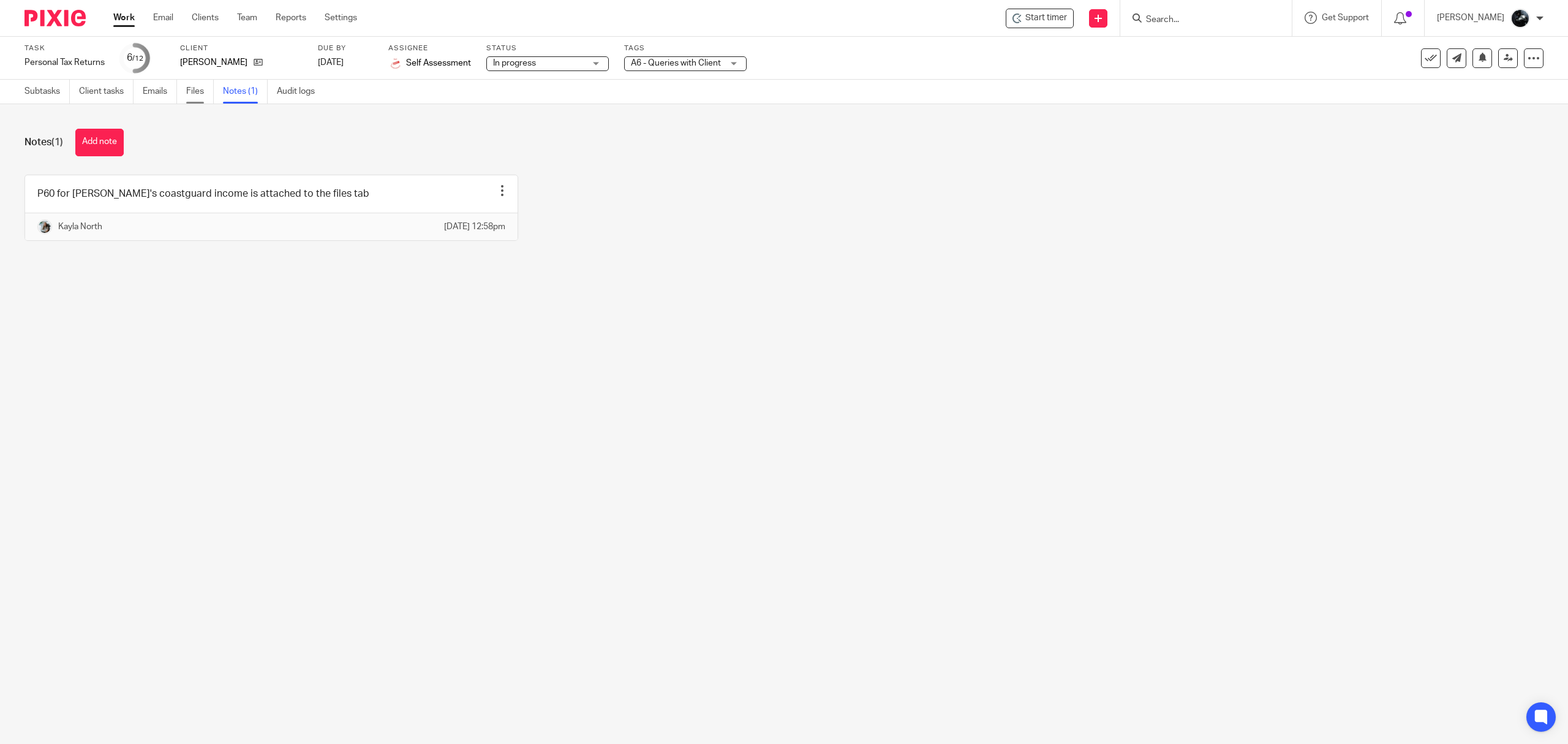
click at [202, 93] on link "Files" at bounding box center [199, 92] width 28 height 24
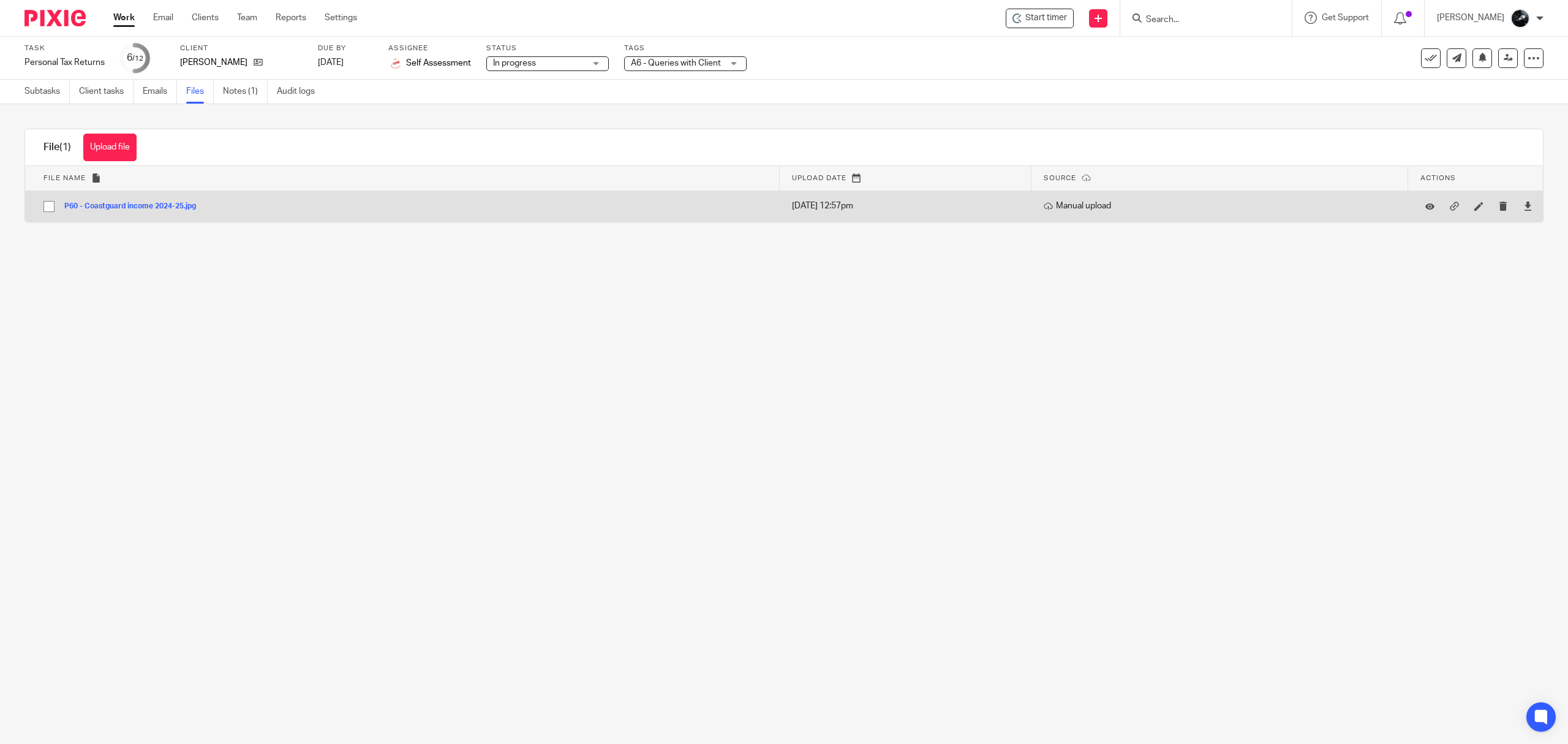
click at [164, 203] on button "P60 - Coastguard income 2024-25.jpg" at bounding box center [134, 207] width 141 height 9
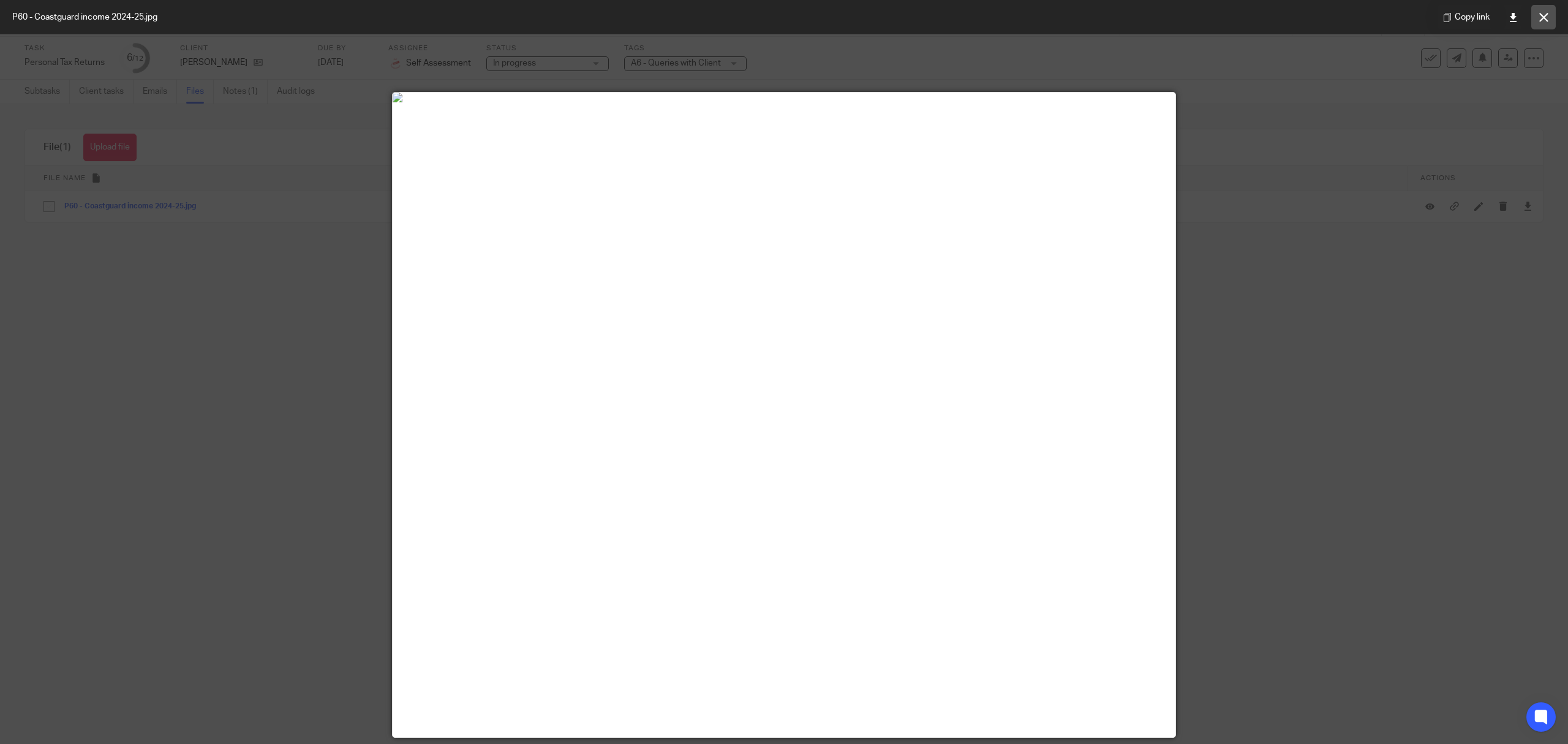
click at [1546, 16] on icon at bounding box center [1544, 17] width 9 height 9
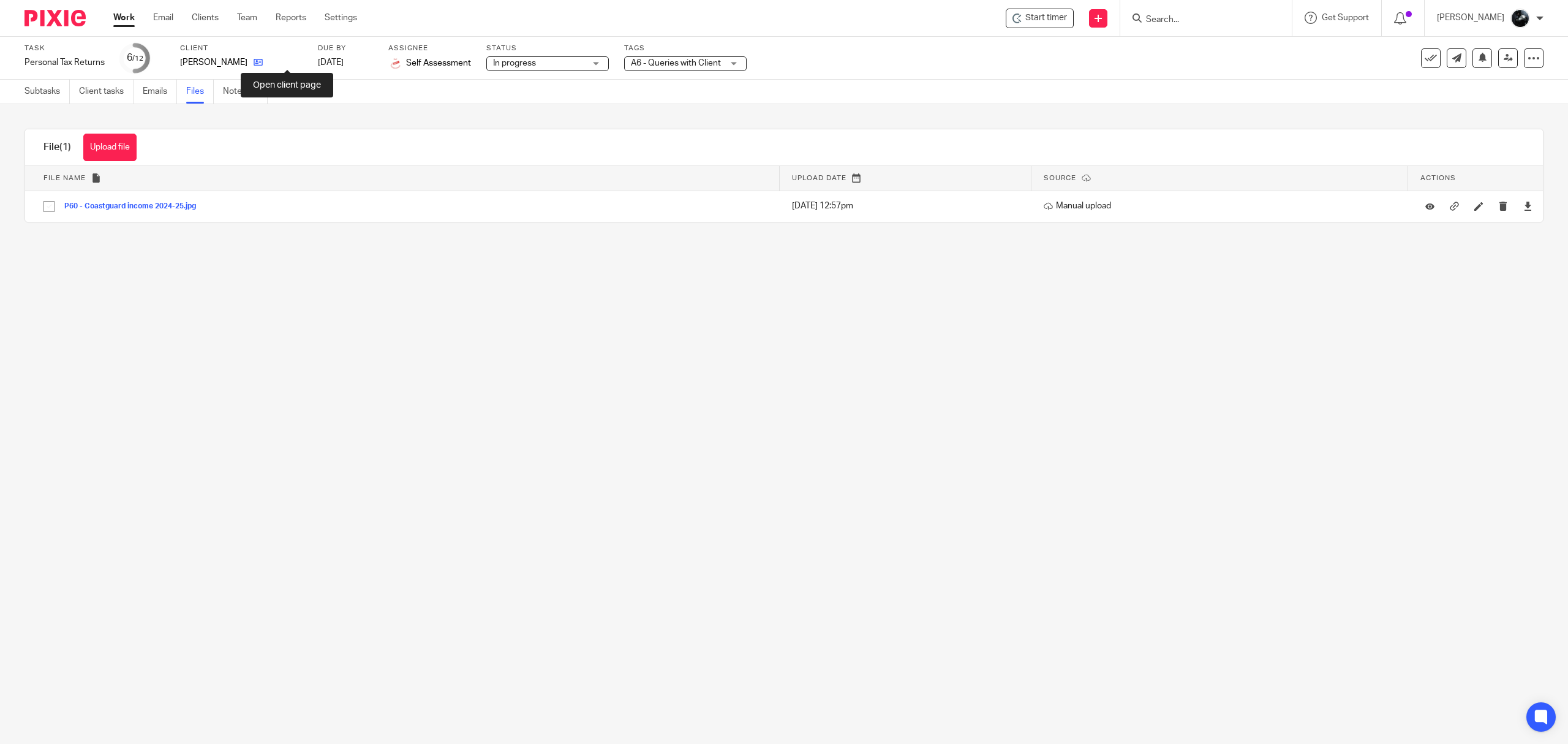
click at [263, 57] on icon at bounding box center [258, 62] width 9 height 9
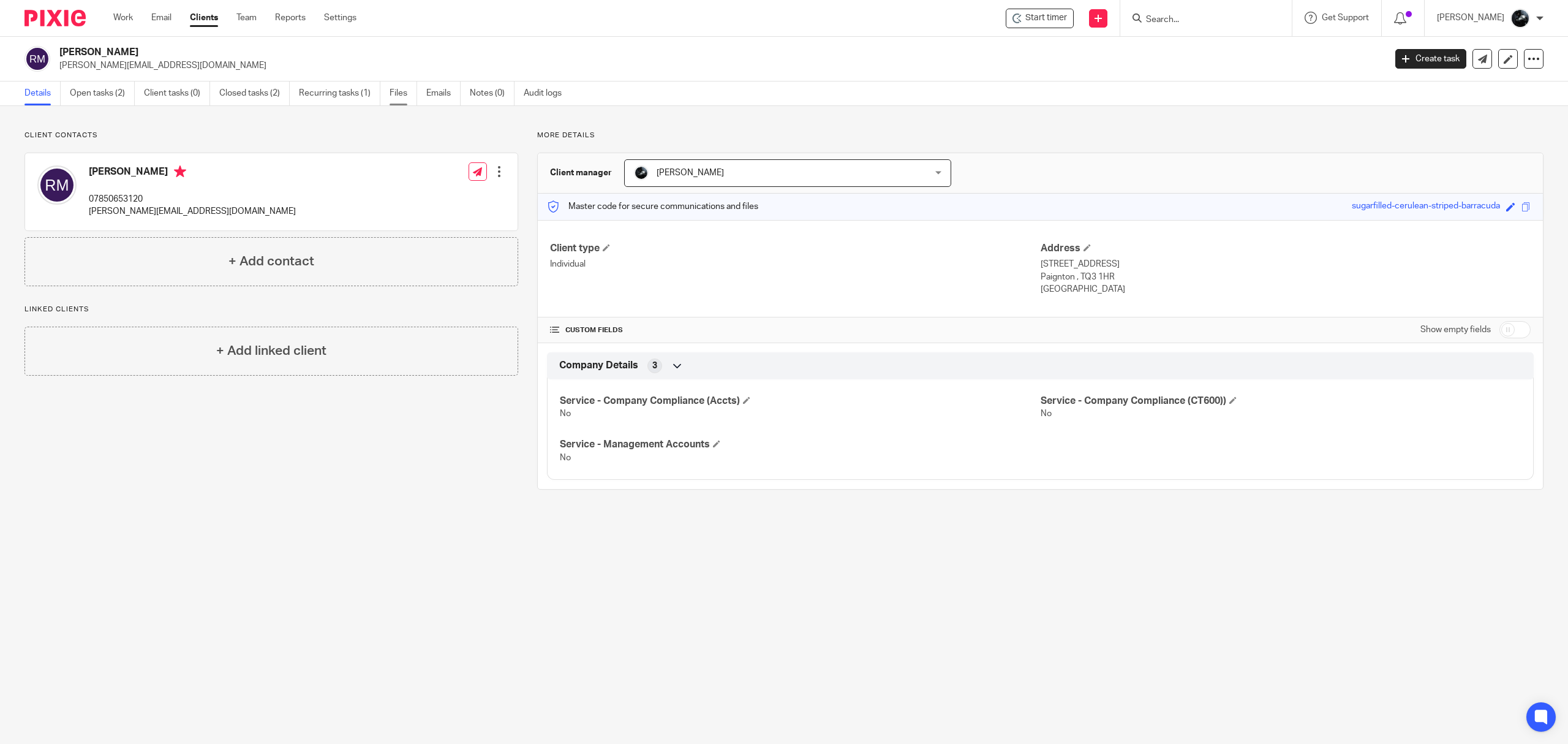
click at [403, 92] on link "Files" at bounding box center [403, 94] width 28 height 24
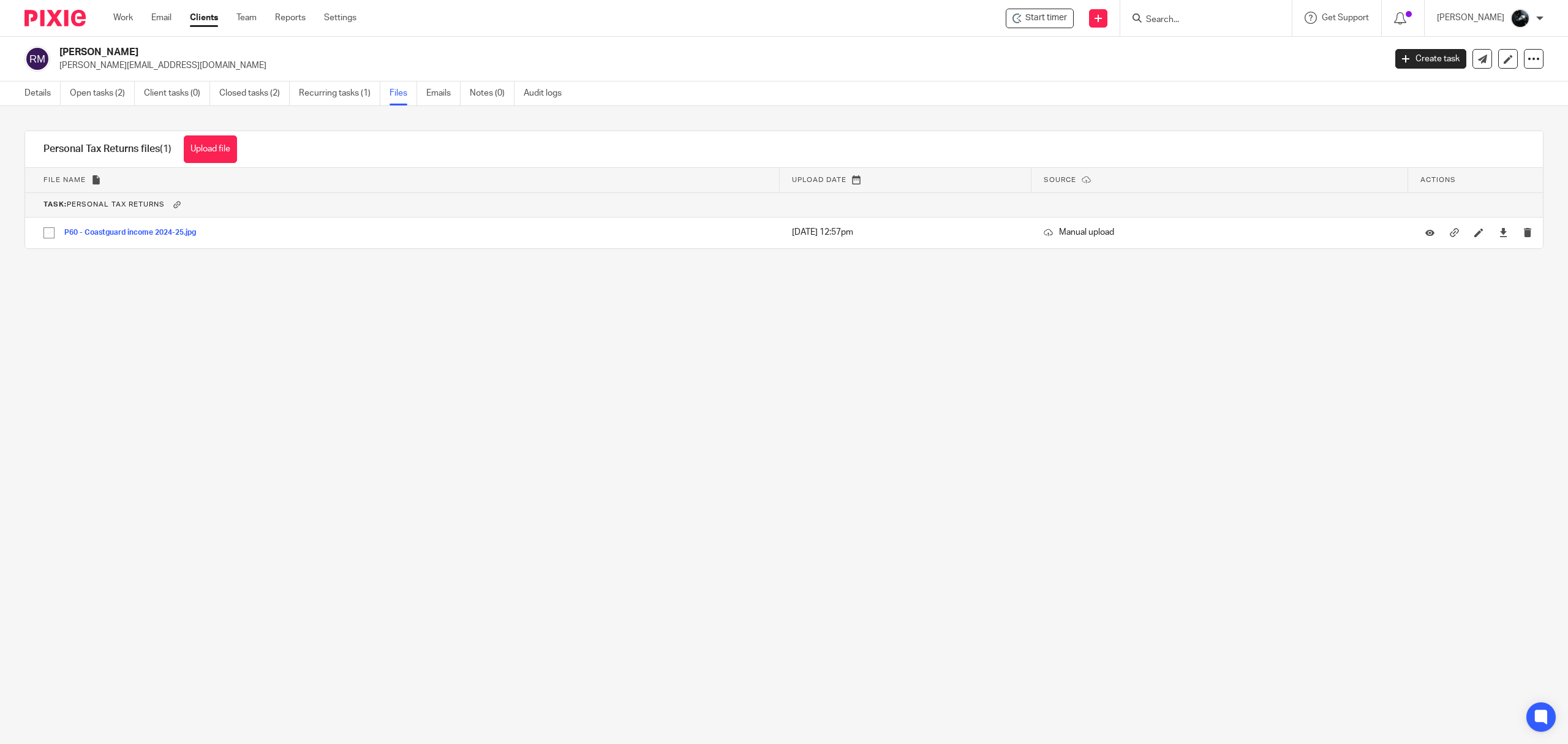
click at [1183, 11] on form at bounding box center [1209, 18] width 130 height 16
click at [1201, 21] on input "Search" at bounding box center [1200, 20] width 110 height 11
click at [1226, 22] on input "Search" at bounding box center [1200, 20] width 110 height 11
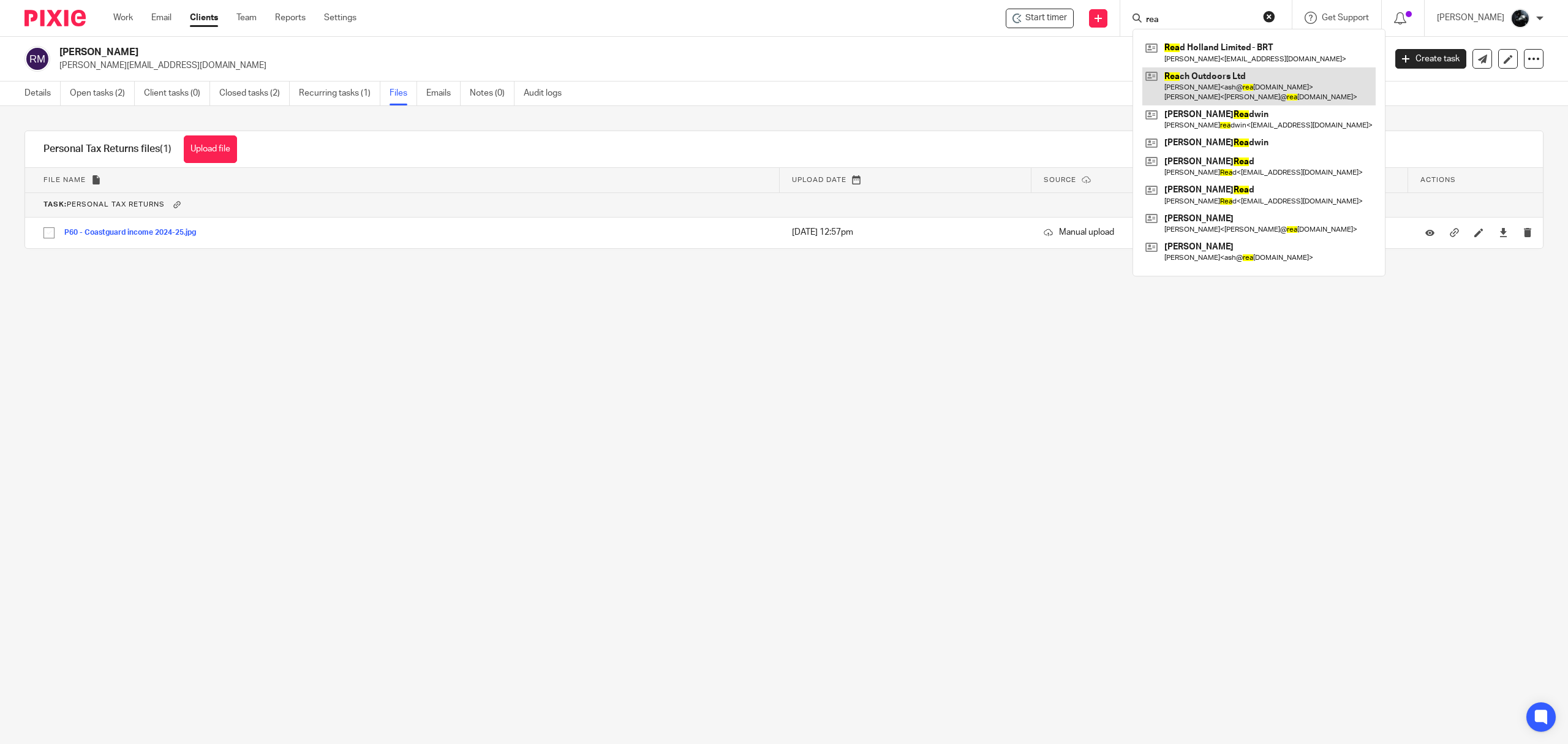
type input "rea"
click at [1240, 82] on link at bounding box center [1259, 86] width 234 height 38
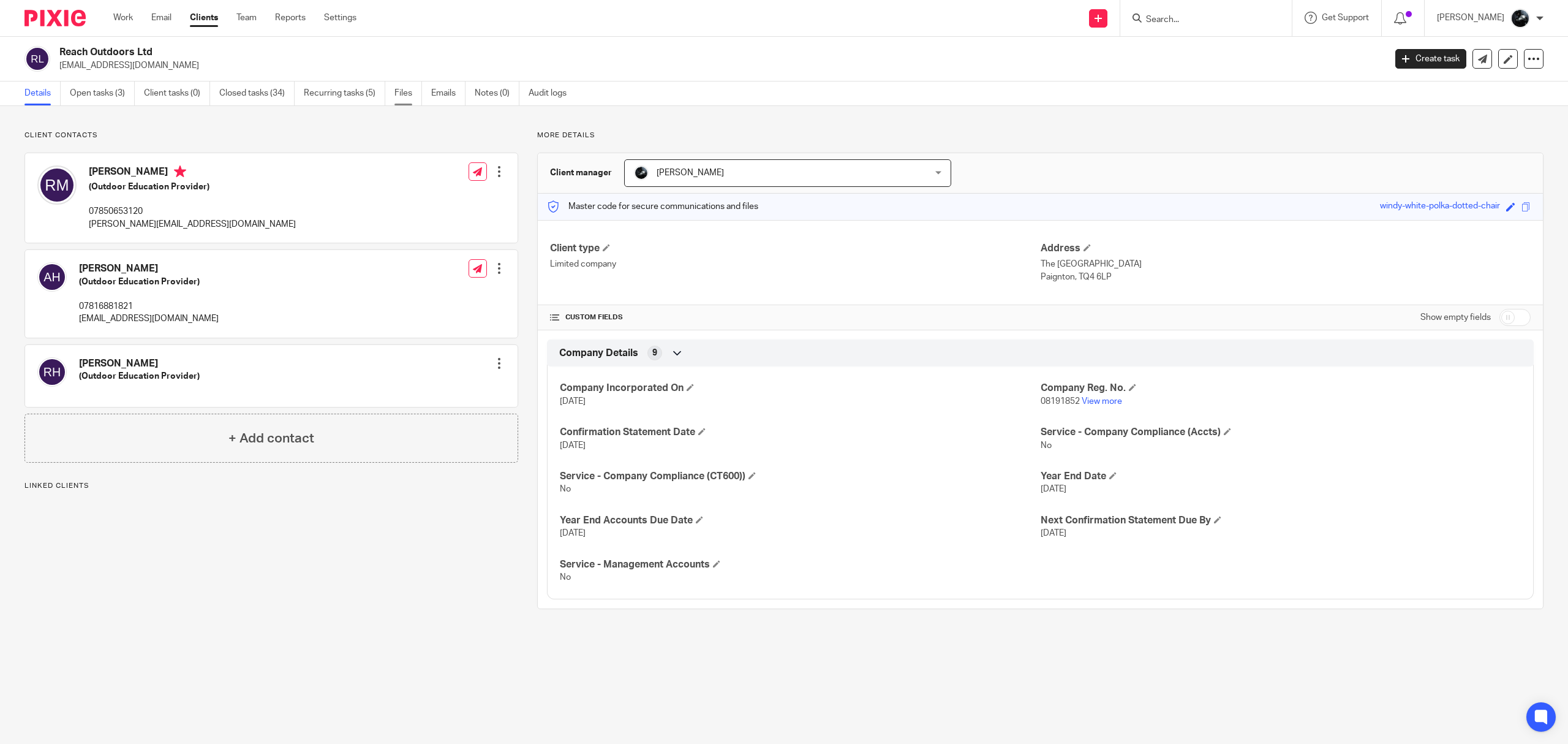
click at [409, 89] on link "Files" at bounding box center [408, 94] width 28 height 24
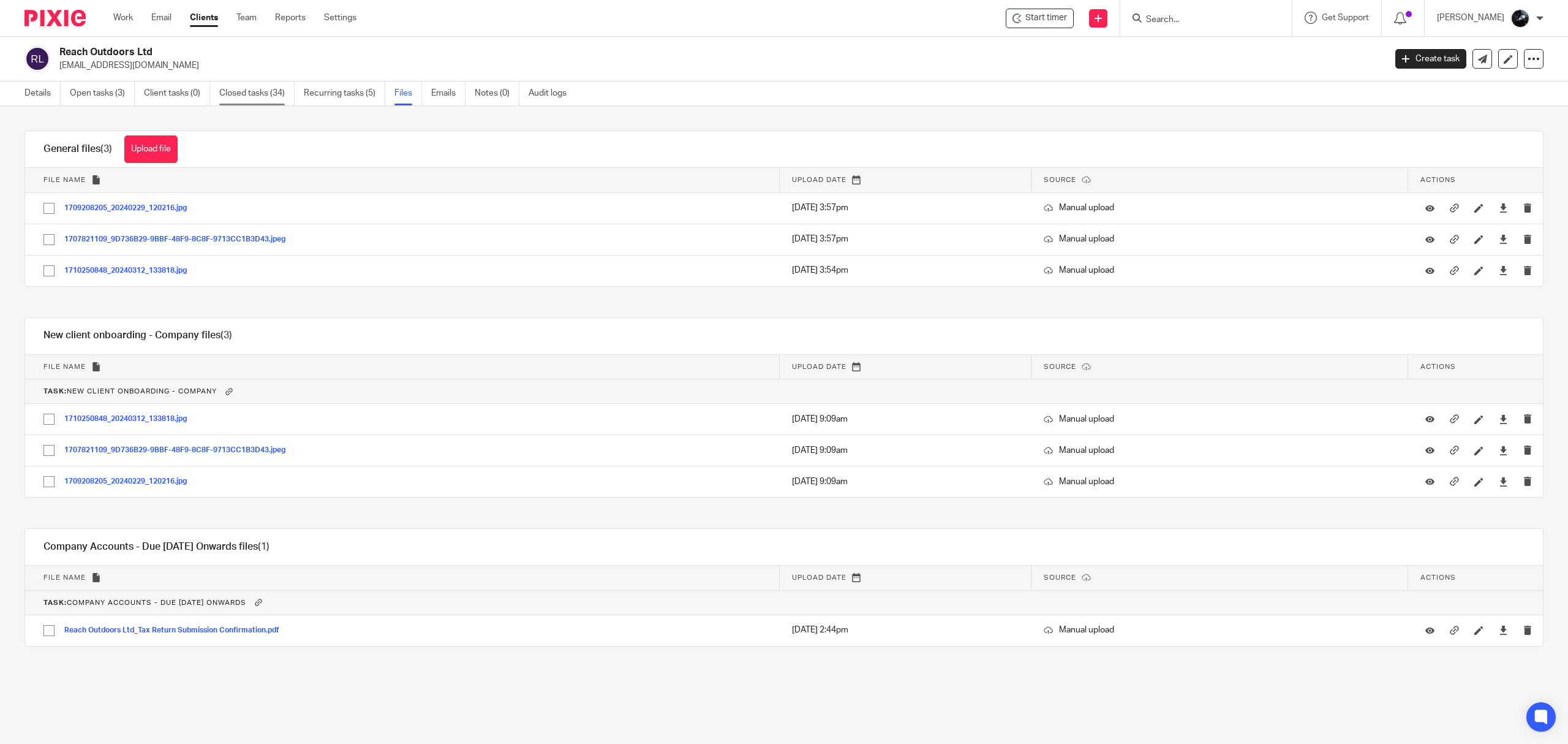
click at [226, 86] on link "Closed tasks (34)" at bounding box center [257, 94] width 75 height 24
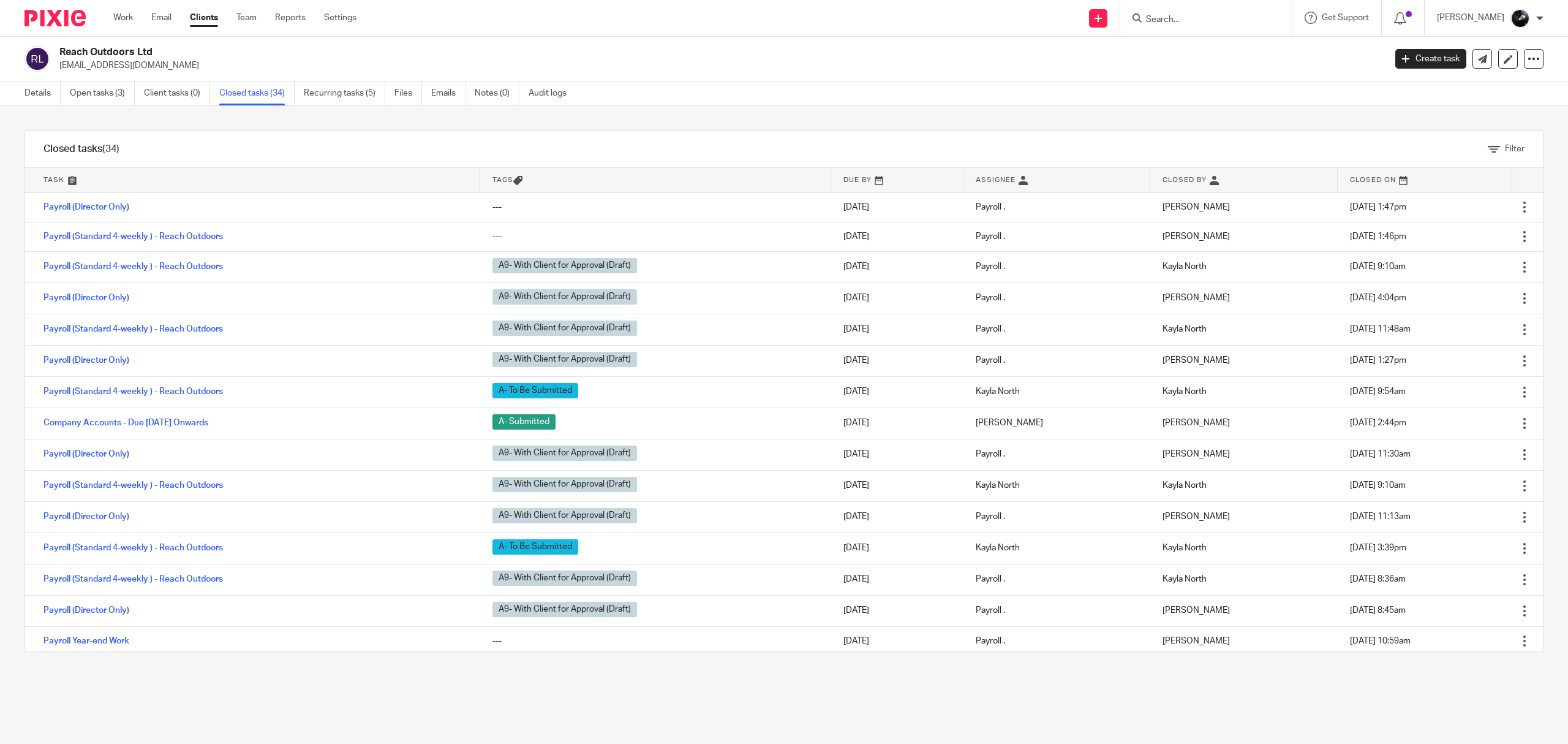
click at [1166, 22] on div at bounding box center [1204, 18] width 143 height 16
click at [1201, 18] on input "Search" at bounding box center [1200, 20] width 110 height 11
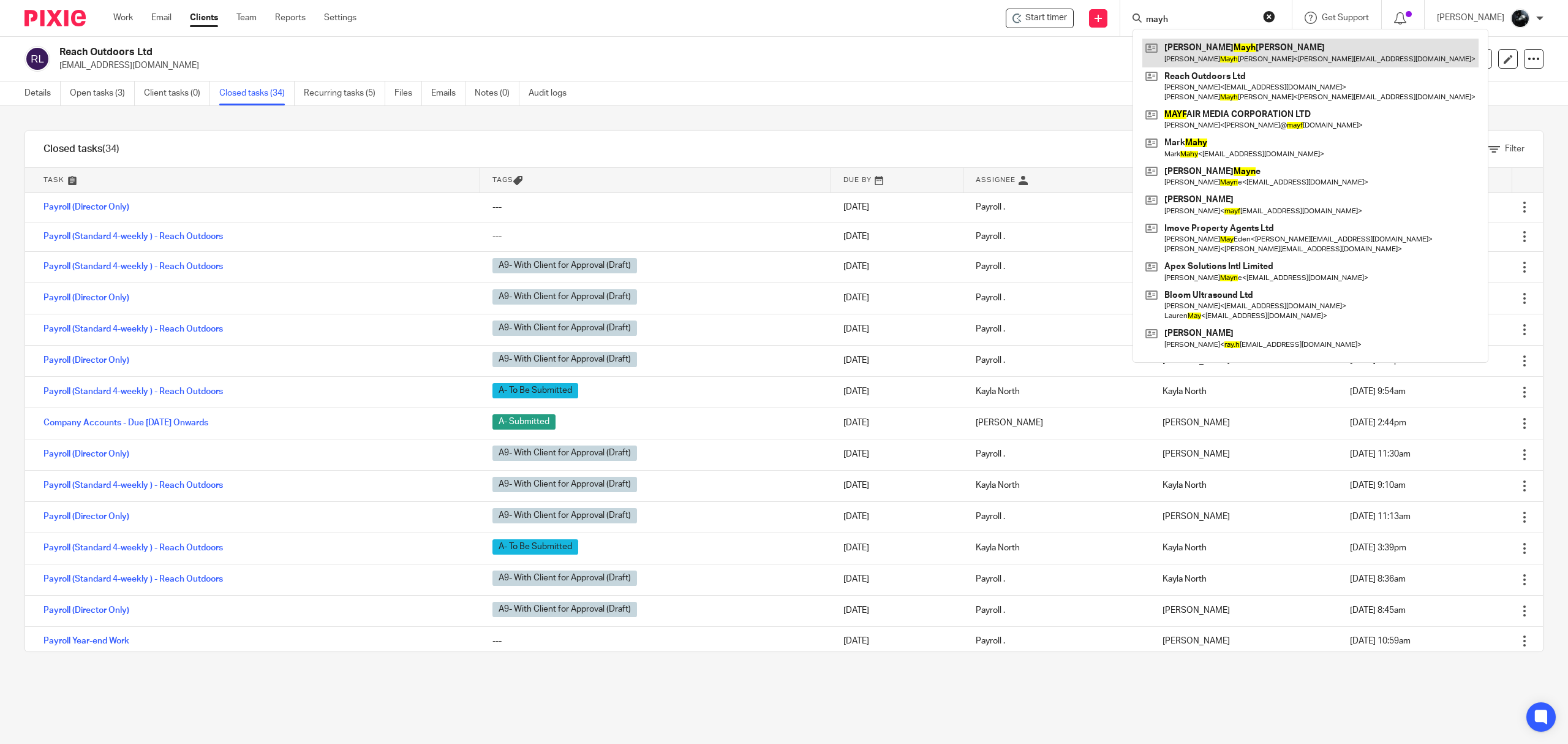
type input "mayh"
click at [1266, 43] on link at bounding box center [1311, 53] width 336 height 28
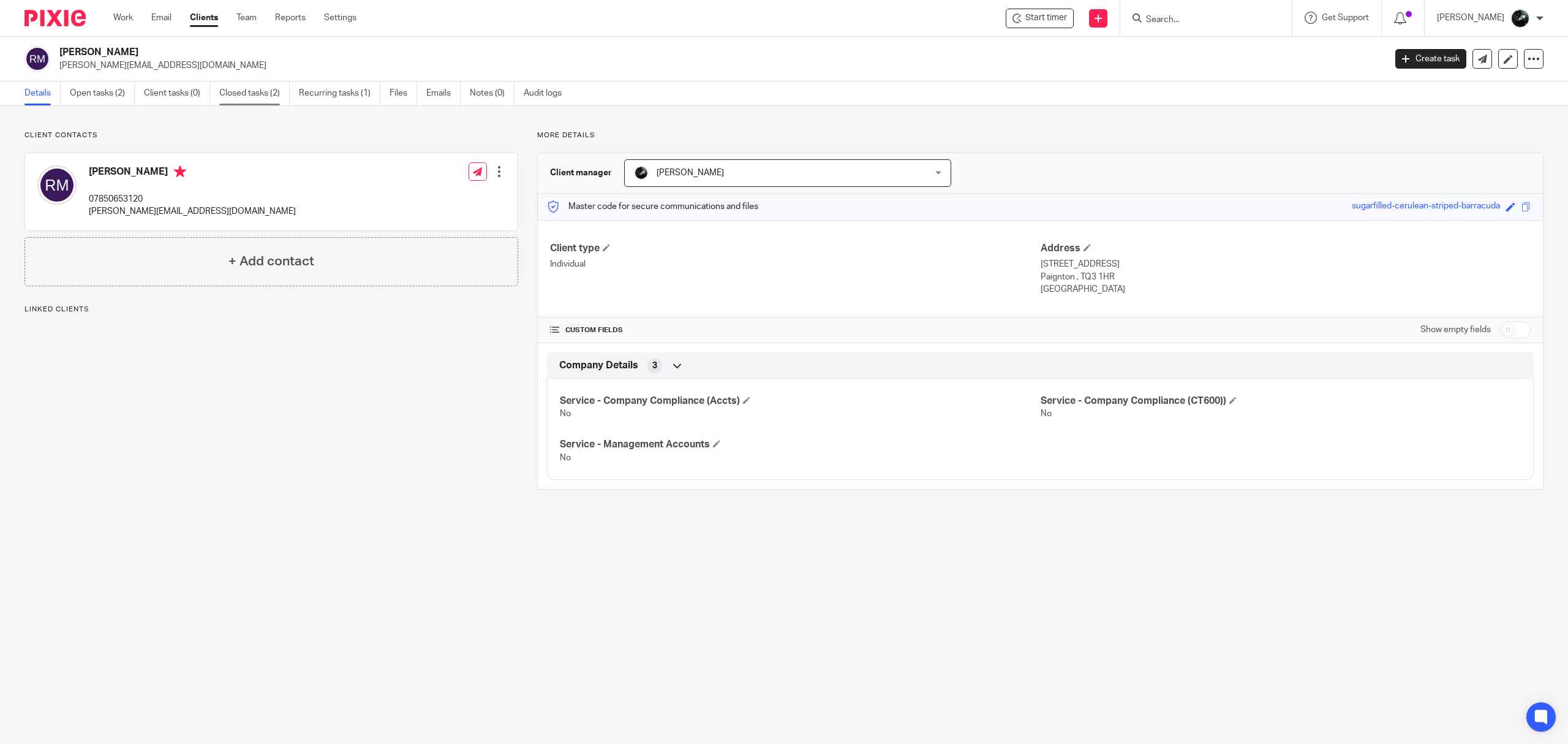
click at [234, 87] on link "Closed tasks (2)" at bounding box center [254, 94] width 71 height 24
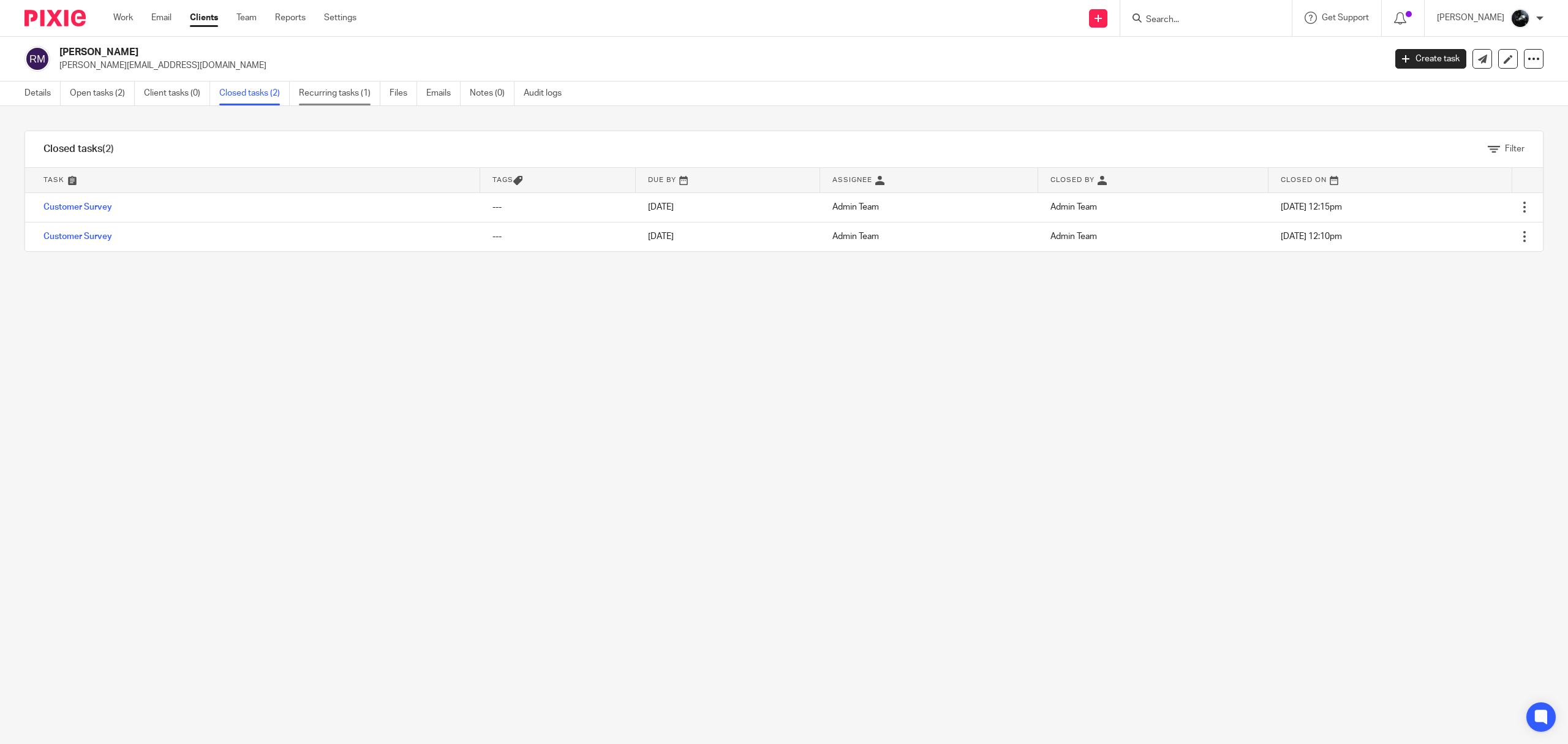
click at [318, 94] on link "Recurring tasks (1)" at bounding box center [340, 94] width 82 height 24
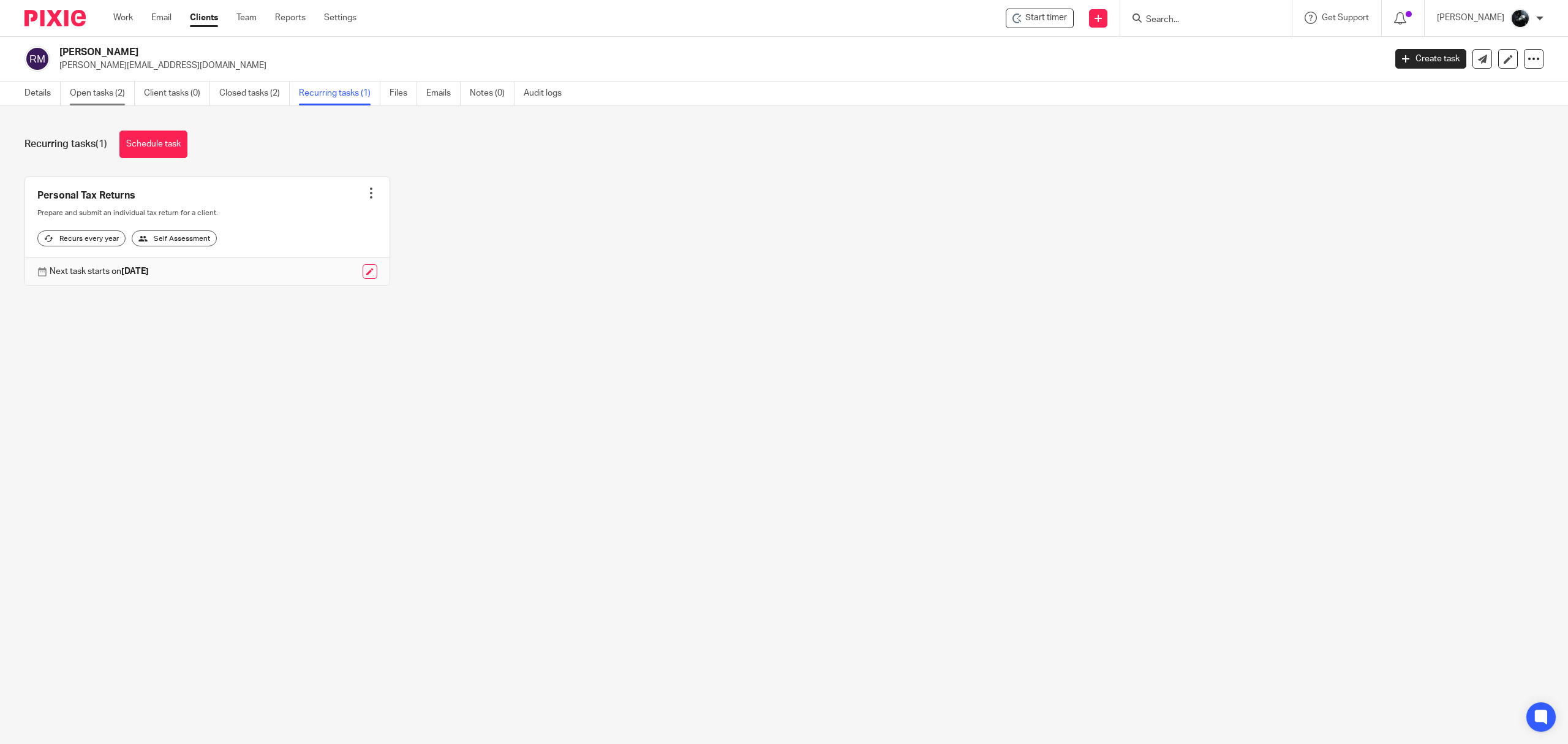
click at [106, 94] on link "Open tasks (2)" at bounding box center [102, 94] width 65 height 24
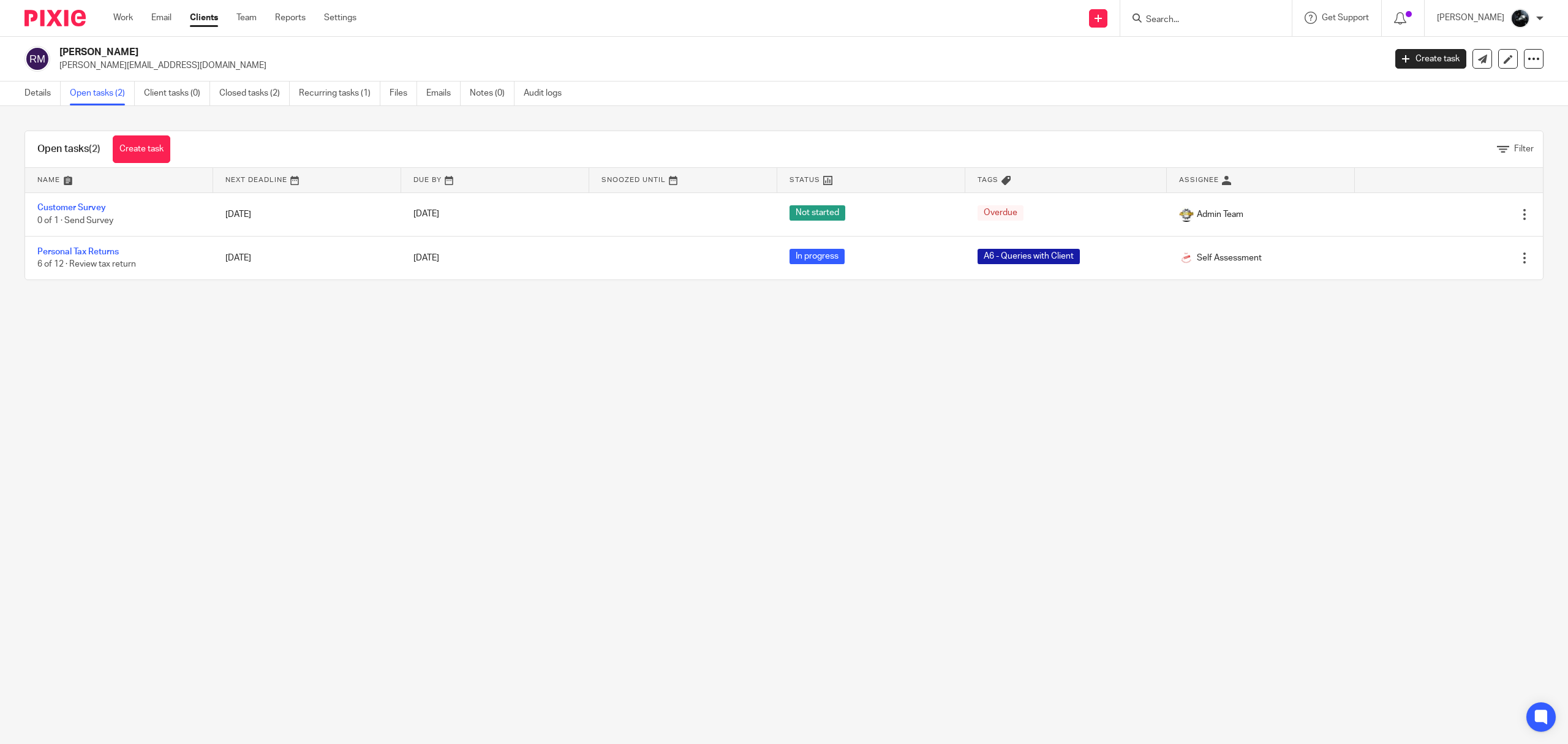
click at [409, 94] on link "Files" at bounding box center [403, 94] width 28 height 24
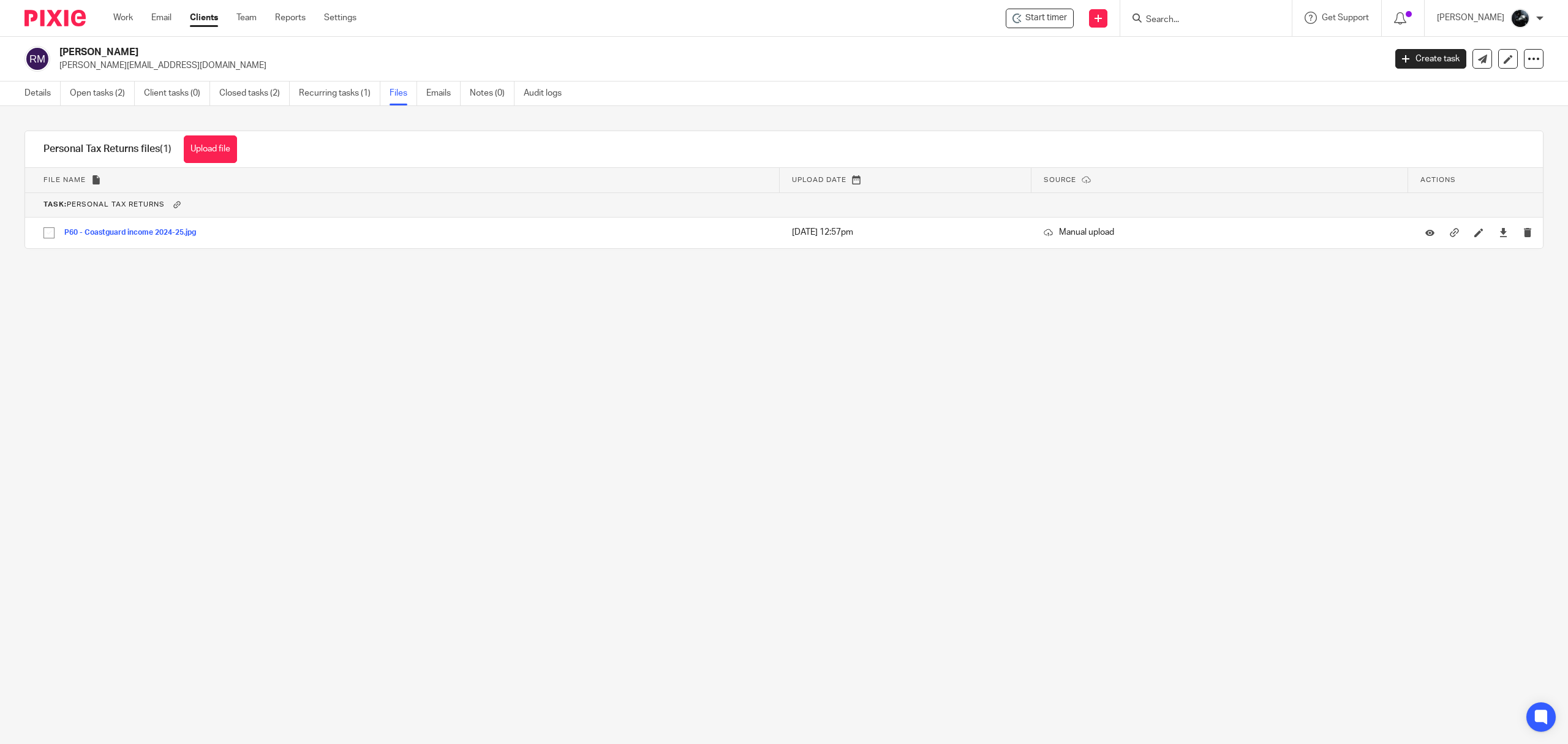
click at [1180, 18] on input "Search" at bounding box center [1200, 20] width 110 height 11
click at [1223, 22] on input "Search" at bounding box center [1200, 20] width 110 height 11
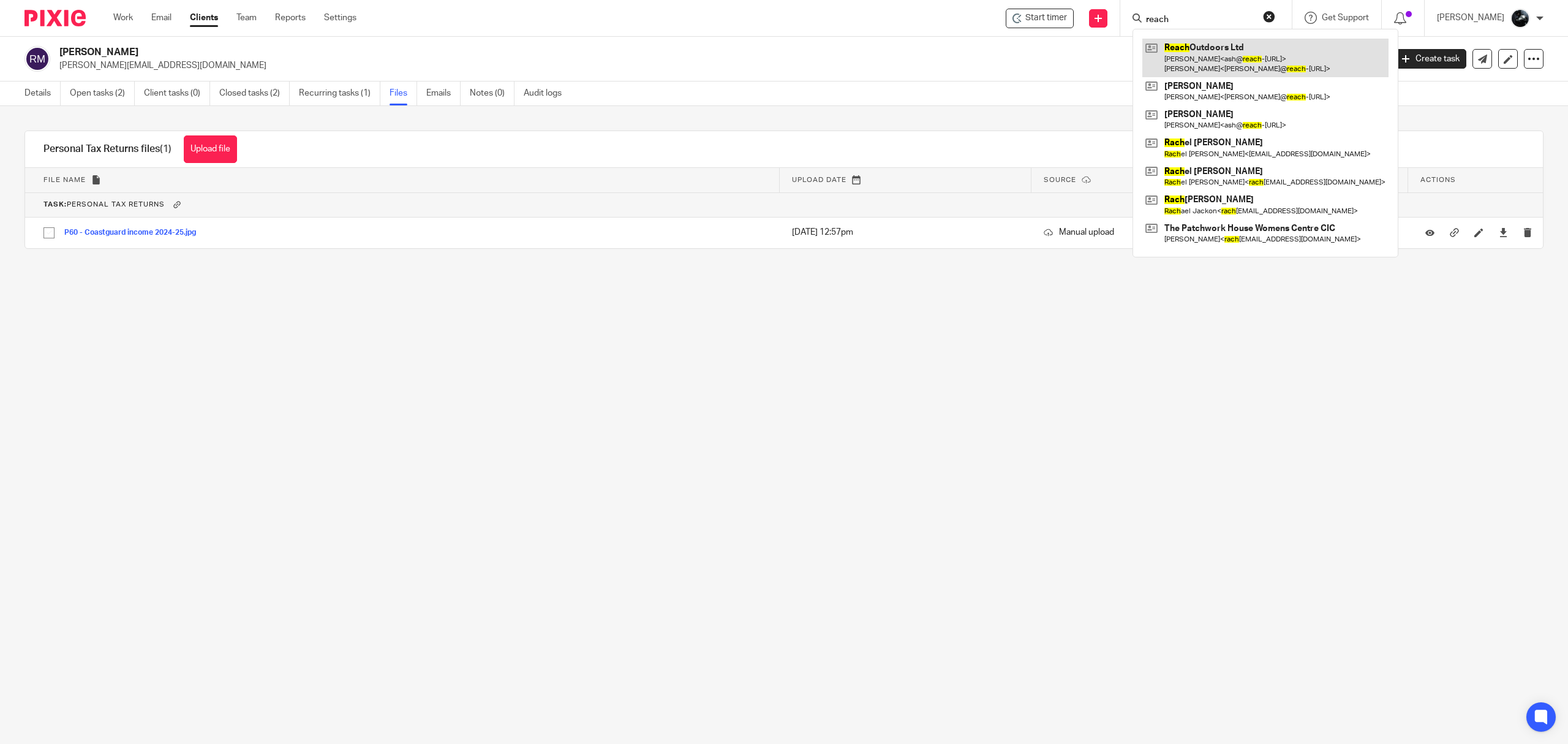
type input "reach"
click at [1234, 57] on link at bounding box center [1265, 57] width 246 height 38
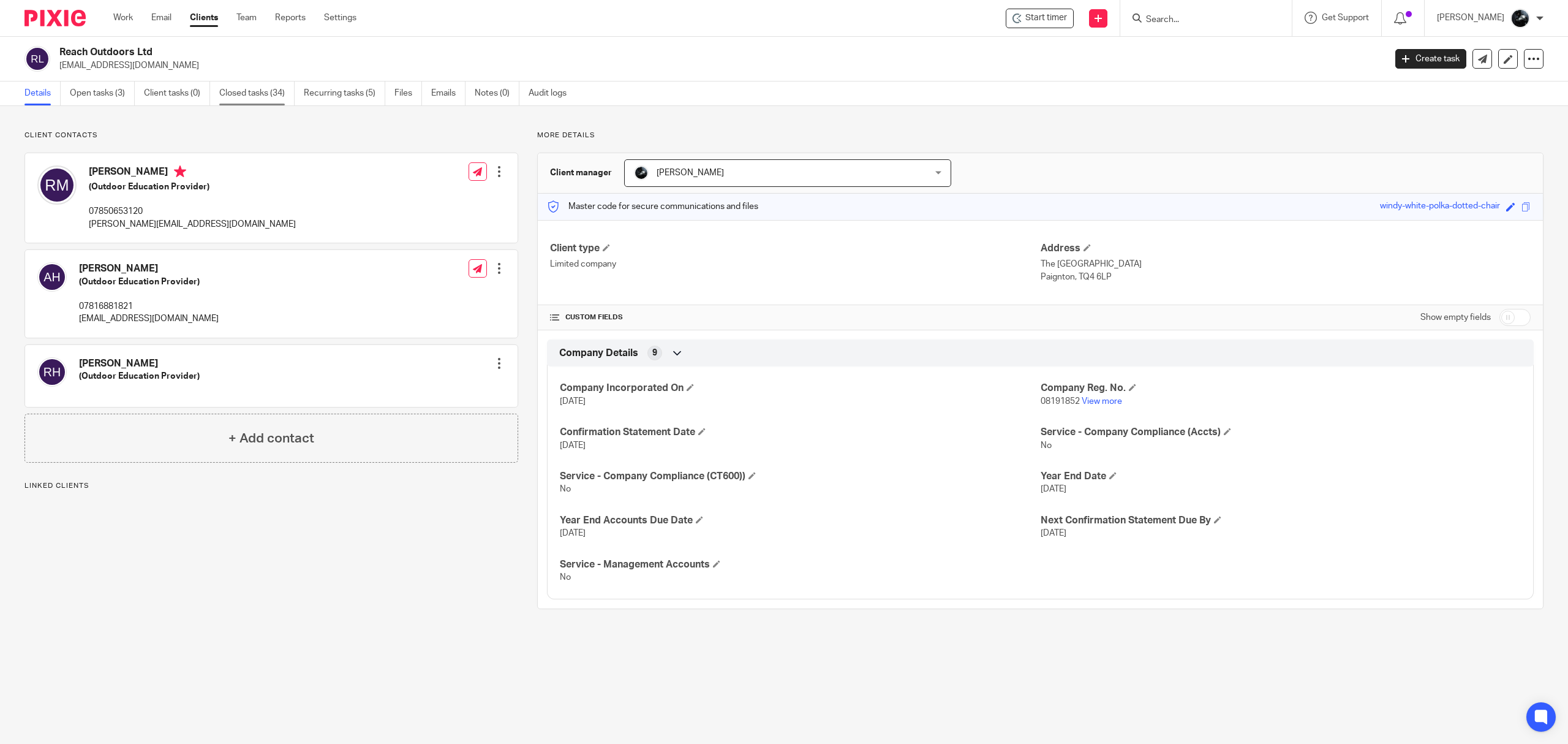
click at [252, 87] on link "Closed tasks (34)" at bounding box center [257, 94] width 75 height 24
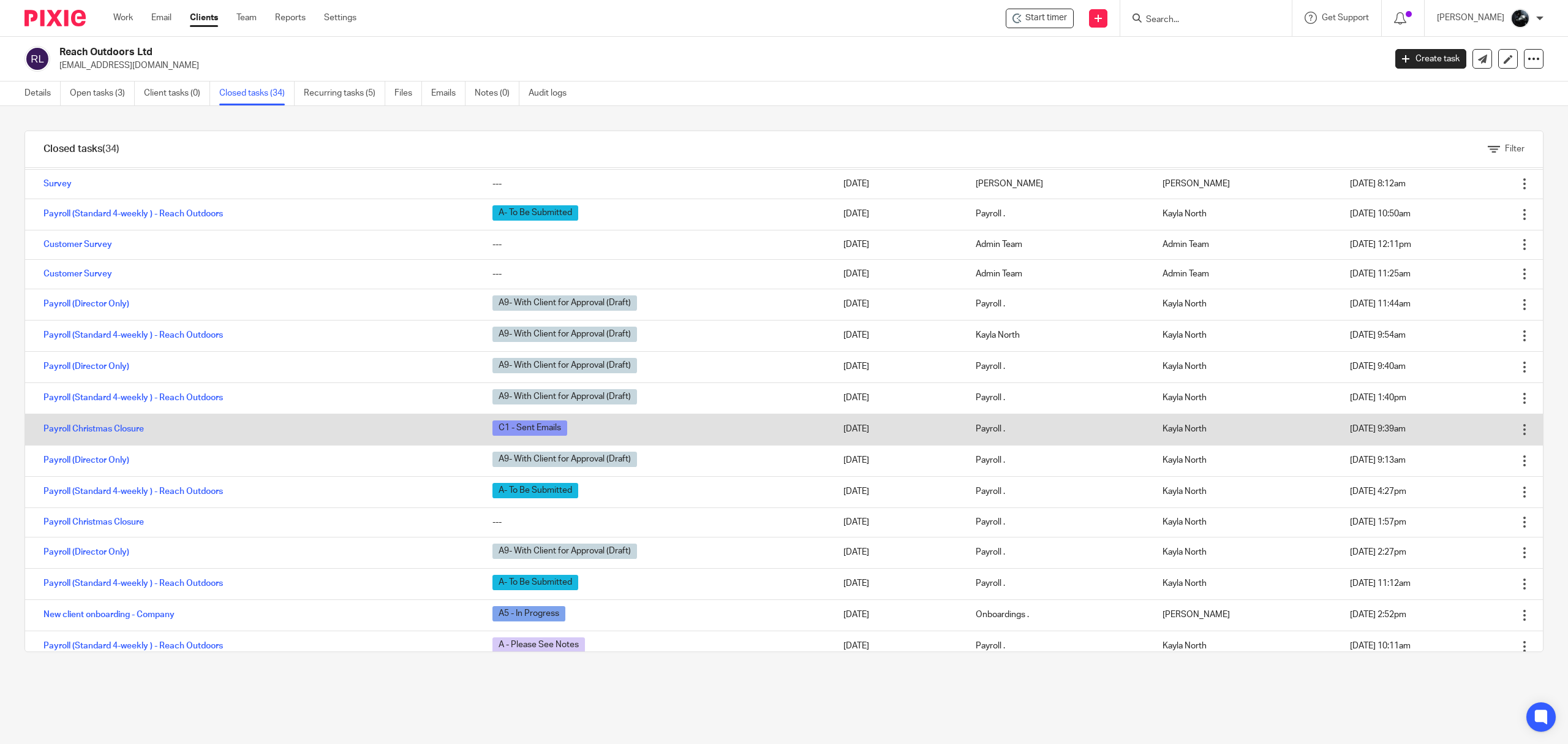
scroll to position [596, 0]
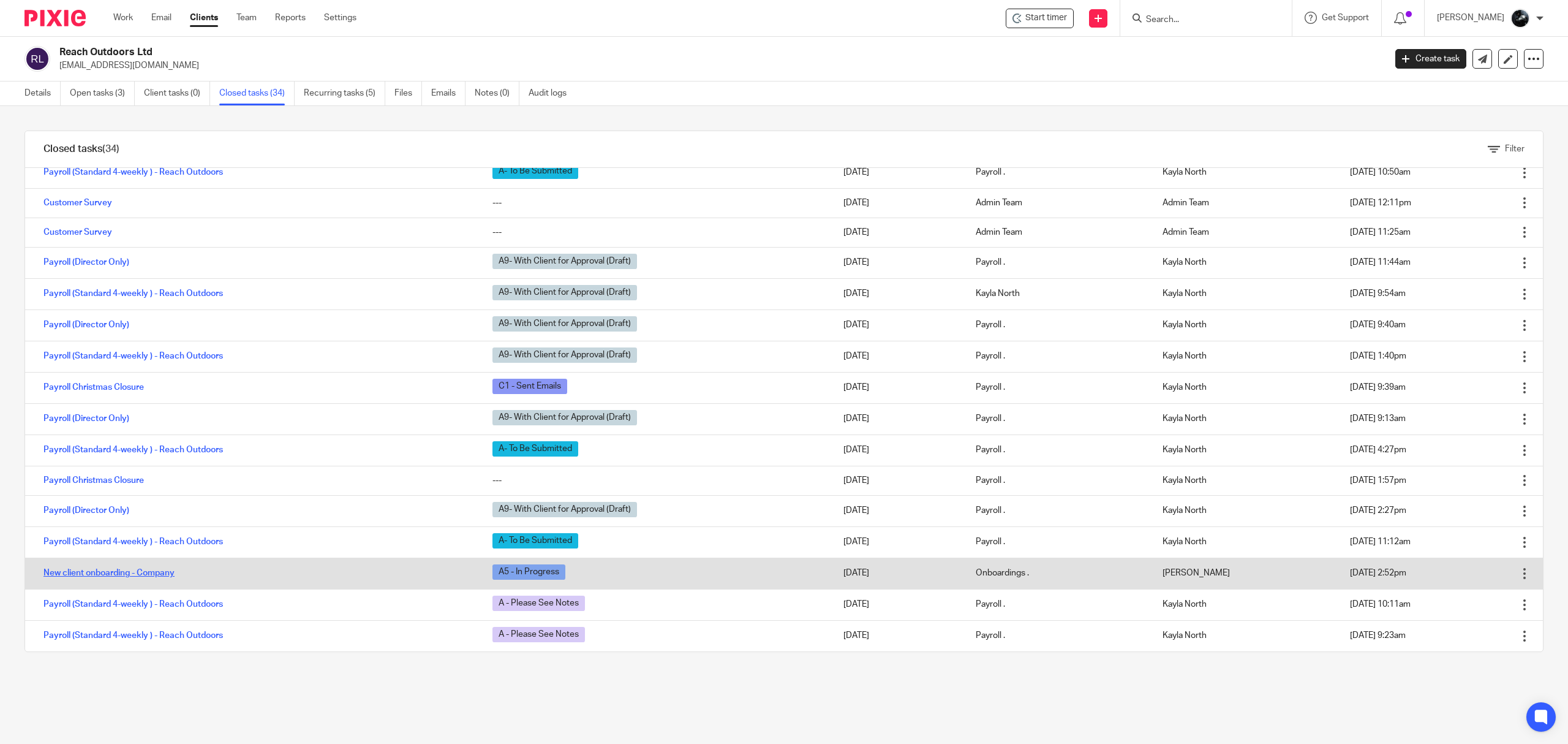
click at [161, 571] on link "New client onboarding - Company" at bounding box center [109, 573] width 131 height 9
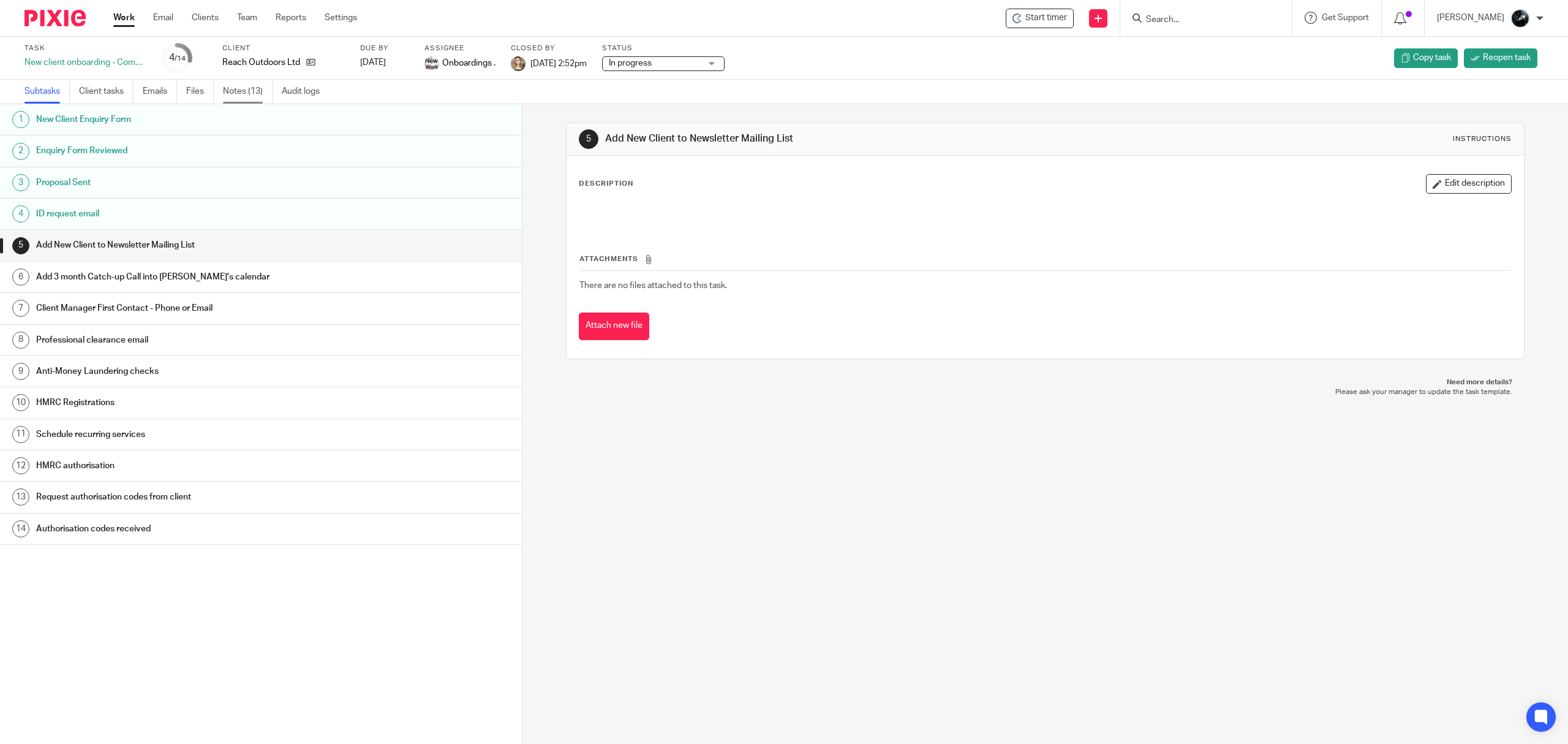
click at [245, 92] on link "Notes (13)" at bounding box center [248, 92] width 50 height 24
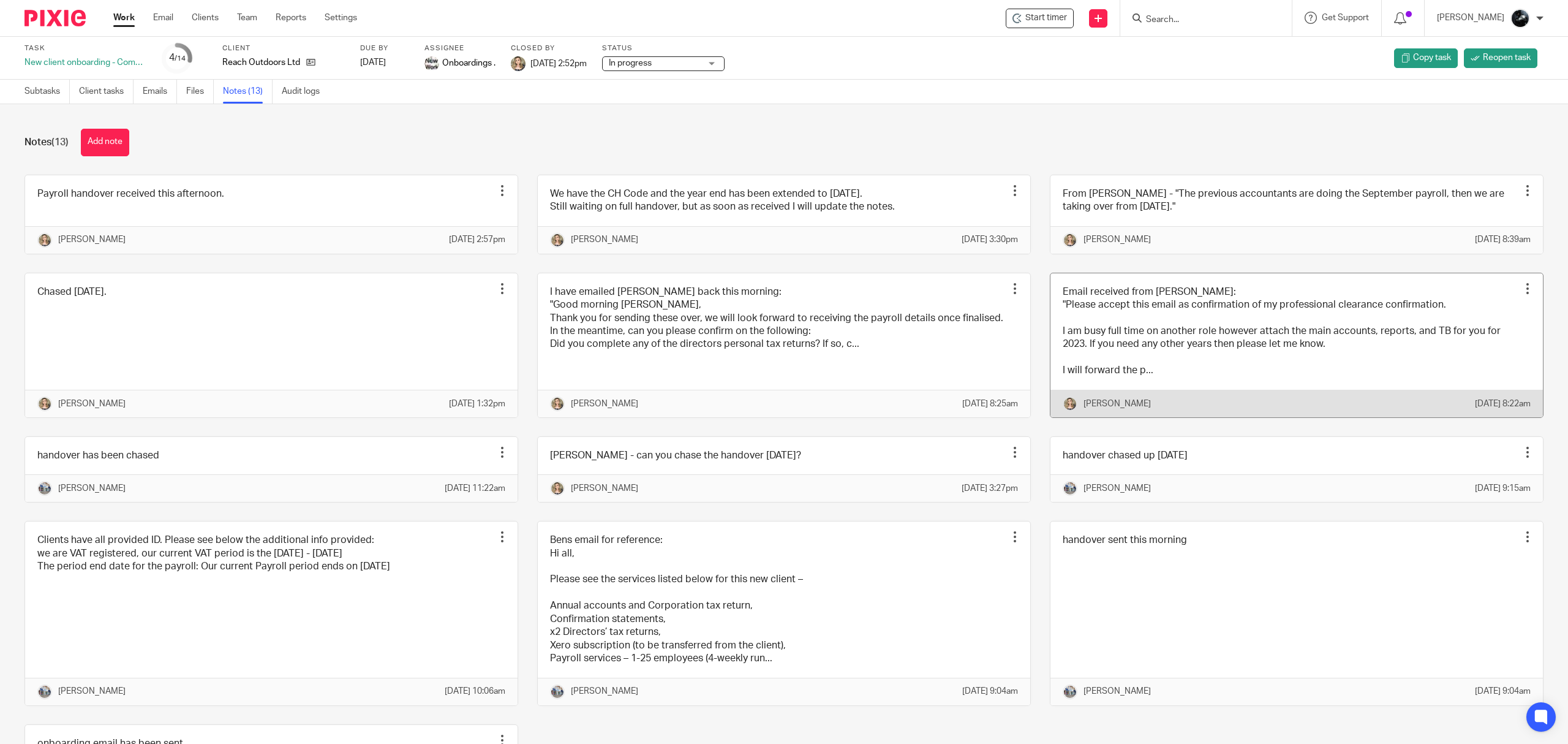
click at [1182, 384] on link at bounding box center [1297, 345] width 492 height 144
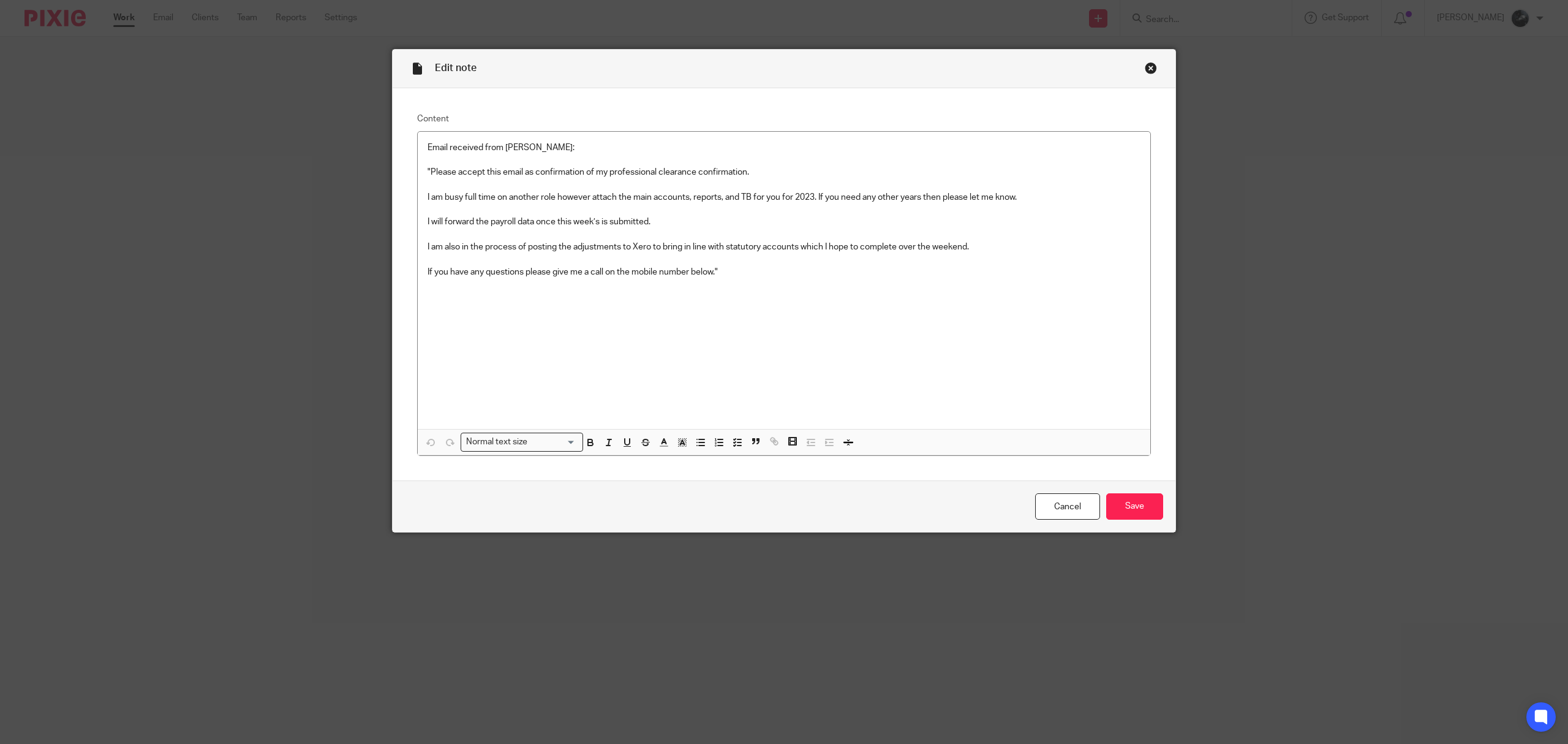
click at [1145, 69] on div "Close this dialog window" at bounding box center [1151, 68] width 12 height 12
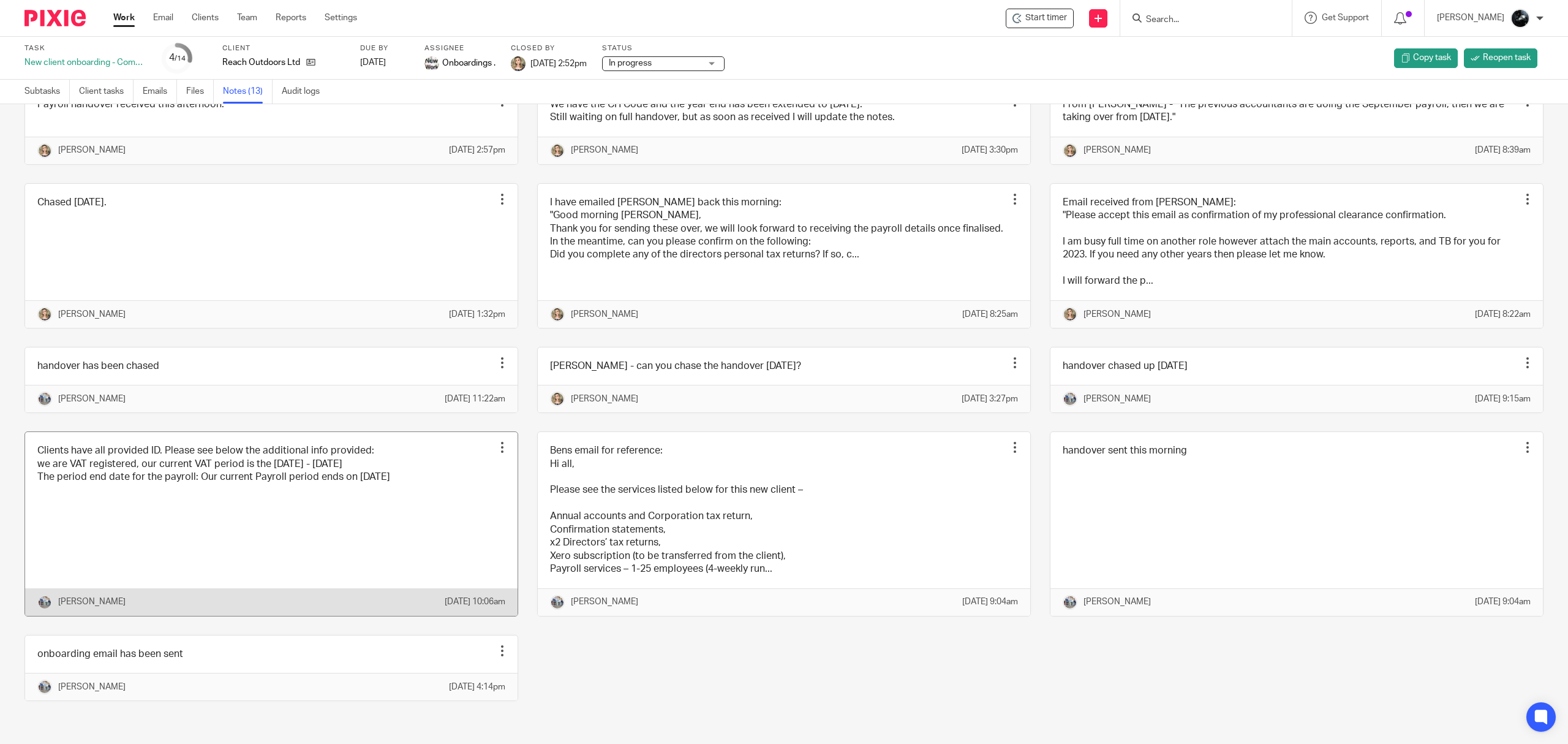
scroll to position [158, 0]
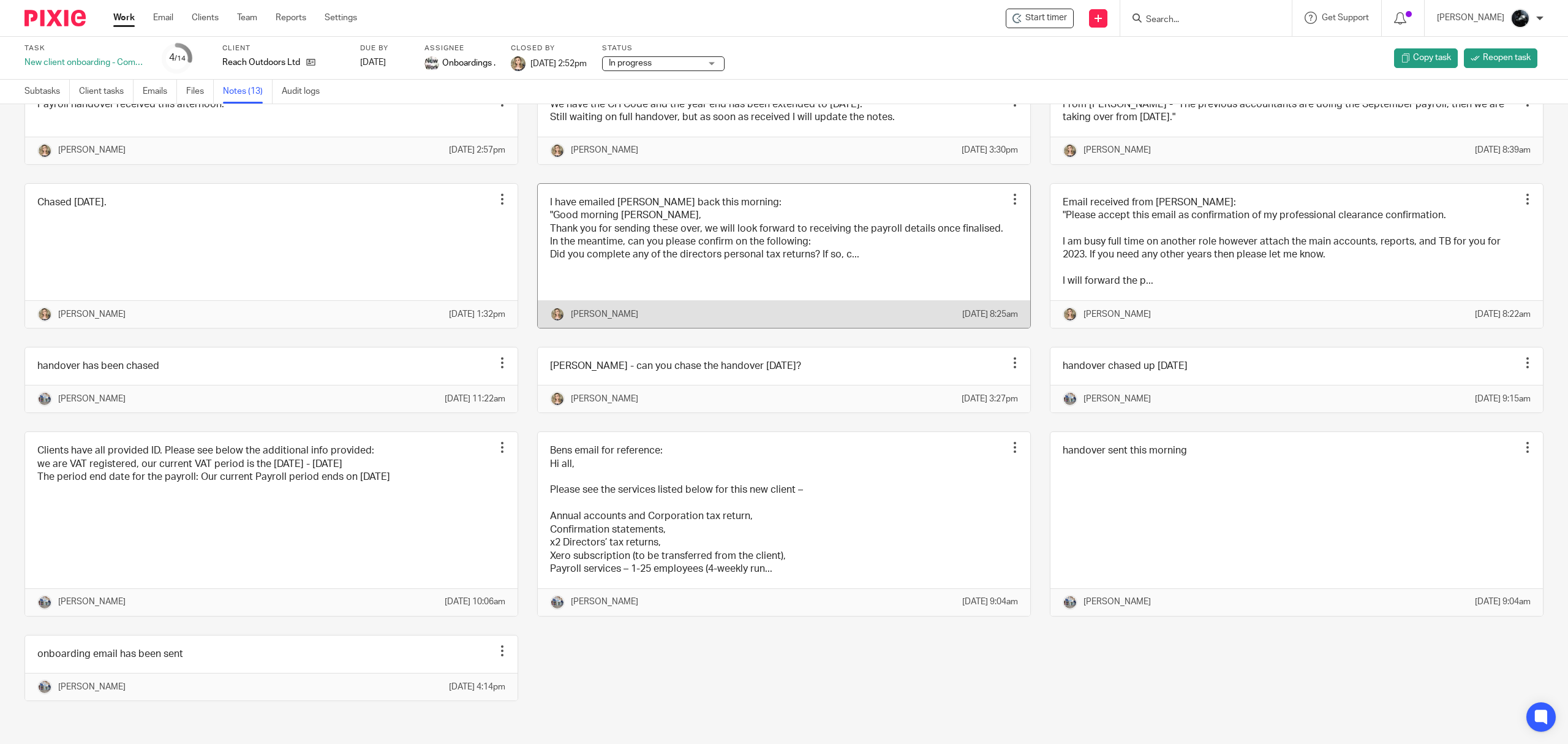
click at [820, 228] on link at bounding box center [784, 256] width 492 height 144
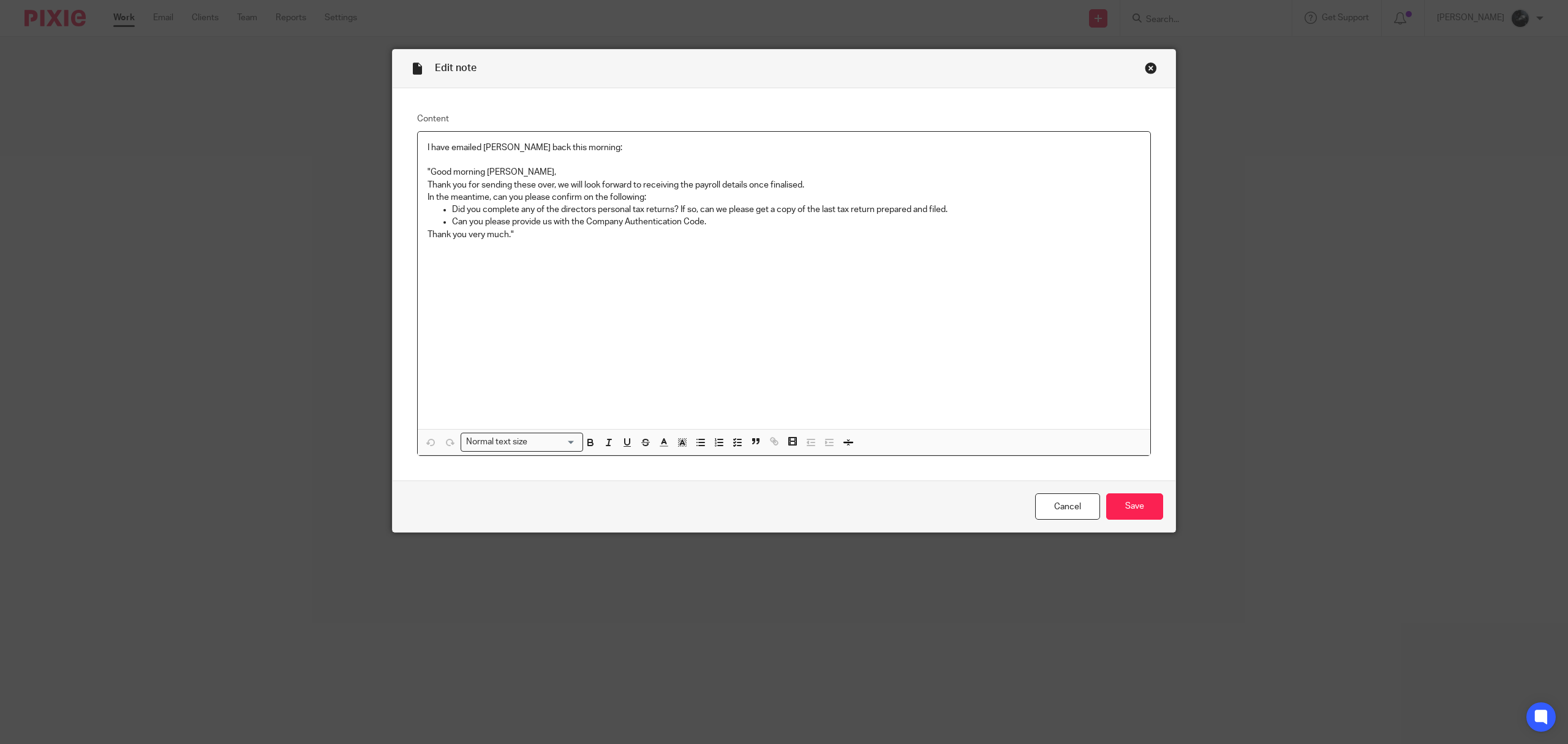
click at [1145, 67] on div "Close this dialog window" at bounding box center [1151, 68] width 12 height 12
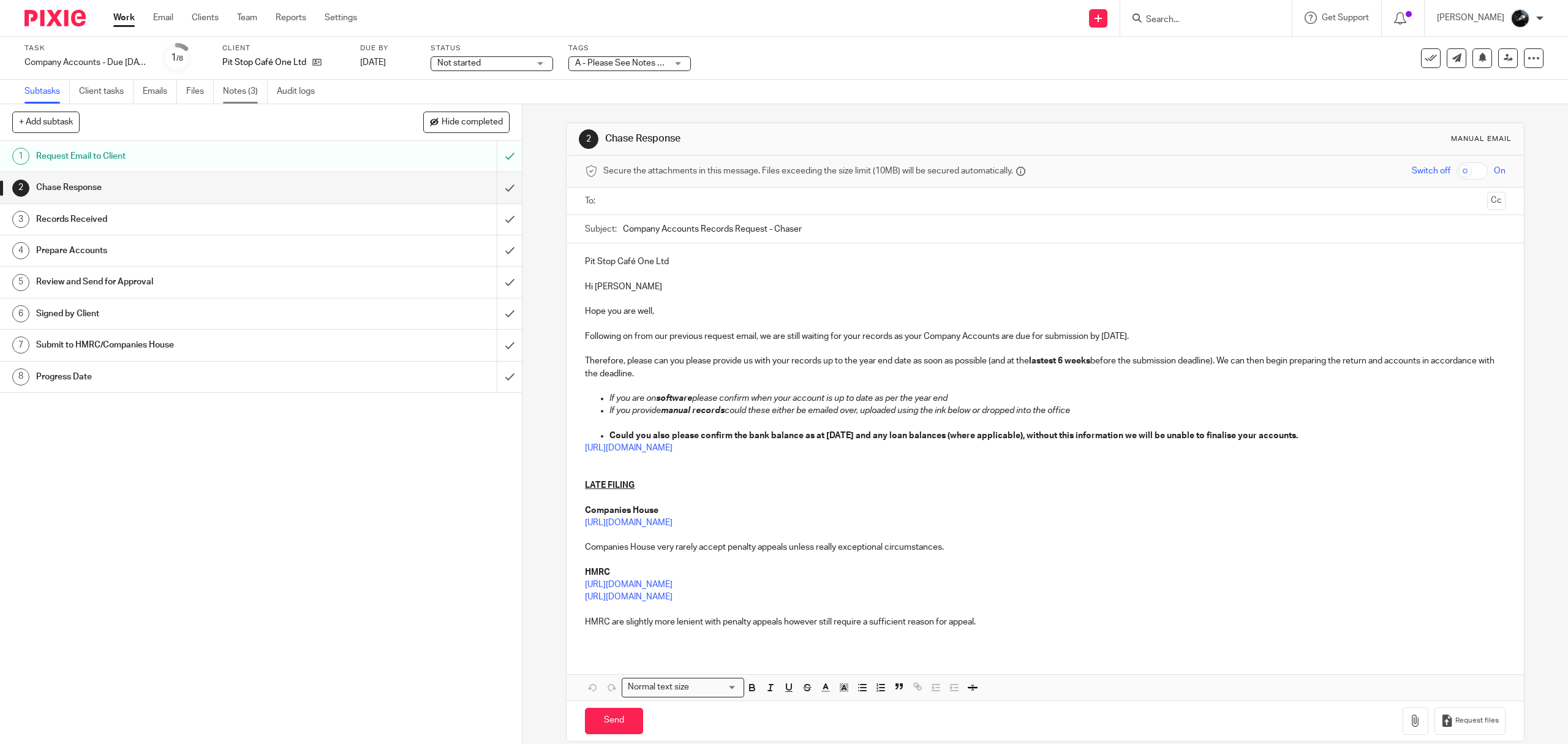
click at [251, 103] on link "Notes (3)" at bounding box center [245, 92] width 45 height 24
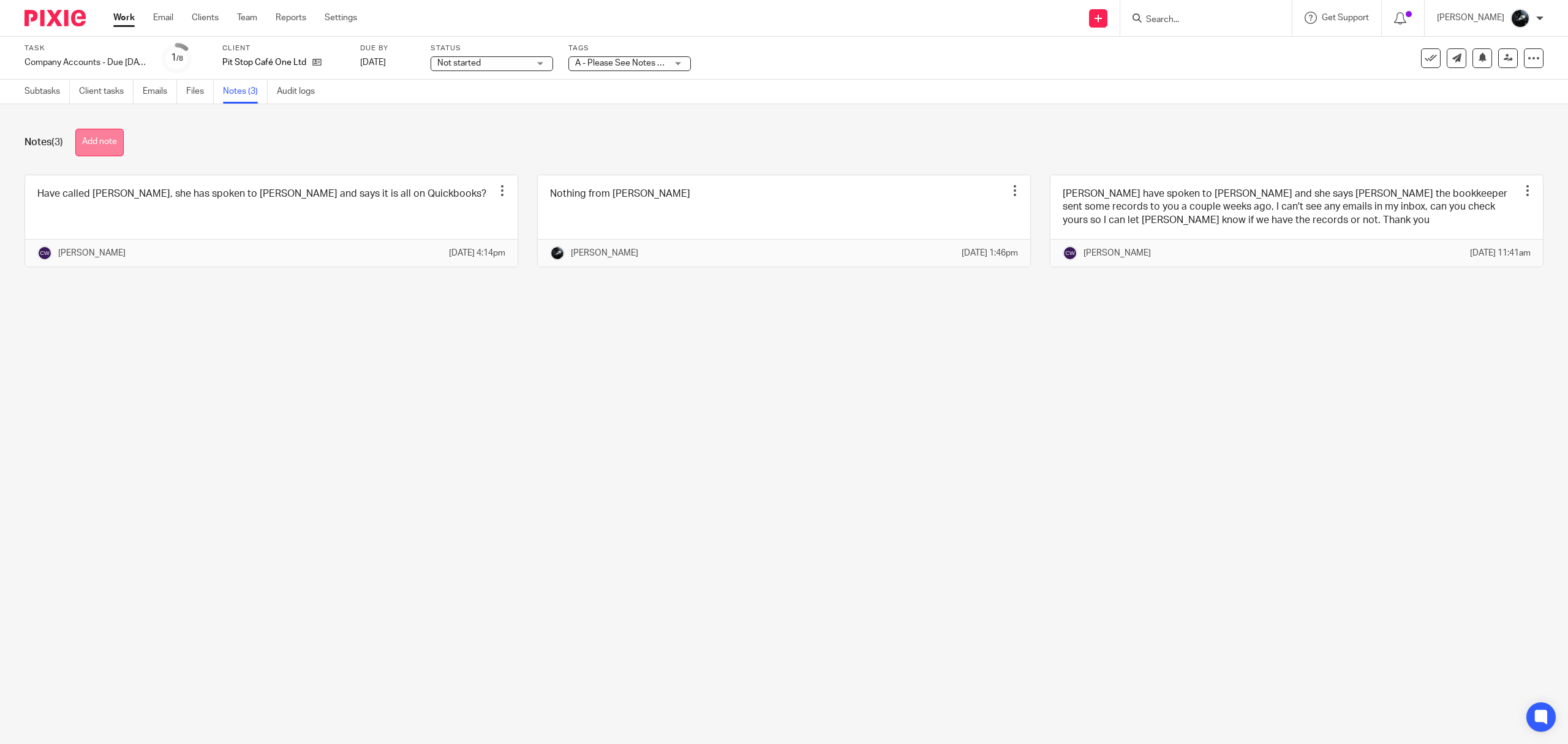
click at [99, 144] on button "Add note" at bounding box center [99, 142] width 48 height 28
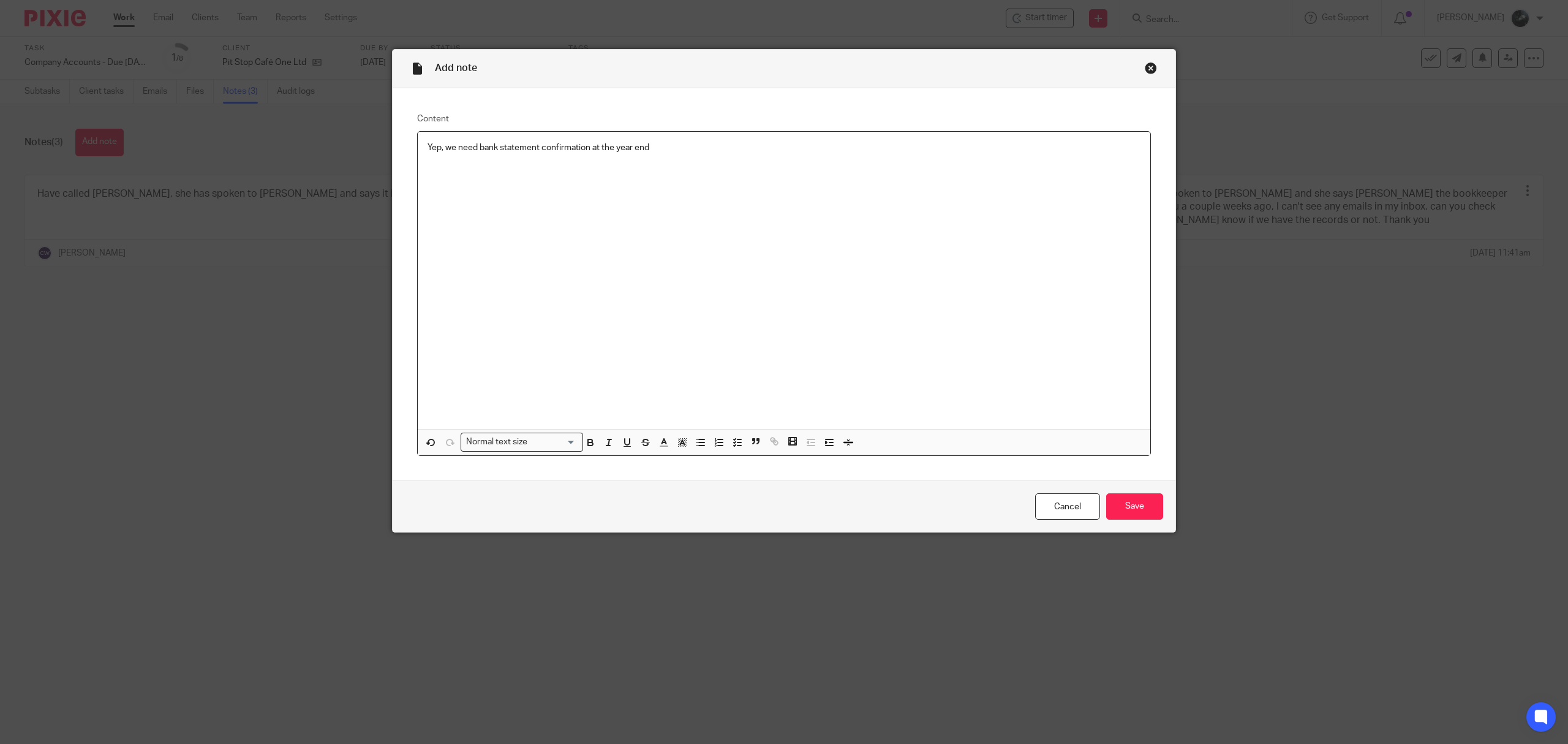
click at [442, 158] on div "Yep, we need bank statement confirmation at the year end" at bounding box center [784, 280] width 733 height 297
drag, startPoint x: 1149, startPoint y: 511, endPoint x: 1155, endPoint y: 513, distance: 6.3
click at [1149, 513] on input "Save" at bounding box center [1134, 506] width 57 height 26
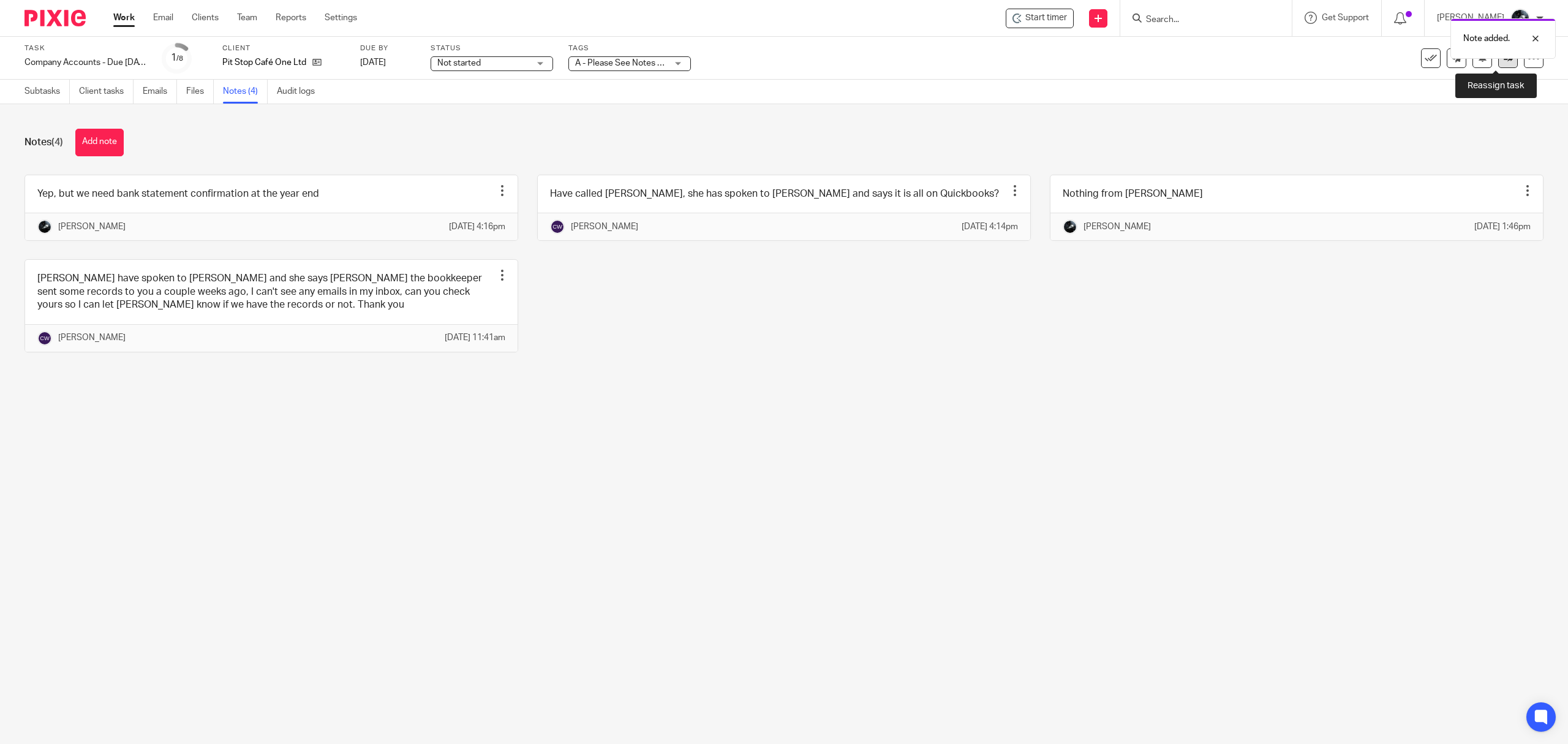
click at [1504, 62] on icon at bounding box center [1508, 58] width 9 height 9
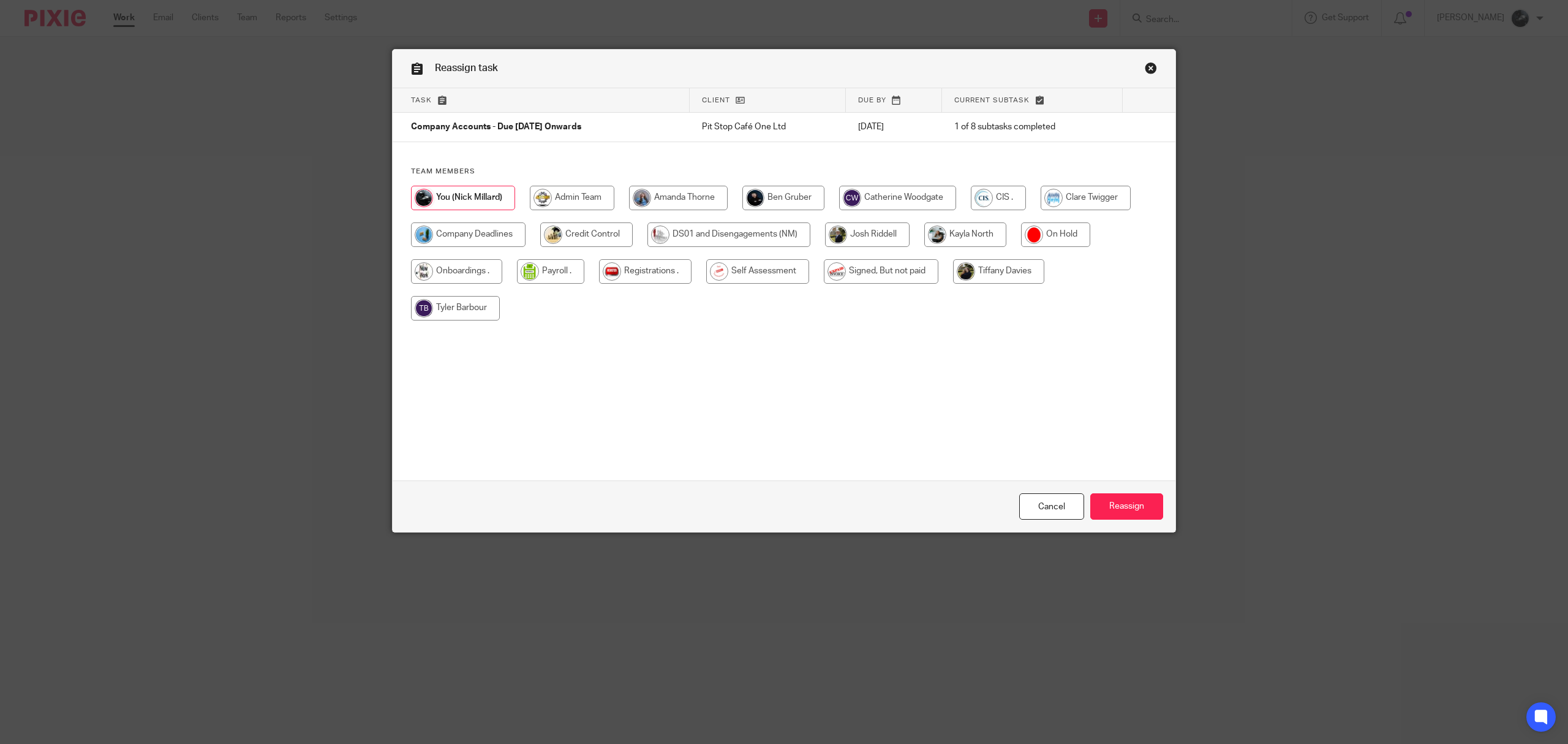
click at [917, 199] on input "radio" at bounding box center [897, 198] width 117 height 25
radio input "true"
click at [1125, 502] on input "Reassign" at bounding box center [1127, 506] width 73 height 26
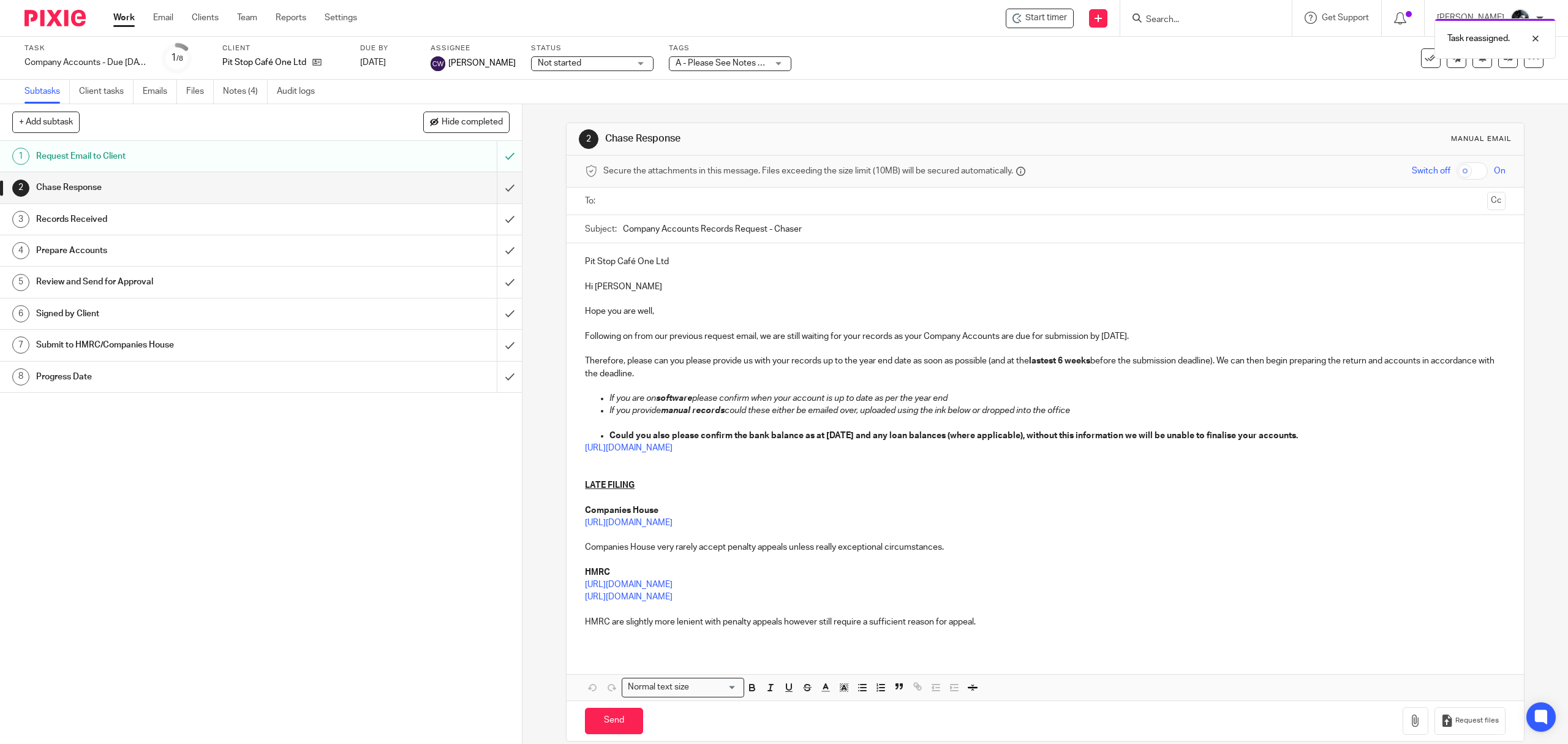
click at [43, 15] on img at bounding box center [55, 18] width 61 height 16
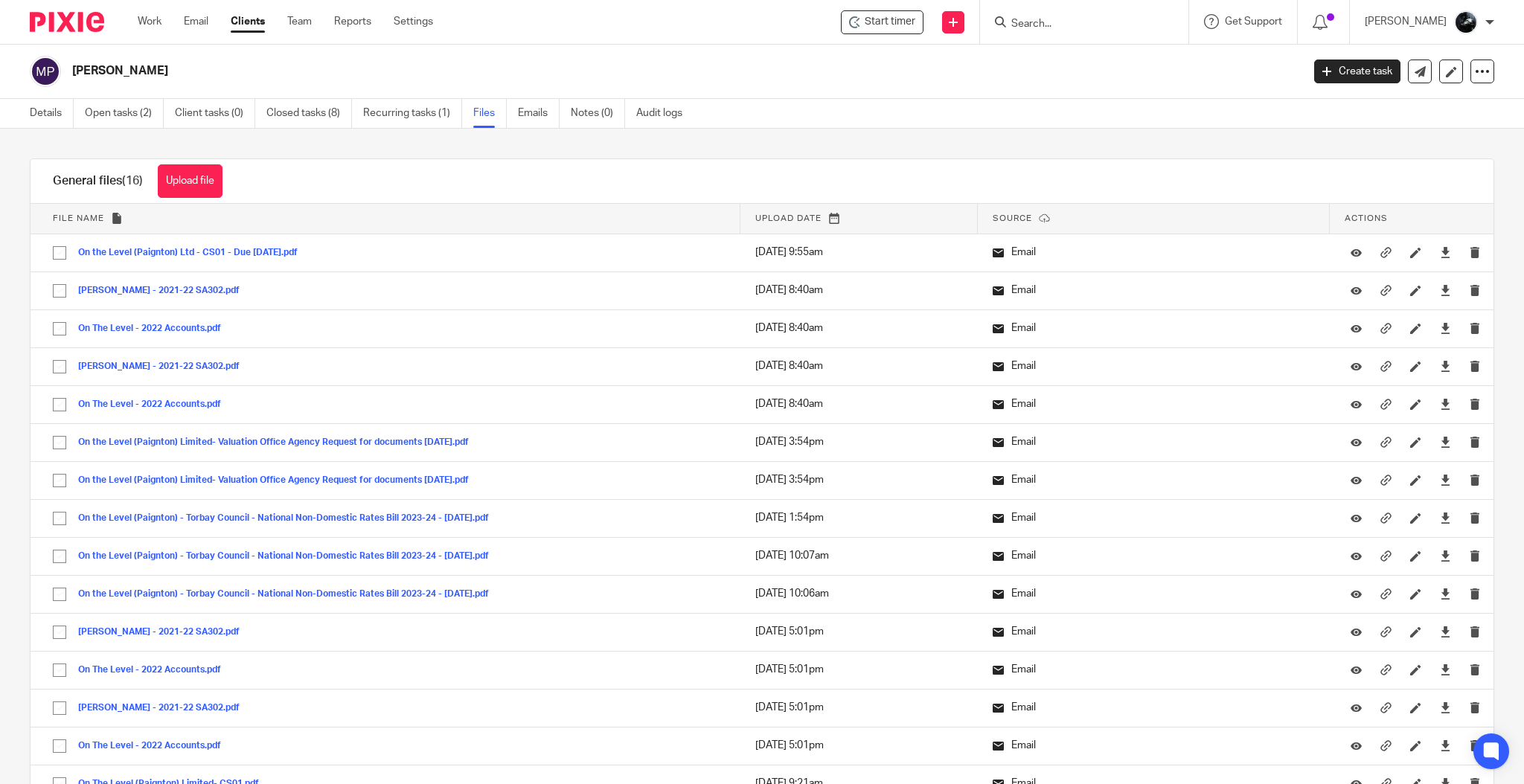
click at [1072, 23] on input "Search" at bounding box center [1077, 24] width 134 height 14
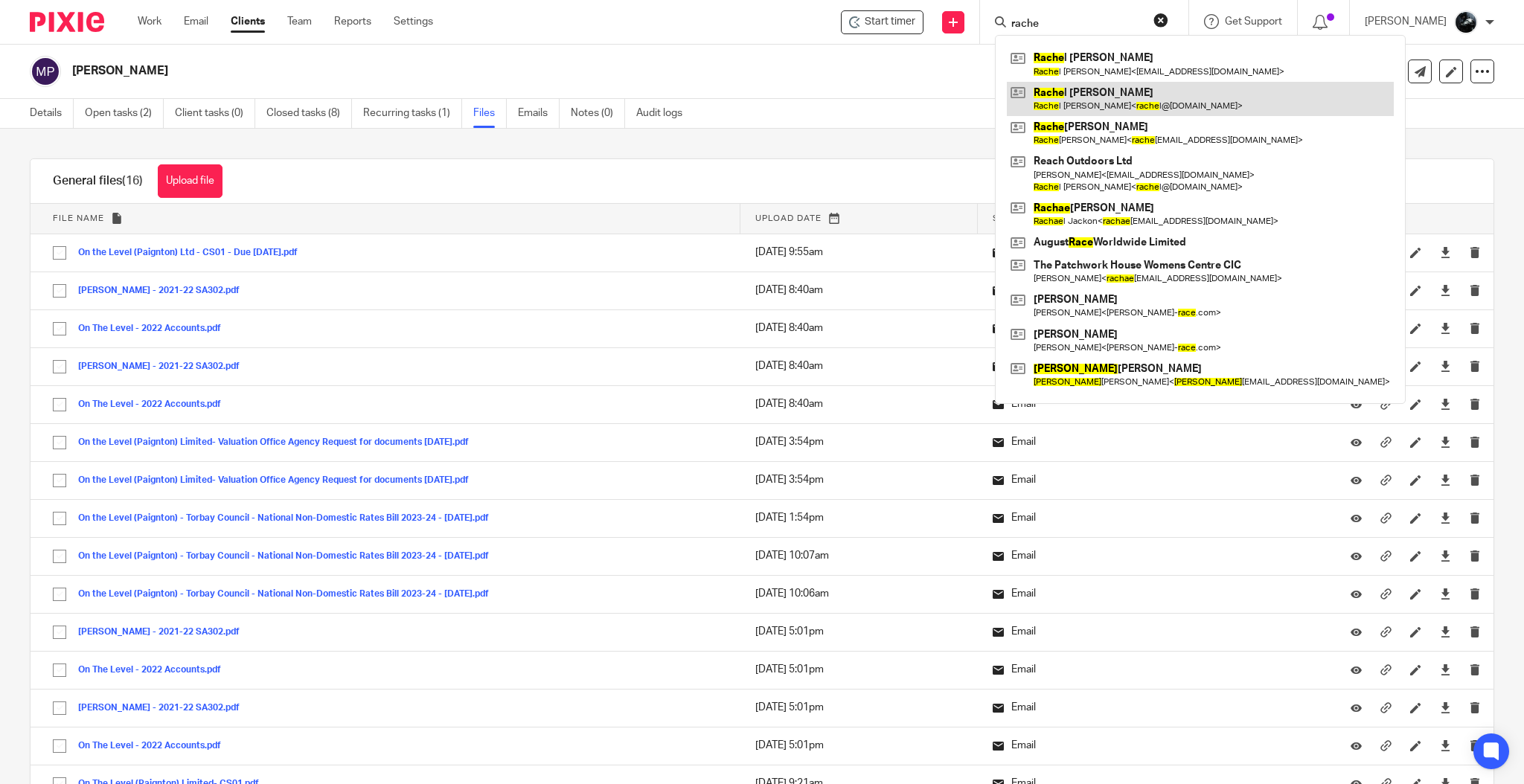
type input "rache"
click at [1116, 100] on link at bounding box center [1200, 99] width 387 height 34
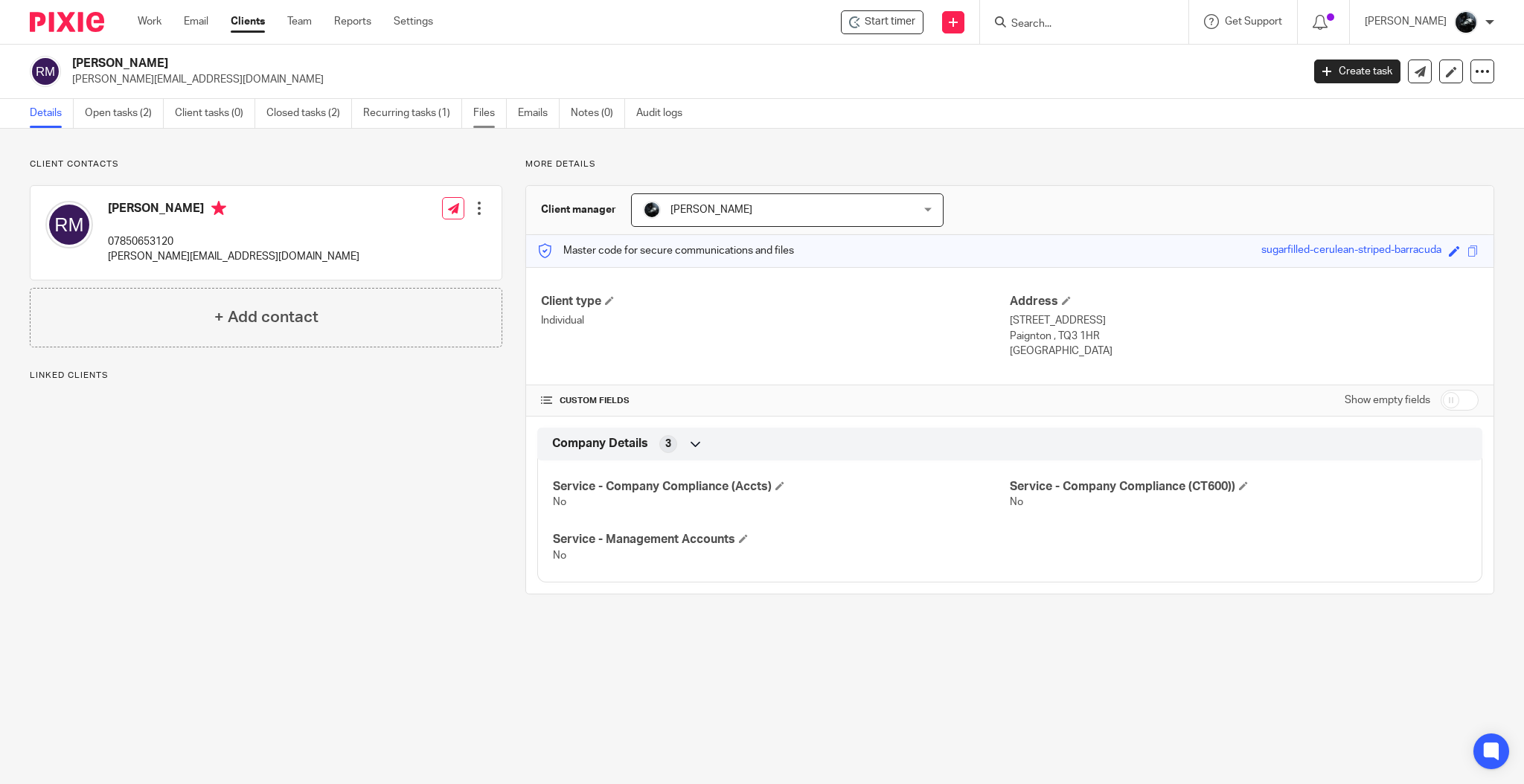
click at [491, 123] on link "Files" at bounding box center [490, 114] width 33 height 29
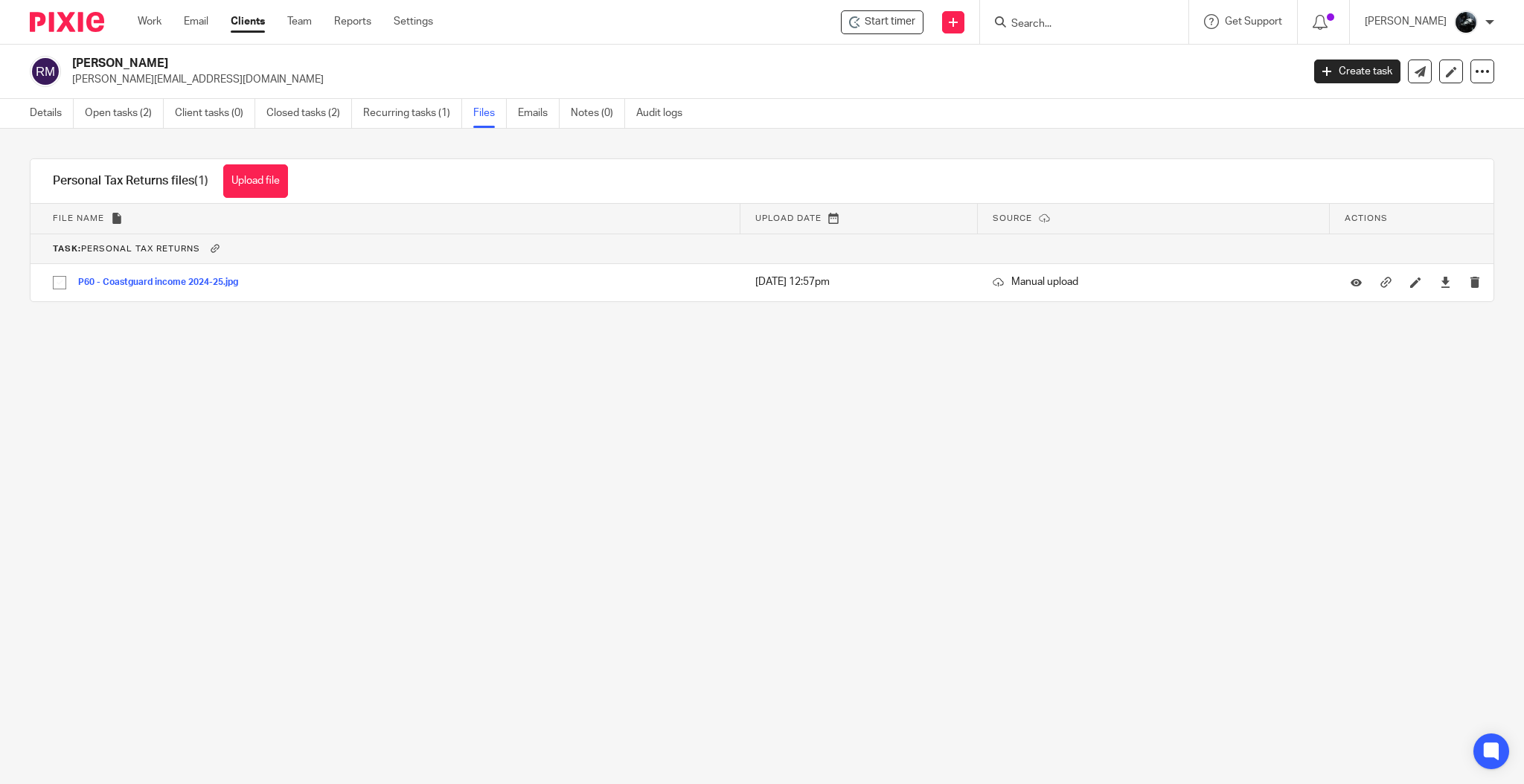
click at [1102, 23] on input "Search" at bounding box center [1077, 24] width 134 height 14
click at [1065, 33] on div at bounding box center [1084, 22] width 209 height 44
click at [1075, 22] on input "Search" at bounding box center [1077, 24] width 134 height 14
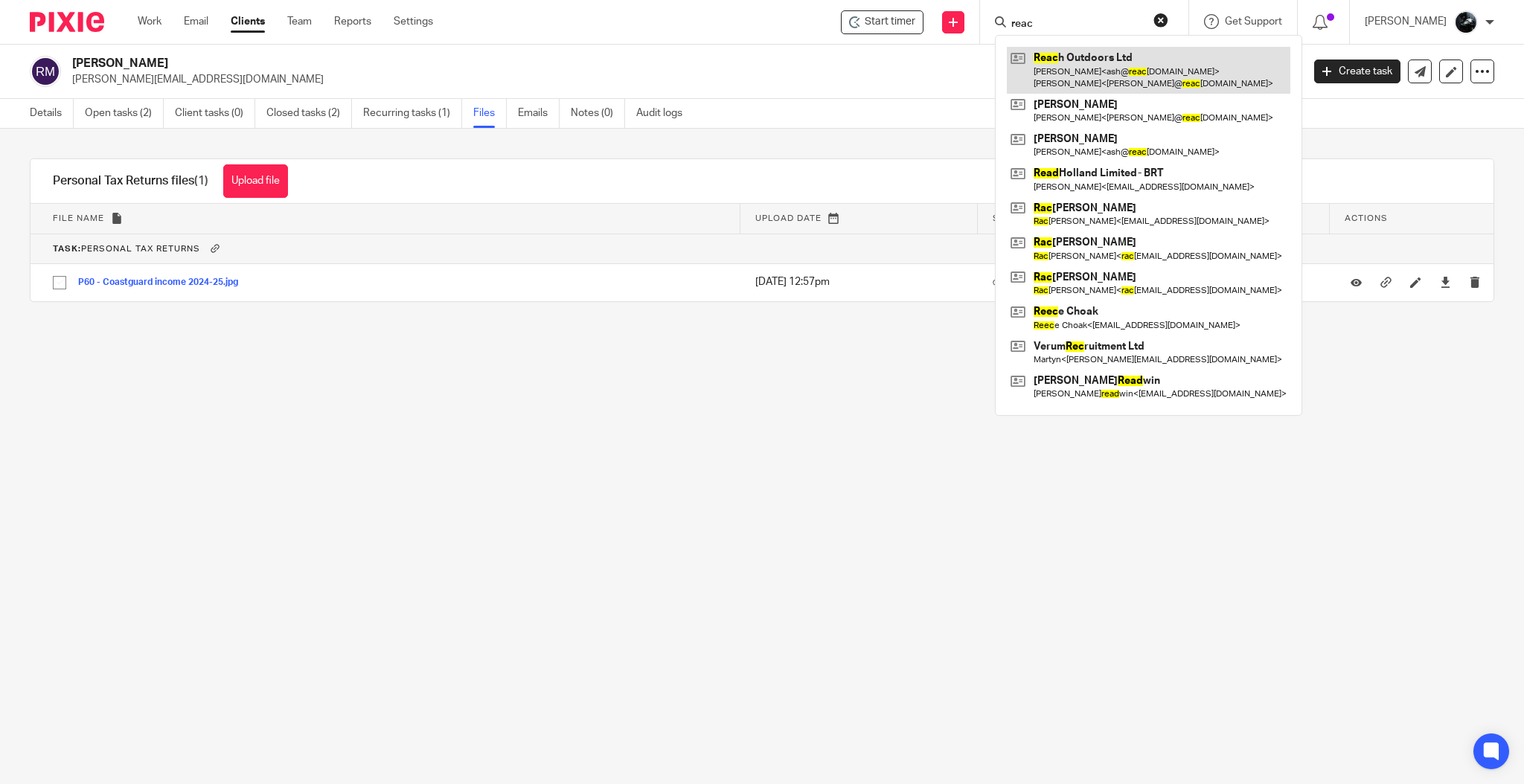
type input "reac"
click at [1095, 82] on link at bounding box center [1148, 70] width 284 height 46
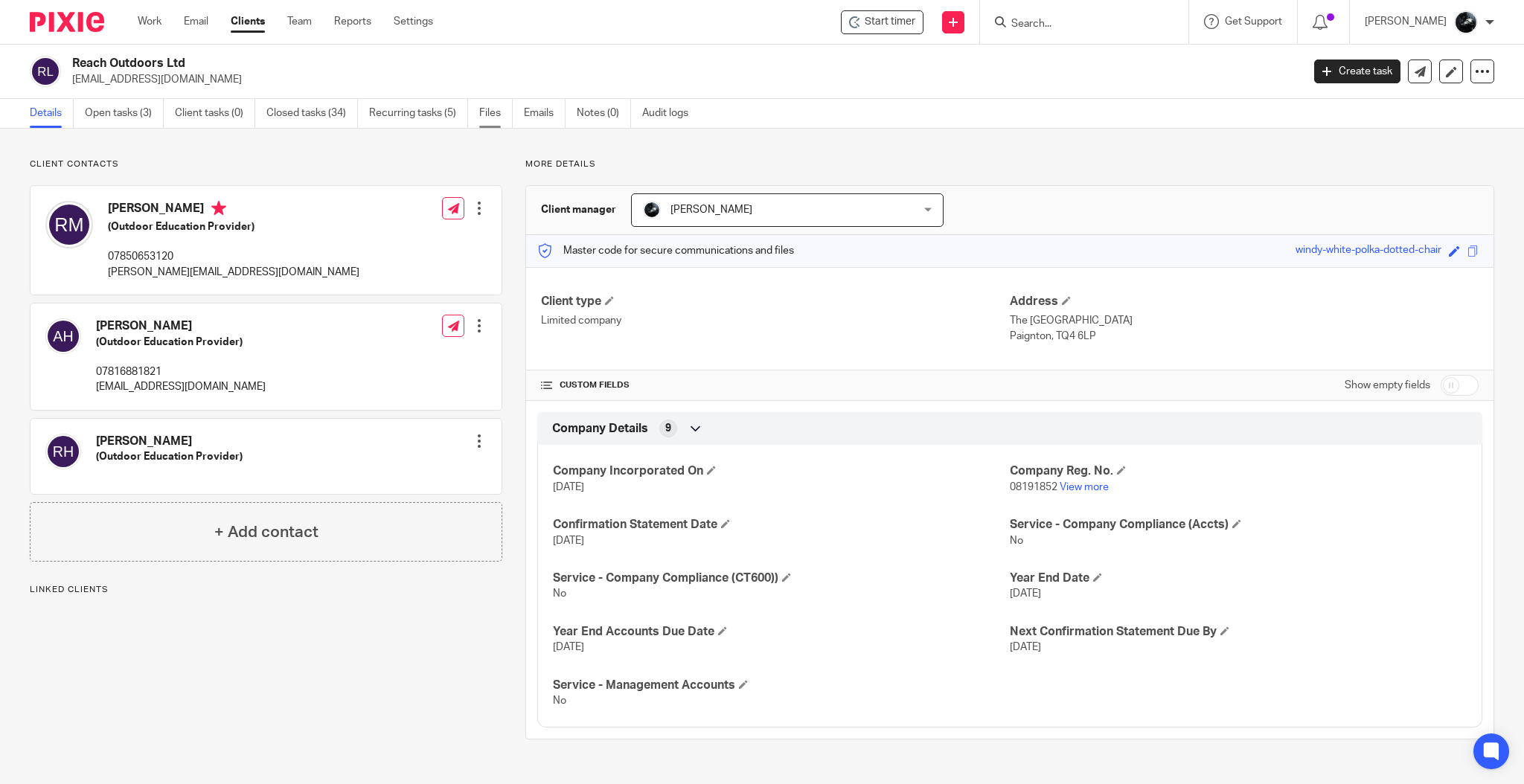
click at [503, 111] on link "Files" at bounding box center [495, 114] width 33 height 29
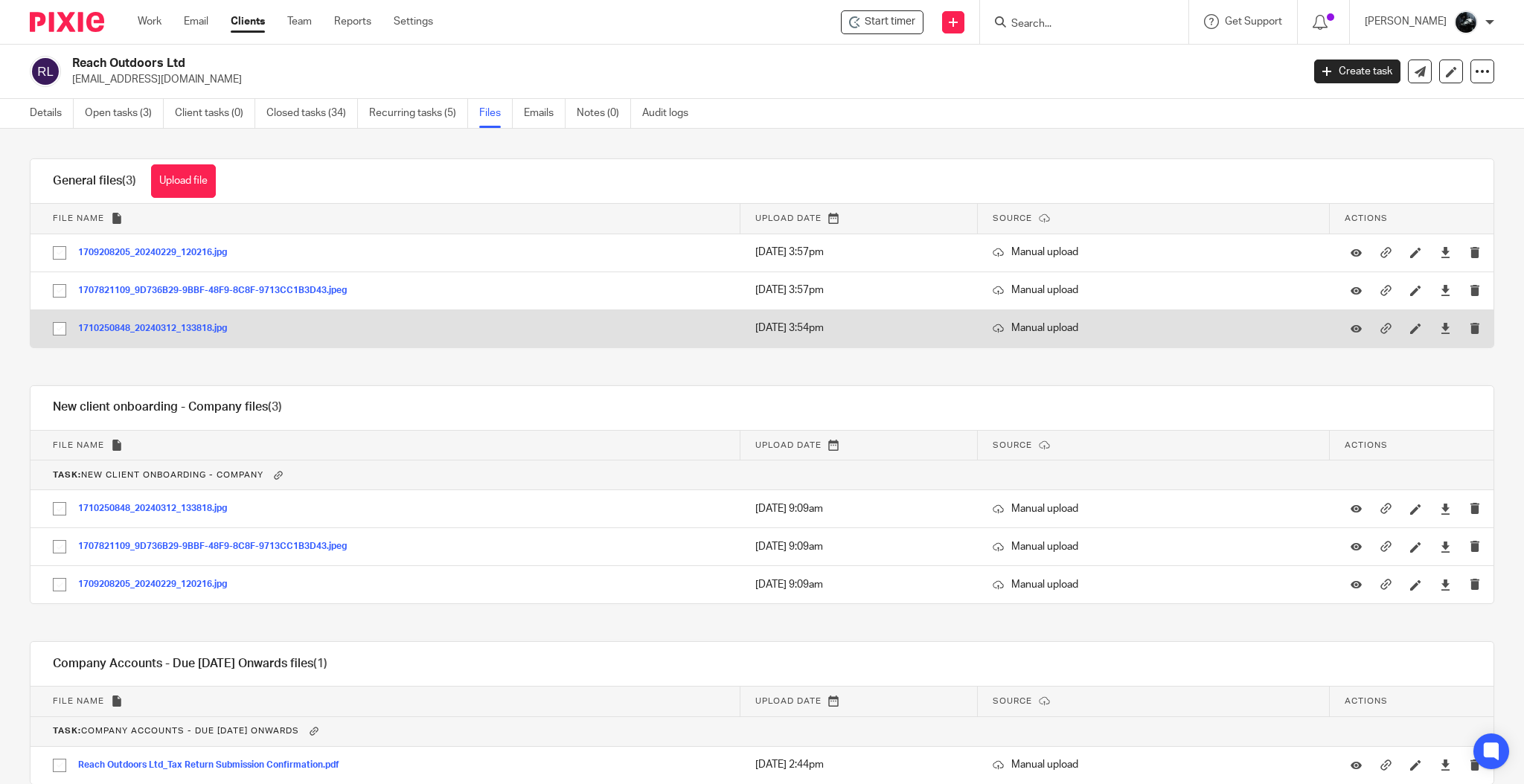
click at [165, 324] on button "1710250848_20240312_133818.jpg" at bounding box center [157, 329] width 160 height 11
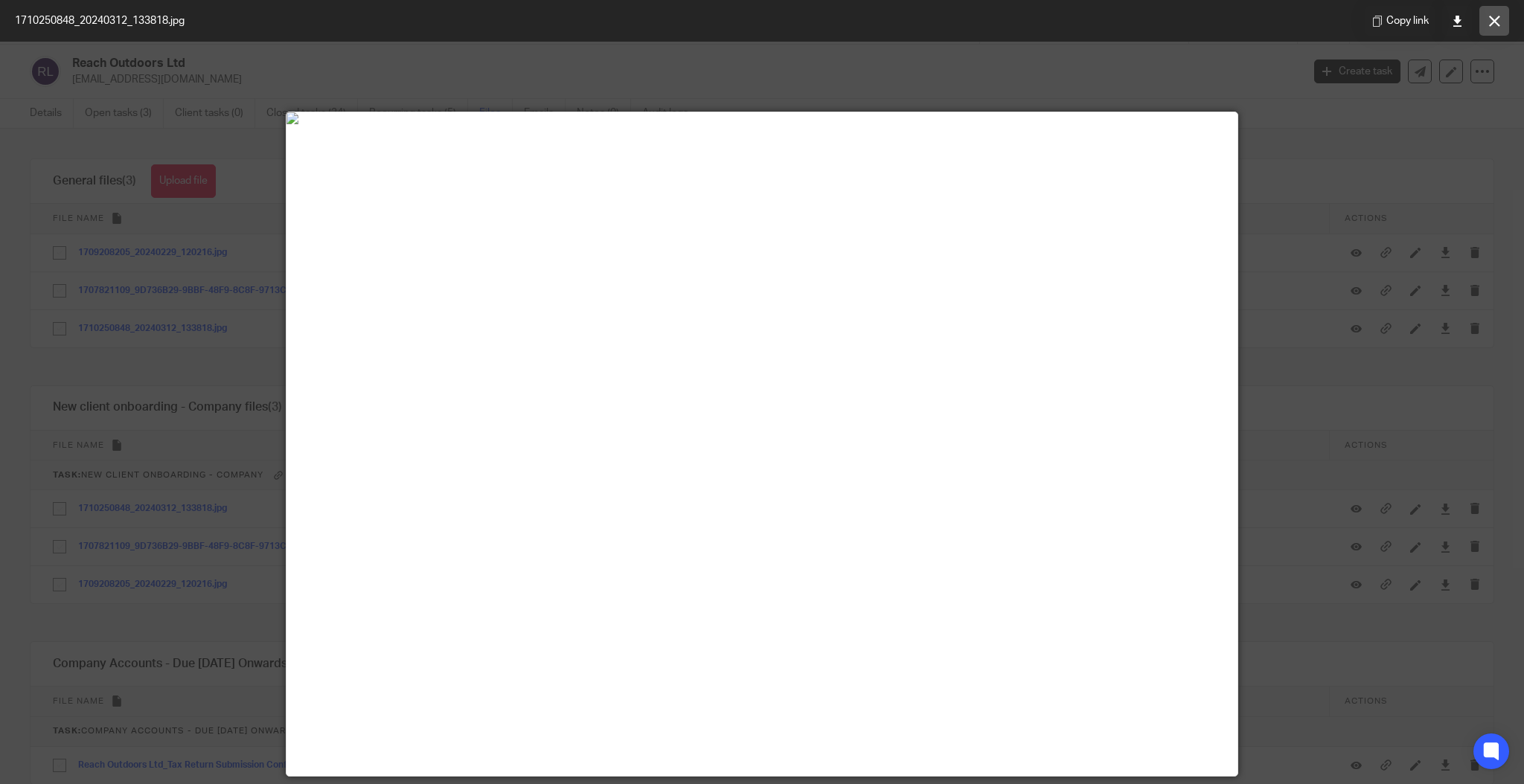
click at [1504, 25] on button at bounding box center [1493, 21] width 30 height 30
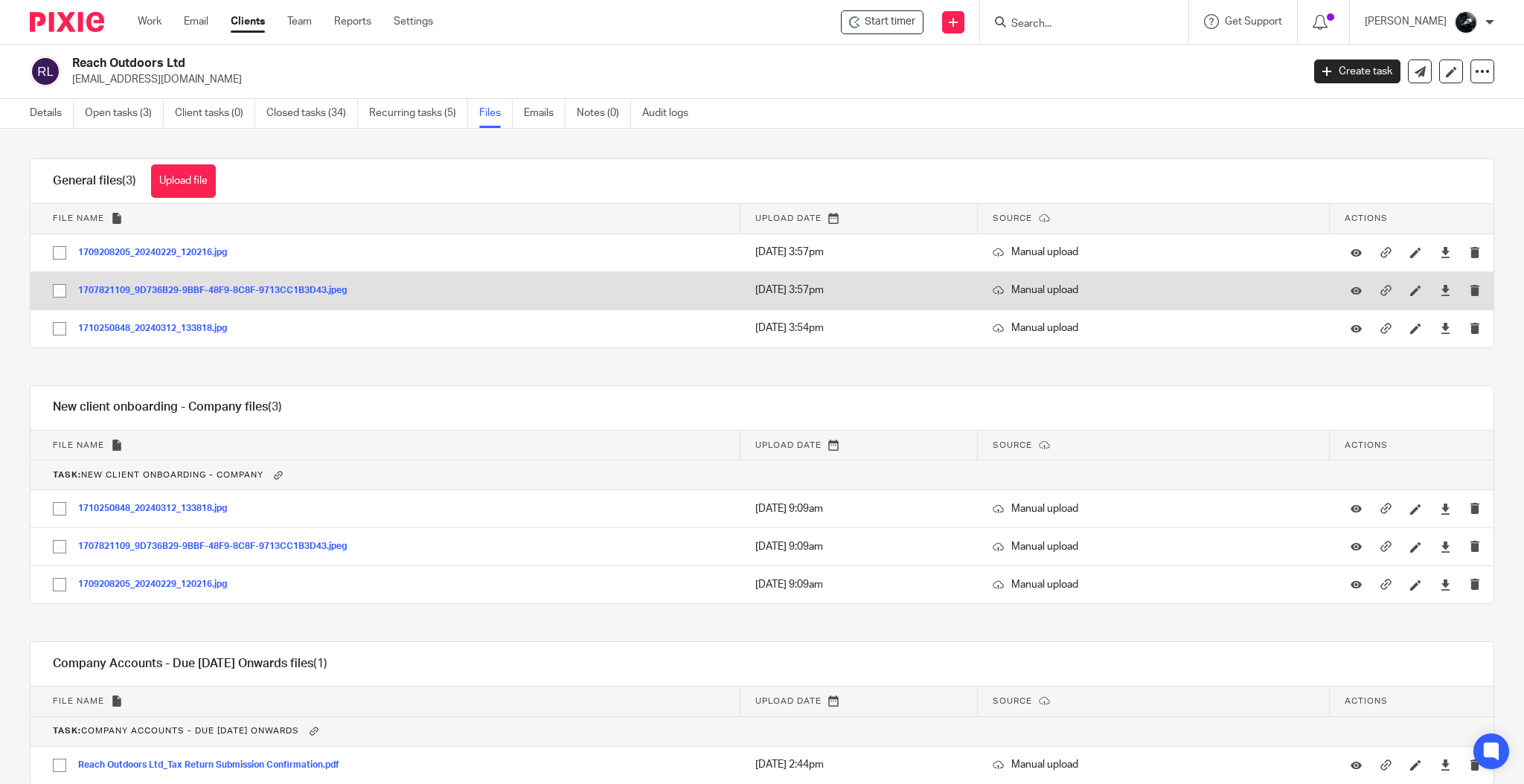
click at [290, 295] on button "1707821109_9D736B29-9BBF-48F9-8C8F-9713CC1B3D43.jpeg" at bounding box center [218, 291] width 280 height 11
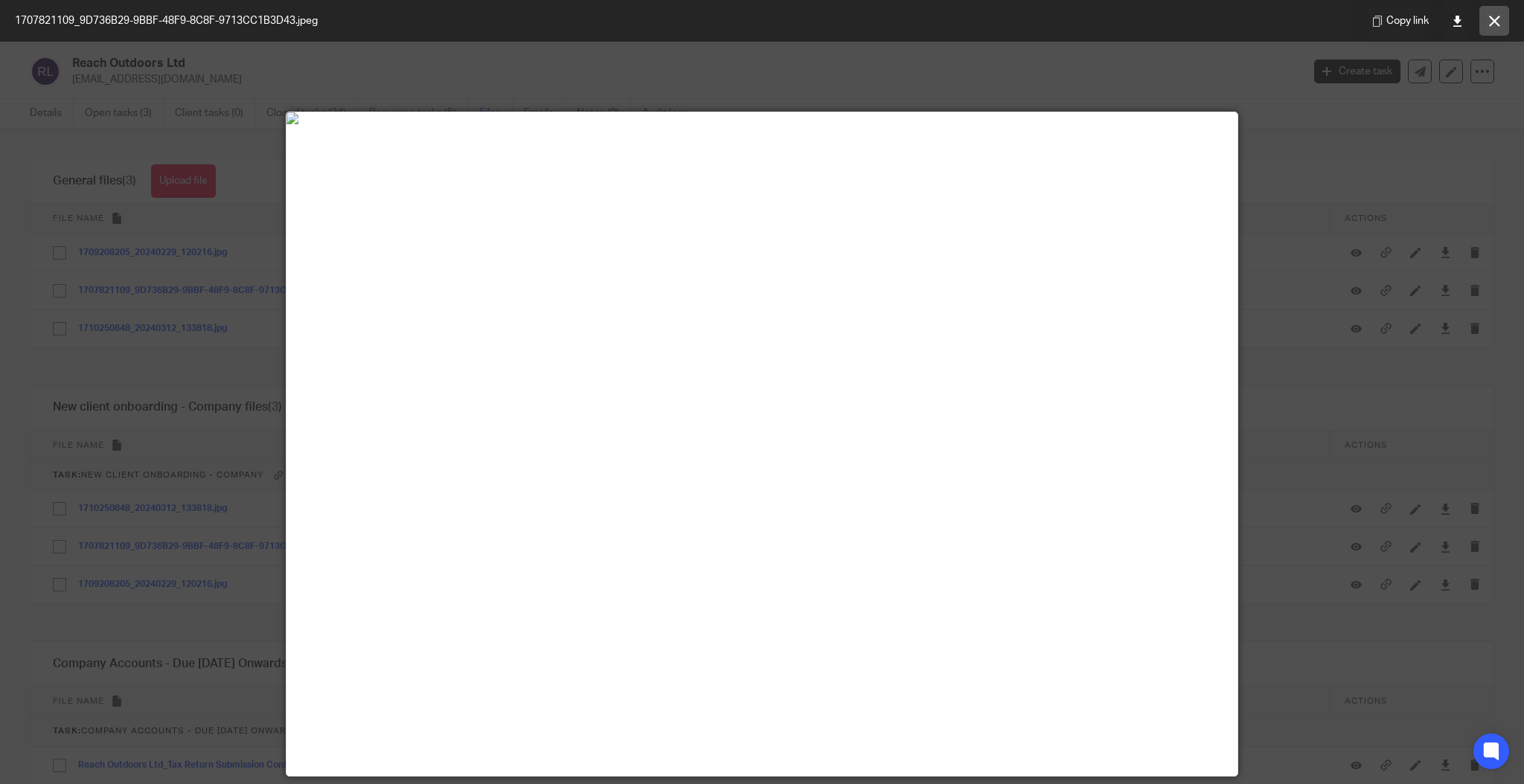
click at [1508, 17] on button at bounding box center [1493, 21] width 30 height 30
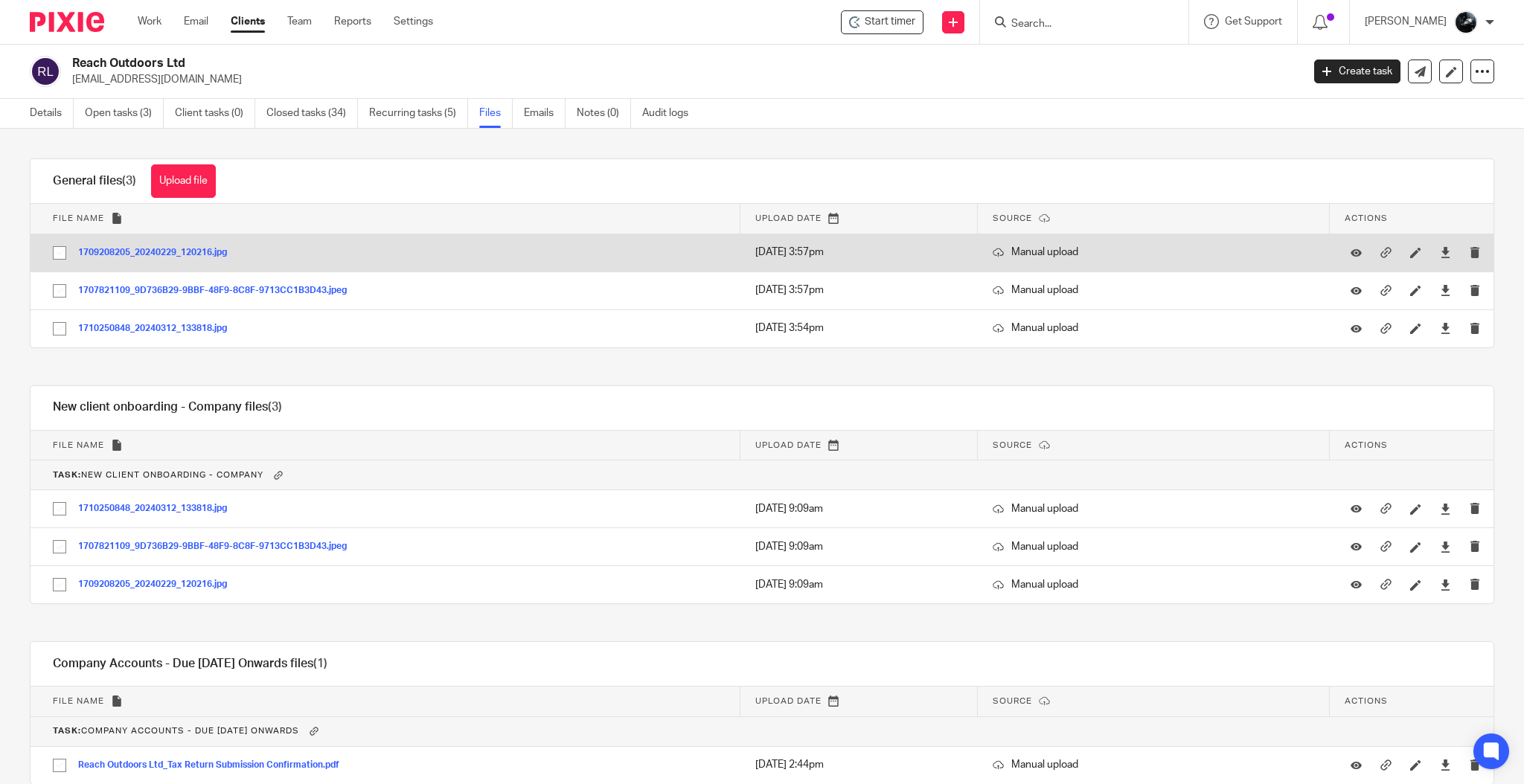
click at [204, 251] on button "1709208205_20240229_120216.jpg" at bounding box center [157, 253] width 160 height 11
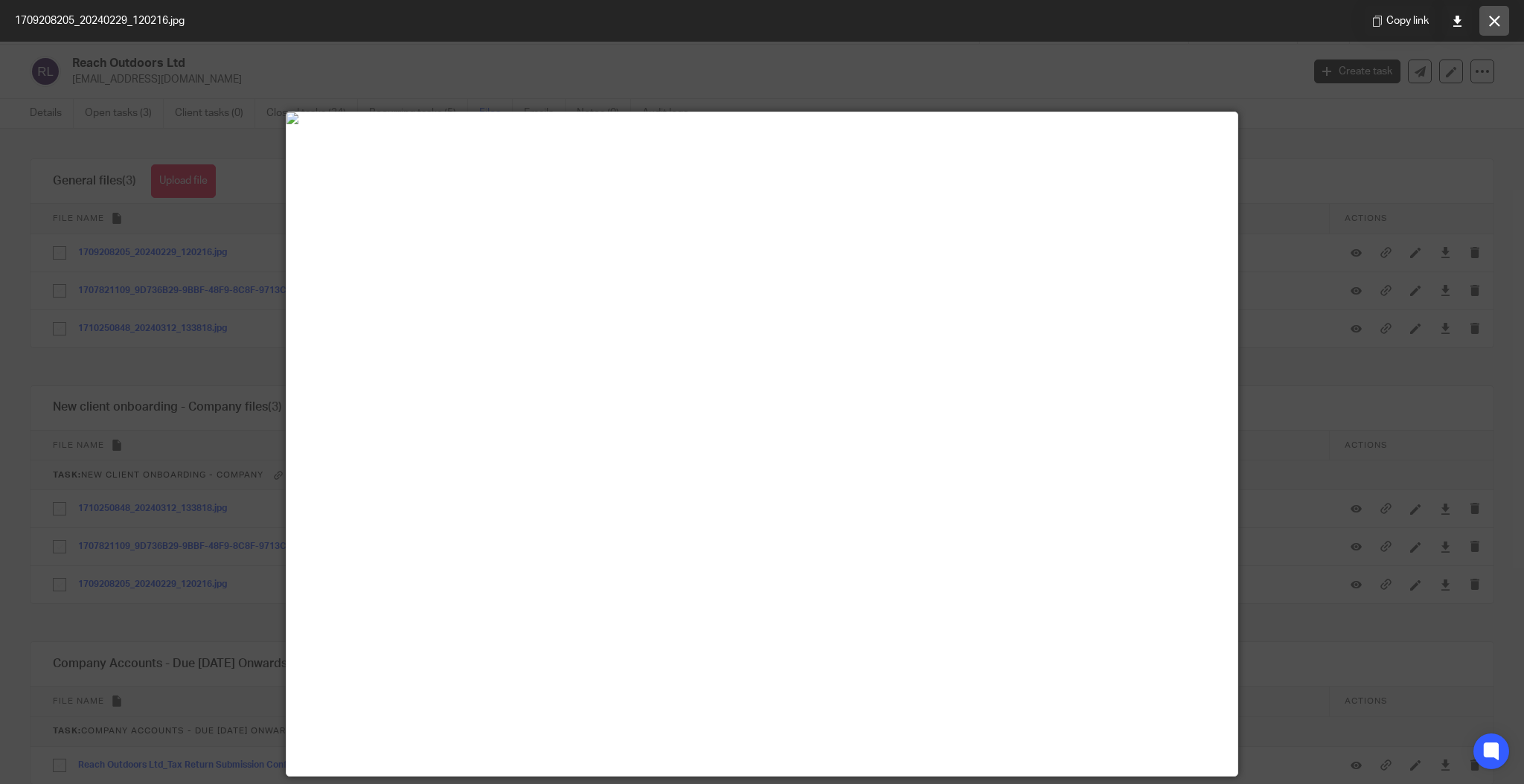
click at [1495, 27] on button at bounding box center [1493, 21] width 30 height 30
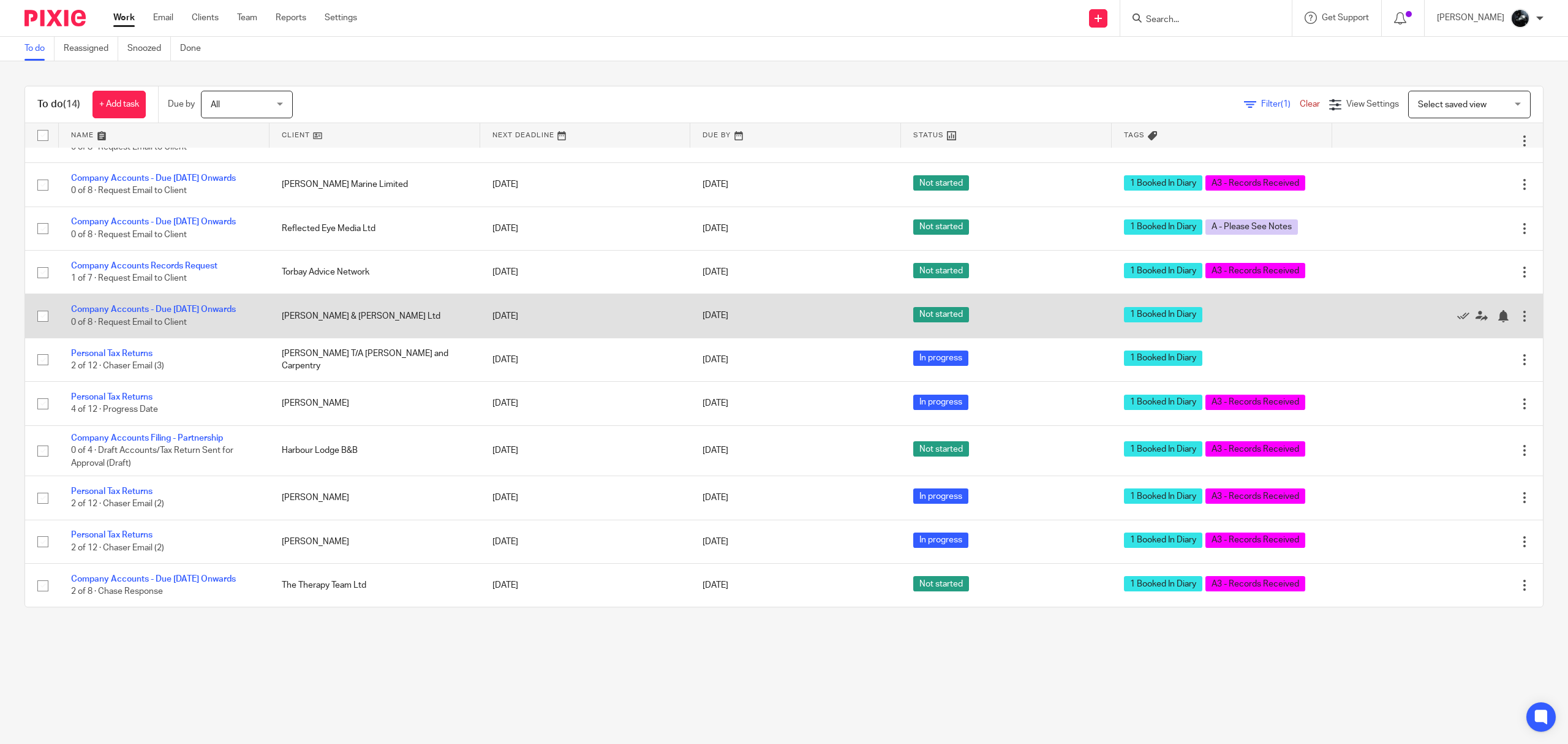
scroll to position [211, 0]
